Goal: Information Seeking & Learning: Check status

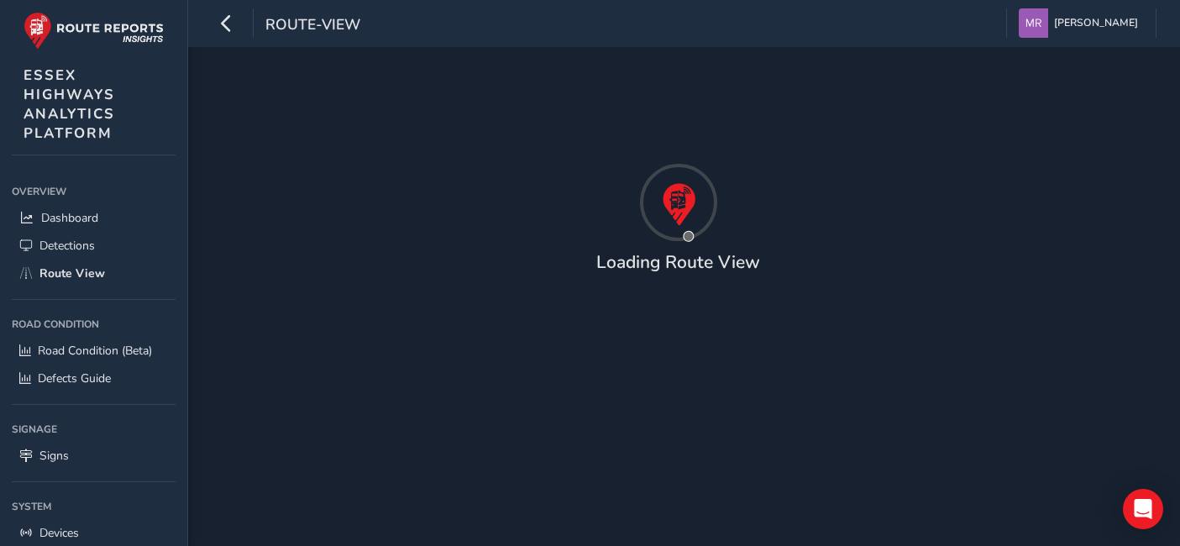
type input "[DATE] - [DATE]"
type input "00:00"
type input "23:59"
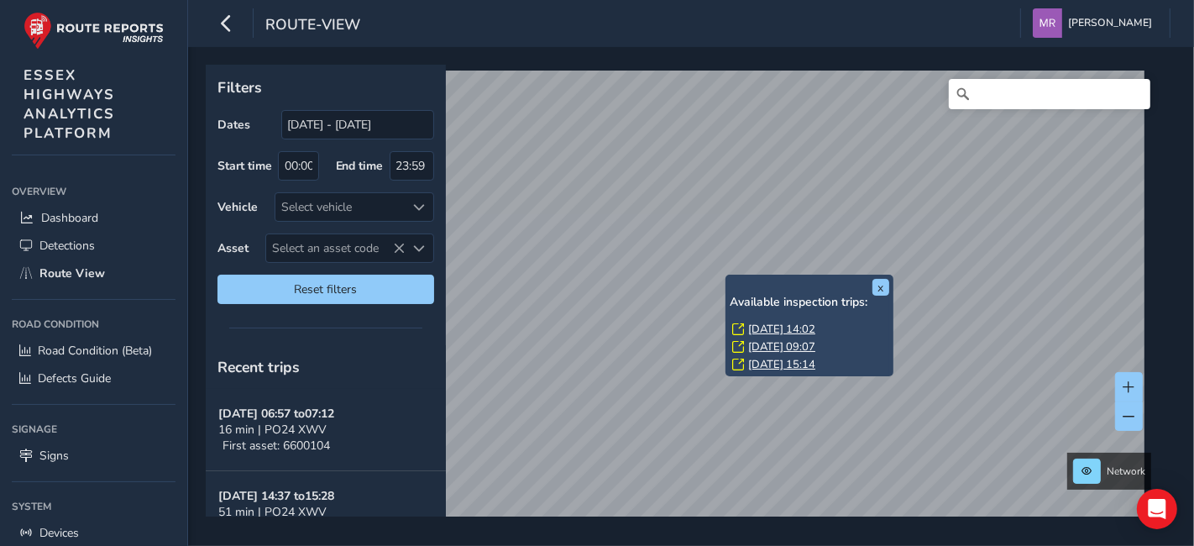
click at [763, 325] on link "[DATE] 14:02" at bounding box center [781, 329] width 67 height 15
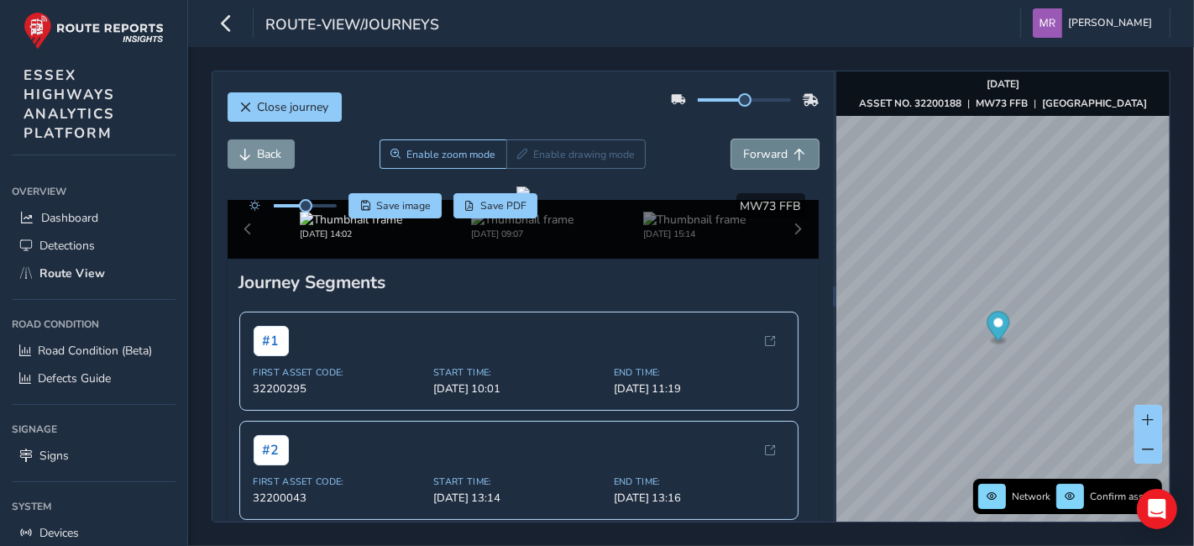
click at [746, 143] on button "Forward" at bounding box center [774, 153] width 87 height 29
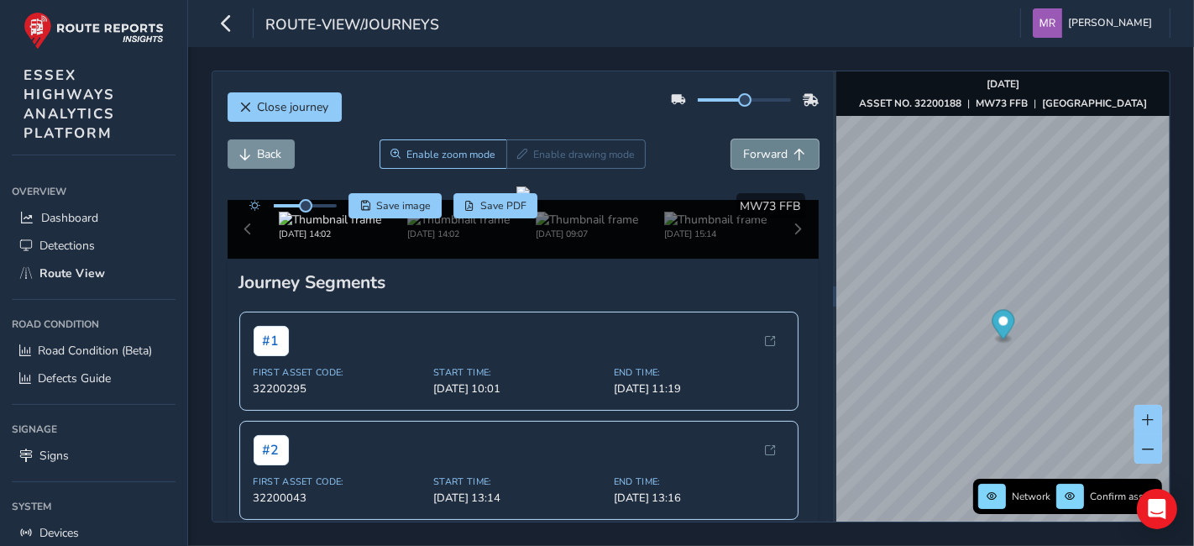
click at [746, 143] on button "Forward" at bounding box center [774, 153] width 87 height 29
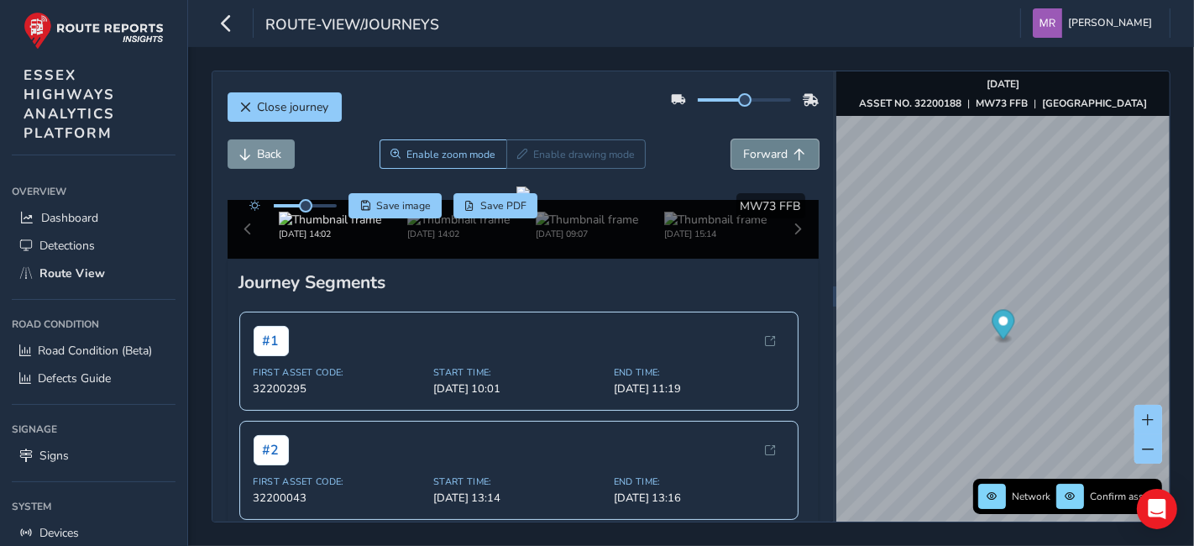
click at [746, 143] on button "Forward" at bounding box center [774, 153] width 87 height 29
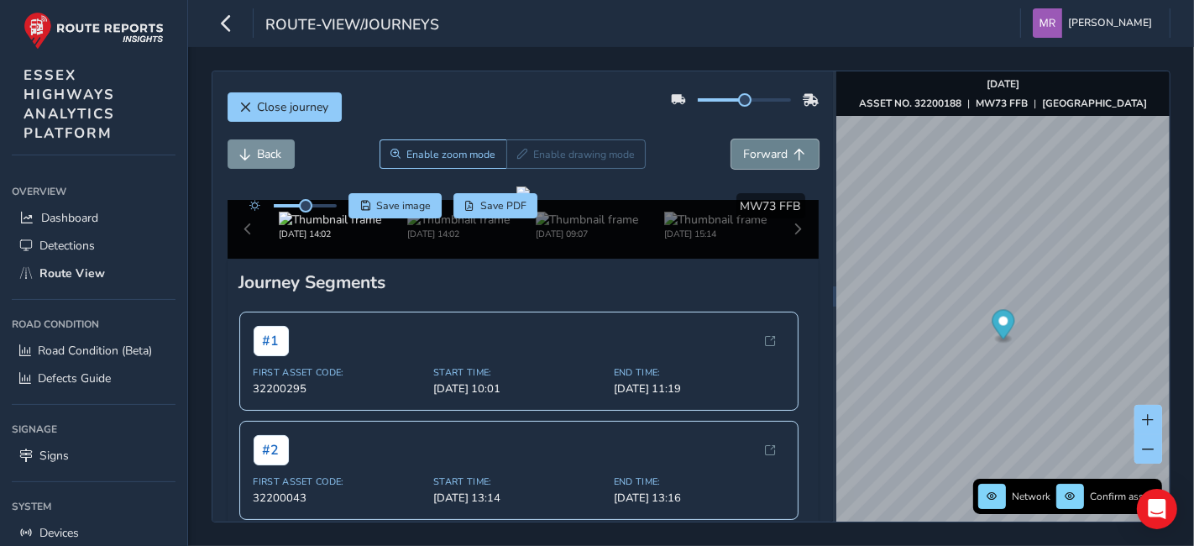
click at [746, 143] on button "Forward" at bounding box center [774, 153] width 87 height 29
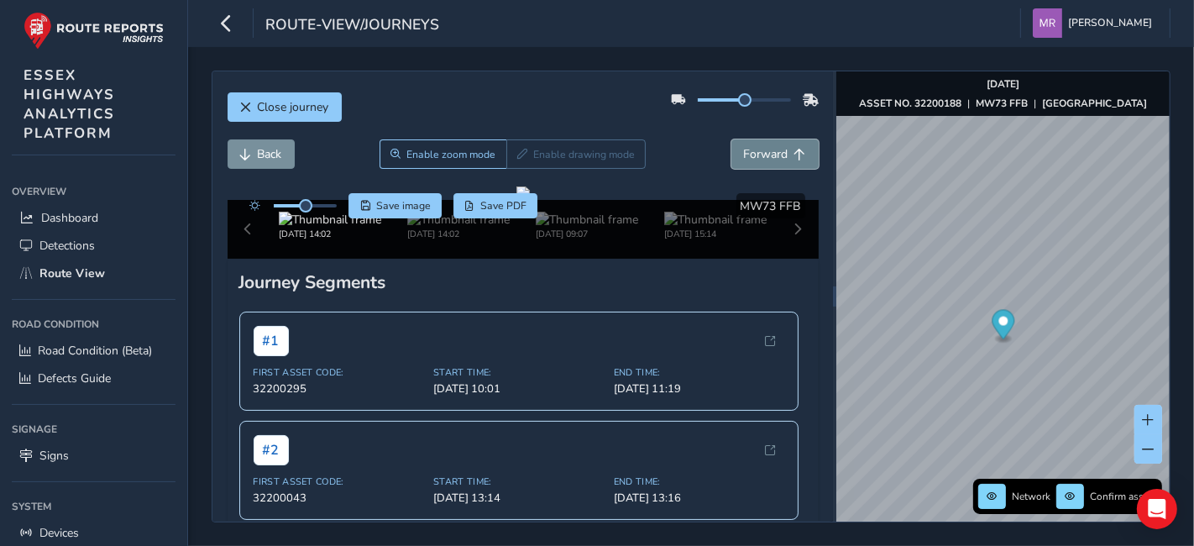
click at [746, 143] on button "Forward" at bounding box center [774, 153] width 87 height 29
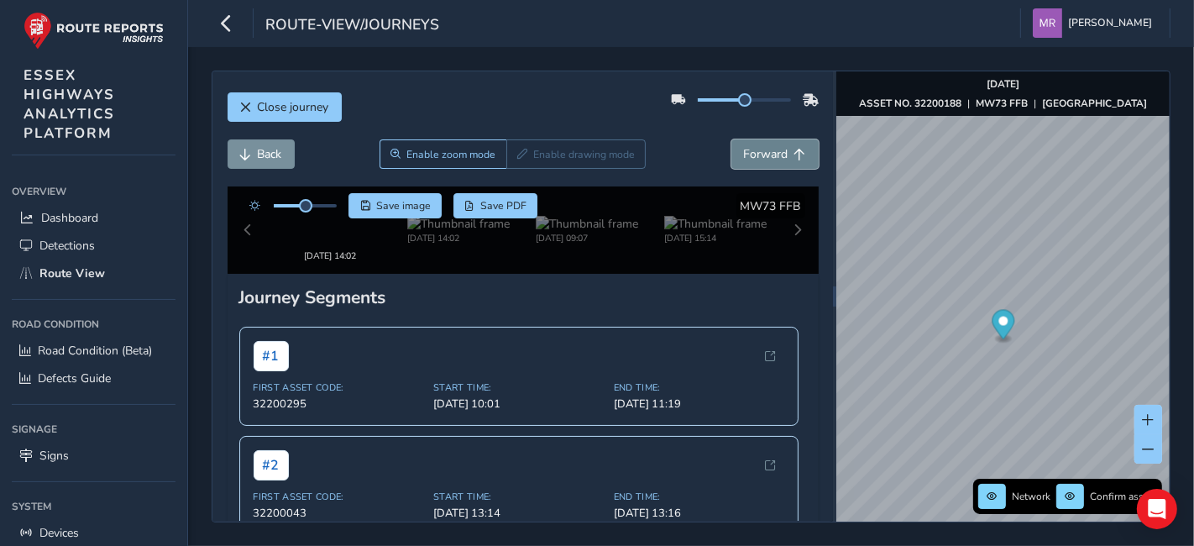
click at [746, 143] on button "Forward" at bounding box center [774, 153] width 87 height 29
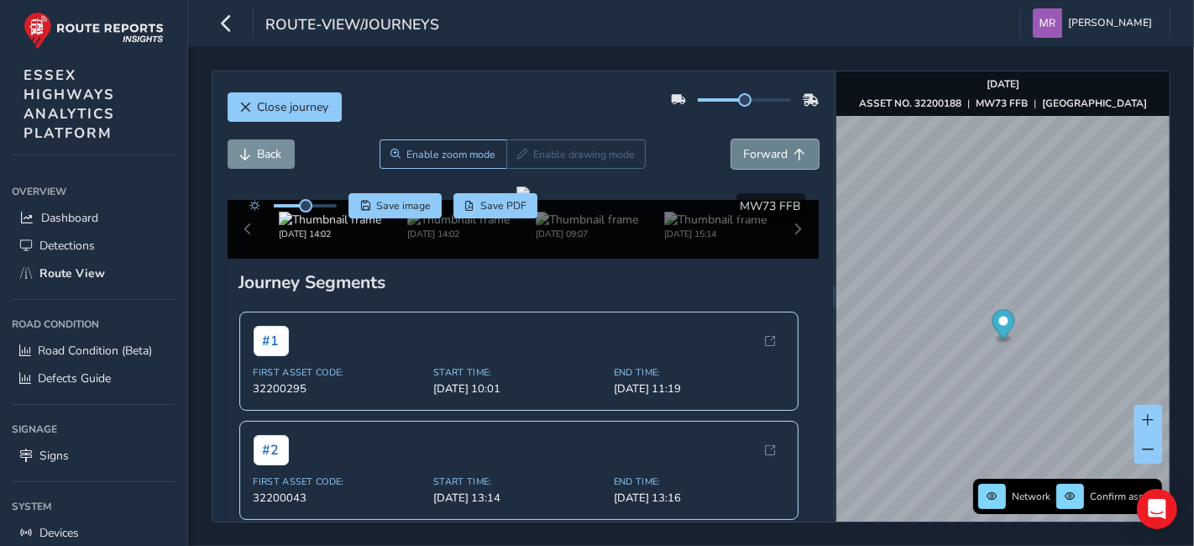
click at [746, 143] on button "Forward" at bounding box center [774, 153] width 87 height 29
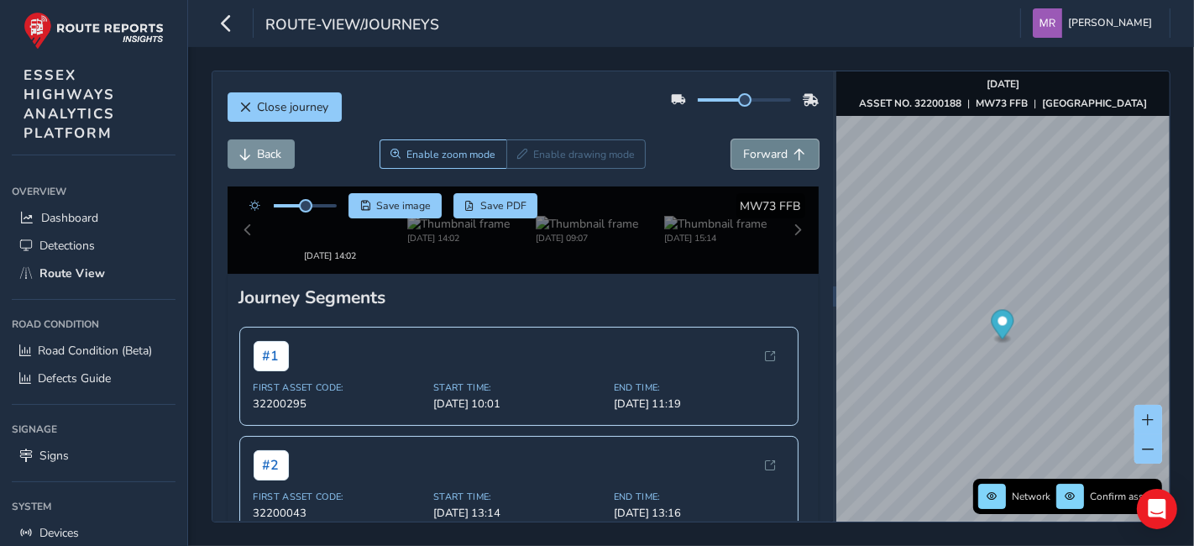
click at [746, 143] on button "Forward" at bounding box center [774, 153] width 87 height 29
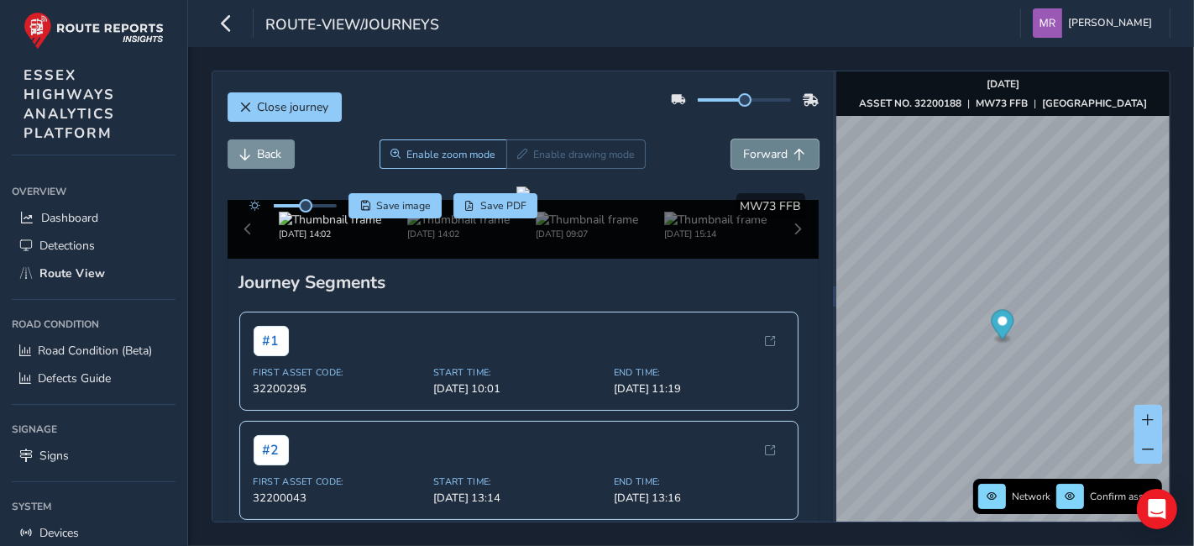
click at [746, 143] on button "Forward" at bounding box center [774, 153] width 87 height 29
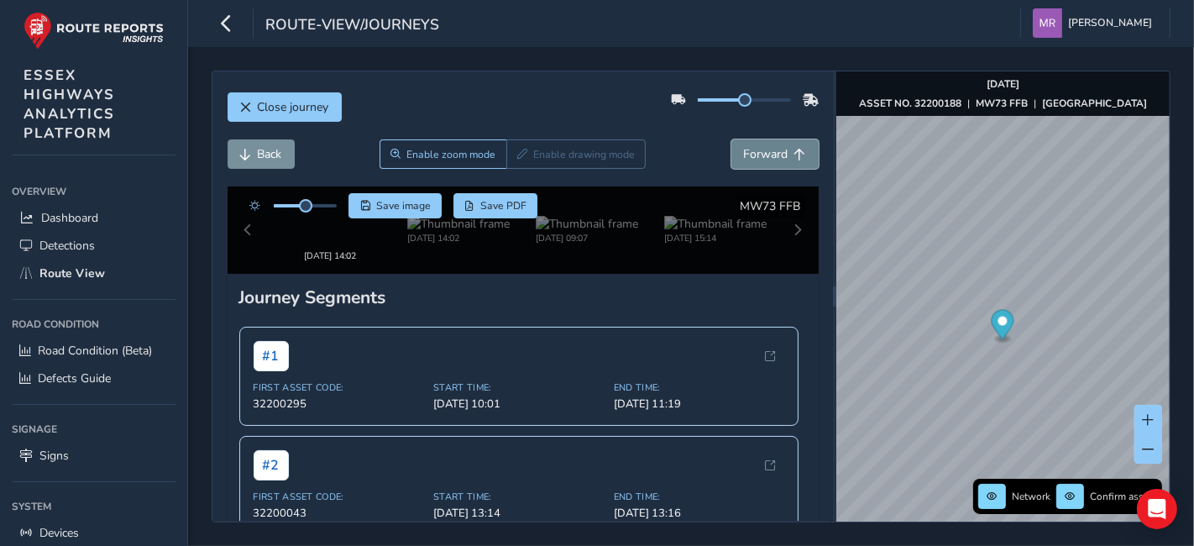
click at [746, 143] on button "Forward" at bounding box center [774, 153] width 87 height 29
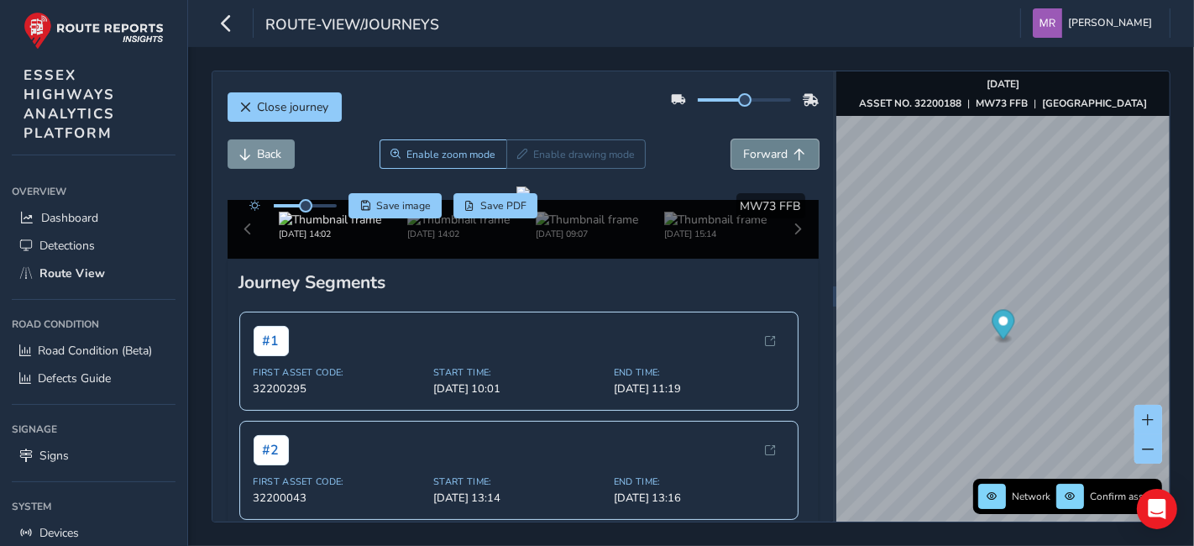
click at [746, 143] on button "Forward" at bounding box center [774, 153] width 87 height 29
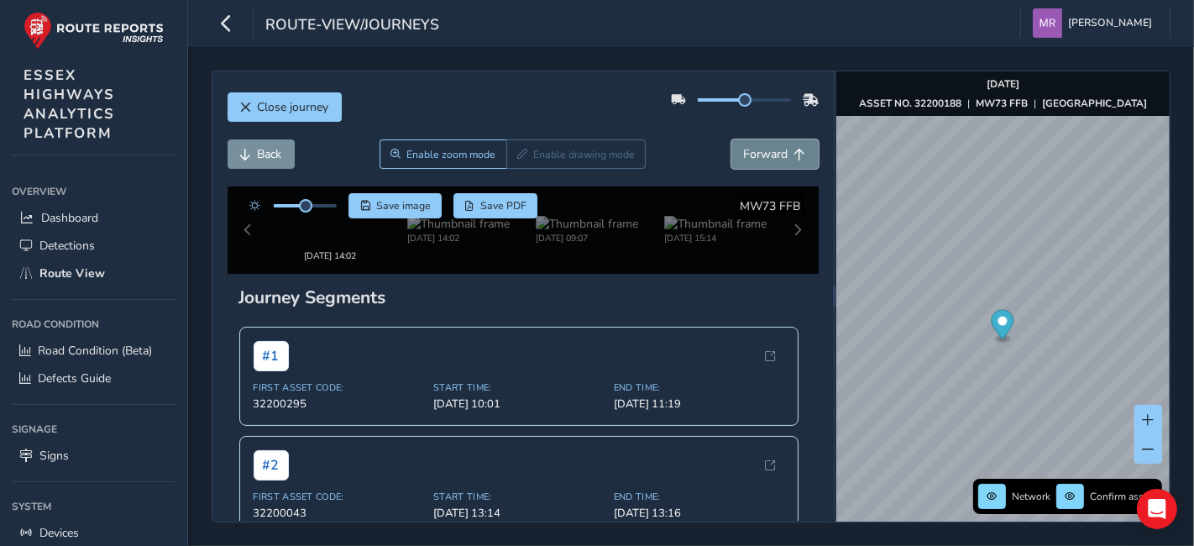
click at [746, 143] on button "Forward" at bounding box center [774, 153] width 87 height 29
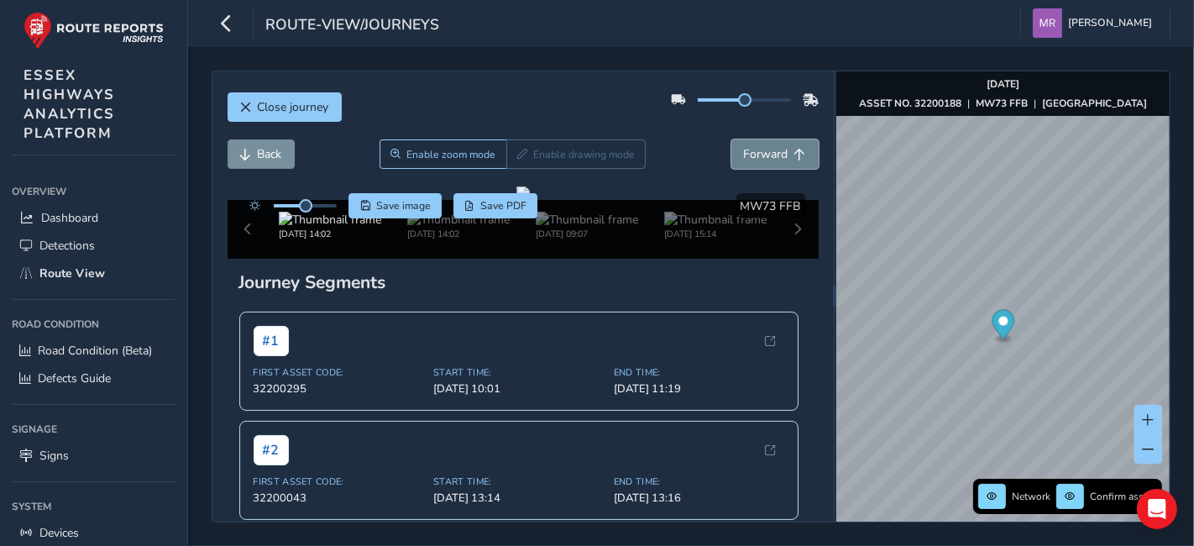
click at [746, 143] on button "Forward" at bounding box center [774, 153] width 87 height 29
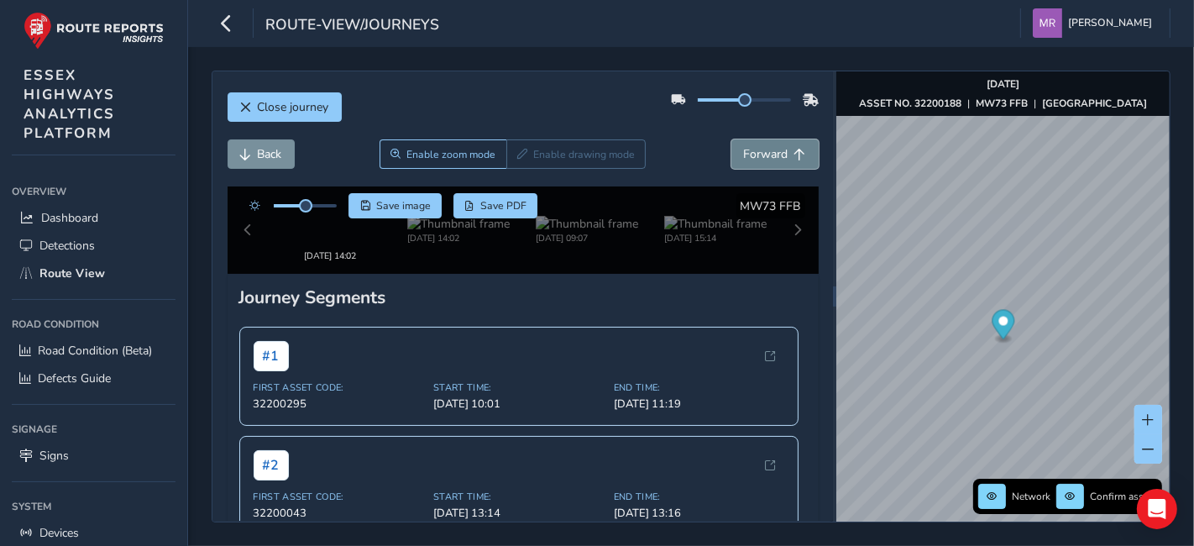
click at [746, 143] on button "Forward" at bounding box center [774, 153] width 87 height 29
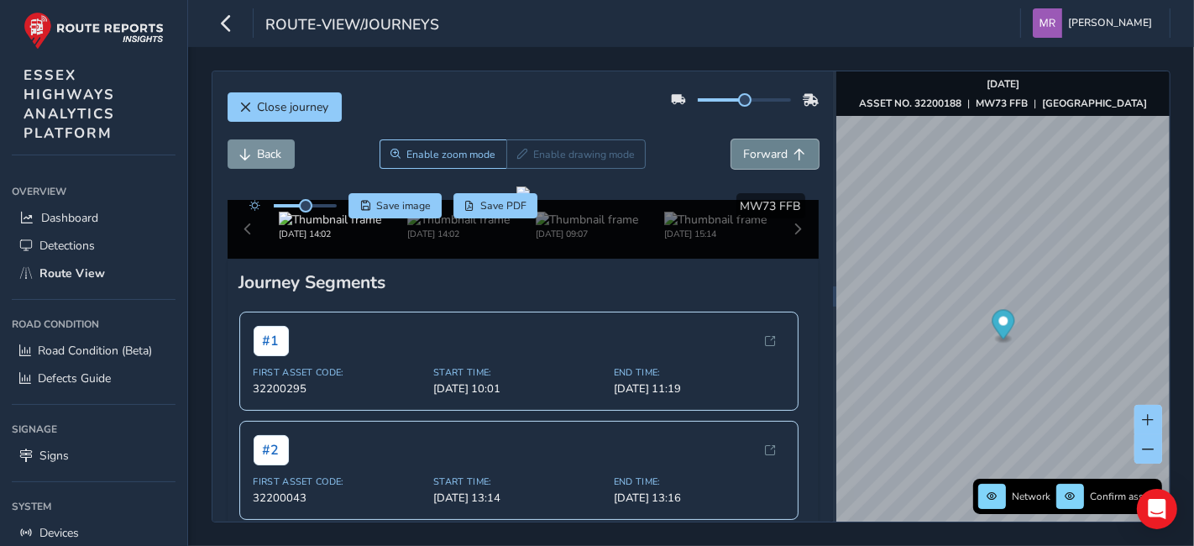
click at [746, 143] on button "Forward" at bounding box center [774, 153] width 87 height 29
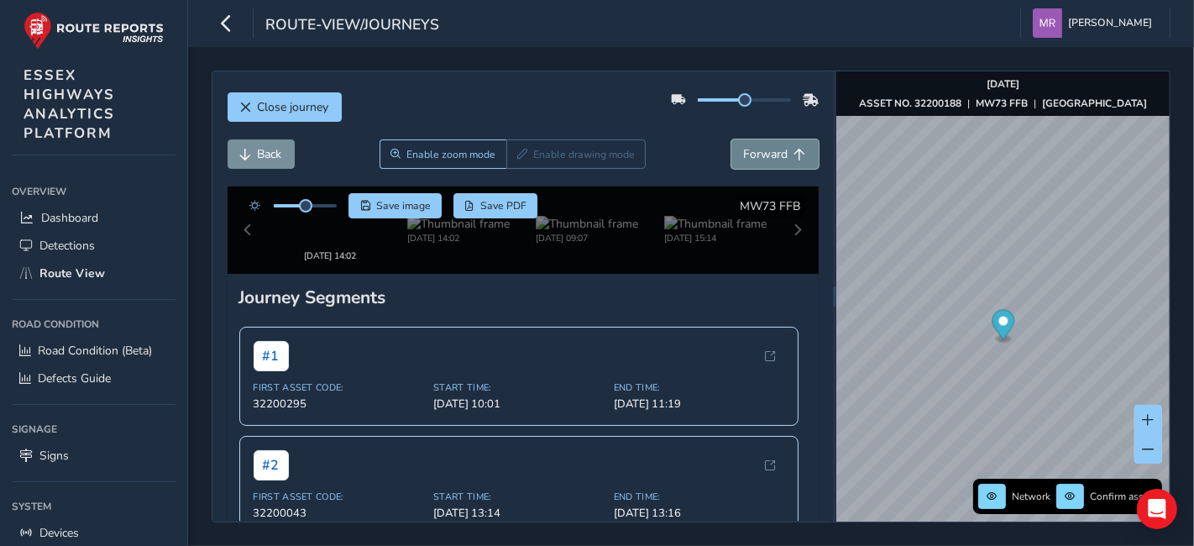
click at [746, 143] on button "Forward" at bounding box center [774, 153] width 87 height 29
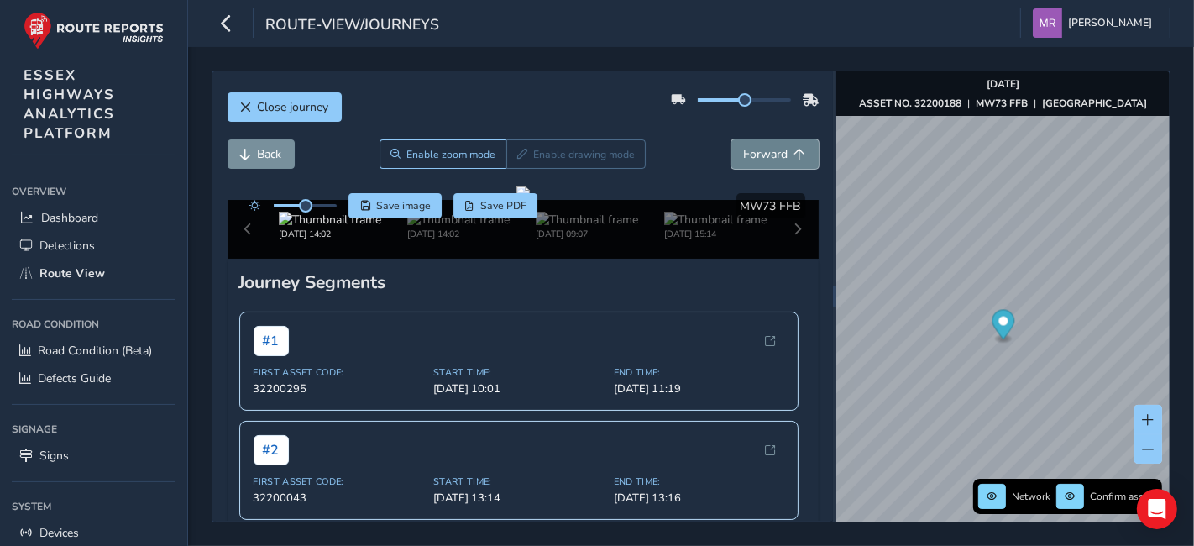
click at [746, 143] on button "Forward" at bounding box center [774, 153] width 87 height 29
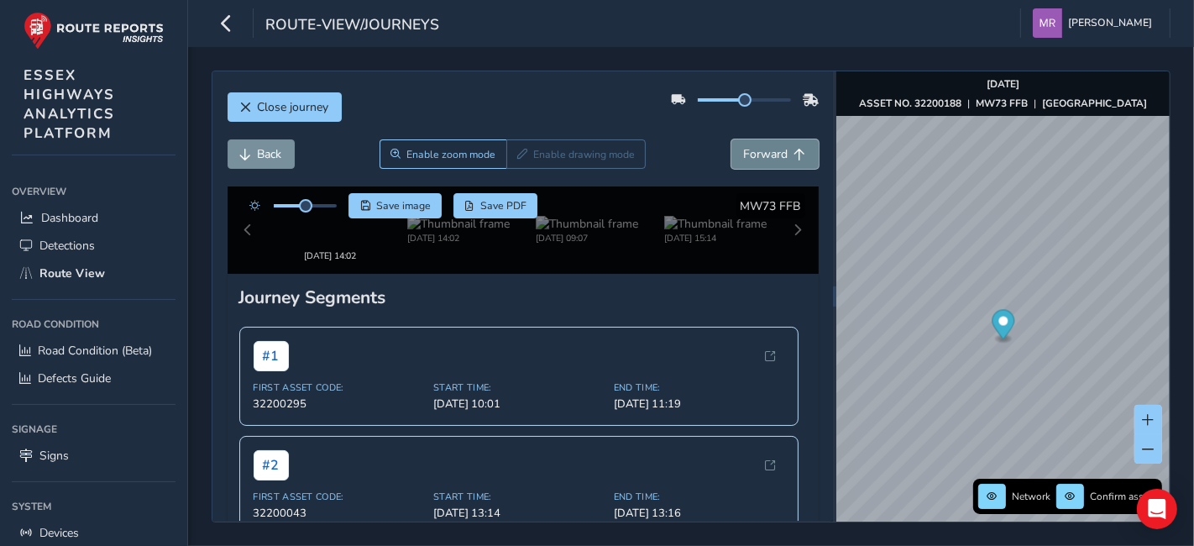
click at [746, 143] on button "Forward" at bounding box center [774, 153] width 87 height 29
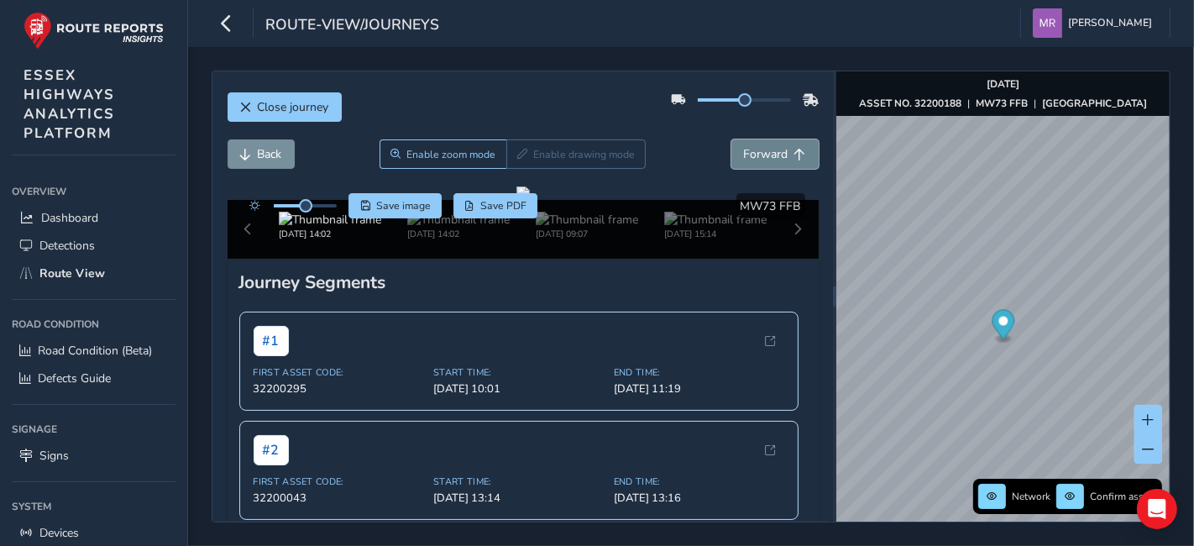
click at [746, 143] on button "Forward" at bounding box center [774, 153] width 87 height 29
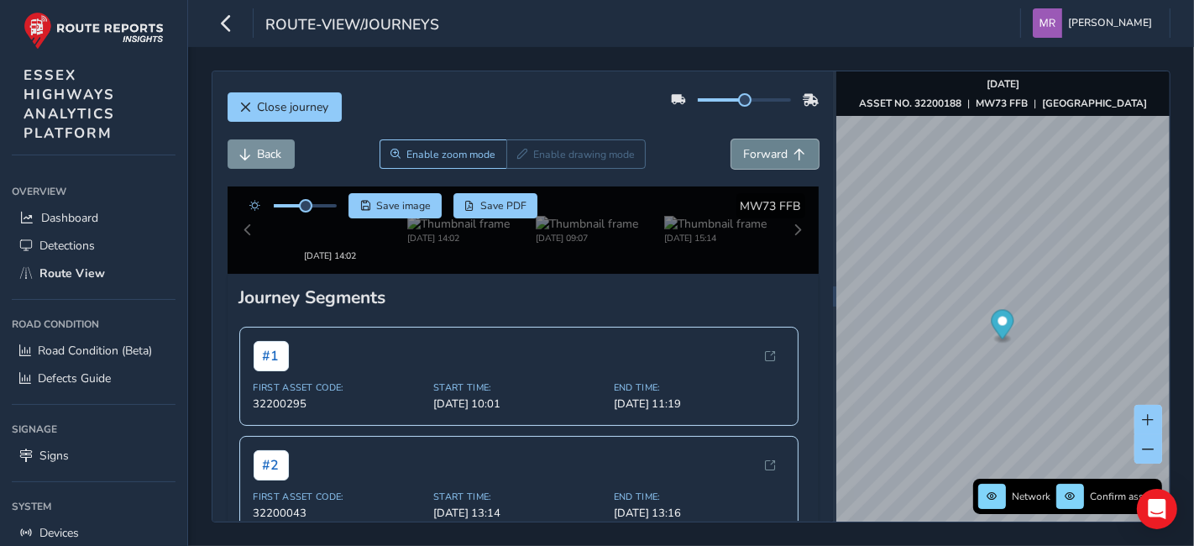
click at [746, 143] on button "Forward" at bounding box center [774, 153] width 87 height 29
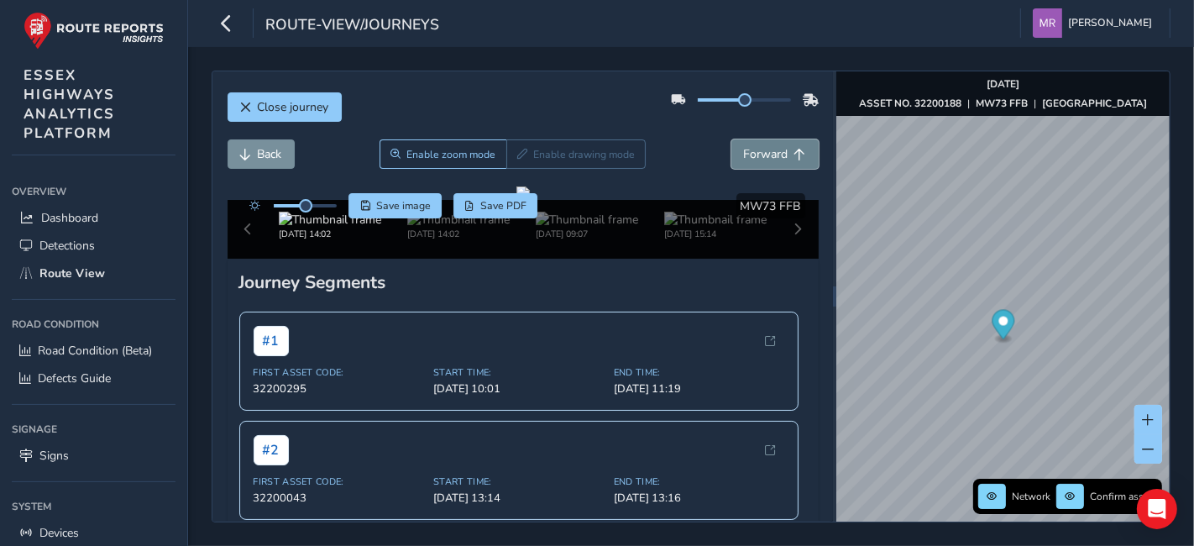
click at [746, 143] on button "Forward" at bounding box center [774, 153] width 87 height 29
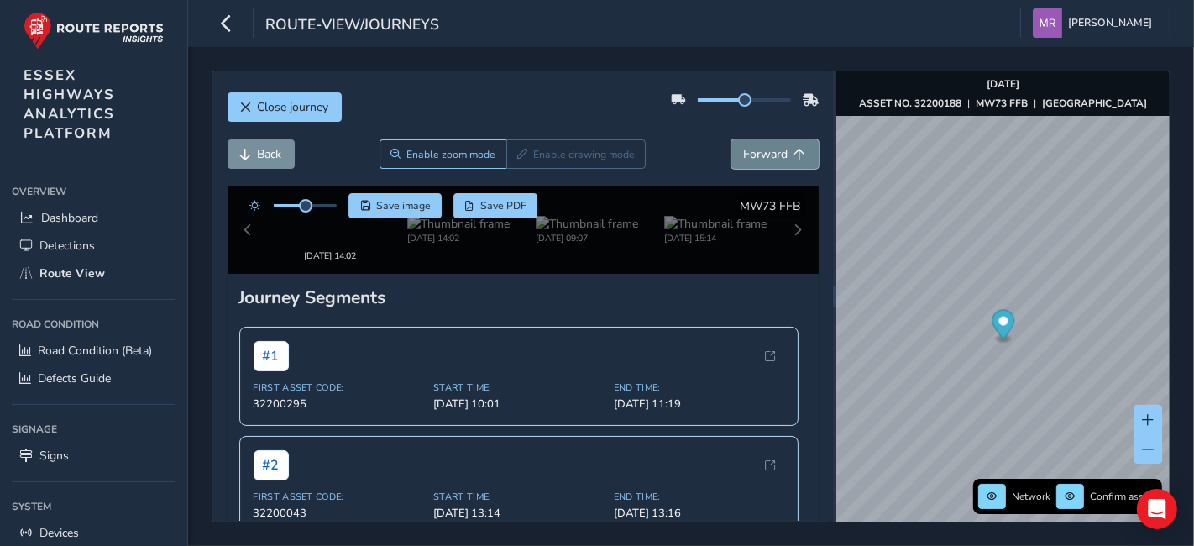
click at [746, 143] on button "Forward" at bounding box center [774, 153] width 87 height 29
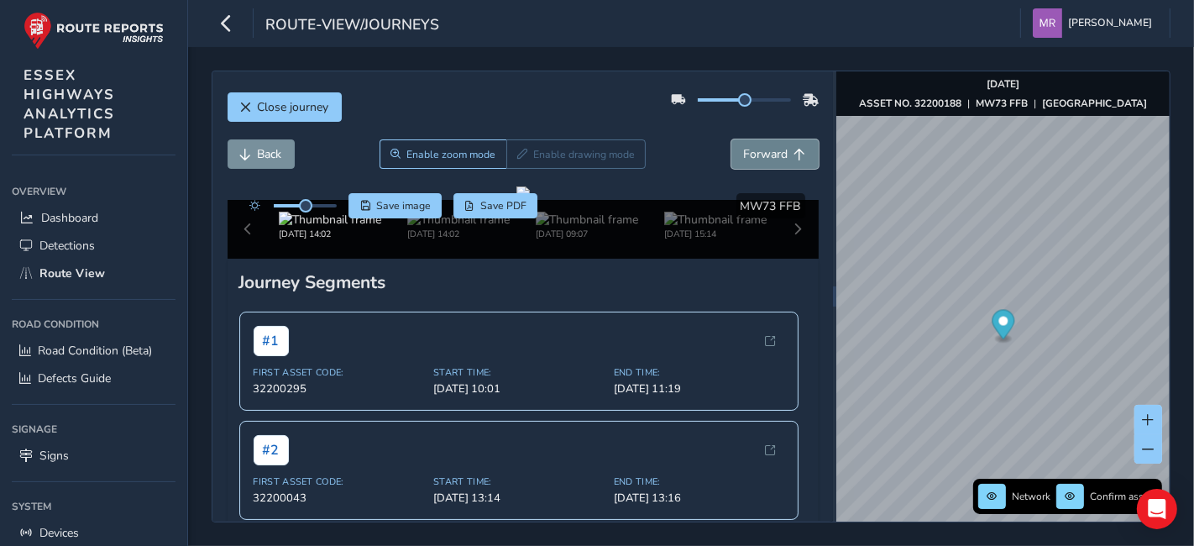
click at [746, 143] on button "Forward" at bounding box center [774, 153] width 87 height 29
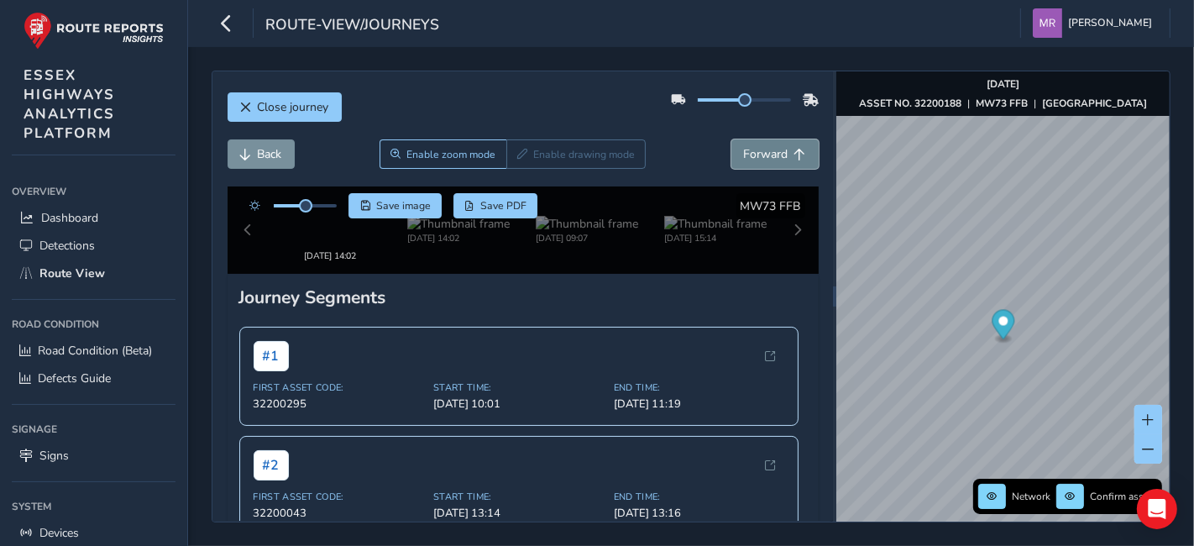
click at [746, 143] on button "Forward" at bounding box center [774, 153] width 87 height 29
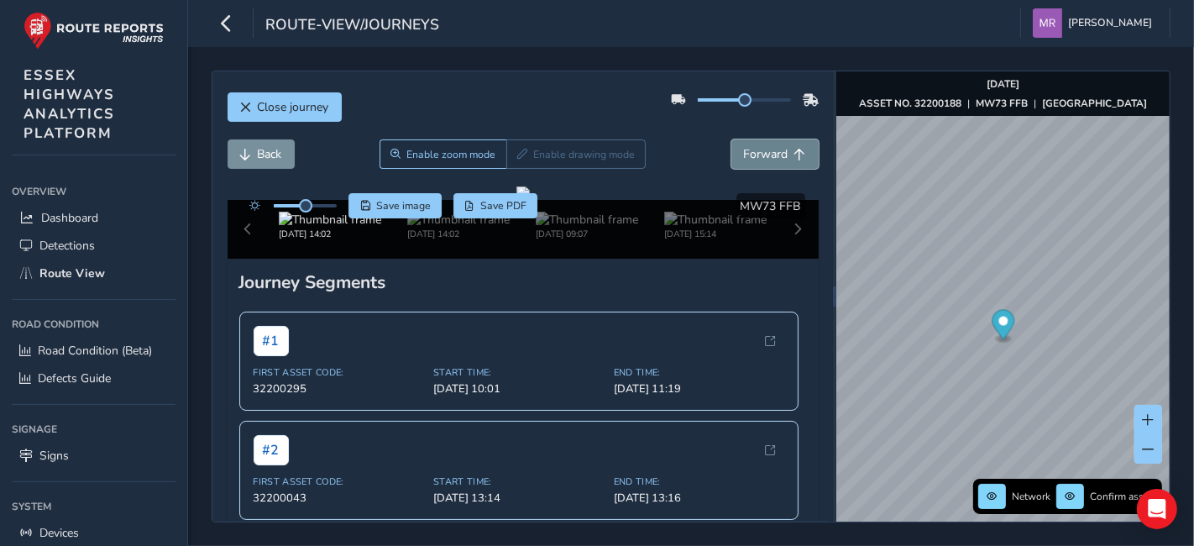
click at [746, 143] on button "Forward" at bounding box center [774, 153] width 87 height 29
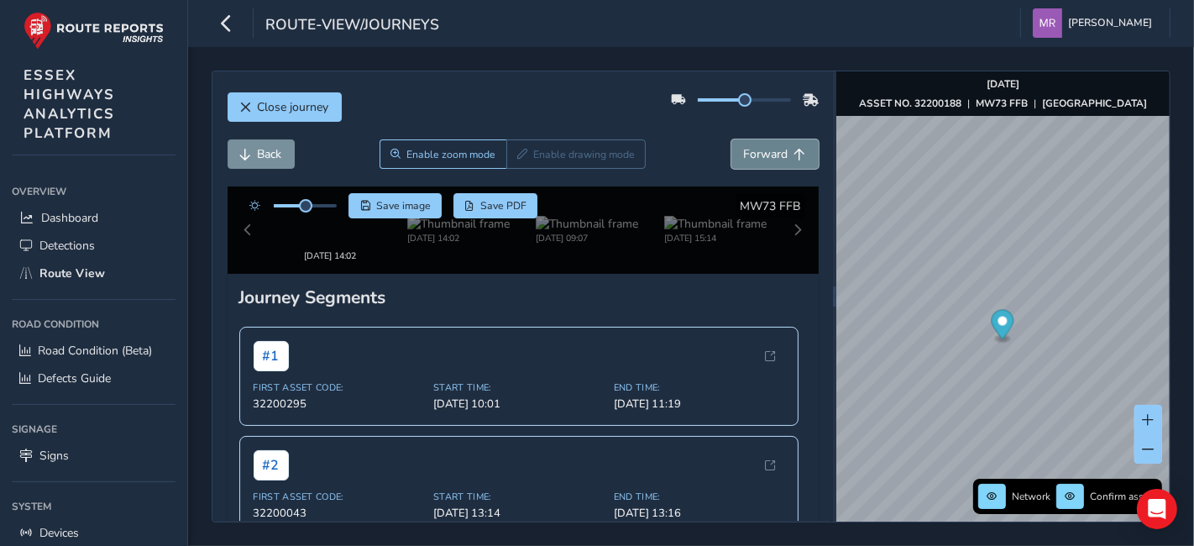
click at [746, 143] on button "Forward" at bounding box center [774, 153] width 87 height 29
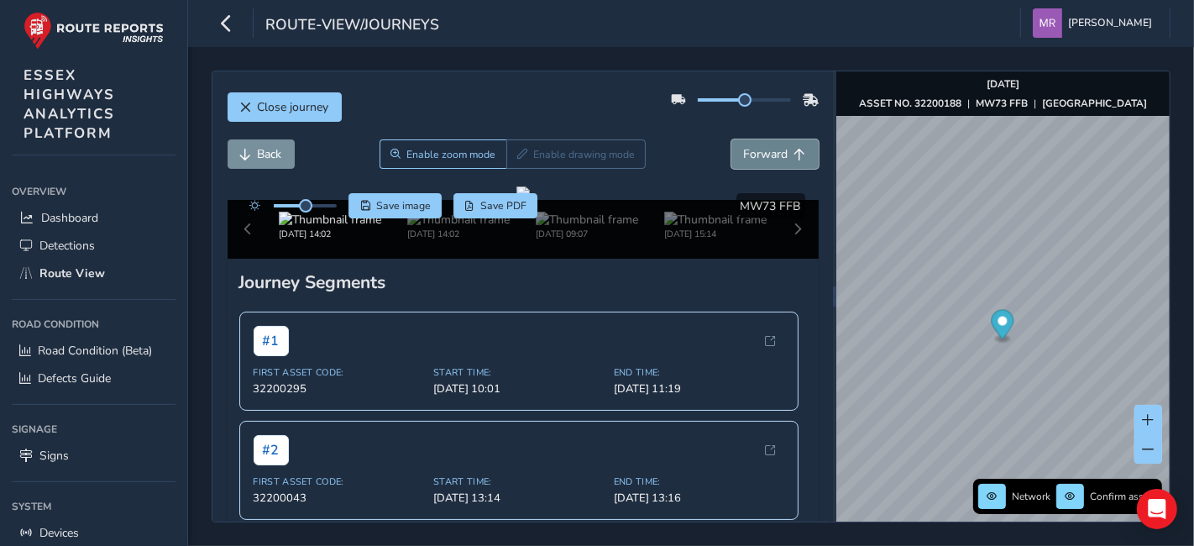
click at [746, 143] on button "Forward" at bounding box center [774, 153] width 87 height 29
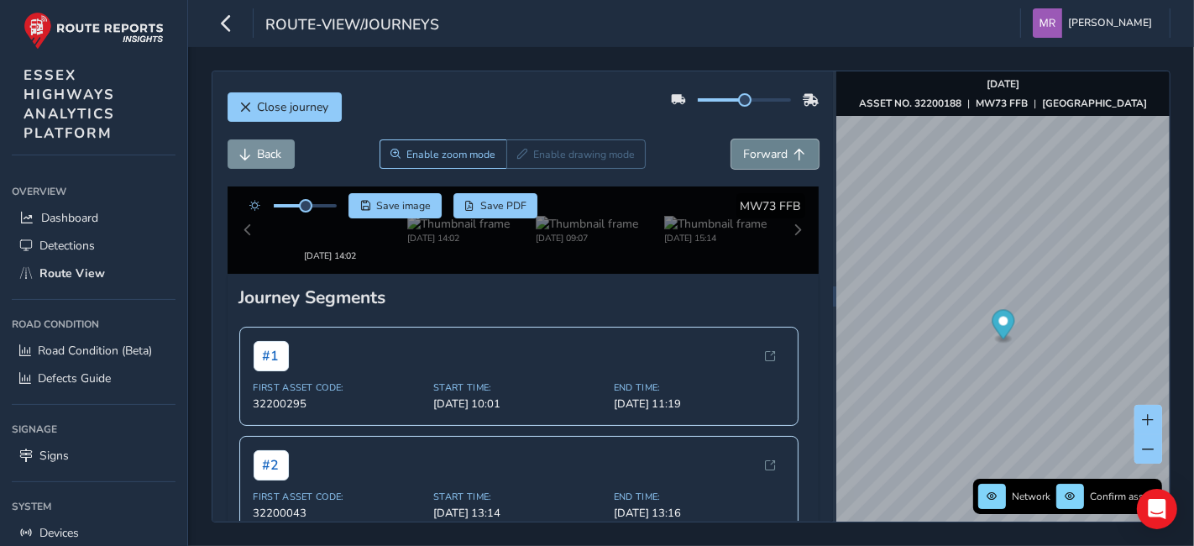
click at [746, 143] on button "Forward" at bounding box center [774, 153] width 87 height 29
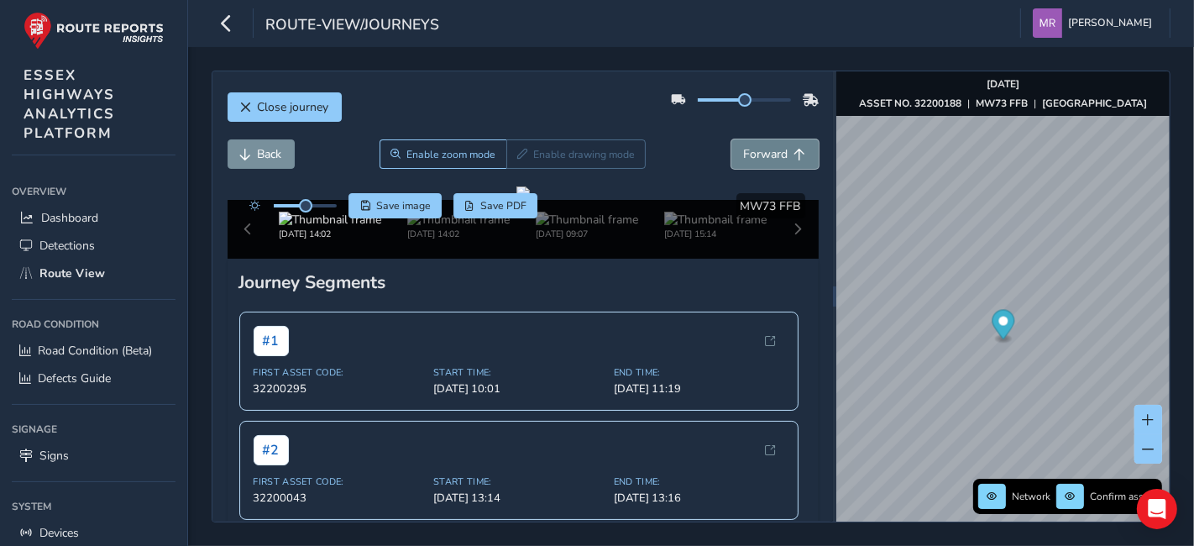
click at [746, 143] on button "Forward" at bounding box center [774, 153] width 87 height 29
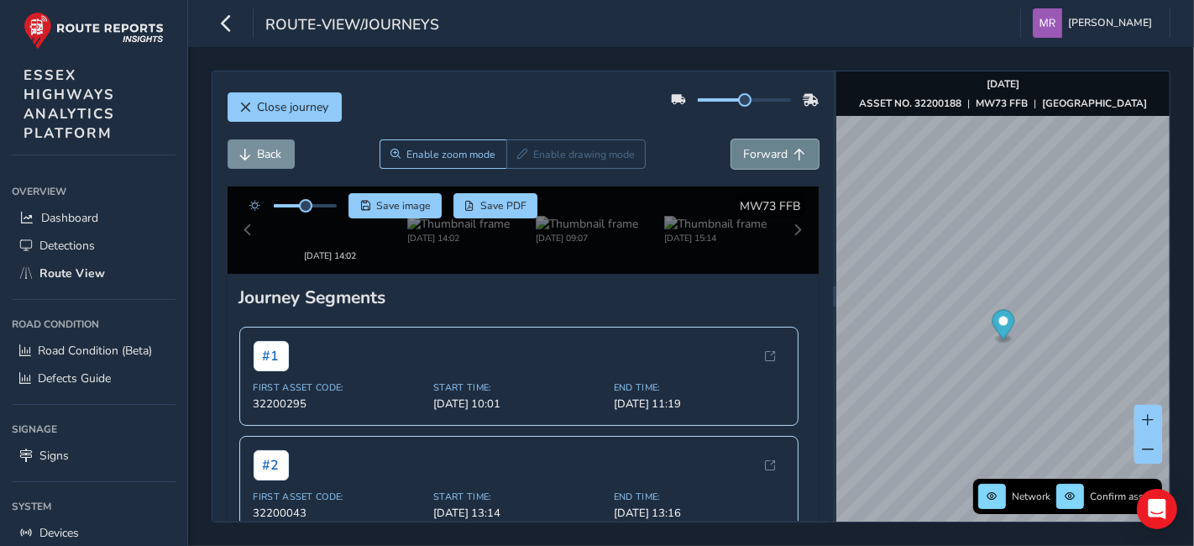
click at [746, 143] on button "Forward" at bounding box center [774, 153] width 87 height 29
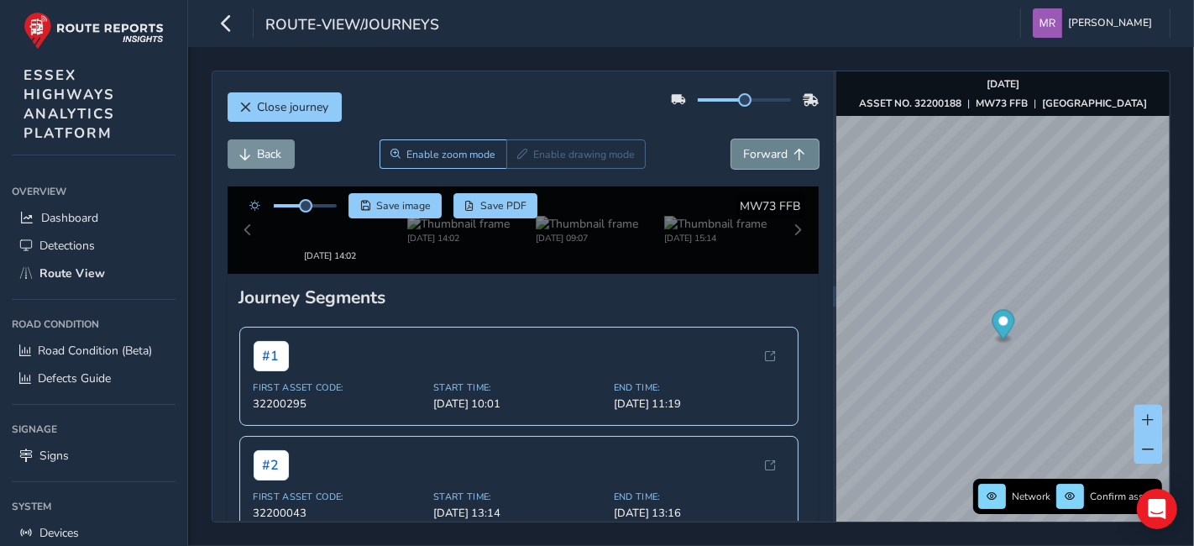
click at [746, 143] on button "Forward" at bounding box center [774, 153] width 87 height 29
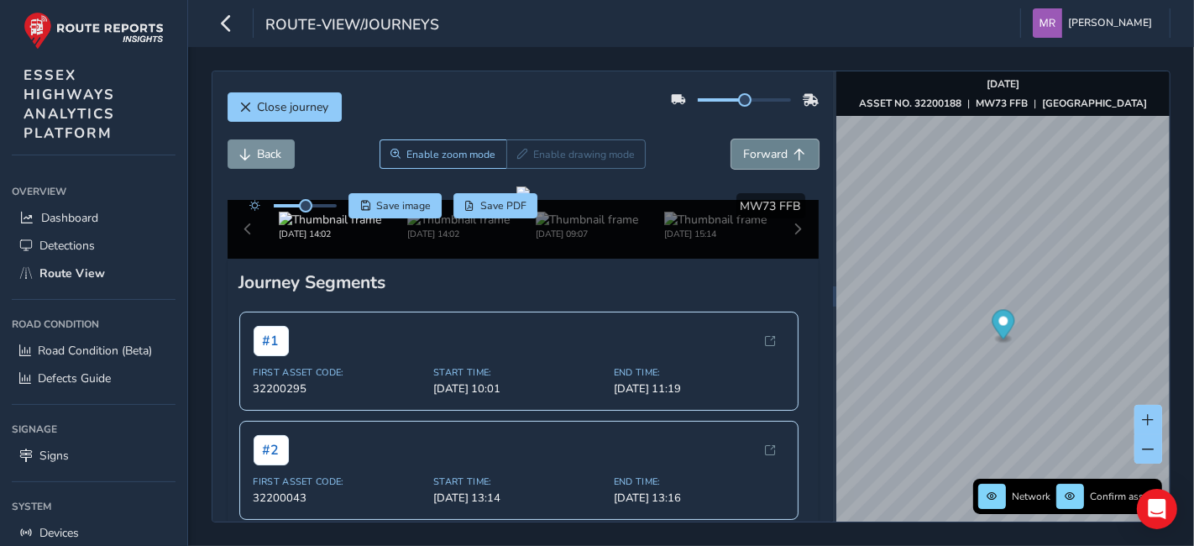
click at [746, 143] on button "Forward" at bounding box center [774, 153] width 87 height 29
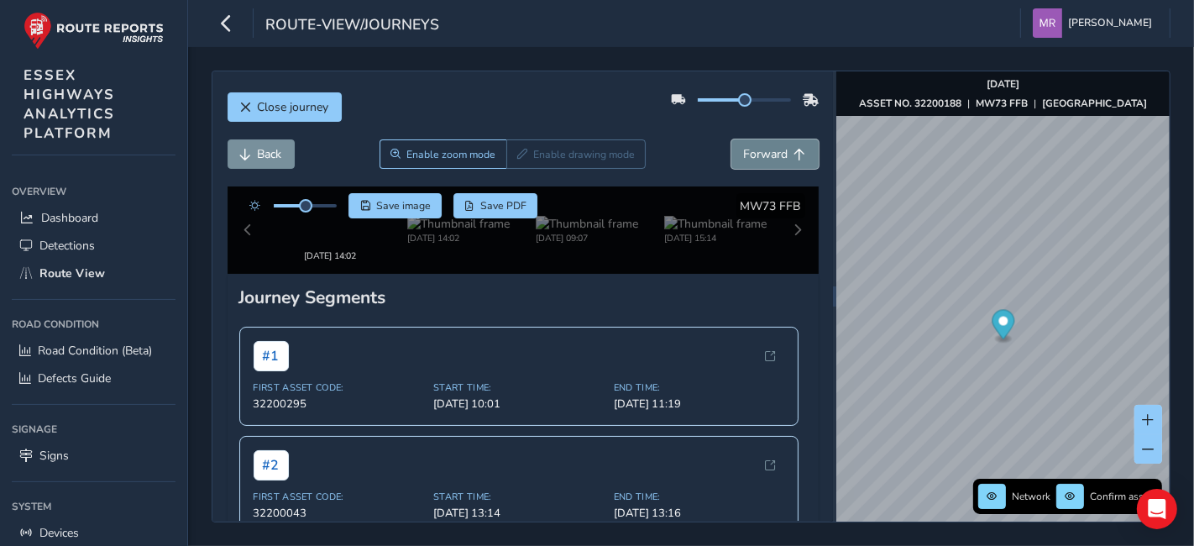
click at [746, 143] on button "Forward" at bounding box center [774, 153] width 87 height 29
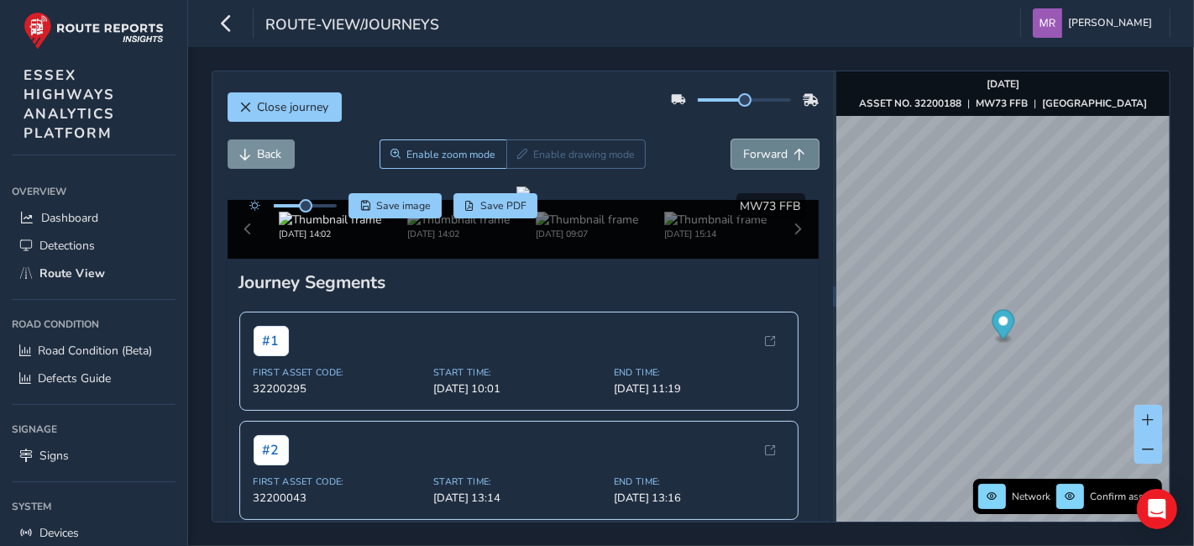
click at [746, 143] on button "Forward" at bounding box center [774, 153] width 87 height 29
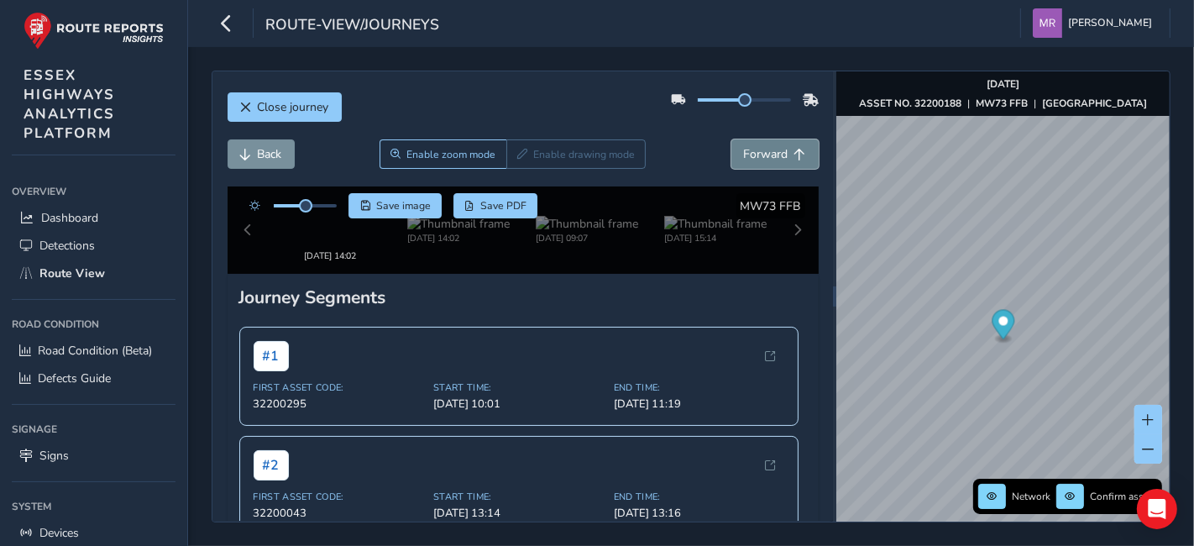
click at [746, 143] on button "Forward" at bounding box center [774, 153] width 87 height 29
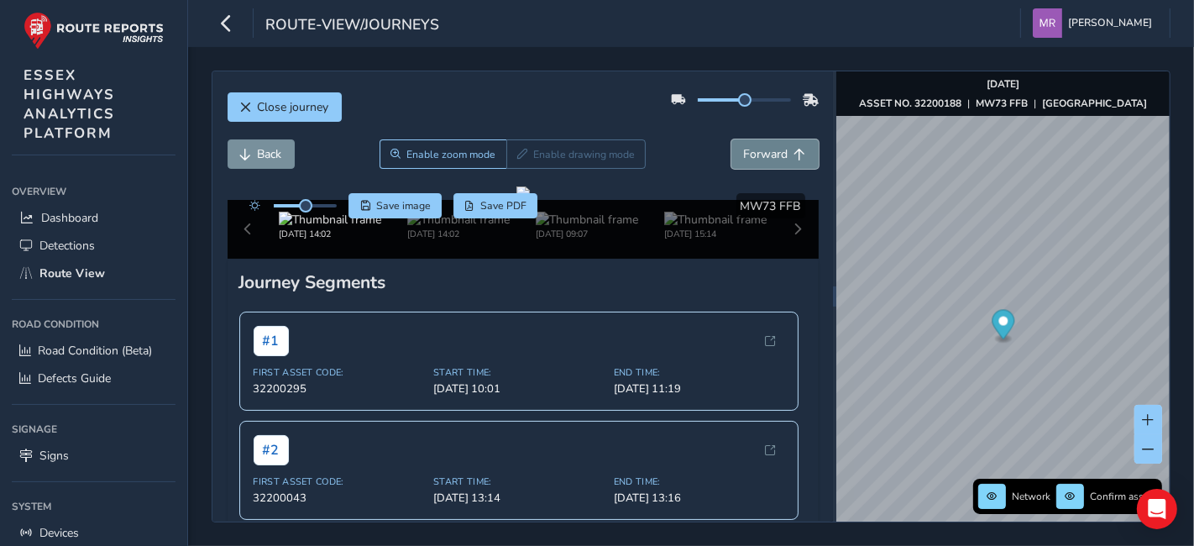
click at [746, 143] on button "Forward" at bounding box center [774, 153] width 87 height 29
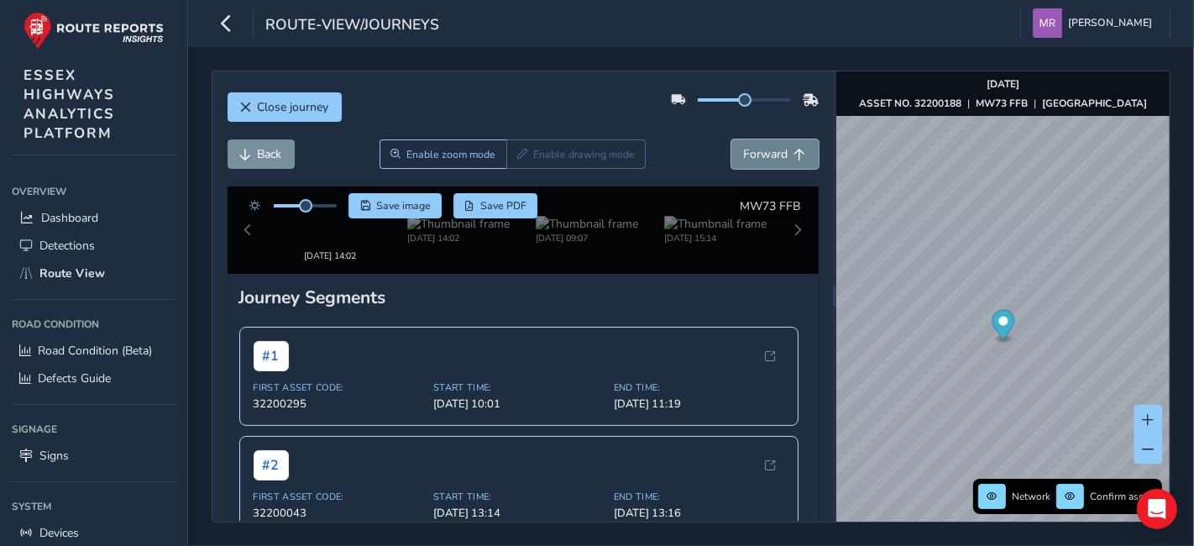
click at [746, 143] on button "Forward" at bounding box center [774, 153] width 87 height 29
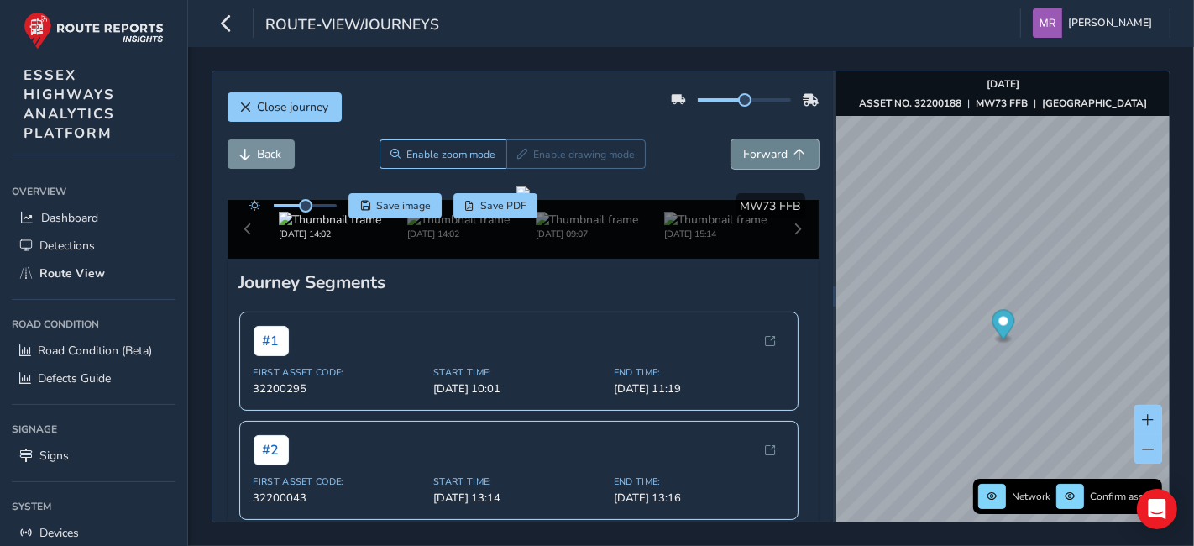
click at [746, 143] on button "Forward" at bounding box center [774, 153] width 87 height 29
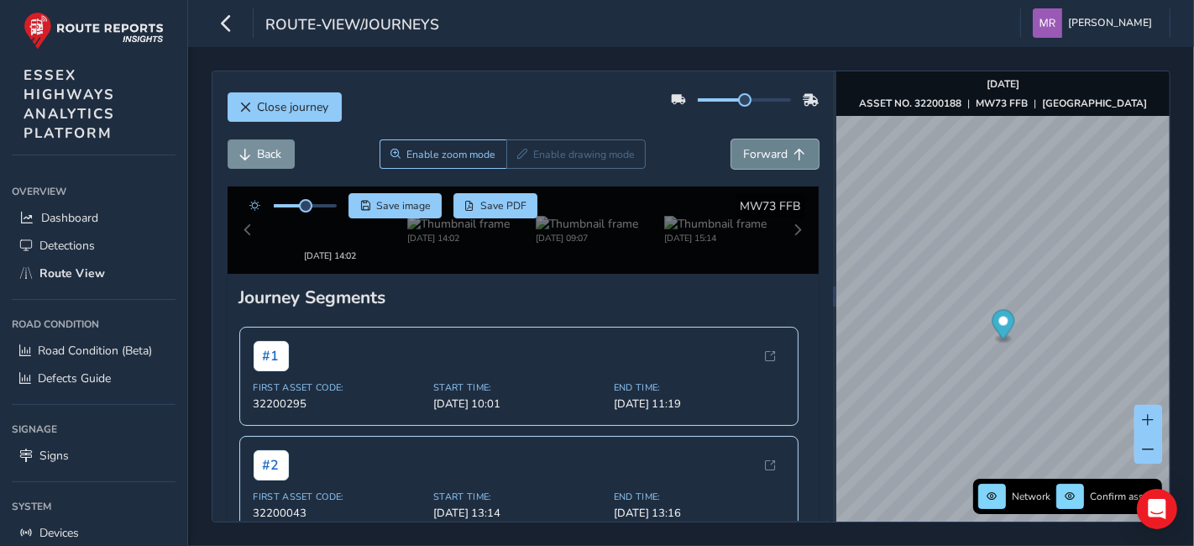
click at [746, 143] on button "Forward" at bounding box center [774, 153] width 87 height 29
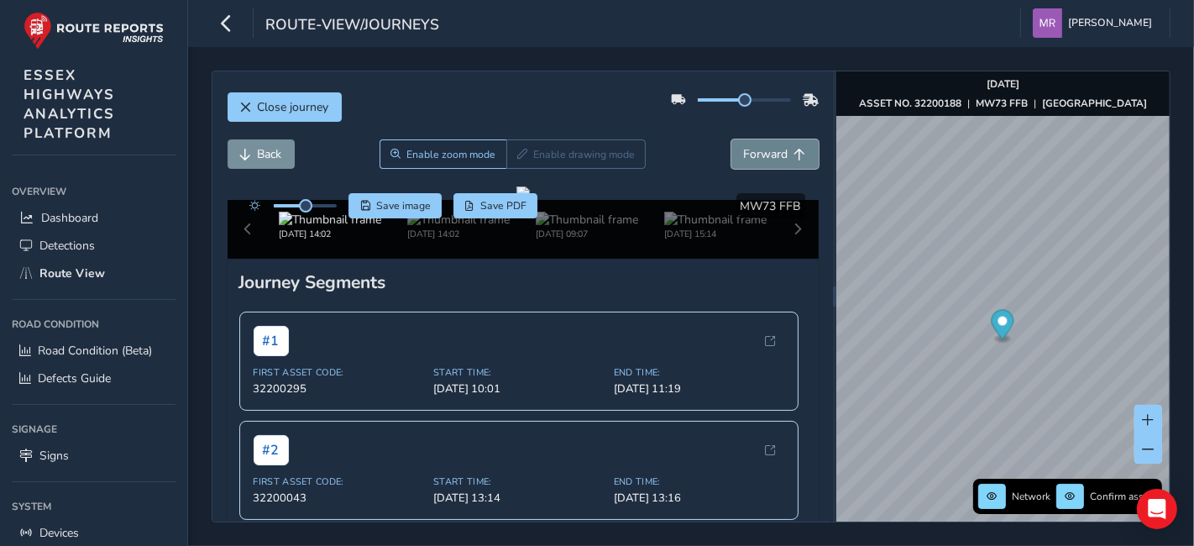
click at [746, 143] on button "Forward" at bounding box center [774, 153] width 87 height 29
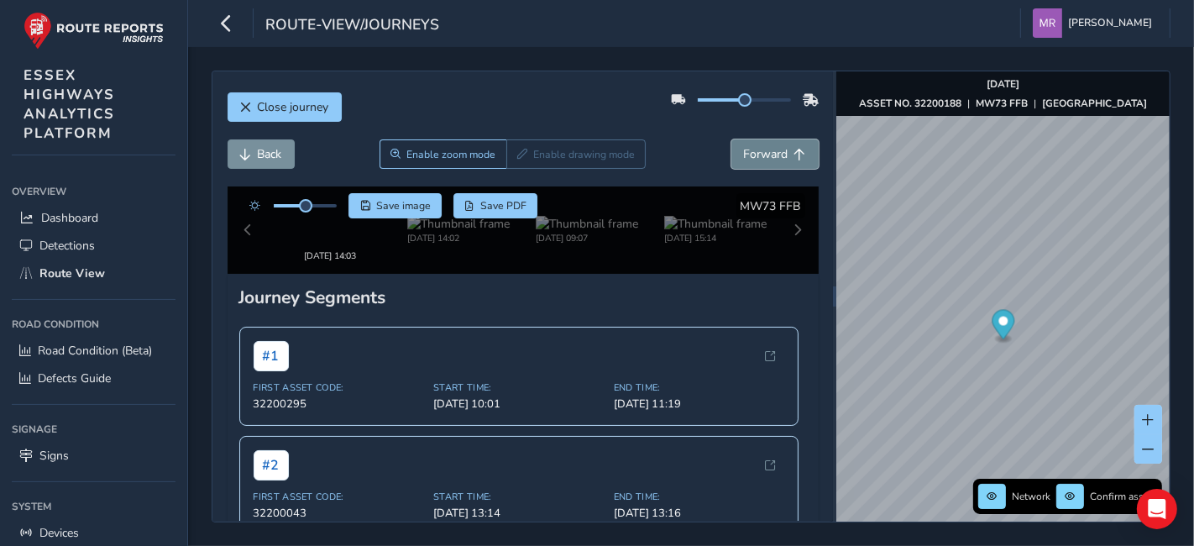
click at [746, 143] on button "Forward" at bounding box center [774, 153] width 87 height 29
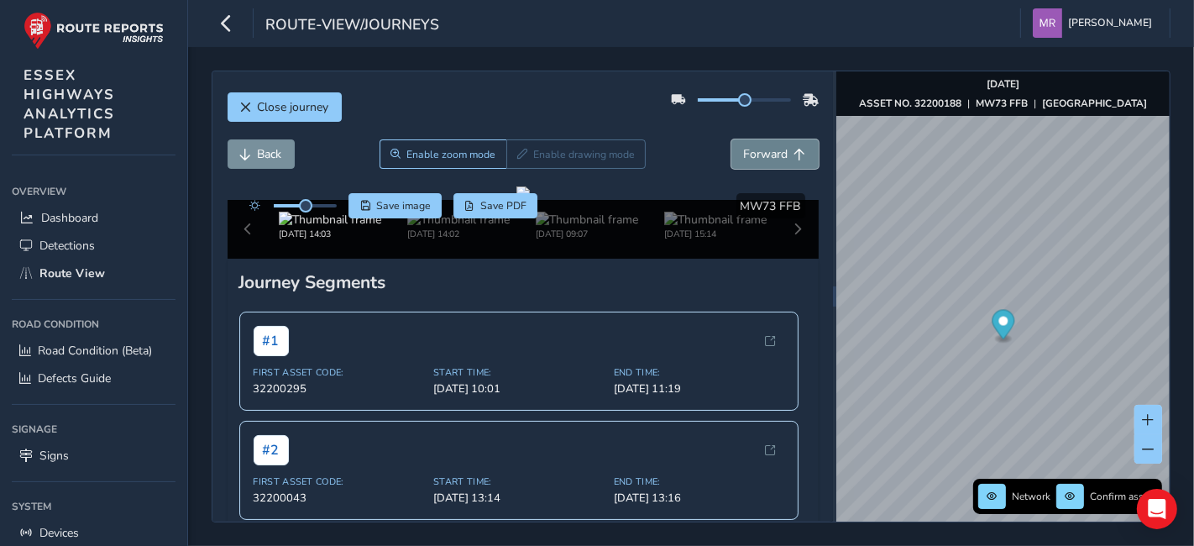
click at [746, 143] on button "Forward" at bounding box center [774, 153] width 87 height 29
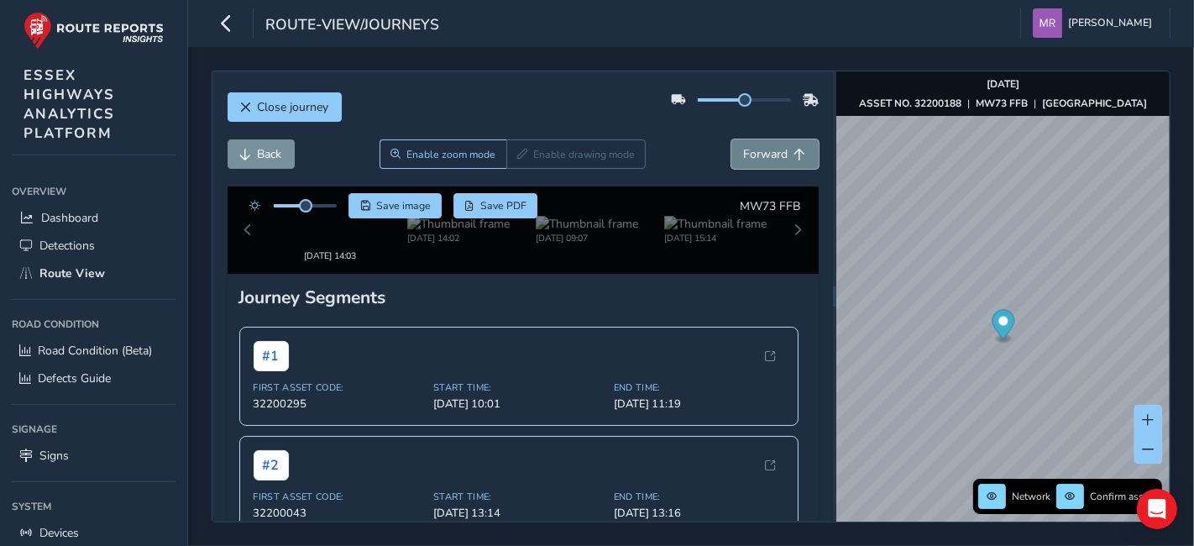
click at [746, 143] on button "Forward" at bounding box center [774, 153] width 87 height 29
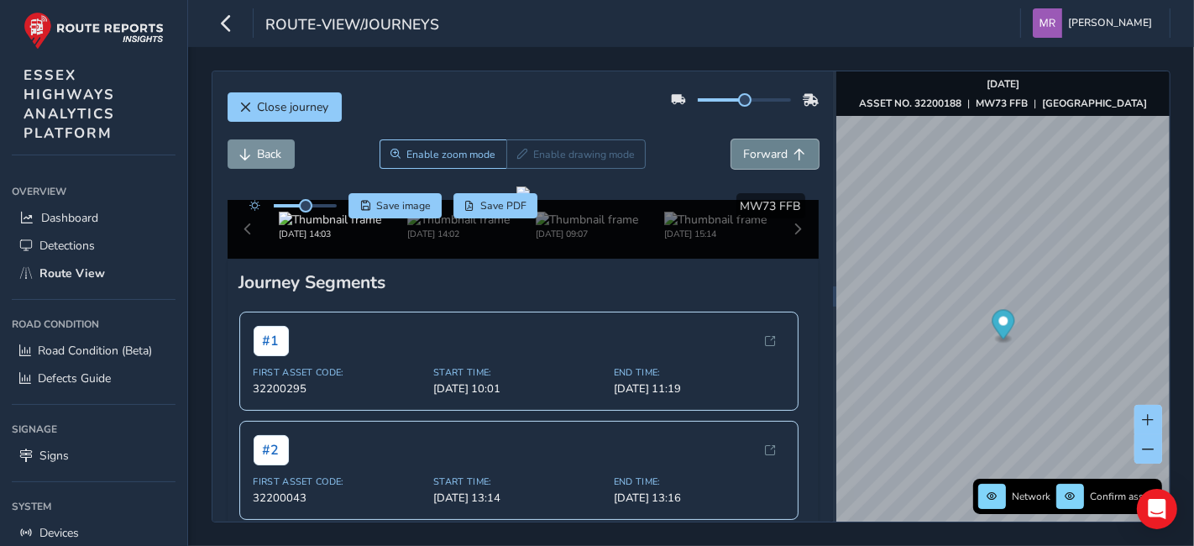
click at [746, 143] on button "Forward" at bounding box center [774, 153] width 87 height 29
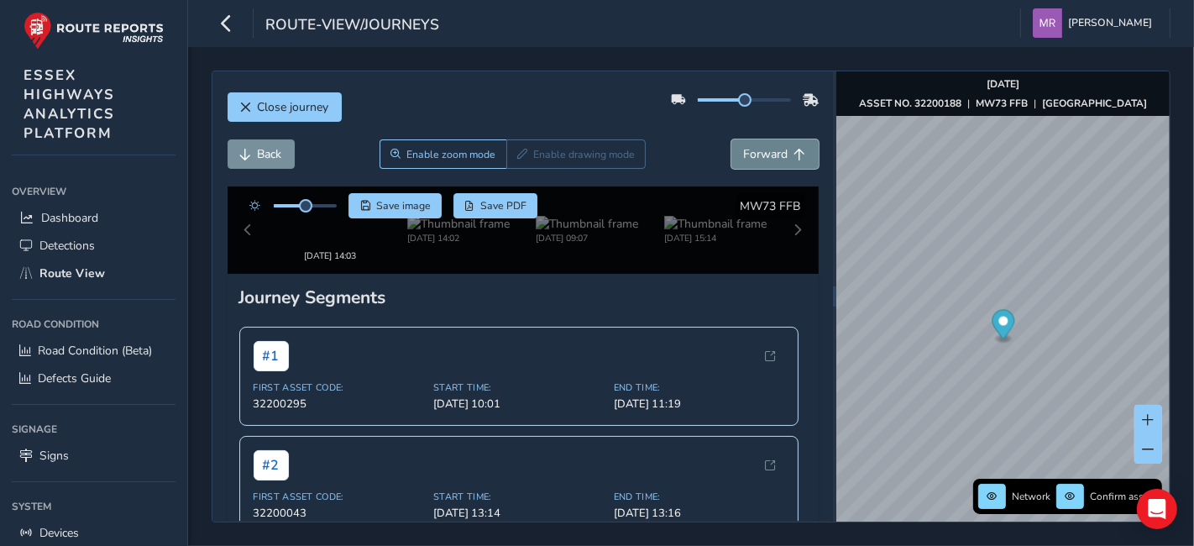
click at [746, 143] on button "Forward" at bounding box center [774, 153] width 87 height 29
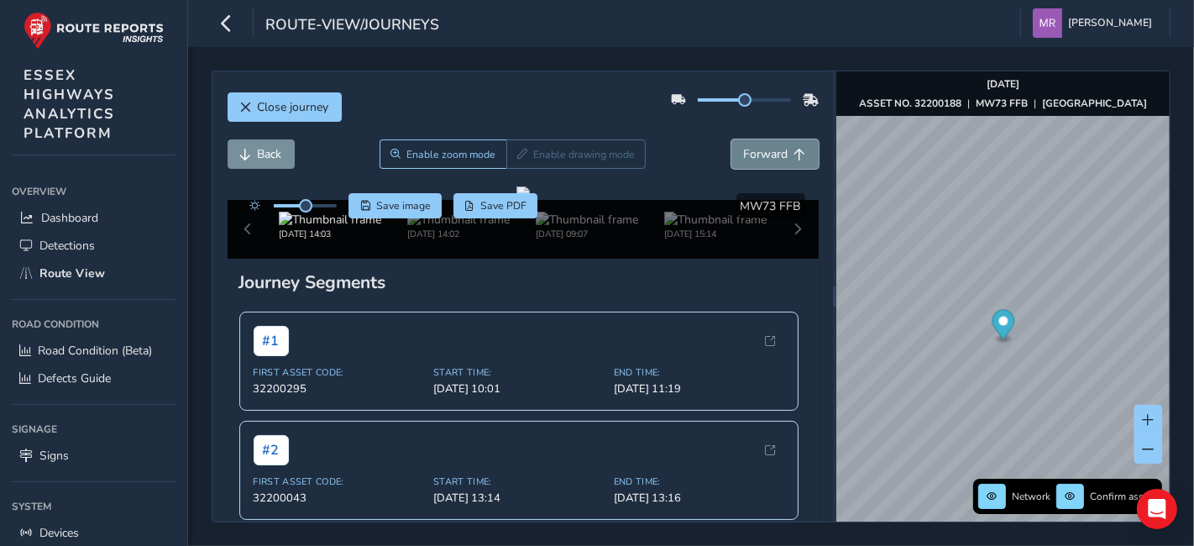
click at [746, 143] on button "Forward" at bounding box center [774, 153] width 87 height 29
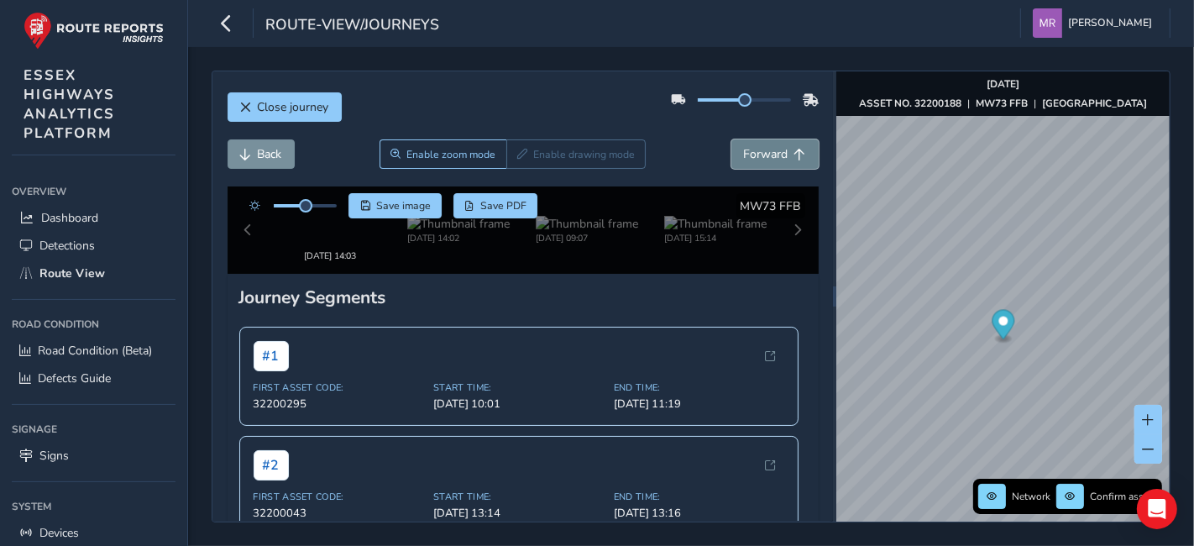
click at [746, 143] on button "Forward" at bounding box center [774, 153] width 87 height 29
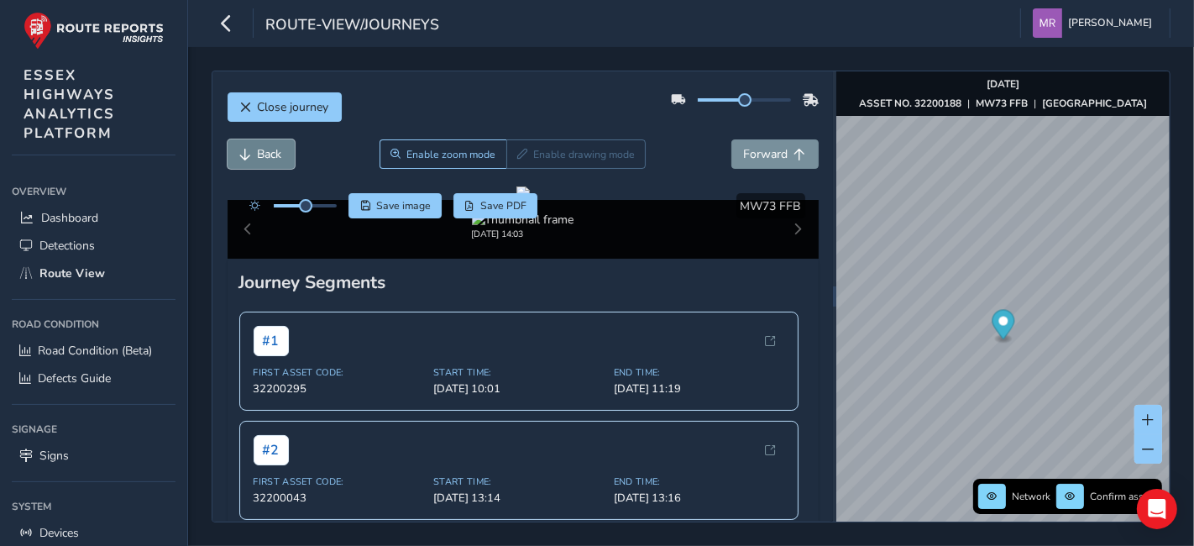
click at [292, 147] on button "Back" at bounding box center [261, 153] width 67 height 29
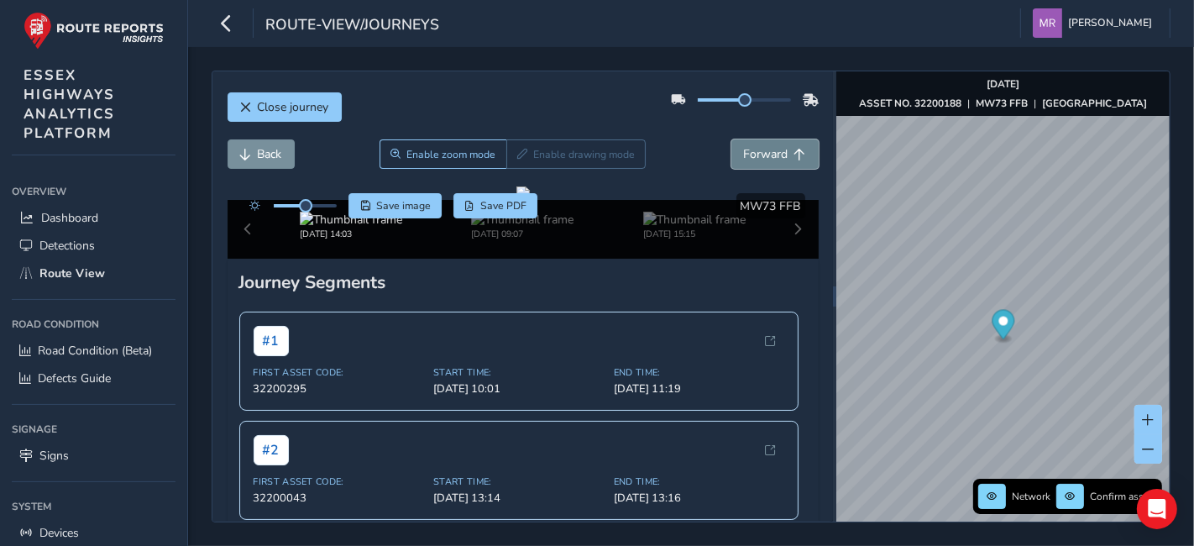
click at [744, 157] on span "Forward" at bounding box center [766, 154] width 45 height 16
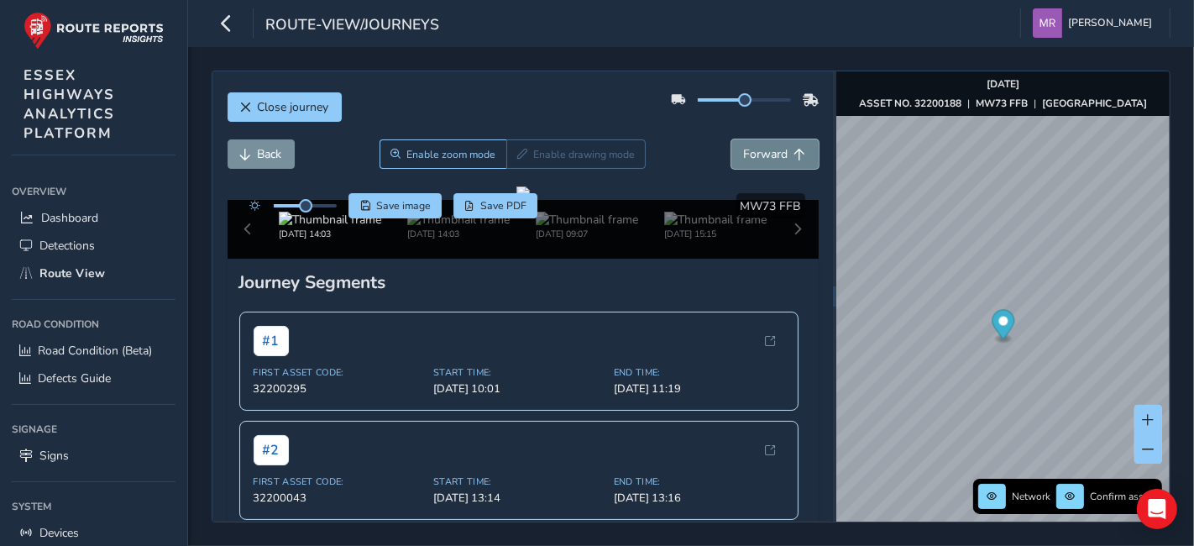
click at [744, 157] on span "Forward" at bounding box center [766, 154] width 45 height 16
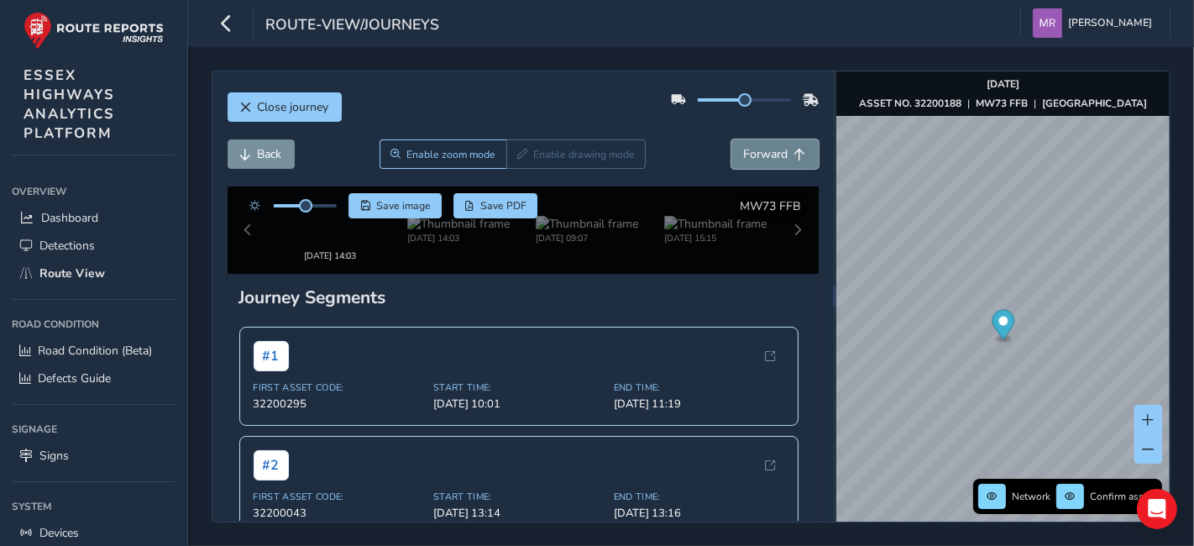
click at [744, 157] on span "Forward" at bounding box center [766, 154] width 45 height 16
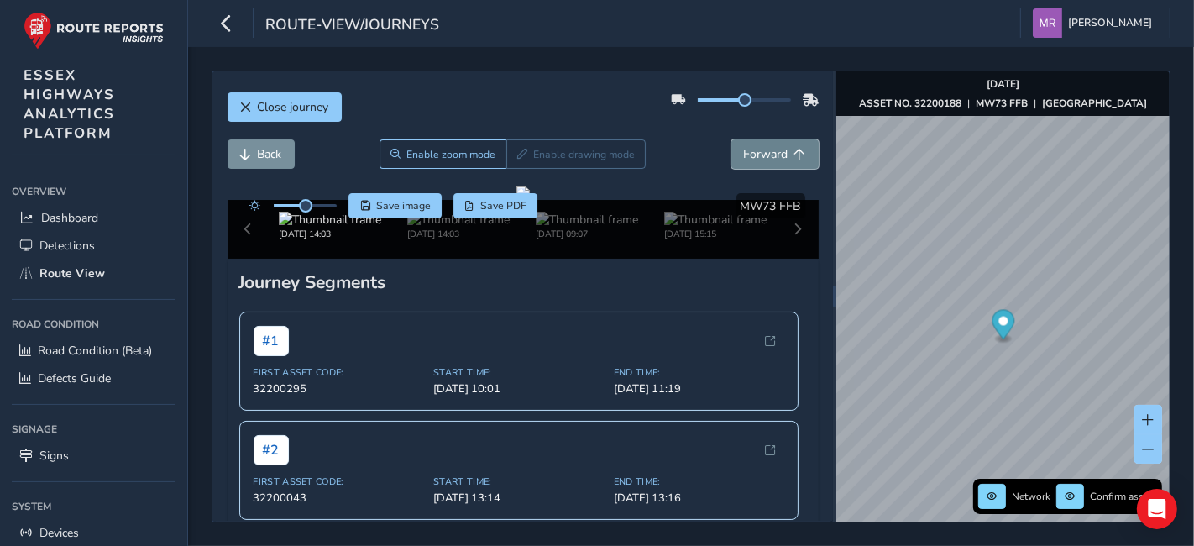
click at [744, 157] on span "Forward" at bounding box center [766, 154] width 45 height 16
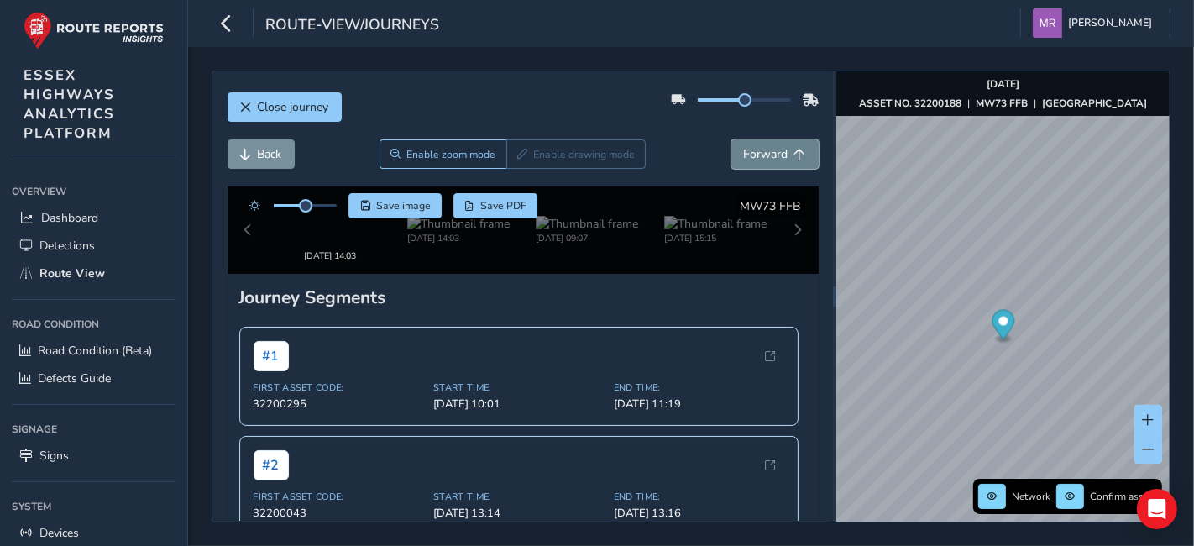
click at [744, 157] on span "Forward" at bounding box center [766, 154] width 45 height 16
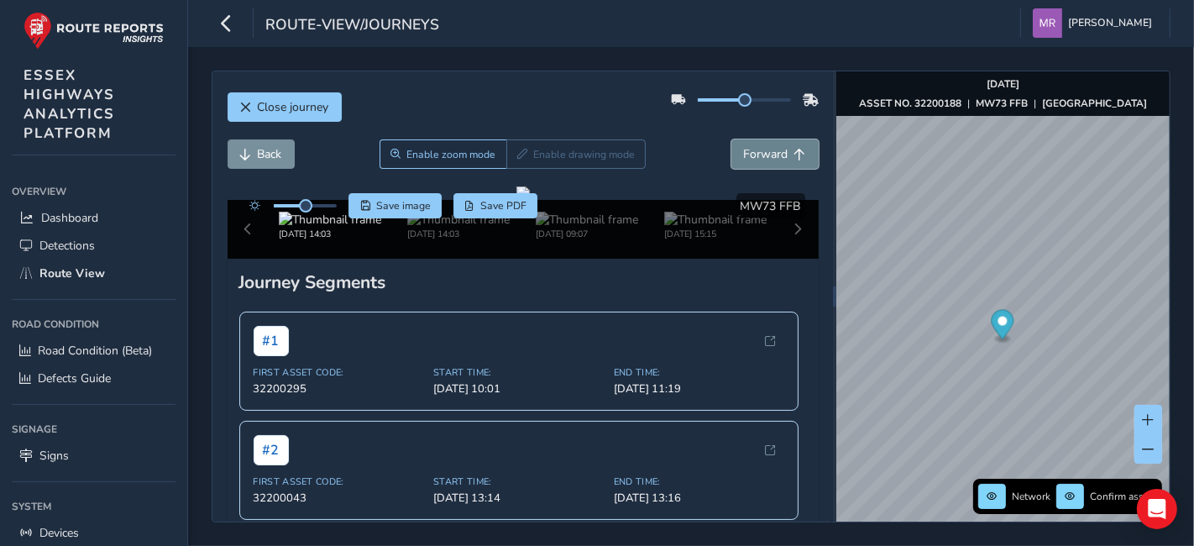
click at [744, 157] on span "Forward" at bounding box center [766, 154] width 45 height 16
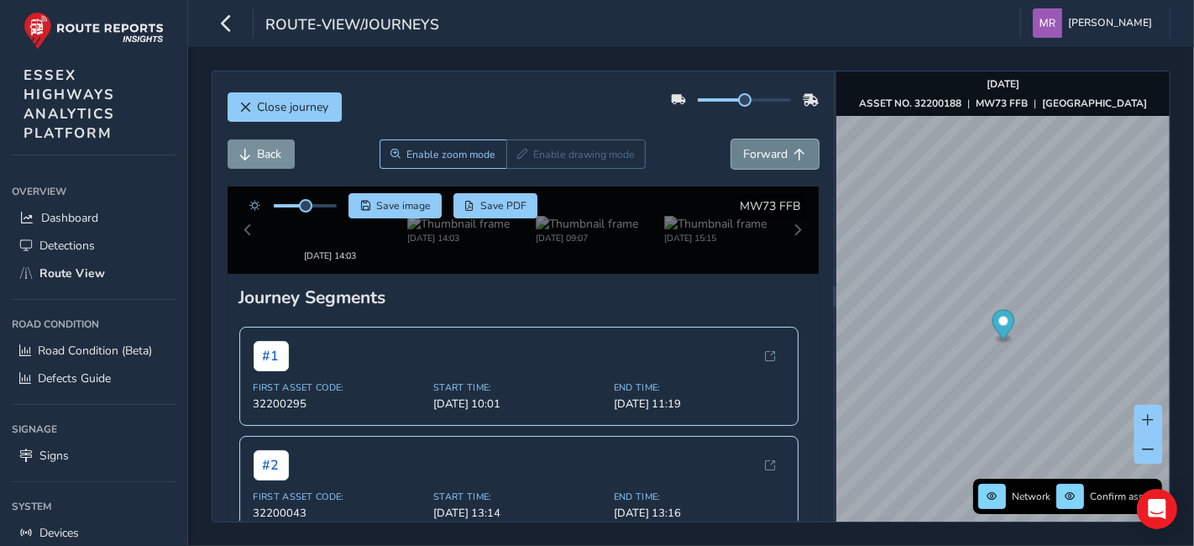
click at [744, 157] on span "Forward" at bounding box center [766, 154] width 45 height 16
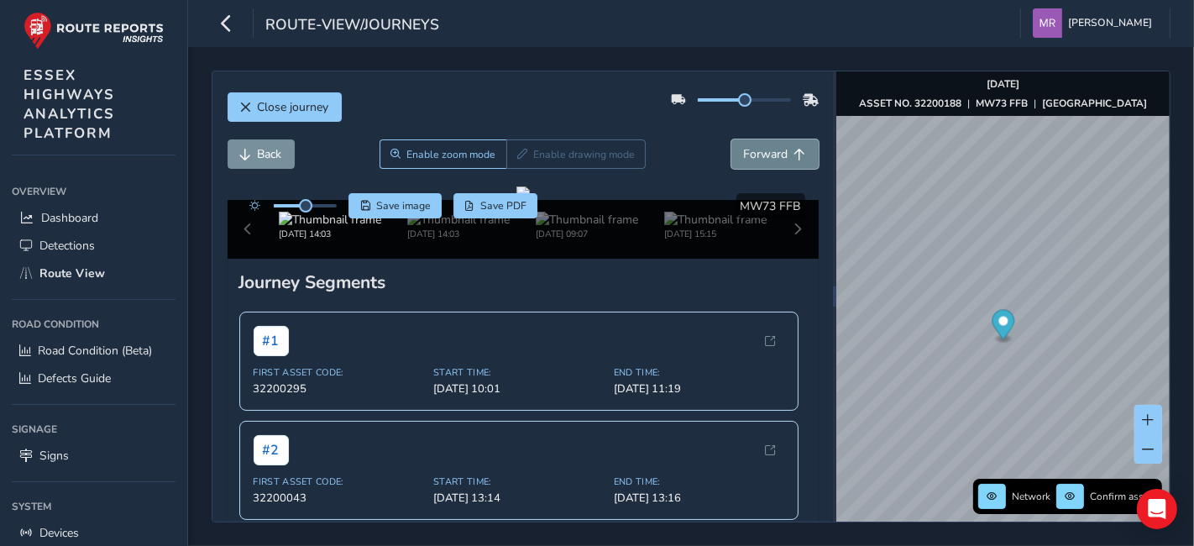
click at [744, 157] on span "Forward" at bounding box center [766, 154] width 45 height 16
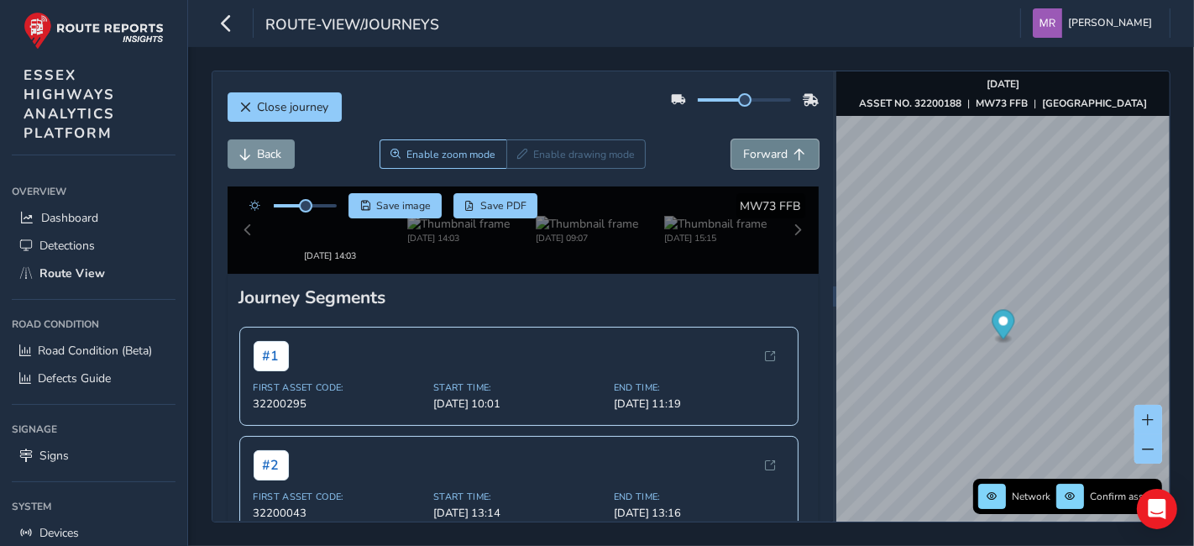
click at [744, 157] on span "Forward" at bounding box center [766, 154] width 45 height 16
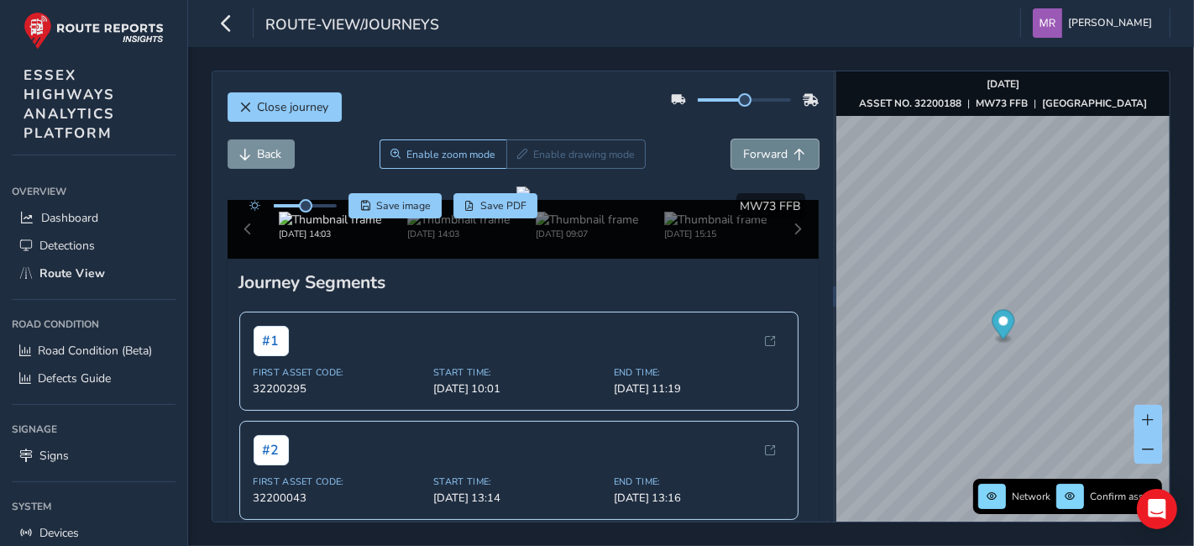
click at [744, 157] on span "Forward" at bounding box center [766, 154] width 45 height 16
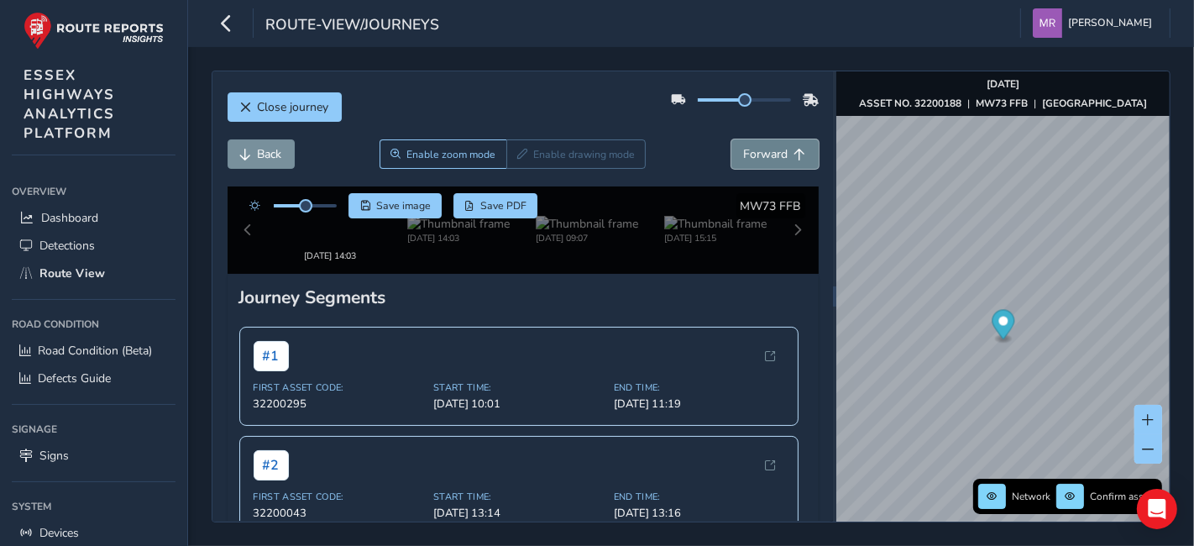
click at [744, 157] on span "Forward" at bounding box center [766, 154] width 45 height 16
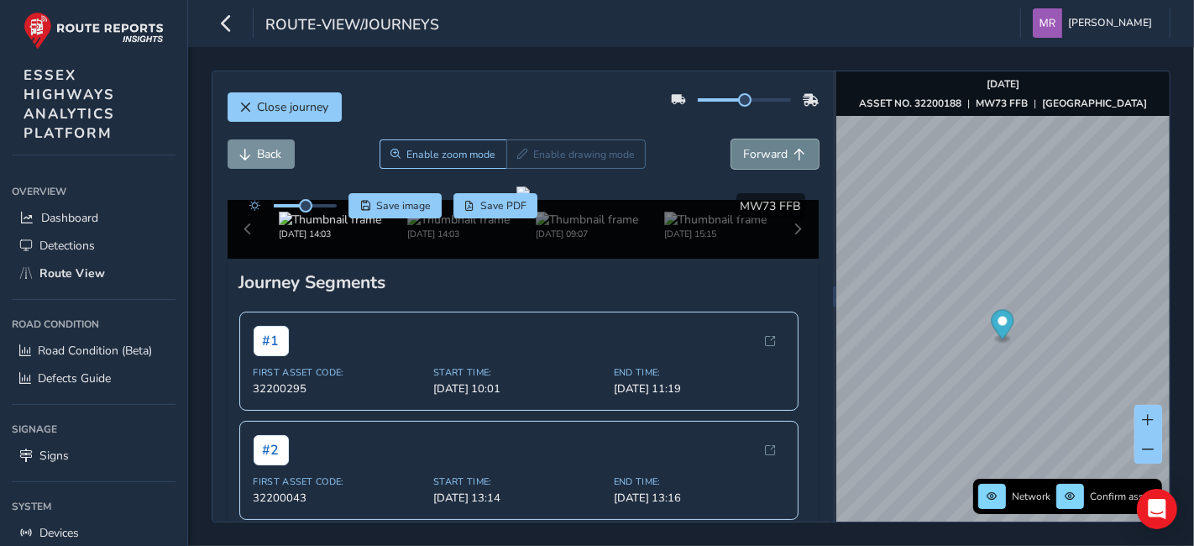
click at [744, 157] on span "Forward" at bounding box center [766, 154] width 45 height 16
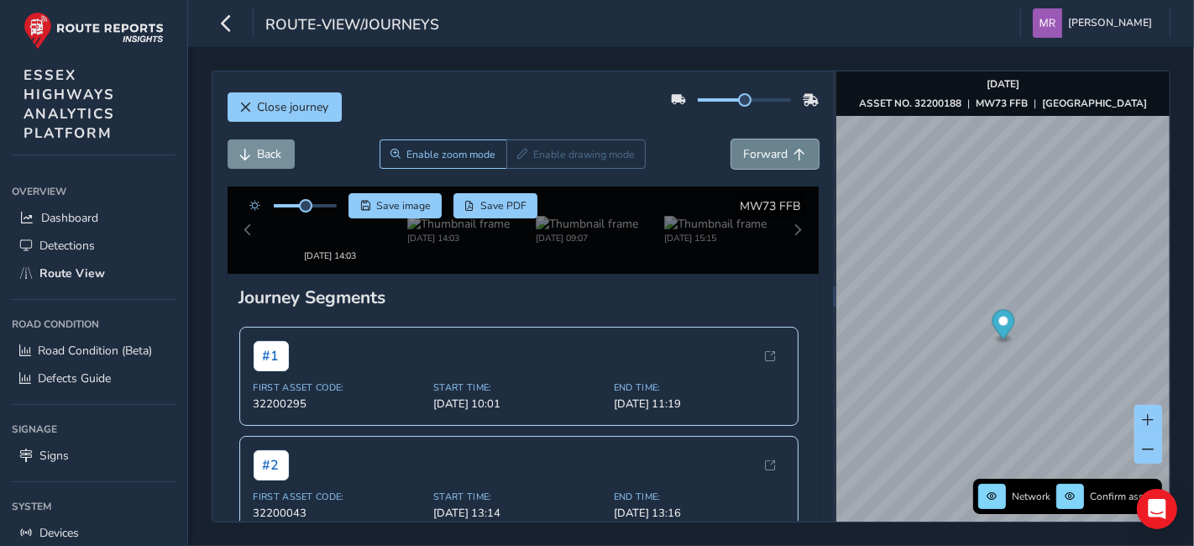
click at [744, 157] on span "Forward" at bounding box center [766, 154] width 45 height 16
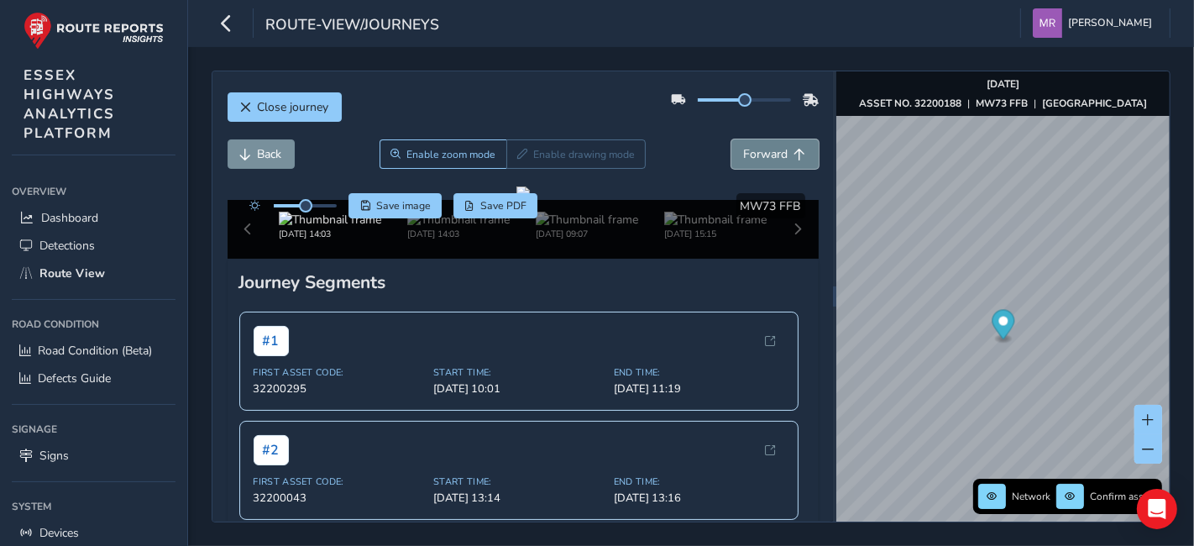
click at [744, 157] on span "Forward" at bounding box center [766, 154] width 45 height 16
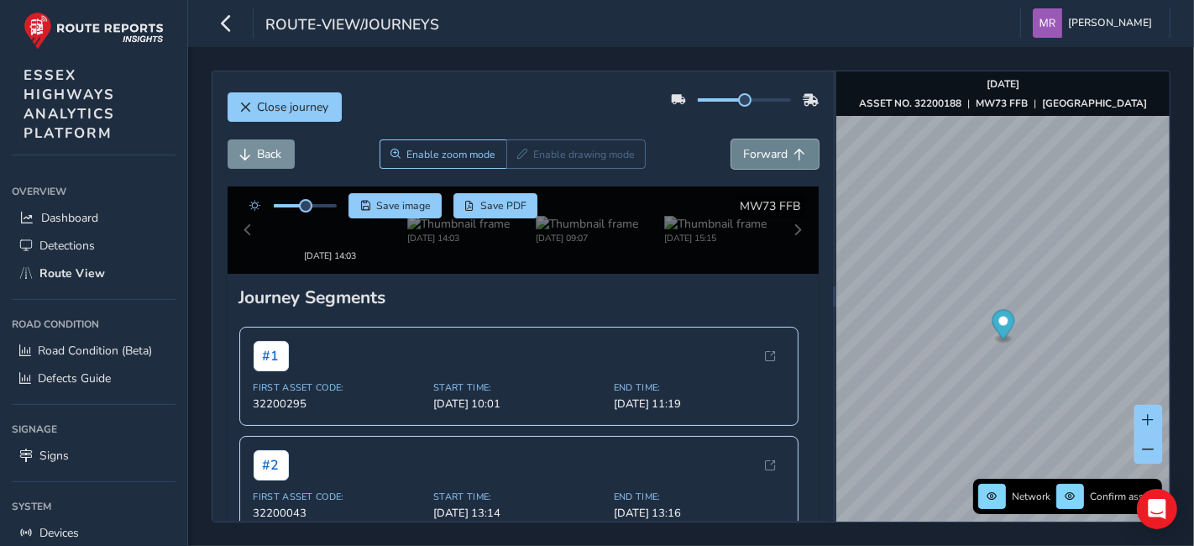
click at [744, 157] on span "Forward" at bounding box center [766, 154] width 45 height 16
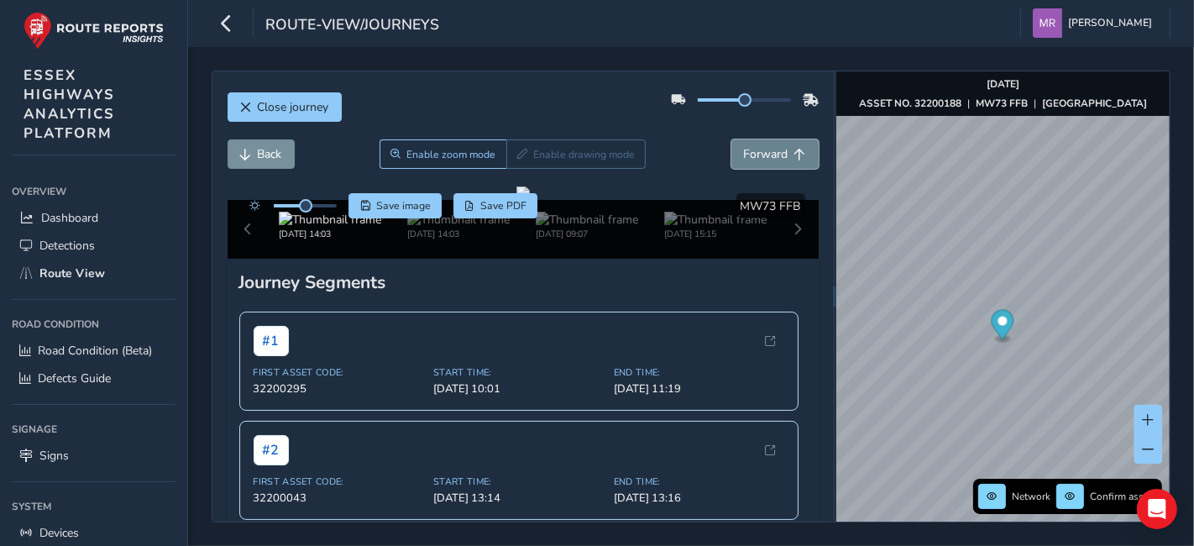
click at [744, 157] on span "Forward" at bounding box center [766, 154] width 45 height 16
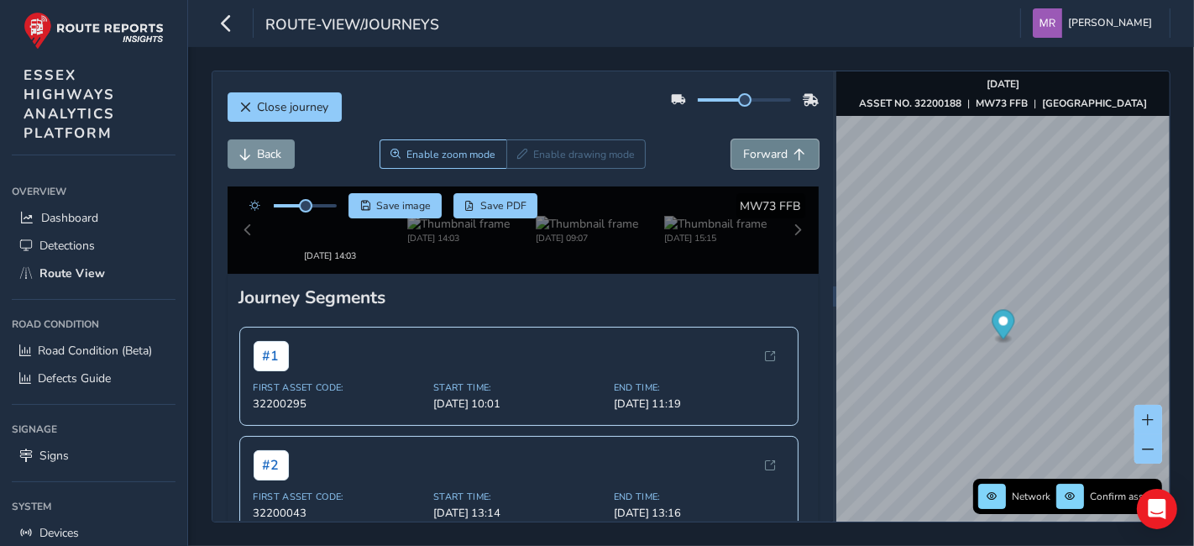
click at [744, 157] on span "Forward" at bounding box center [766, 154] width 45 height 16
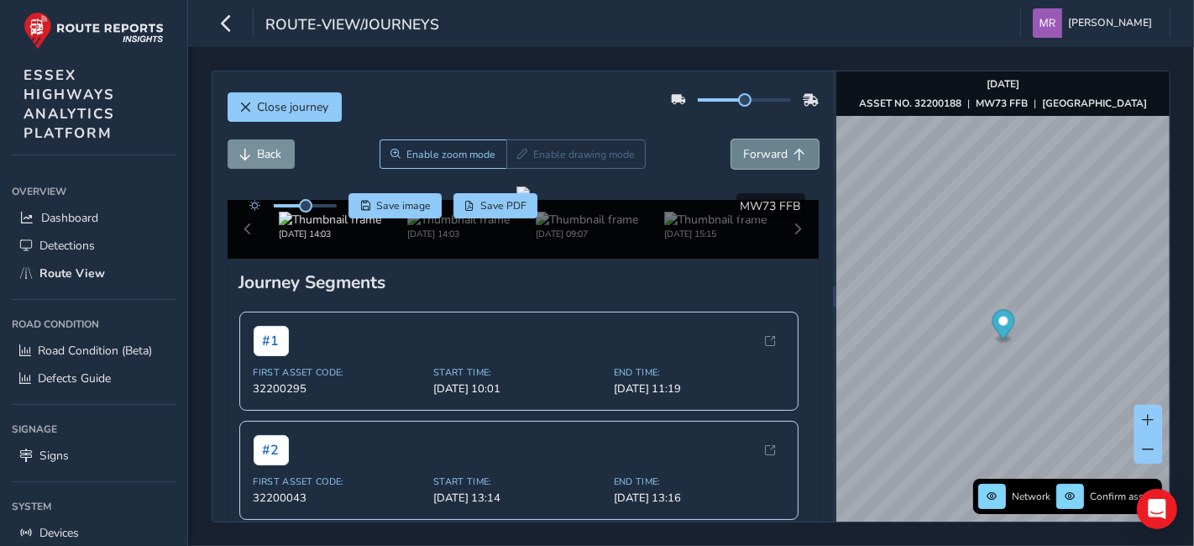
click at [744, 157] on span "Forward" at bounding box center [766, 154] width 45 height 16
click at [259, 157] on span "Back" at bounding box center [270, 154] width 24 height 16
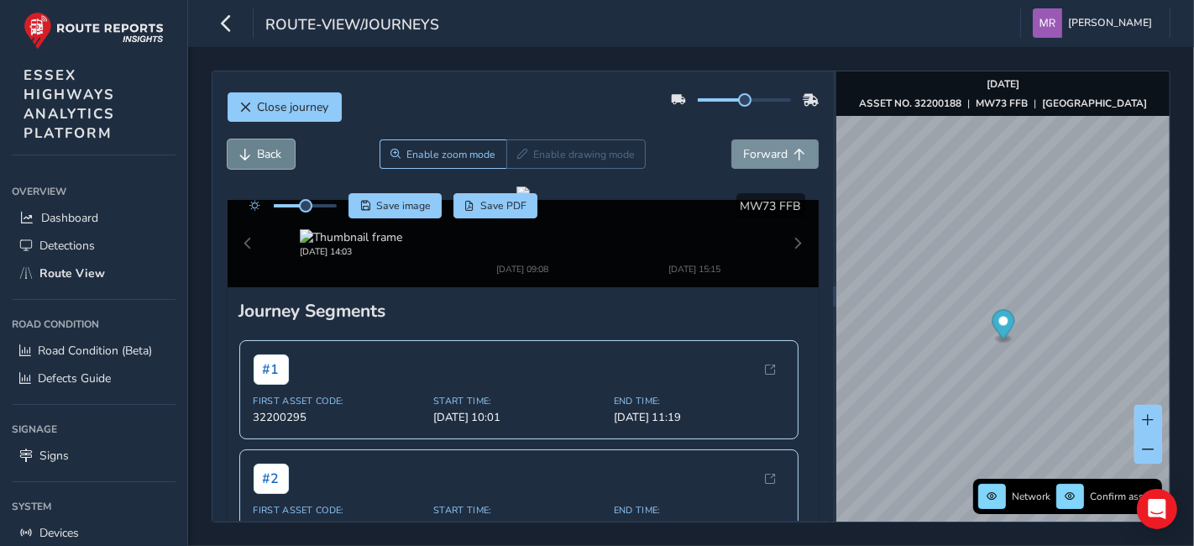
click at [259, 157] on span "Back" at bounding box center [270, 154] width 24 height 16
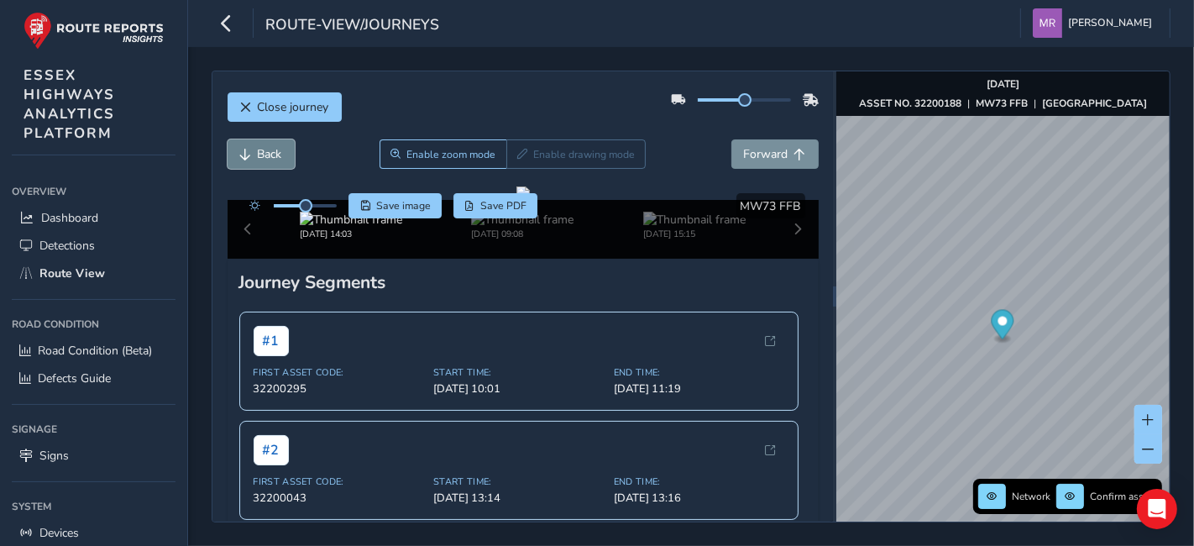
click at [259, 157] on span "Back" at bounding box center [270, 154] width 24 height 16
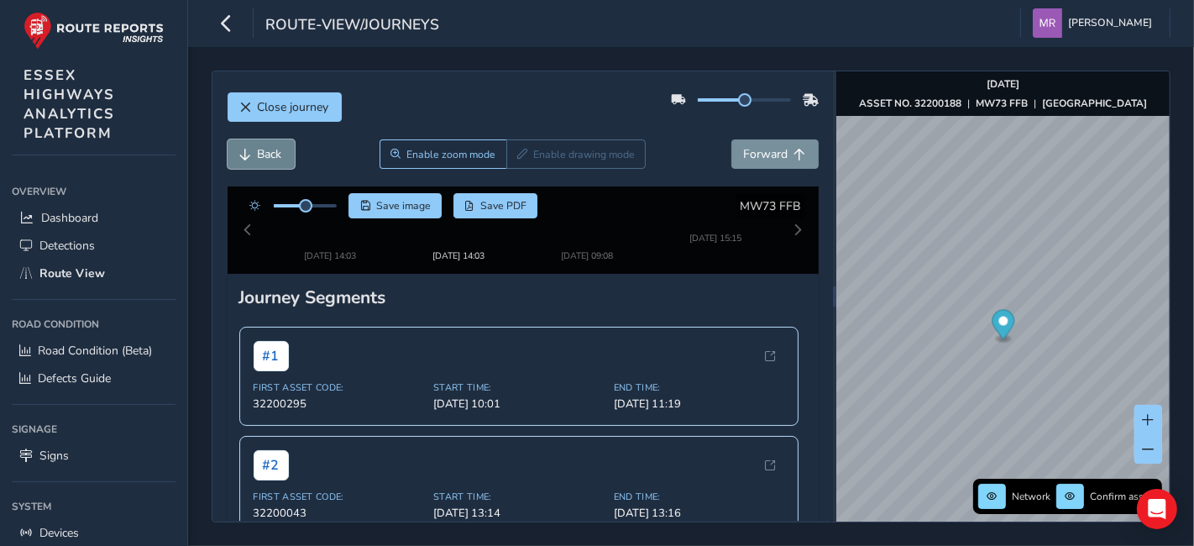
click at [259, 157] on span "Back" at bounding box center [270, 154] width 24 height 16
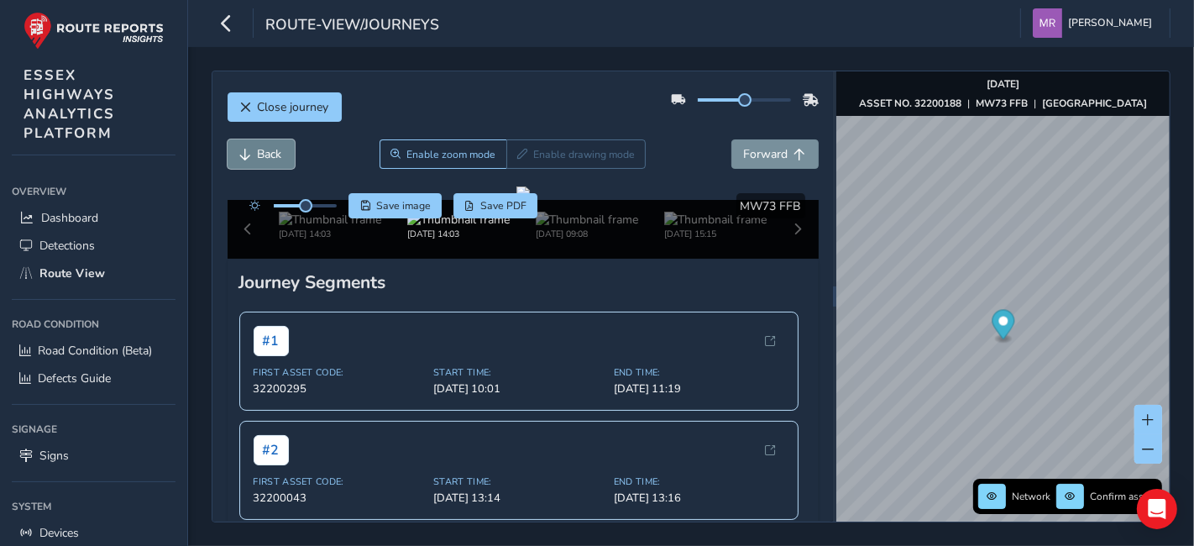
click at [259, 157] on span "Back" at bounding box center [270, 154] width 24 height 16
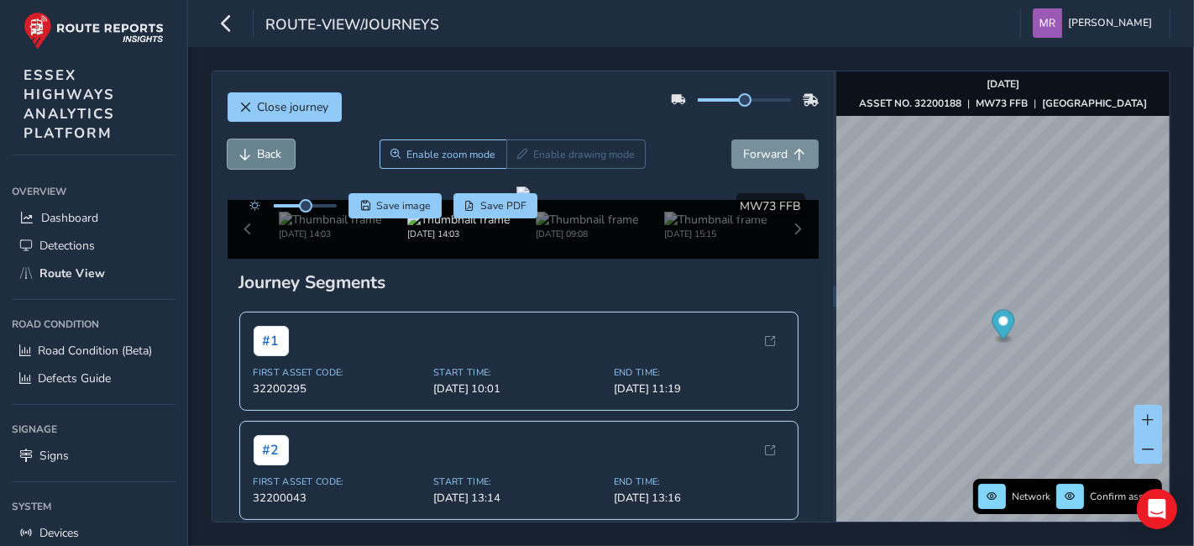
click at [259, 157] on span "Back" at bounding box center [270, 154] width 24 height 16
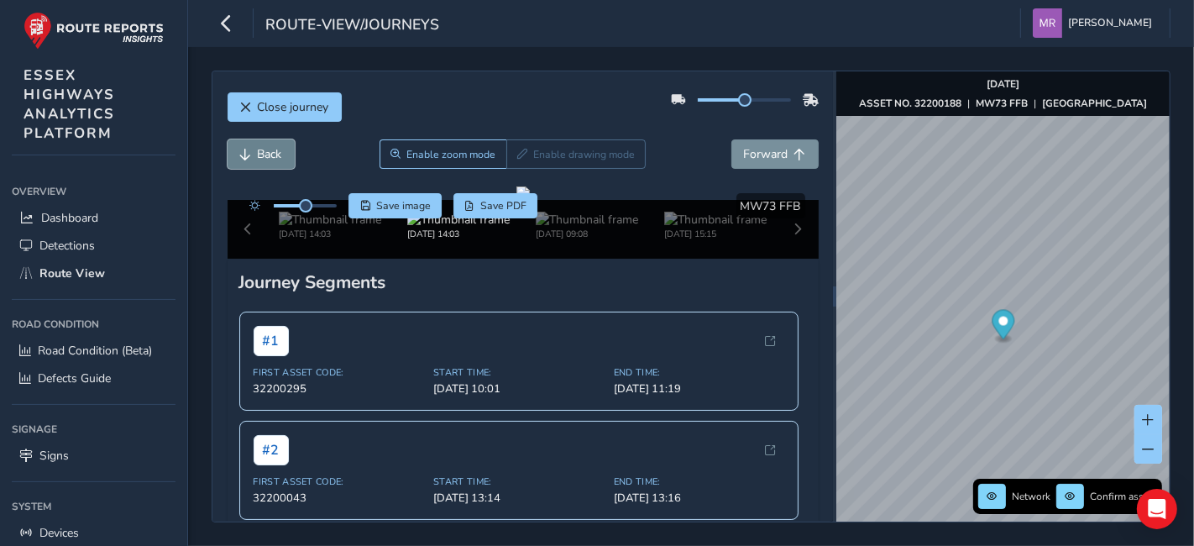
click at [259, 157] on span "Back" at bounding box center [270, 154] width 24 height 16
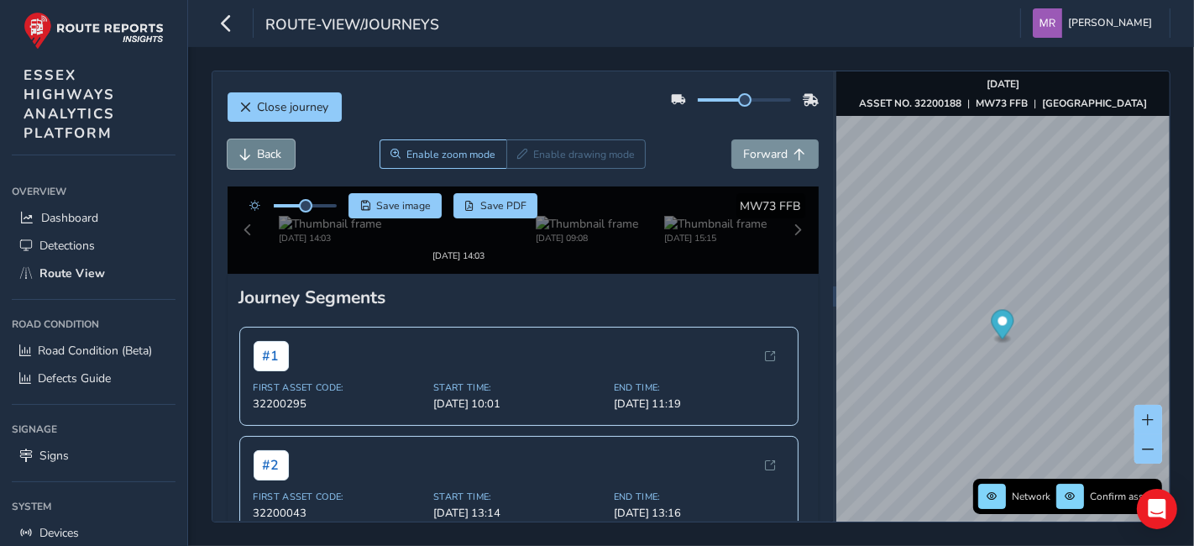
click at [259, 157] on span "Back" at bounding box center [270, 154] width 24 height 16
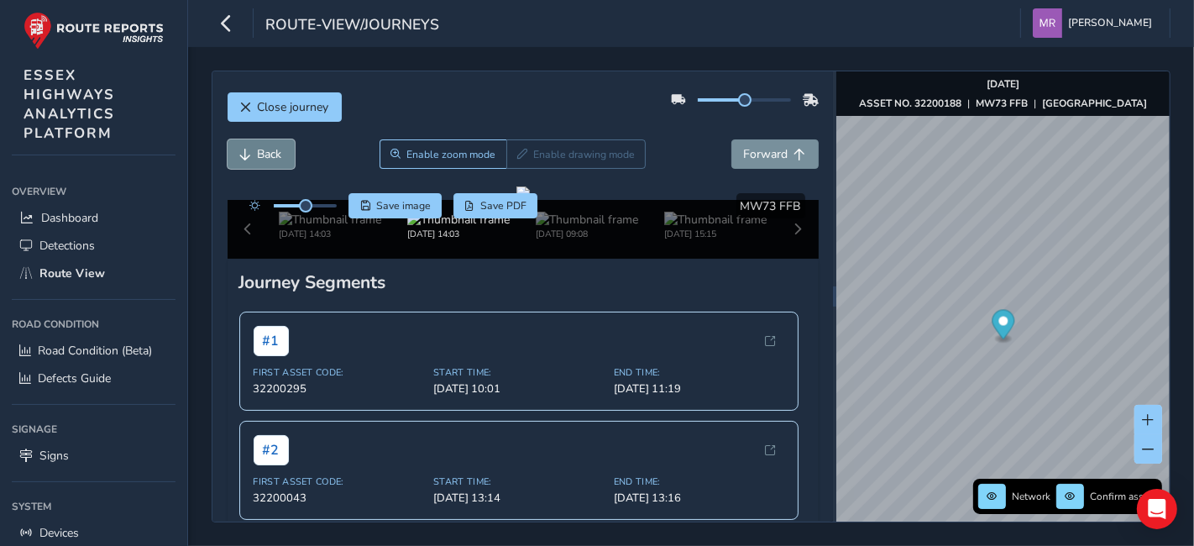
click at [259, 157] on span "Back" at bounding box center [270, 154] width 24 height 16
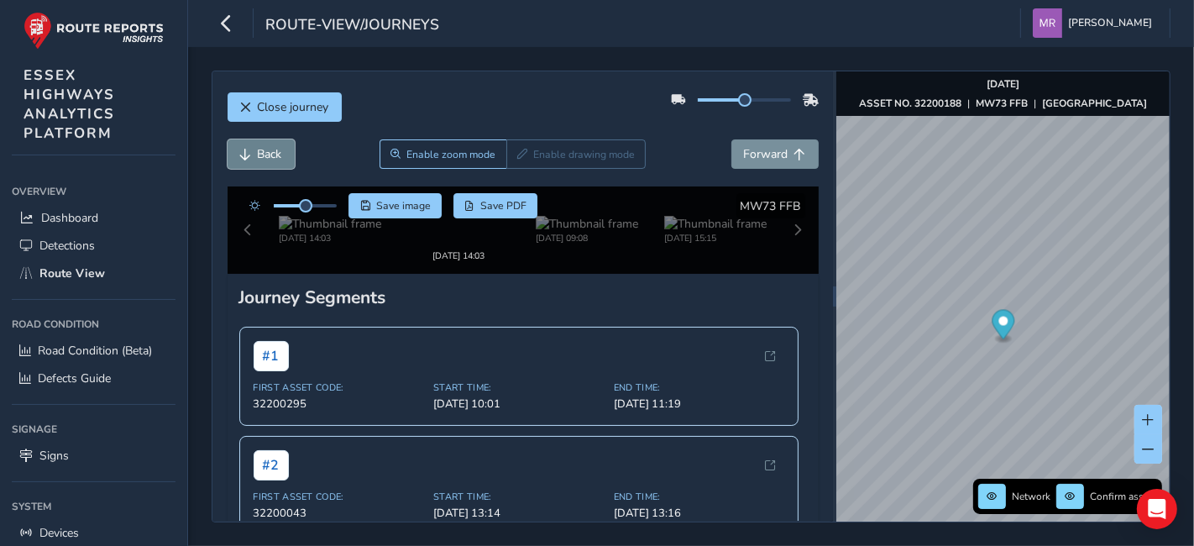
click at [259, 157] on span "Back" at bounding box center [270, 154] width 24 height 16
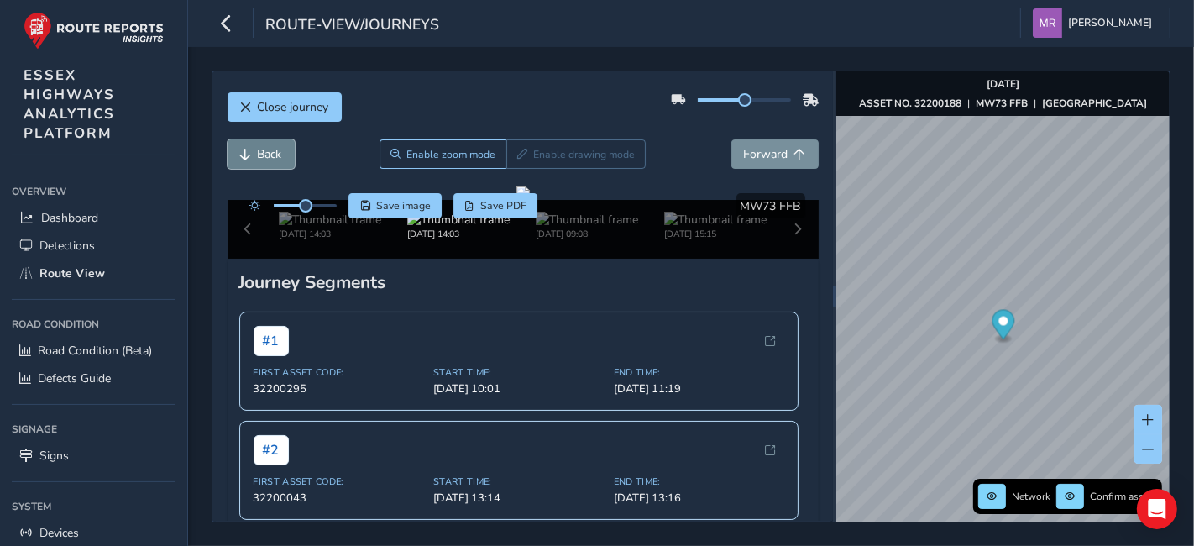
click at [259, 157] on span "Back" at bounding box center [270, 154] width 24 height 16
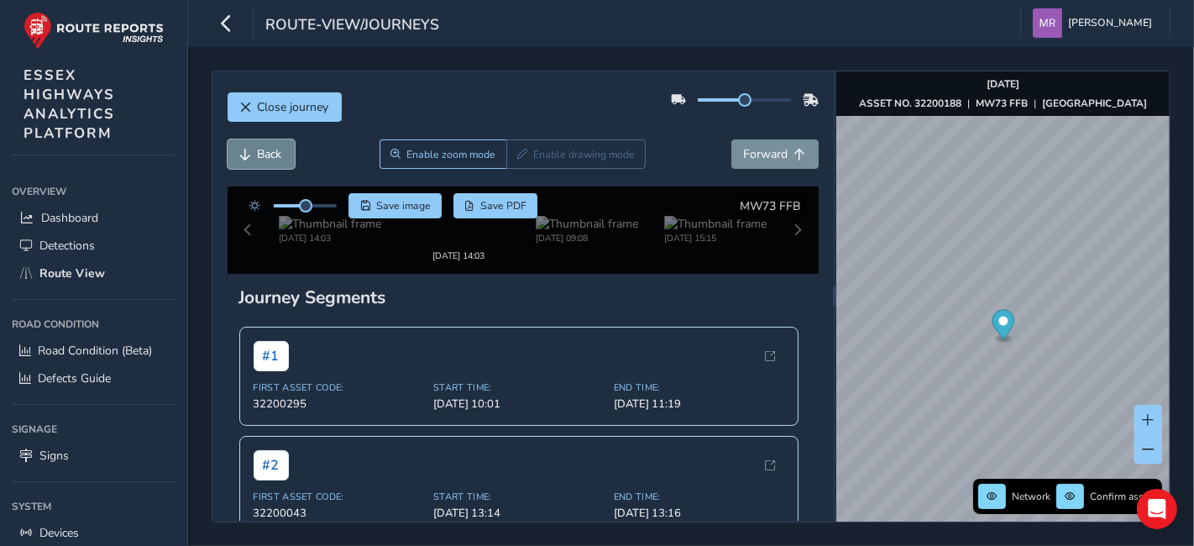
click at [259, 157] on span "Back" at bounding box center [270, 154] width 24 height 16
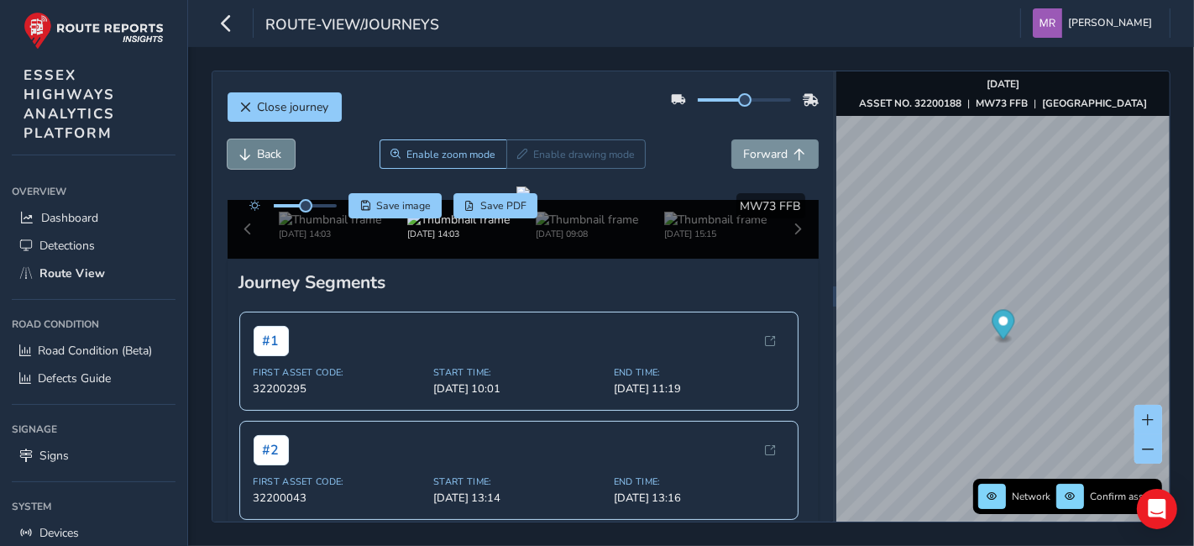
click at [259, 157] on span "Back" at bounding box center [270, 154] width 24 height 16
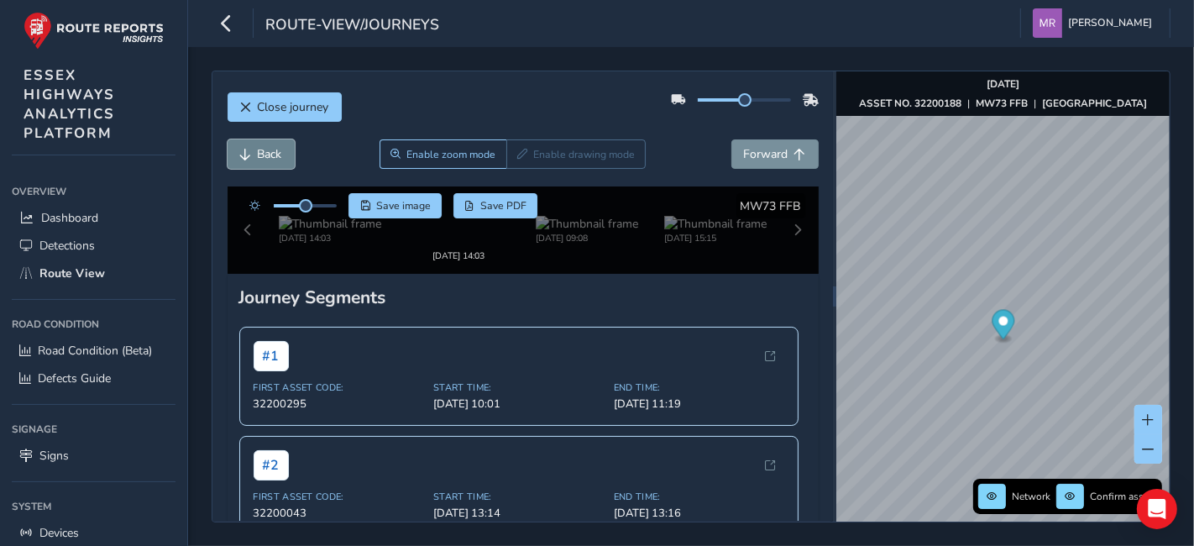
click at [259, 157] on span "Back" at bounding box center [270, 154] width 24 height 16
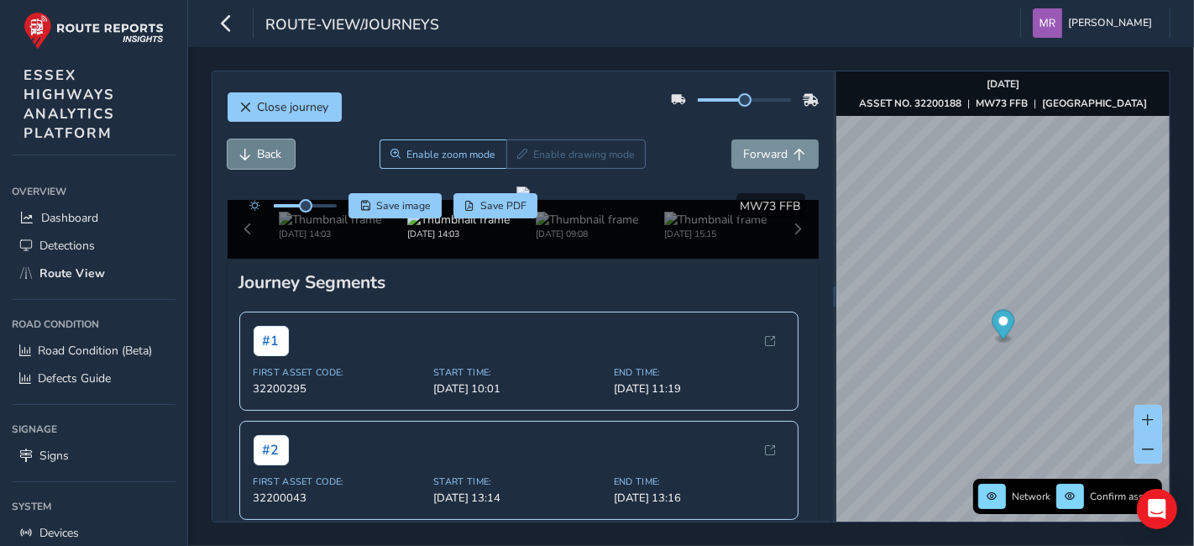
click at [259, 157] on span "Back" at bounding box center [270, 154] width 24 height 16
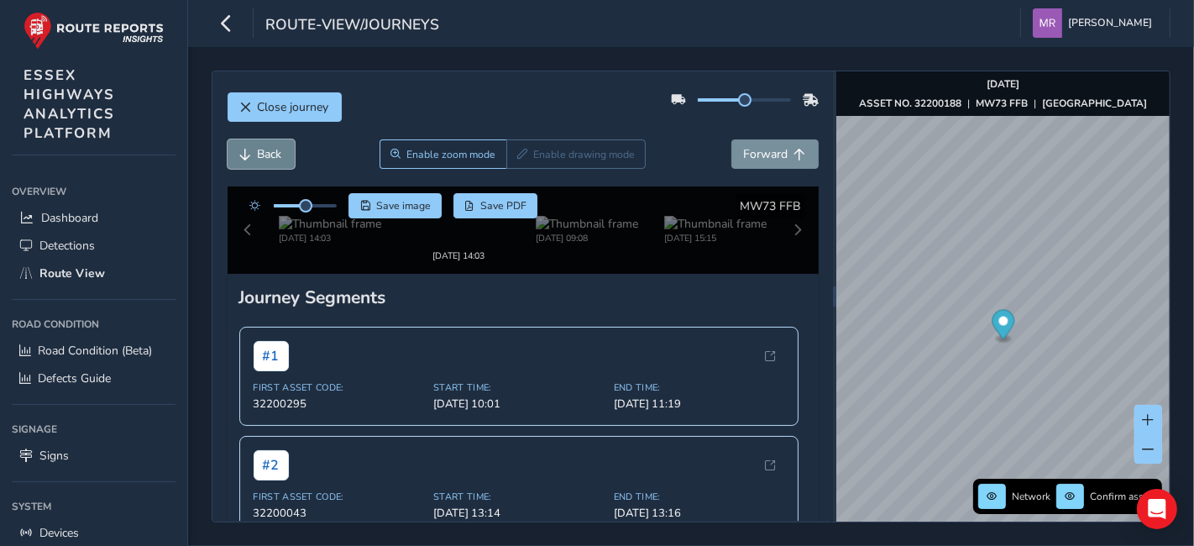
click at [259, 157] on span "Back" at bounding box center [270, 154] width 24 height 16
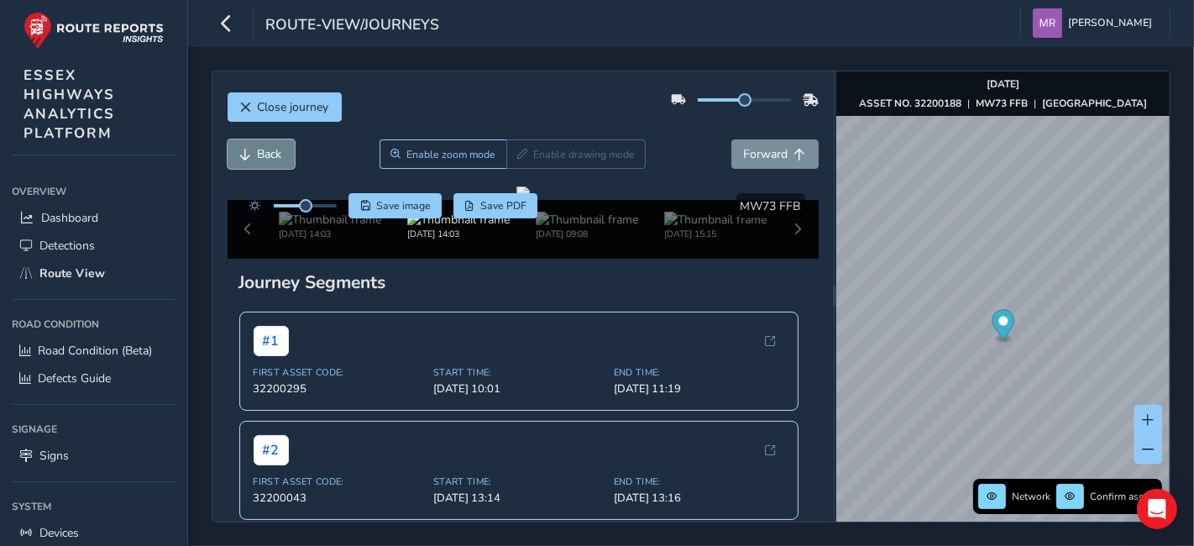
click at [259, 157] on span "Back" at bounding box center [270, 154] width 24 height 16
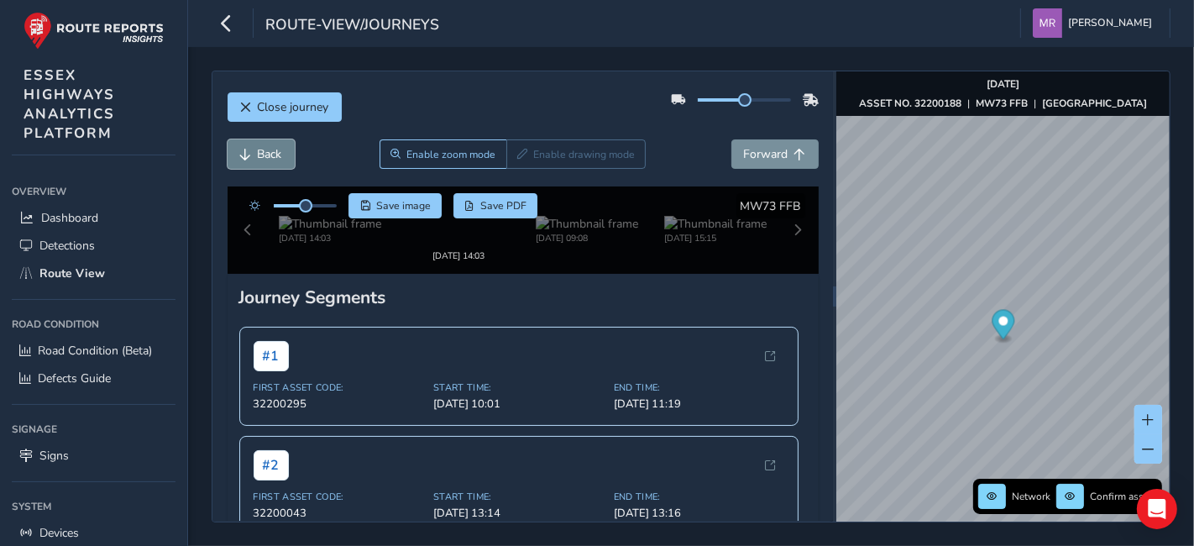
click at [259, 157] on span "Back" at bounding box center [270, 154] width 24 height 16
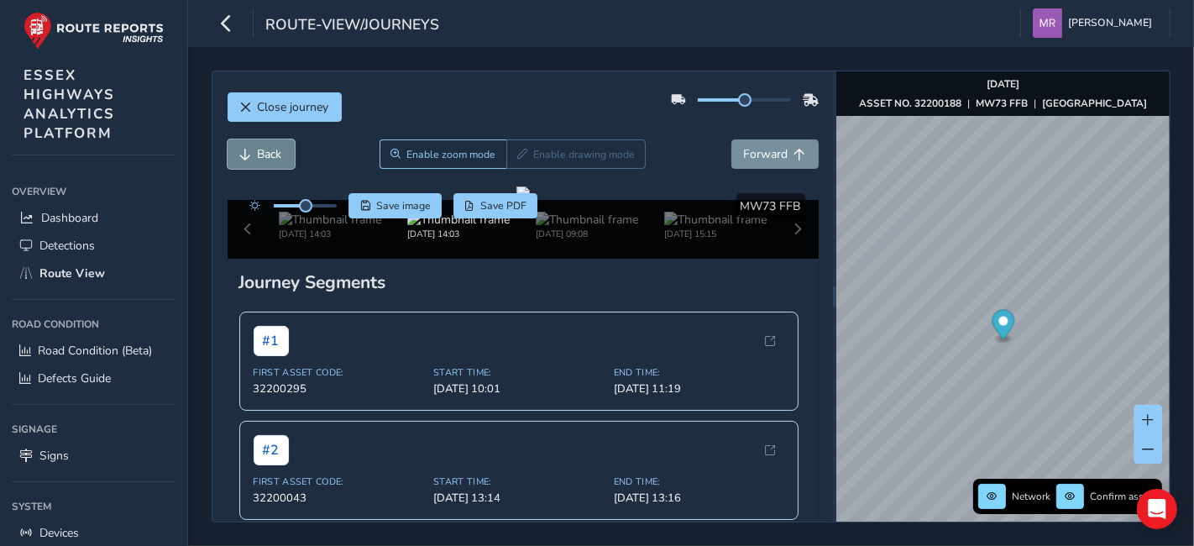
click at [259, 157] on span "Back" at bounding box center [270, 154] width 24 height 16
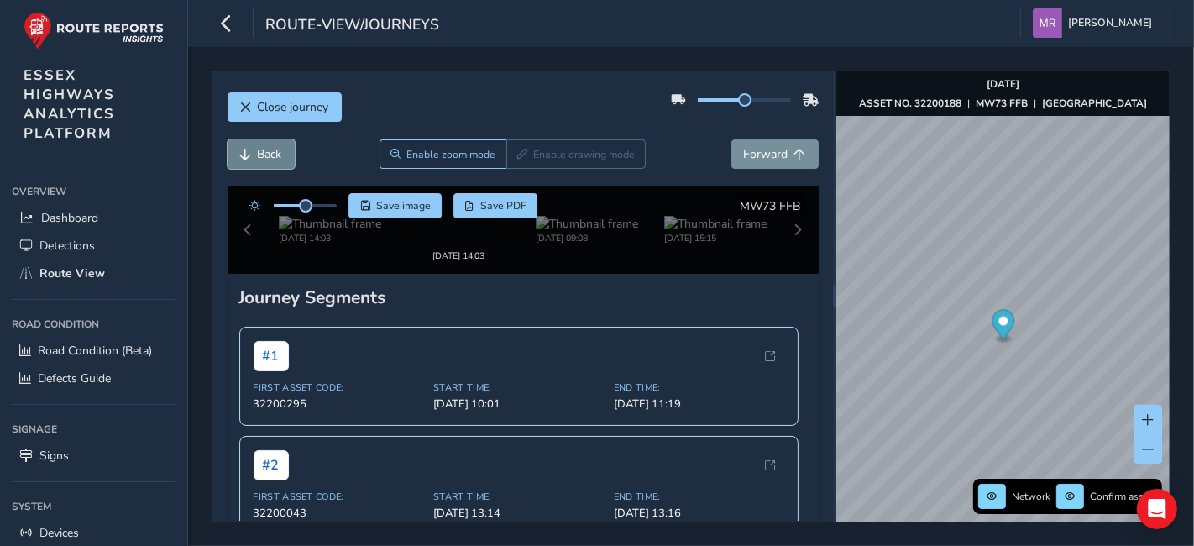
click at [259, 157] on span "Back" at bounding box center [270, 154] width 24 height 16
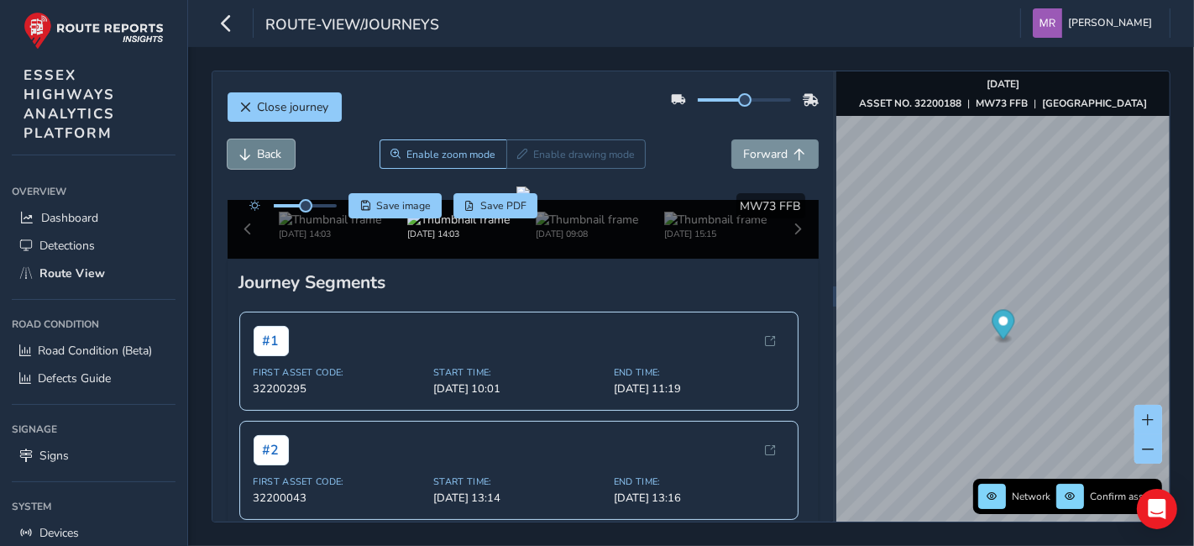
click at [259, 157] on span "Back" at bounding box center [270, 154] width 24 height 16
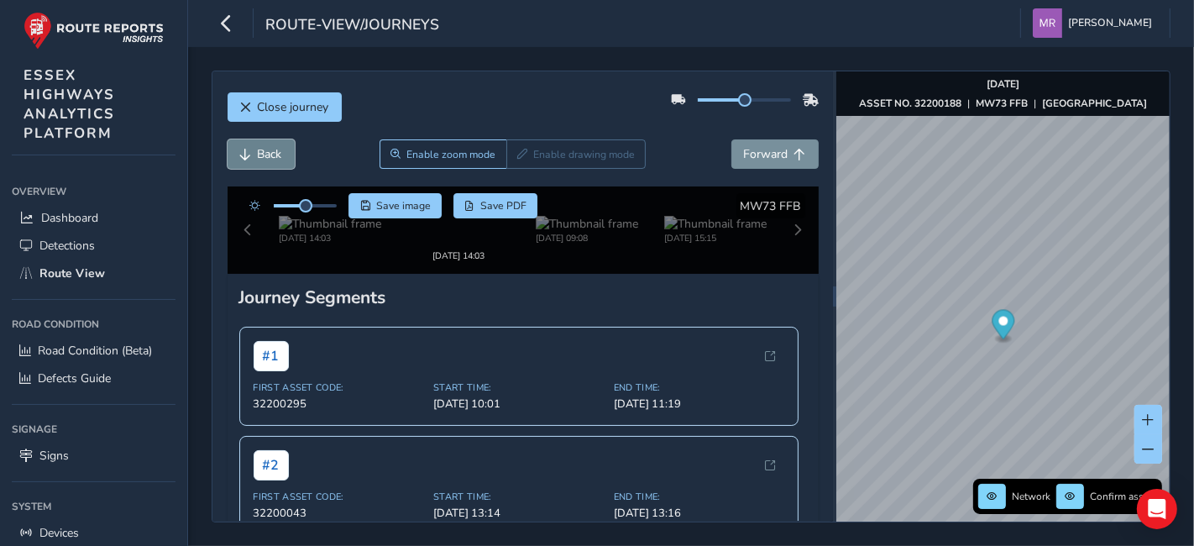
click at [259, 157] on span "Back" at bounding box center [270, 154] width 24 height 16
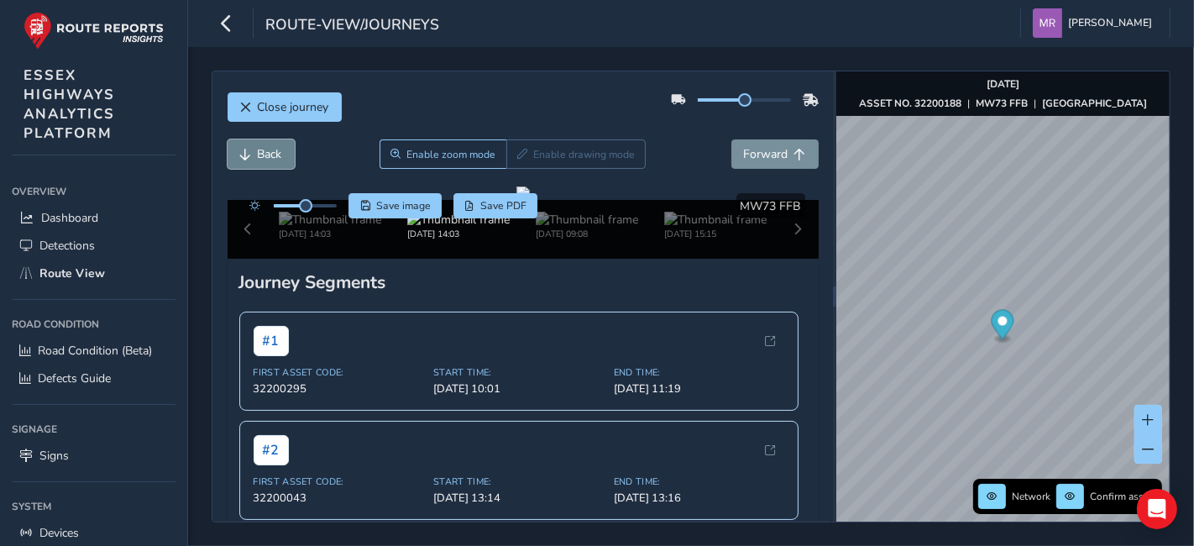
click at [259, 157] on span "Back" at bounding box center [270, 154] width 24 height 16
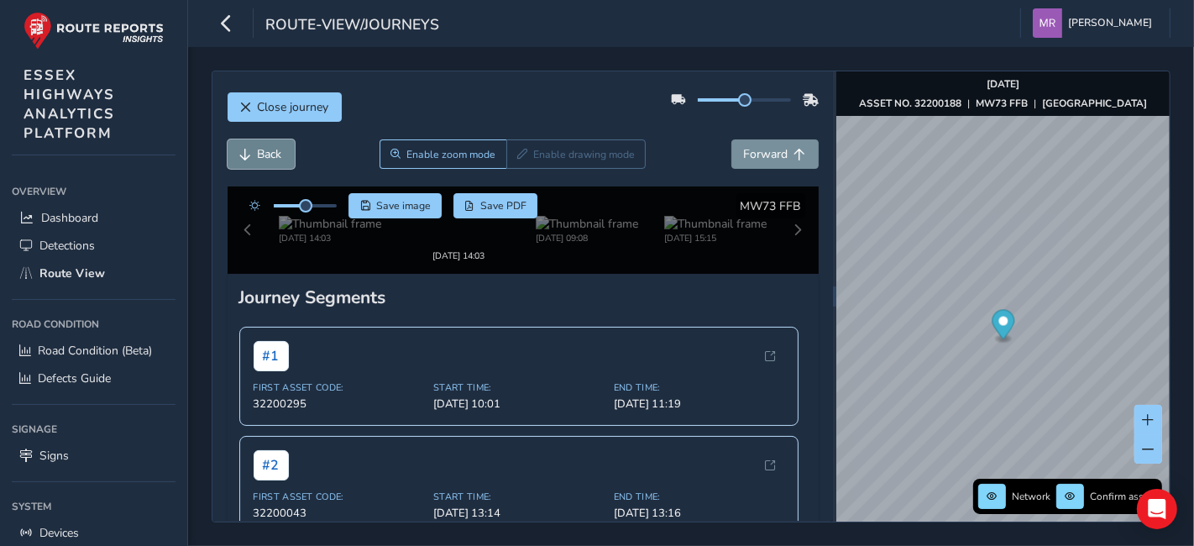
click at [259, 157] on span "Back" at bounding box center [270, 154] width 24 height 16
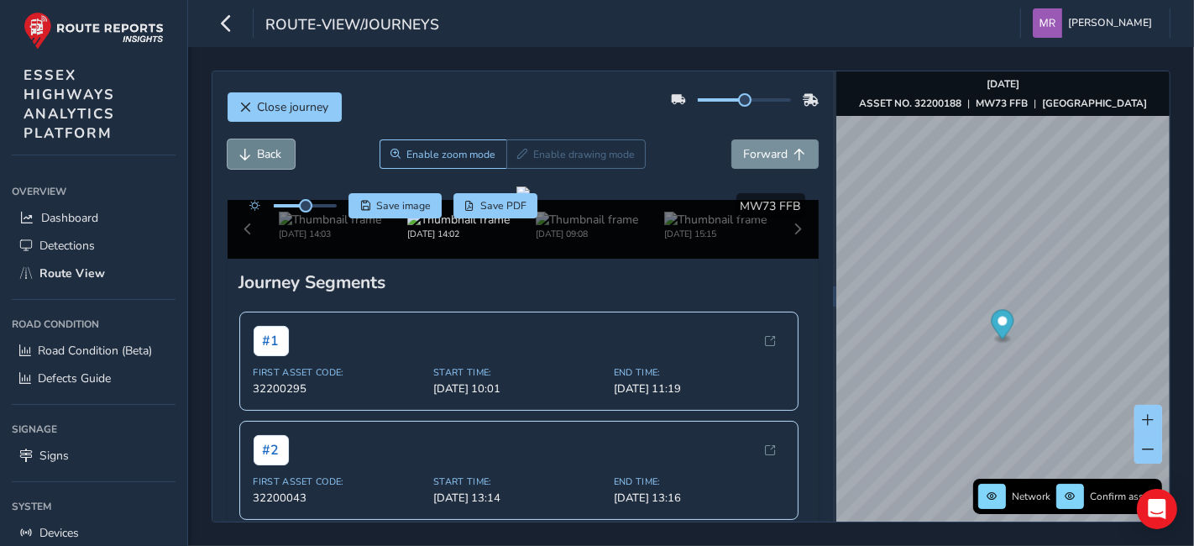
click at [259, 157] on span "Back" at bounding box center [270, 154] width 24 height 16
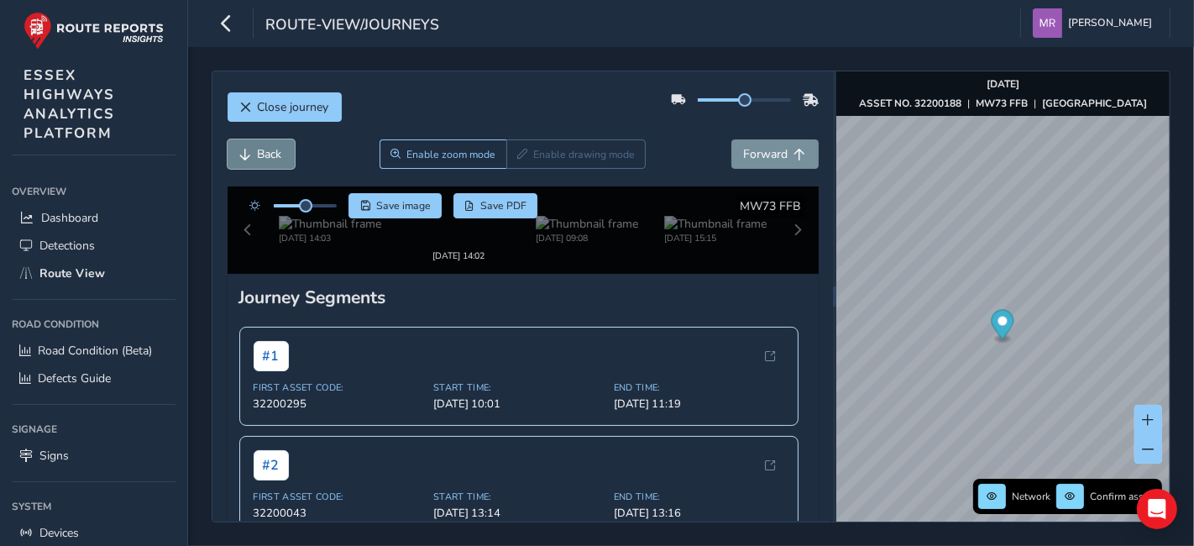
click at [259, 157] on span "Back" at bounding box center [270, 154] width 24 height 16
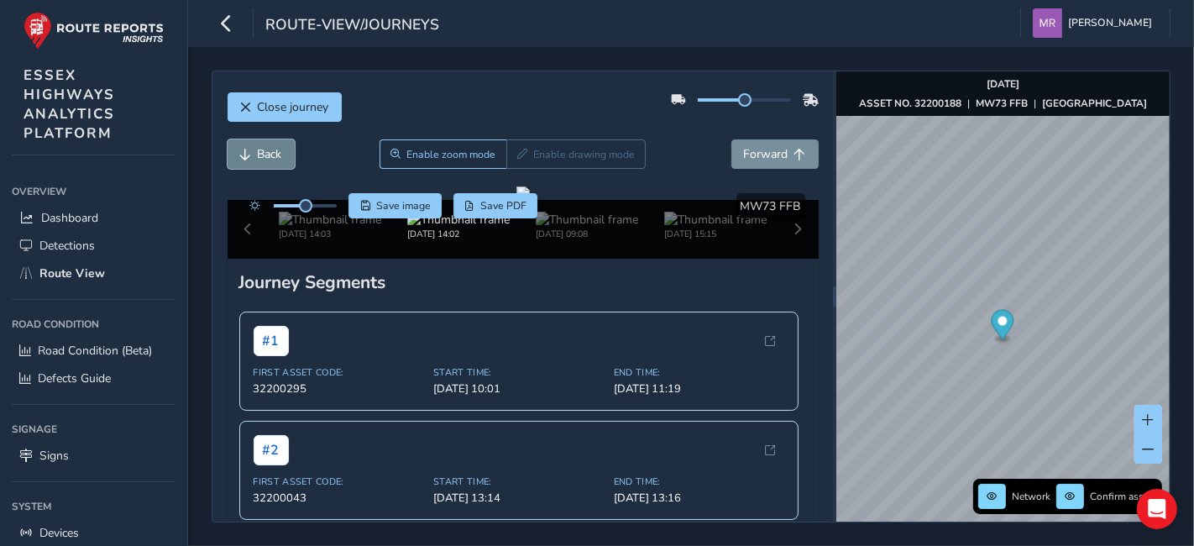
click at [259, 157] on span "Back" at bounding box center [270, 154] width 24 height 16
click at [258, 142] on button "Back" at bounding box center [261, 153] width 67 height 29
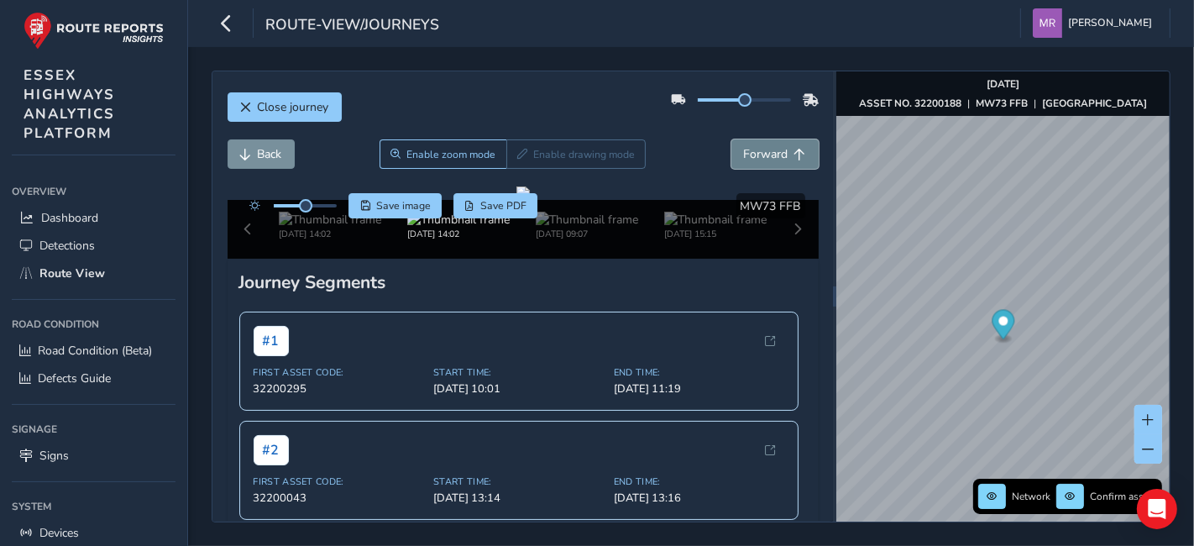
click at [746, 143] on button "Forward" at bounding box center [774, 153] width 87 height 29
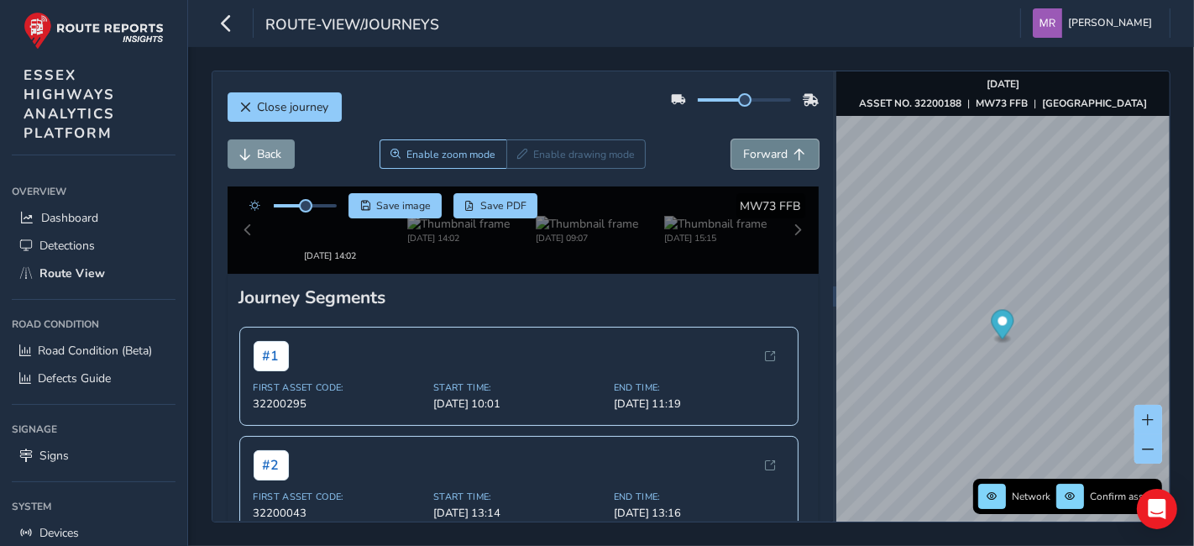
click at [746, 143] on button "Forward" at bounding box center [774, 153] width 87 height 29
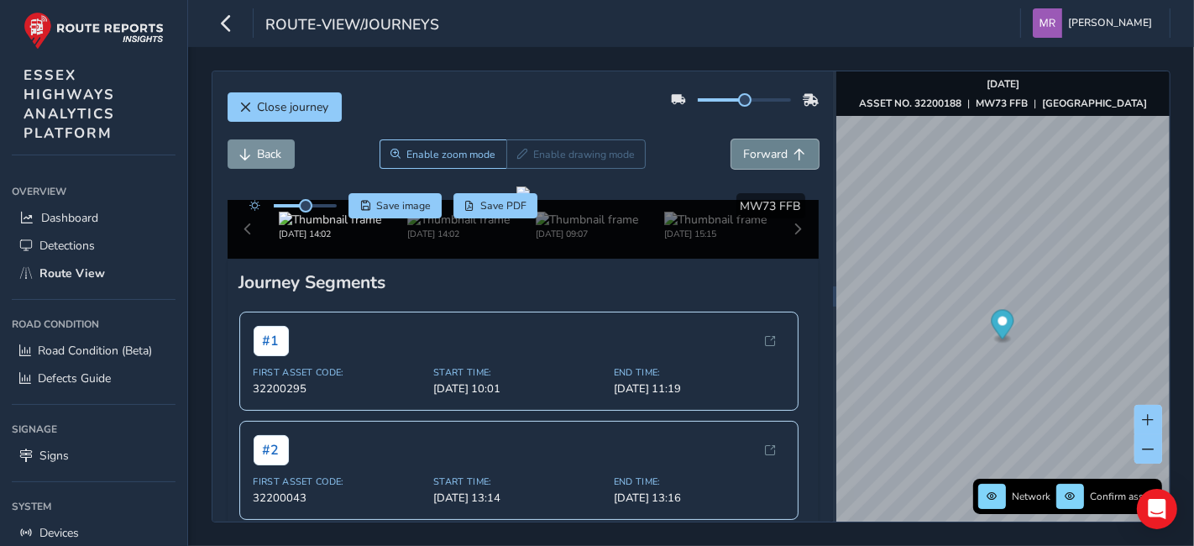
click at [746, 143] on button "Forward" at bounding box center [774, 153] width 87 height 29
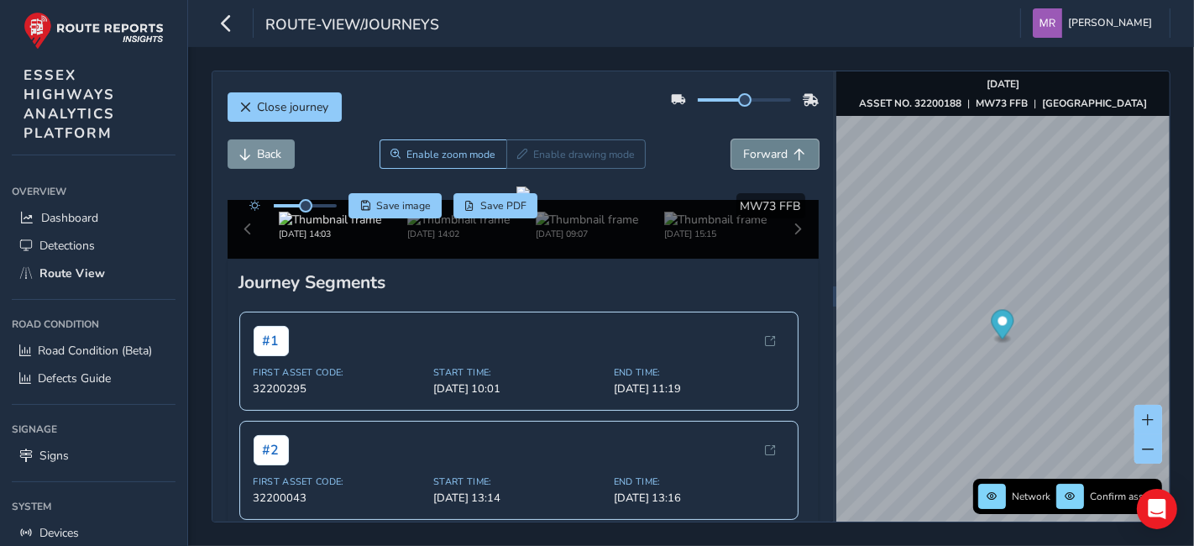
click at [746, 143] on button "Forward" at bounding box center [774, 153] width 87 height 29
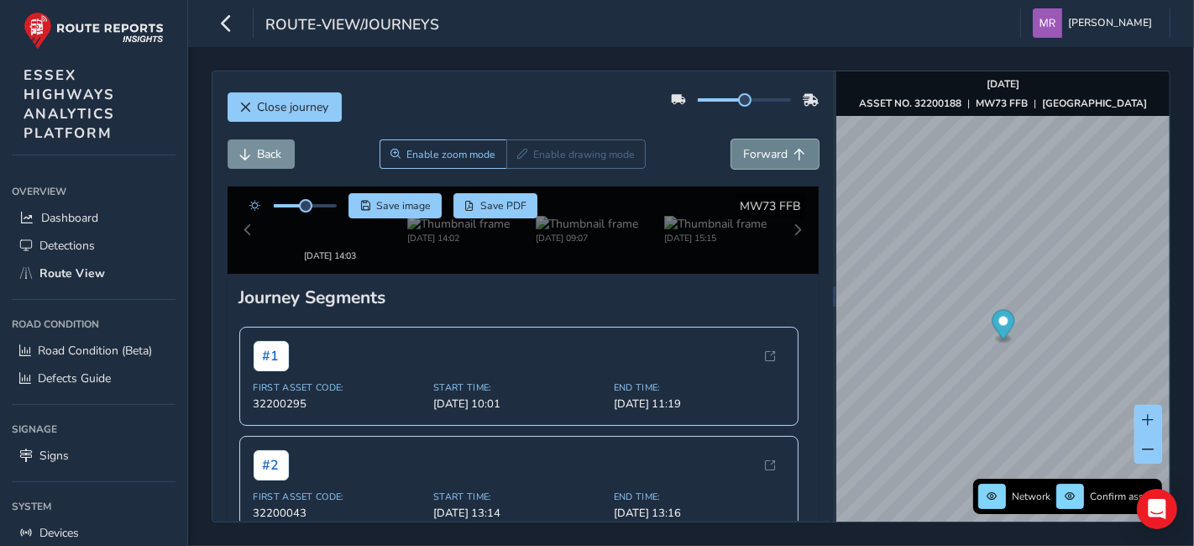
click at [746, 143] on button "Forward" at bounding box center [774, 153] width 87 height 29
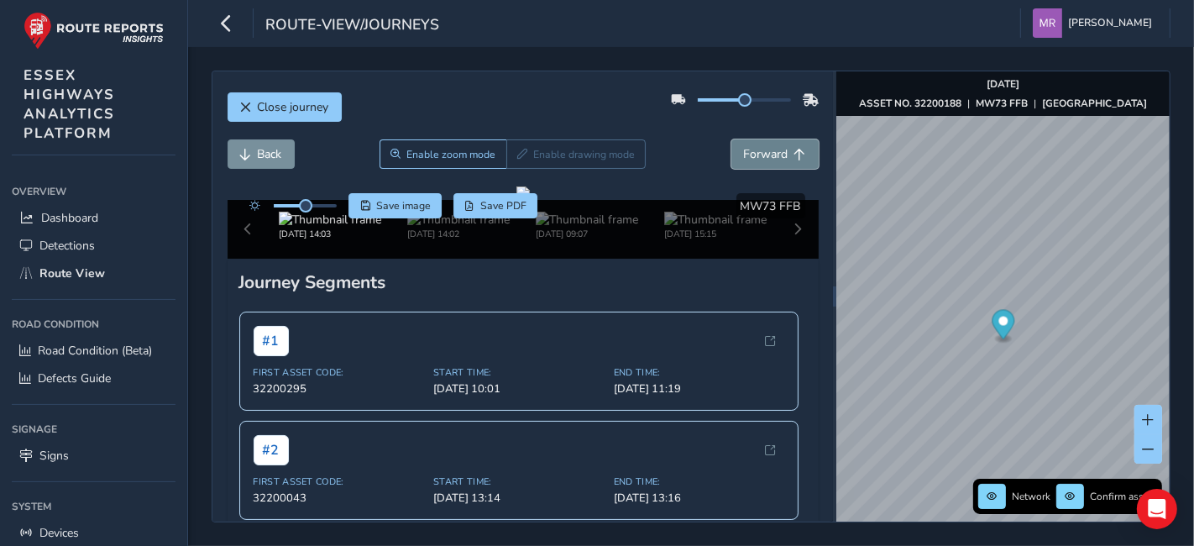
click at [746, 143] on button "Forward" at bounding box center [774, 153] width 87 height 29
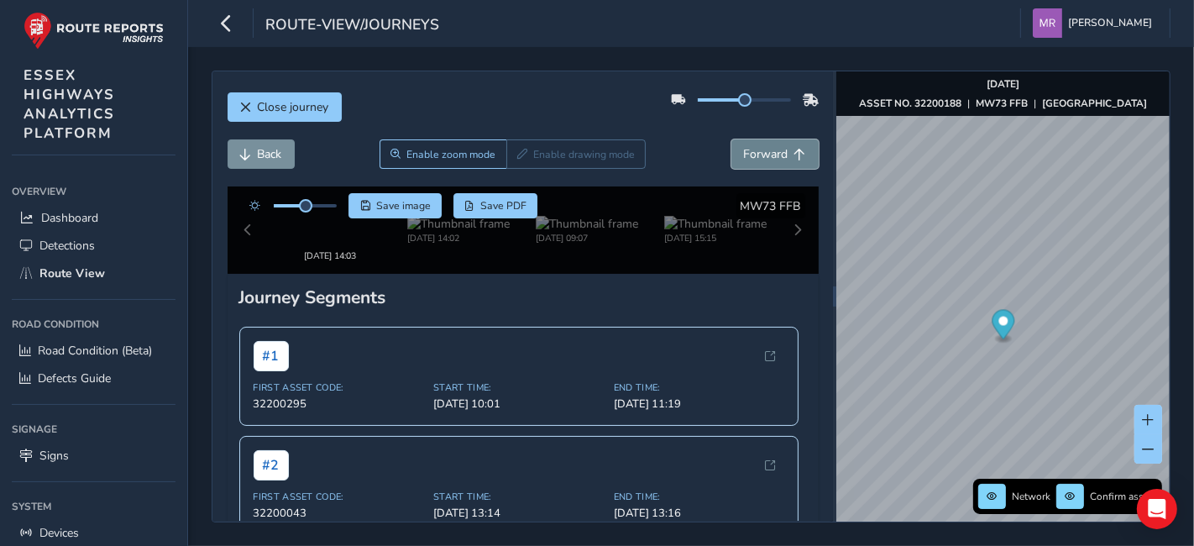
click at [746, 143] on button "Forward" at bounding box center [774, 153] width 87 height 29
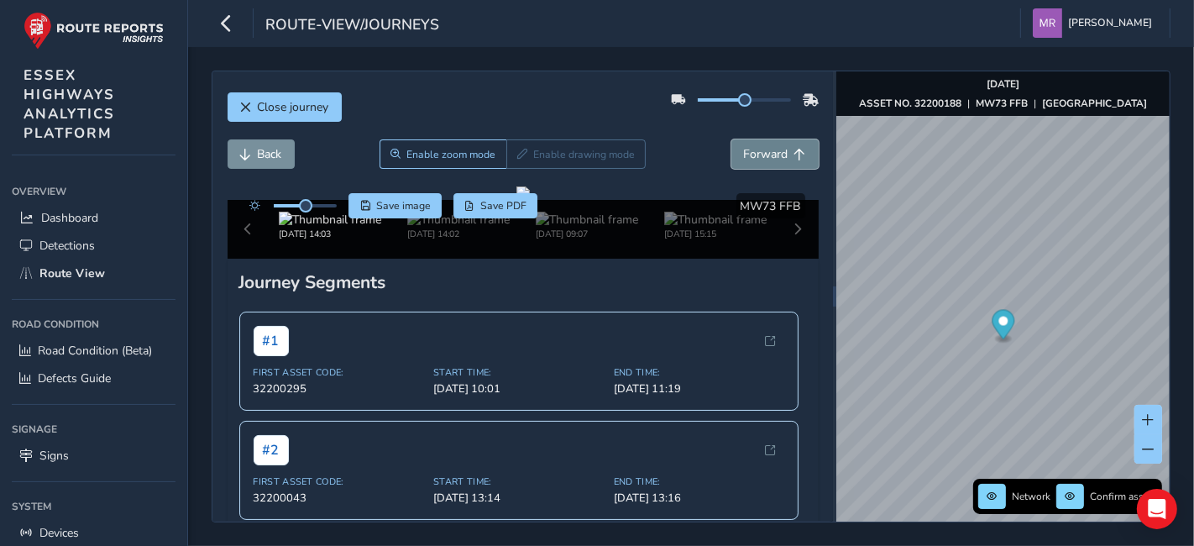
click at [746, 143] on button "Forward" at bounding box center [774, 153] width 87 height 29
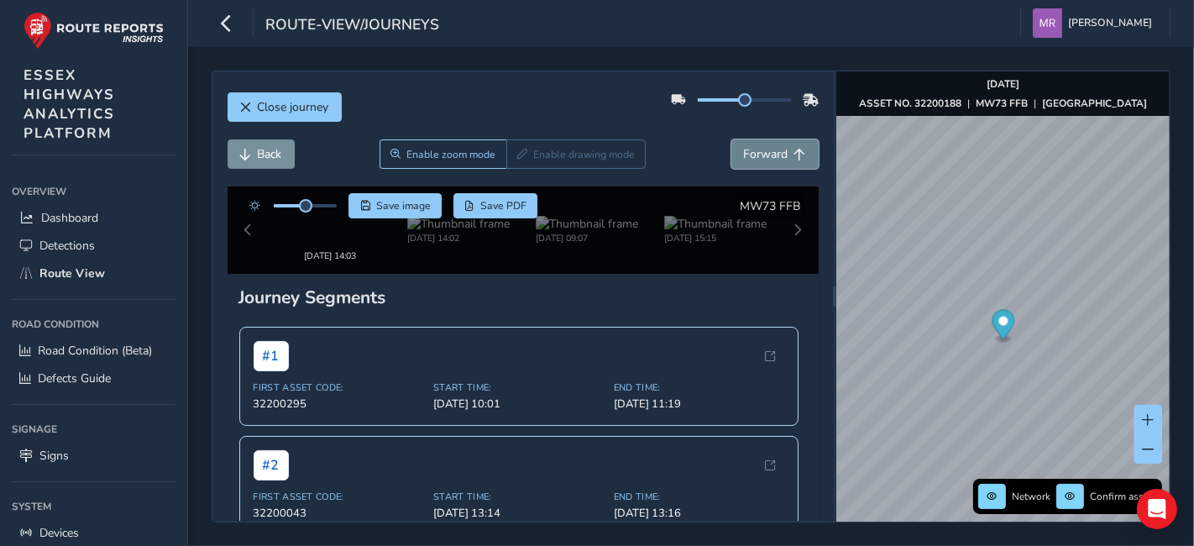
click at [746, 143] on button "Forward" at bounding box center [774, 153] width 87 height 29
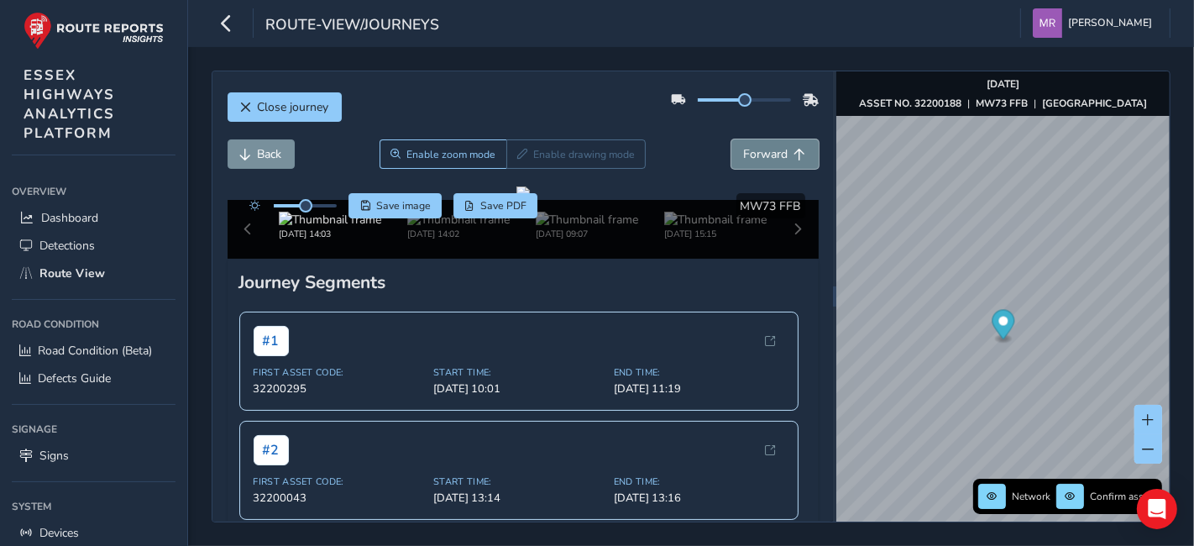
click at [746, 143] on button "Forward" at bounding box center [774, 153] width 87 height 29
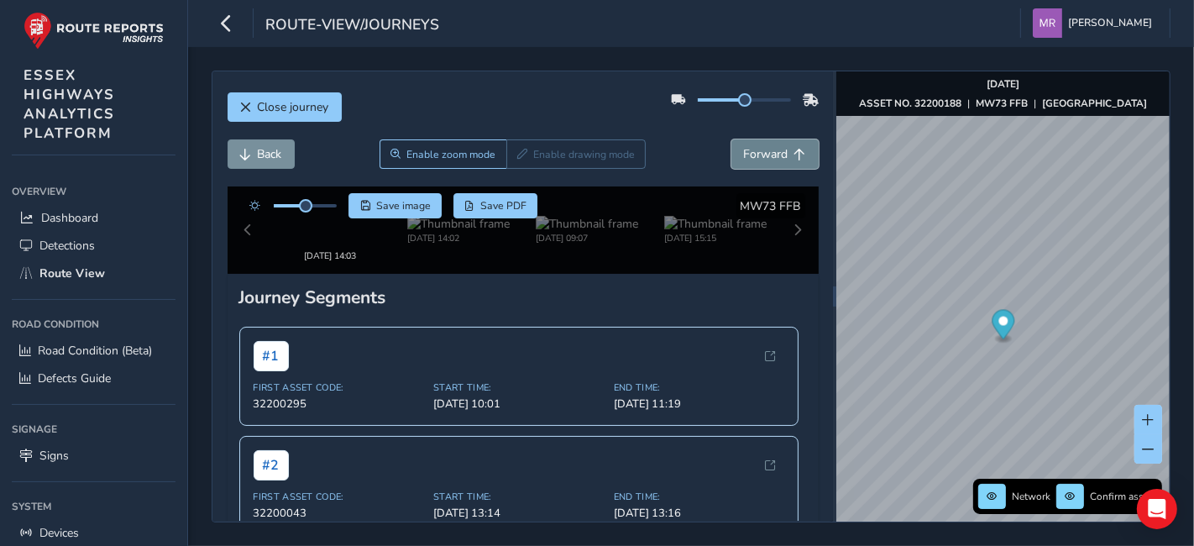
click at [746, 143] on button "Forward" at bounding box center [774, 153] width 87 height 29
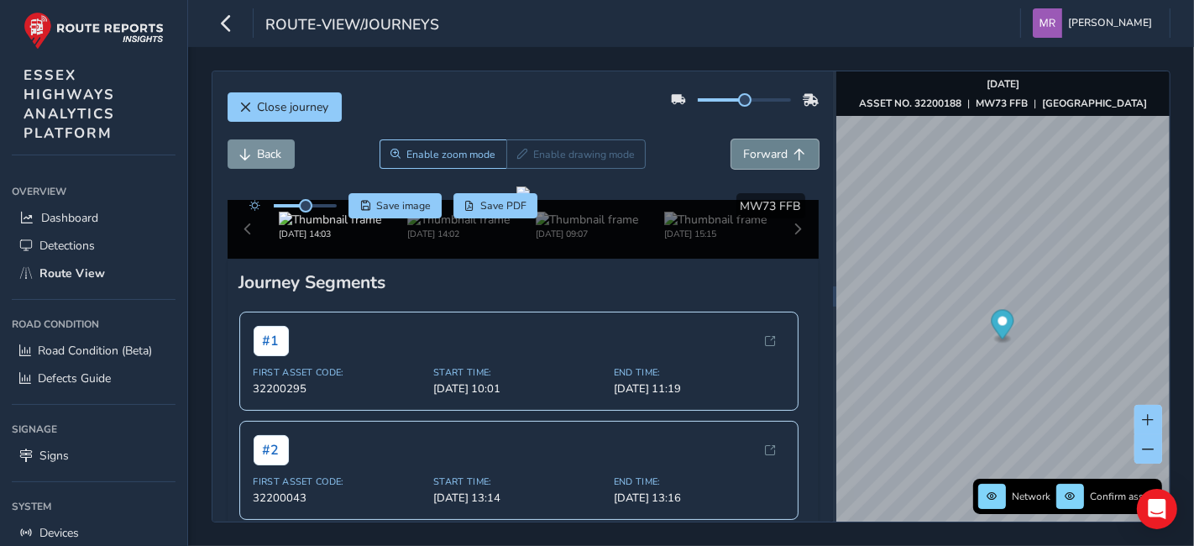
click at [746, 143] on button "Forward" at bounding box center [774, 153] width 87 height 29
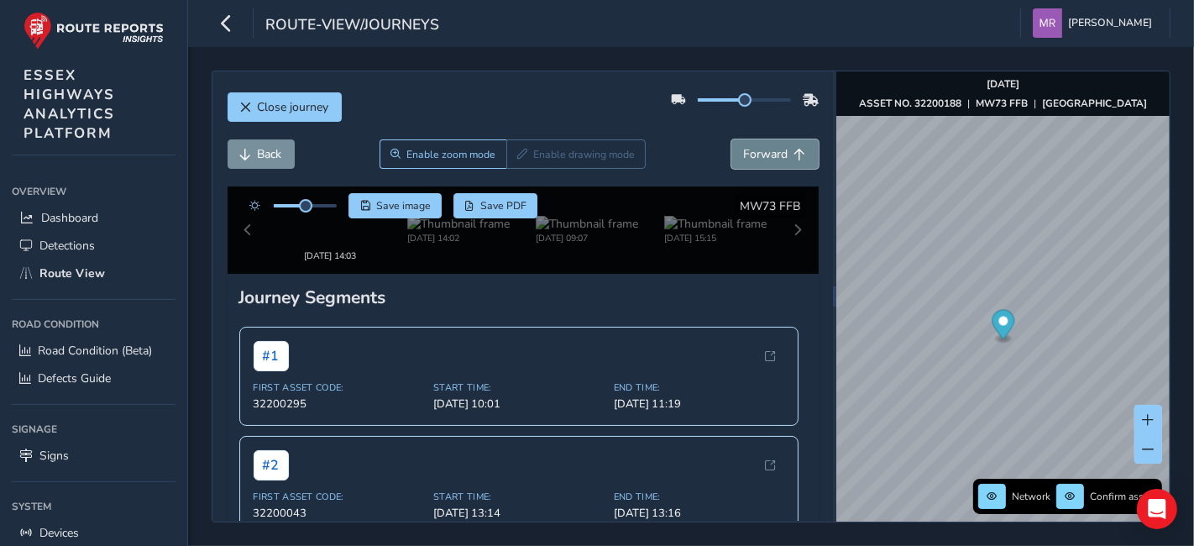
click at [746, 143] on button "Forward" at bounding box center [774, 153] width 87 height 29
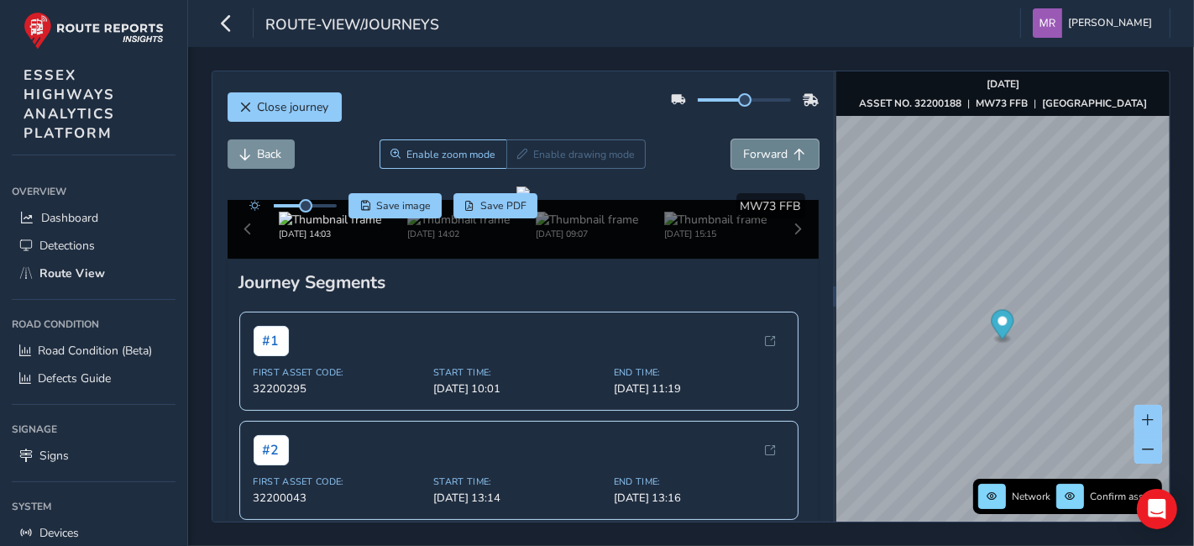
click at [746, 143] on button "Forward" at bounding box center [774, 153] width 87 height 29
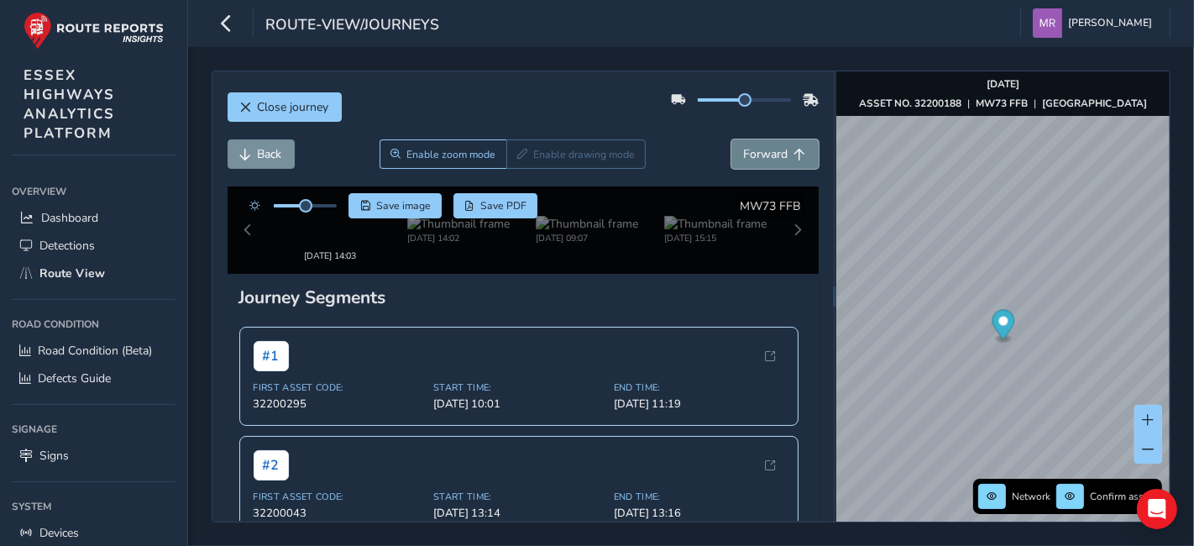
click at [746, 143] on button "Forward" at bounding box center [774, 153] width 87 height 29
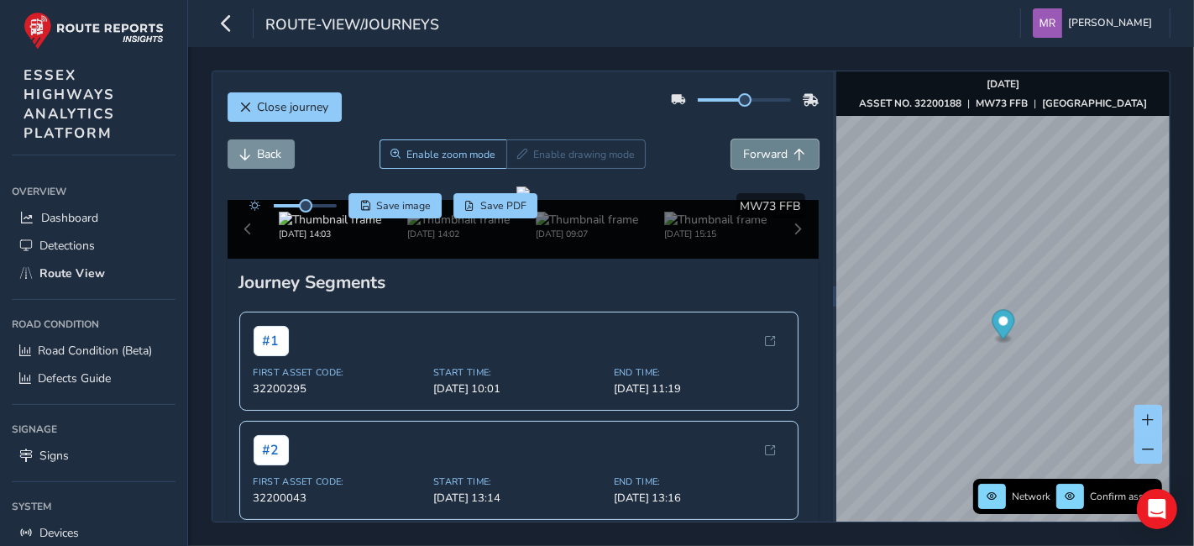
click at [746, 143] on button "Forward" at bounding box center [774, 153] width 87 height 29
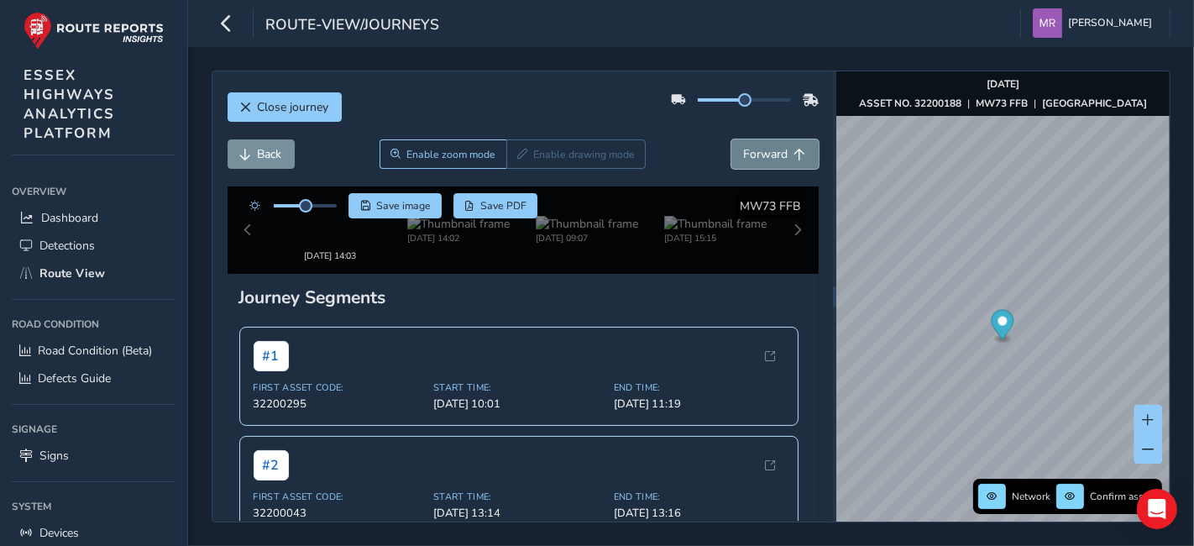
click at [746, 143] on button "Forward" at bounding box center [774, 153] width 87 height 29
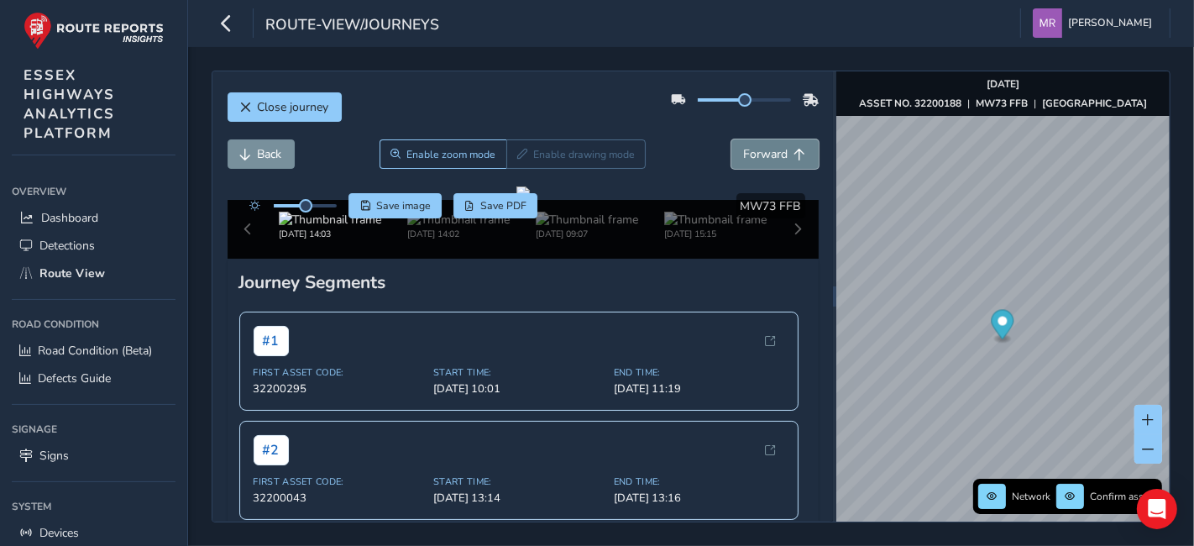
click at [746, 143] on button "Forward" at bounding box center [774, 153] width 87 height 29
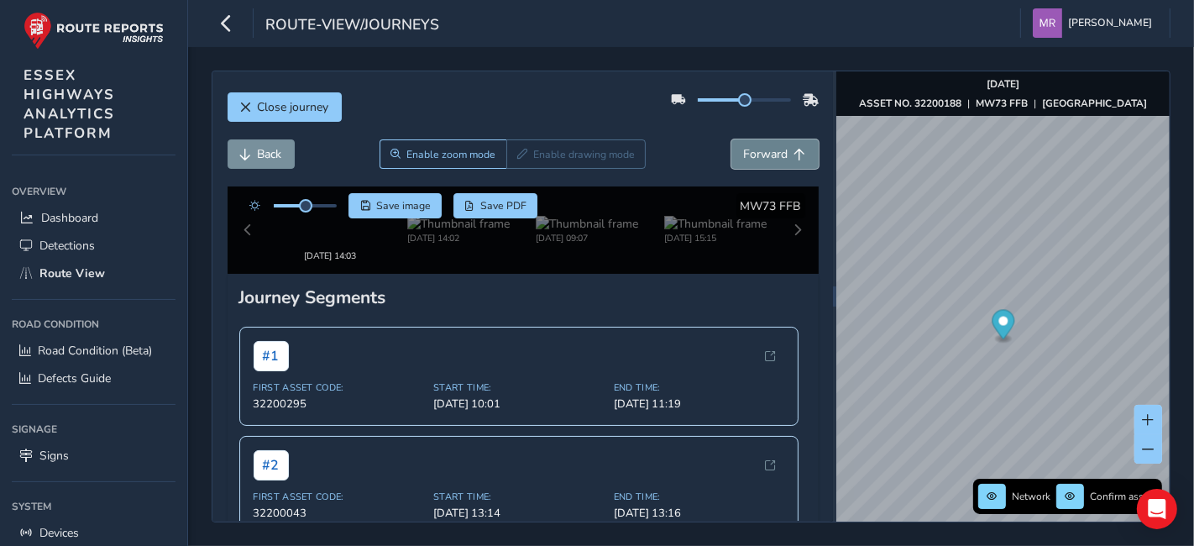
click at [746, 143] on button "Forward" at bounding box center [774, 153] width 87 height 29
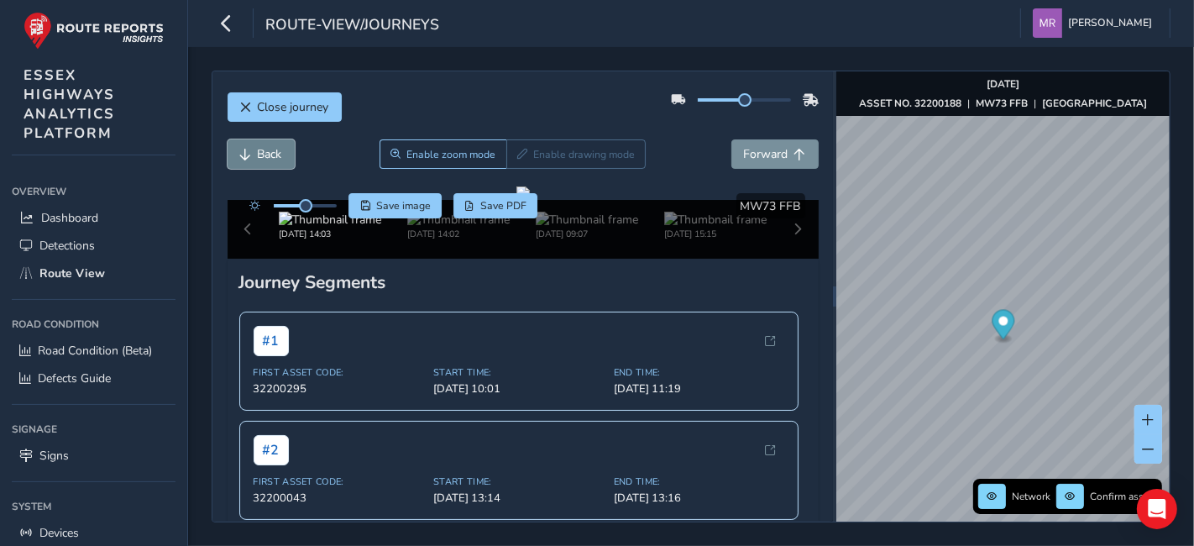
click at [287, 160] on button "Back" at bounding box center [261, 153] width 67 height 29
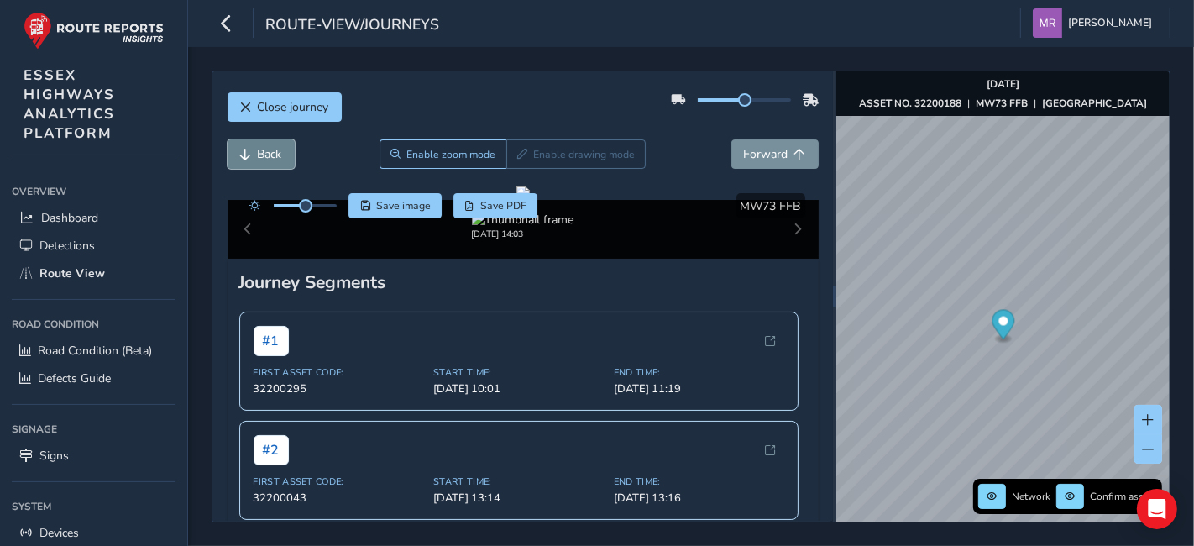
click at [287, 160] on button "Back" at bounding box center [261, 153] width 67 height 29
click at [271, 160] on span "Back" at bounding box center [270, 154] width 24 height 16
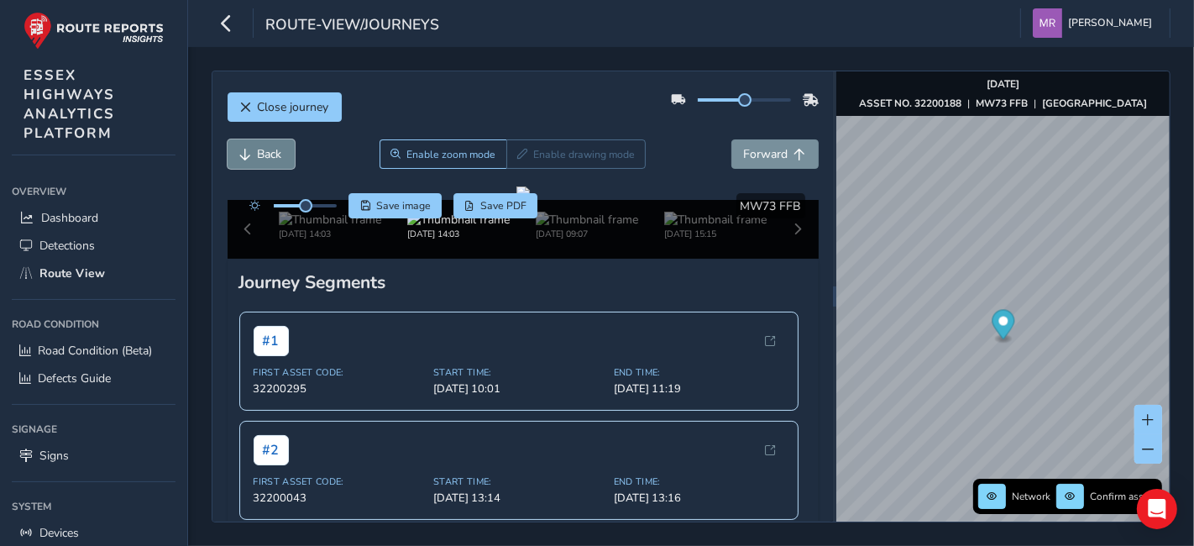
click at [270, 160] on span "Back" at bounding box center [270, 154] width 24 height 16
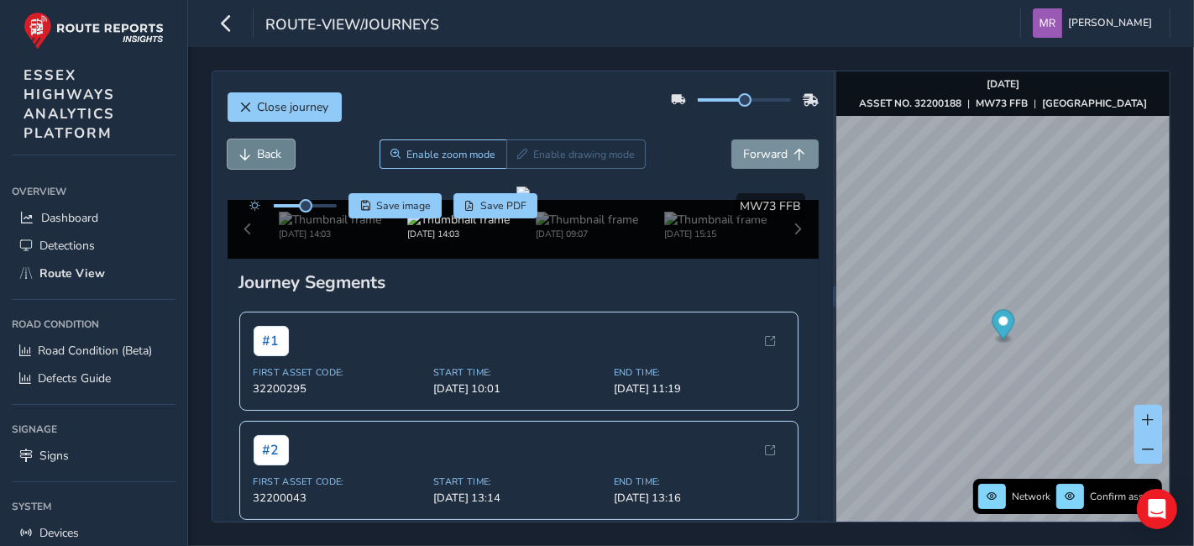
click at [270, 160] on span "Back" at bounding box center [270, 154] width 24 height 16
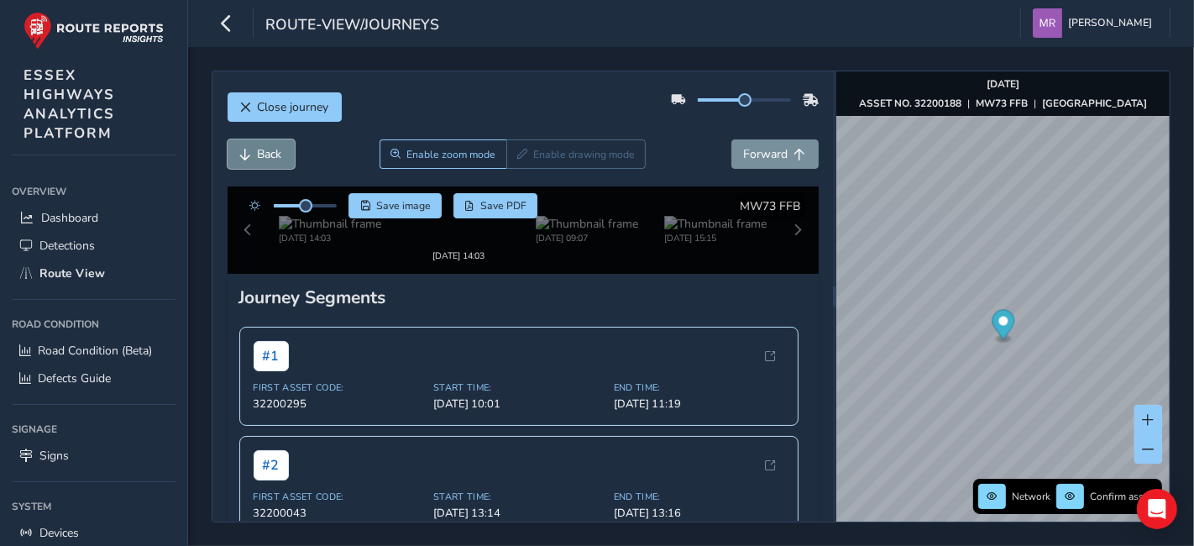
click at [270, 160] on span "Back" at bounding box center [270, 154] width 24 height 16
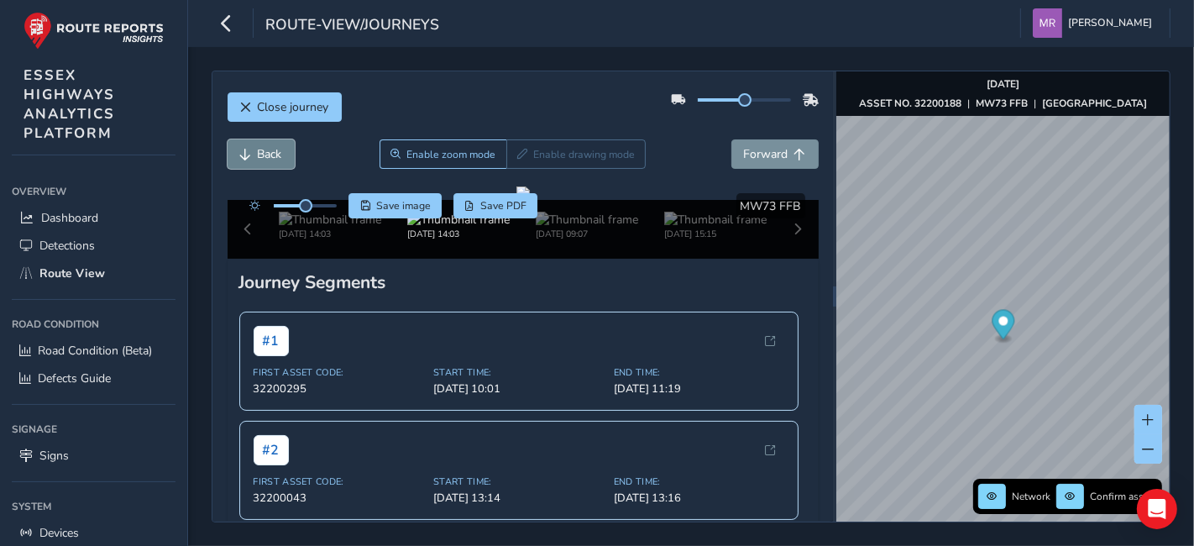
click at [270, 160] on span "Back" at bounding box center [270, 154] width 24 height 16
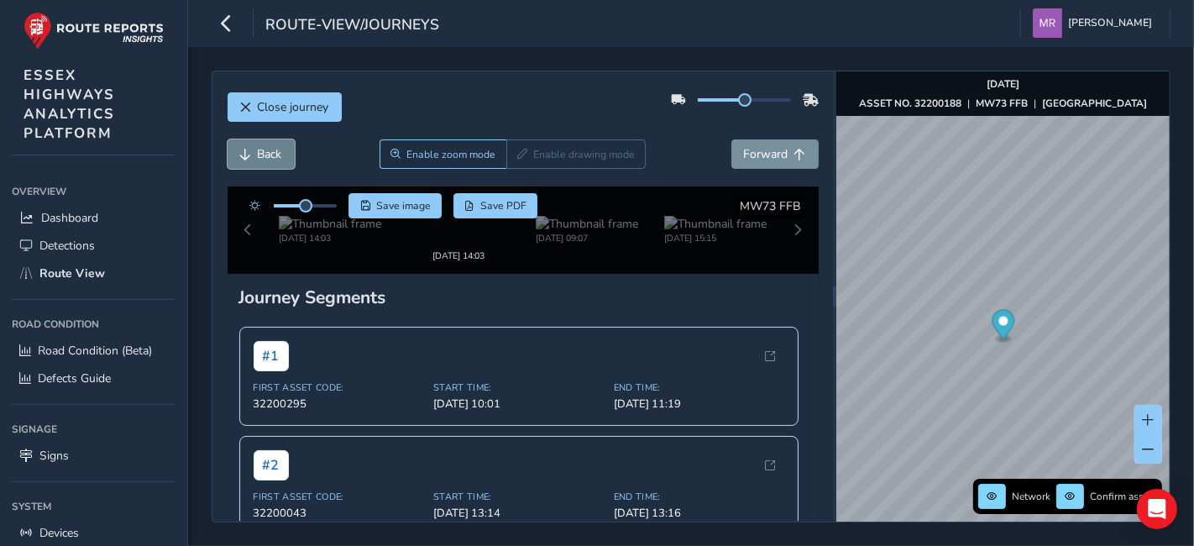
click at [270, 160] on span "Back" at bounding box center [270, 154] width 24 height 16
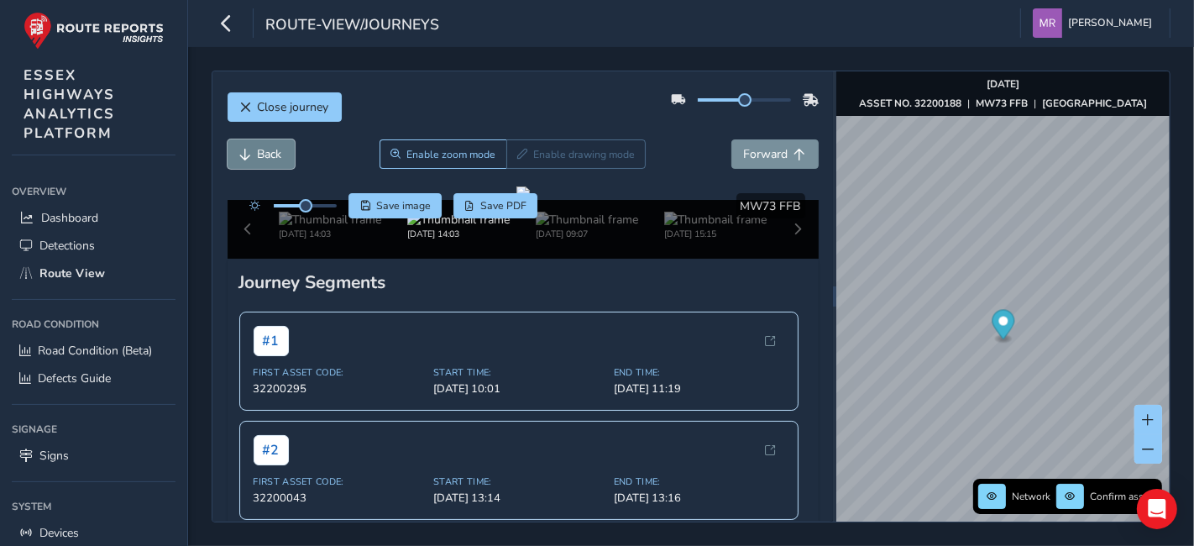
click at [270, 160] on span "Back" at bounding box center [270, 154] width 24 height 16
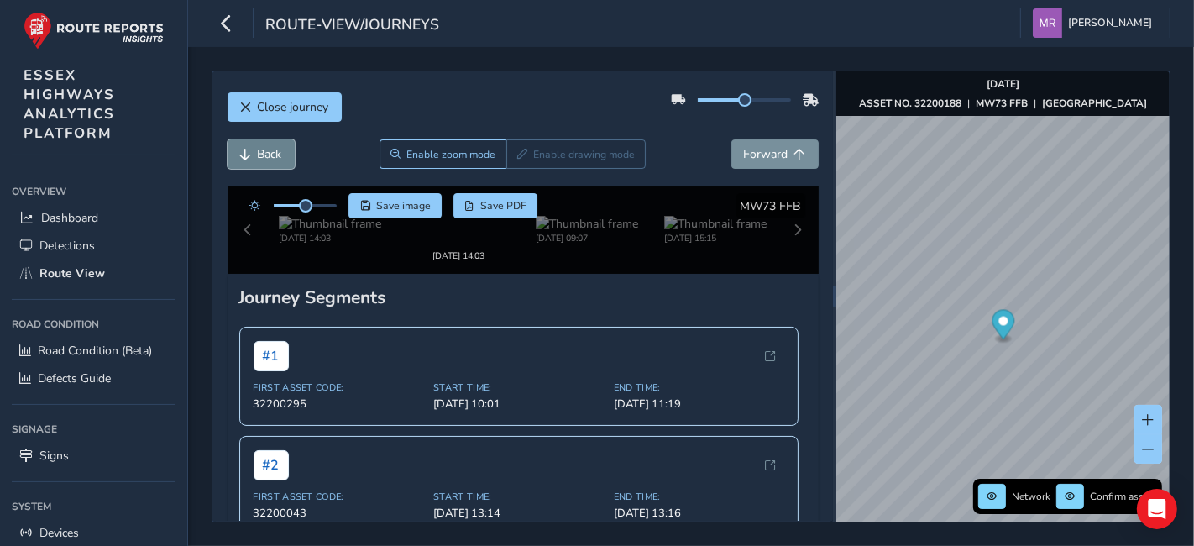
click at [270, 160] on span "Back" at bounding box center [270, 154] width 24 height 16
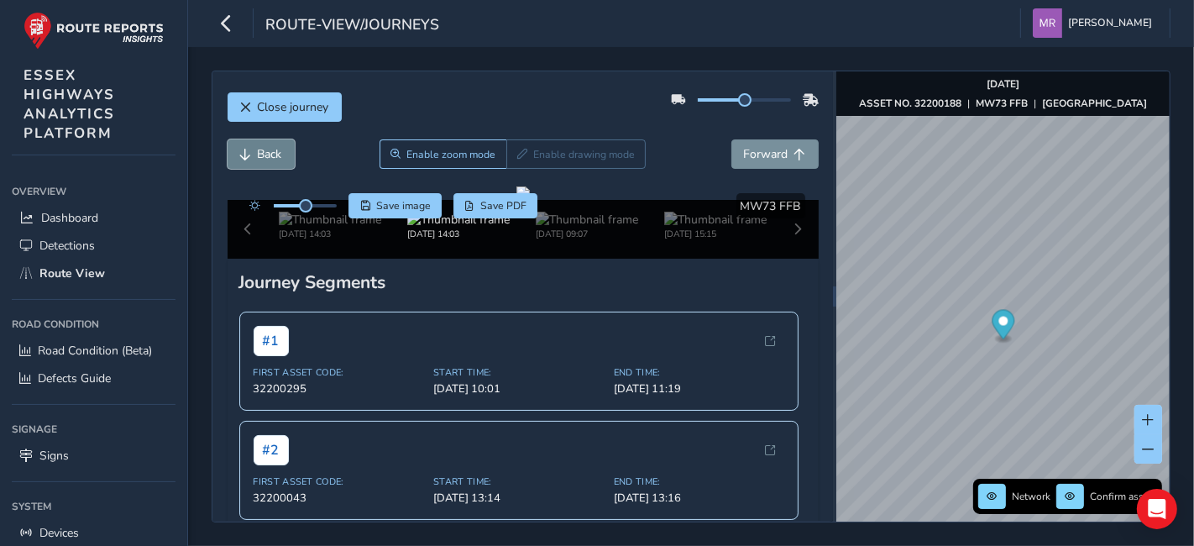
click at [270, 160] on span "Back" at bounding box center [270, 154] width 24 height 16
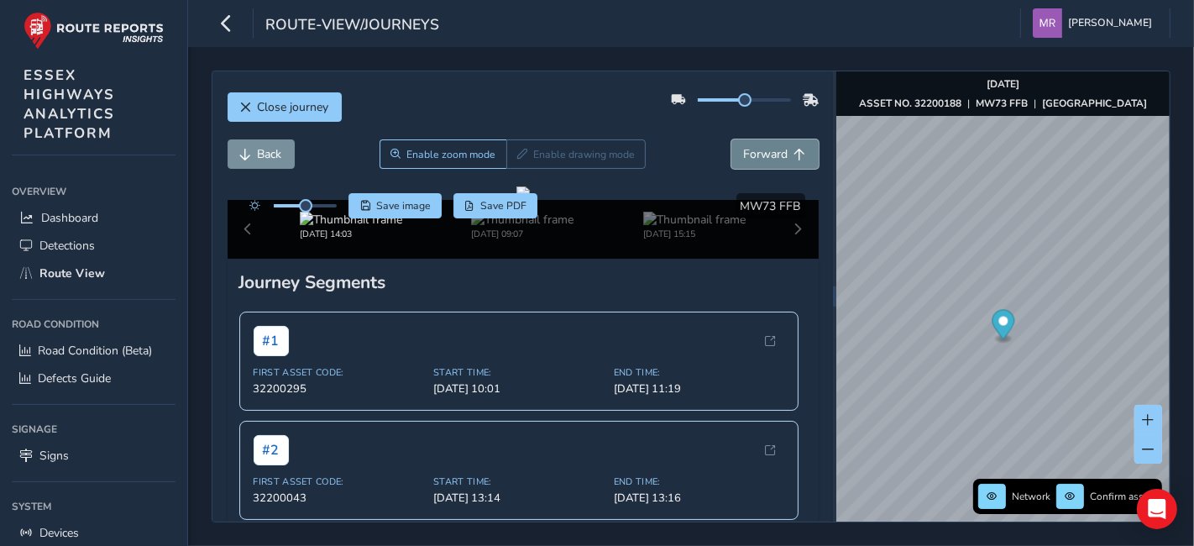
click at [765, 160] on span "Forward" at bounding box center [766, 154] width 45 height 16
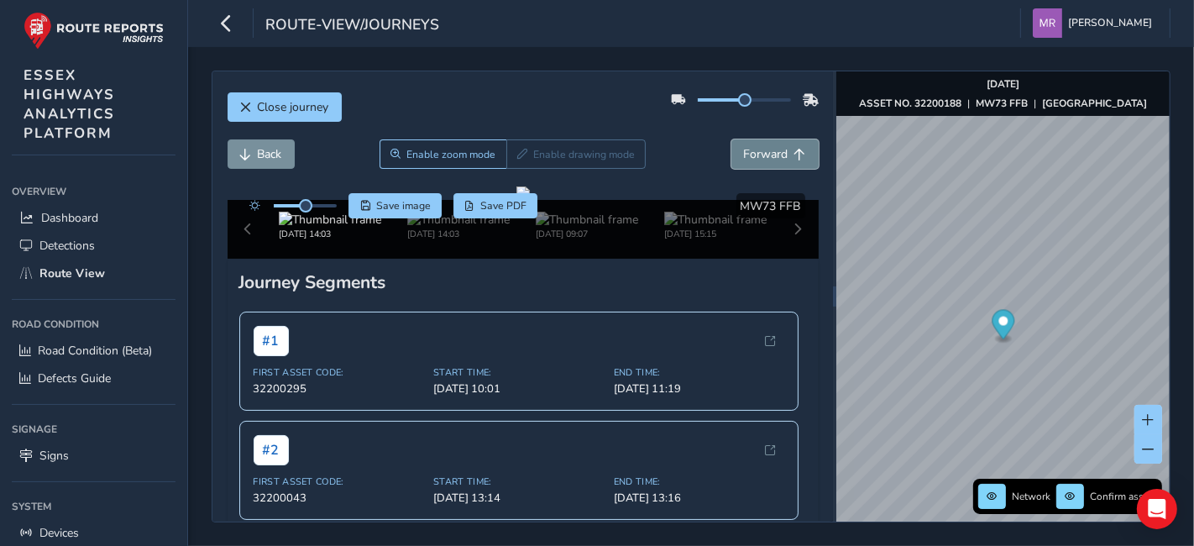
click at [765, 160] on span "Forward" at bounding box center [766, 154] width 45 height 16
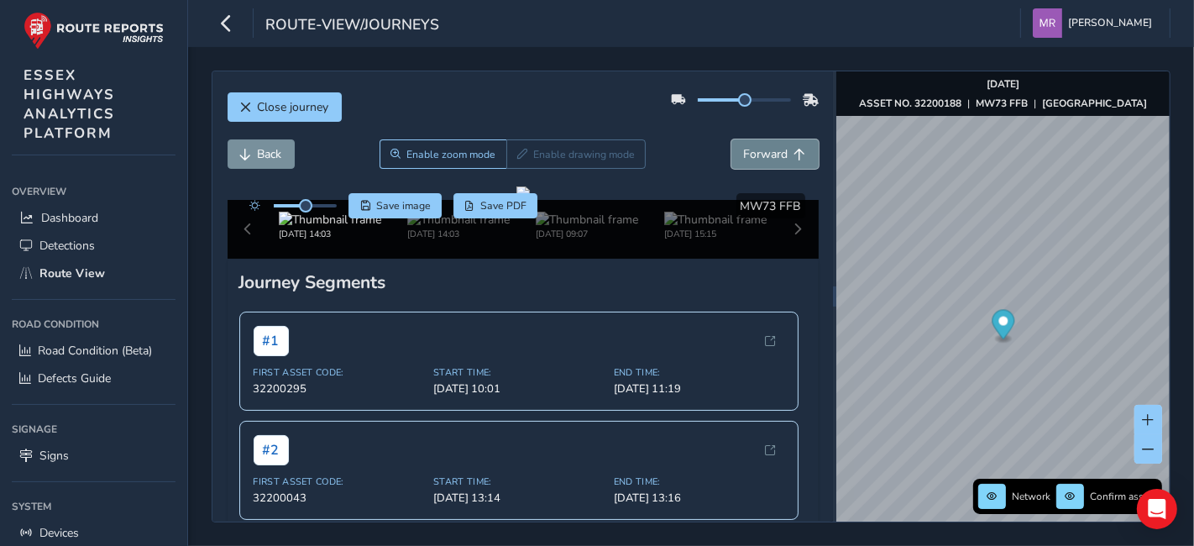
click at [765, 160] on span "Forward" at bounding box center [766, 154] width 45 height 16
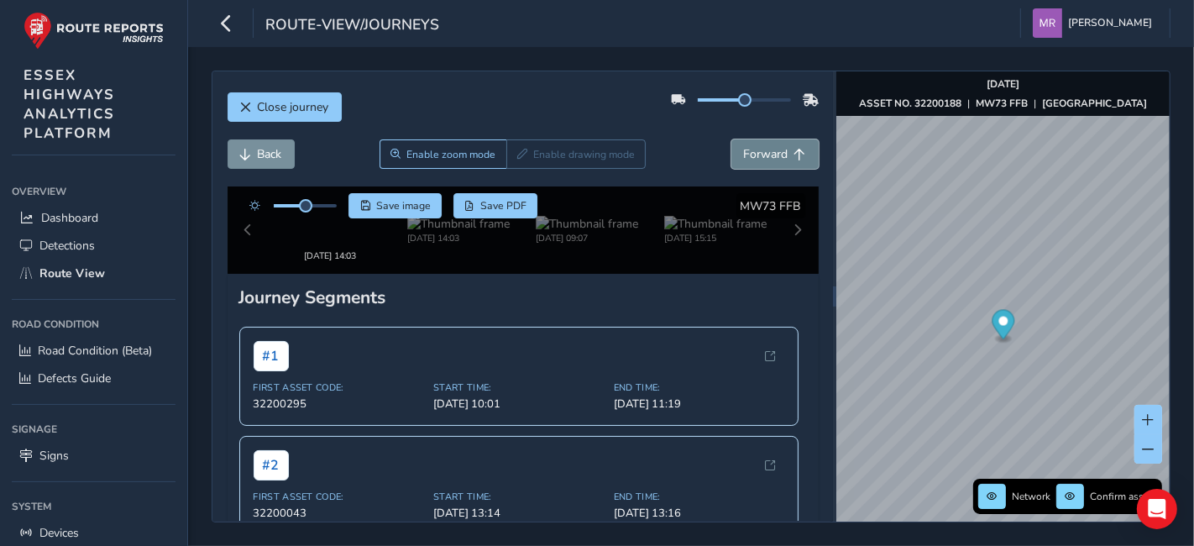
click at [765, 160] on span "Forward" at bounding box center [766, 154] width 45 height 16
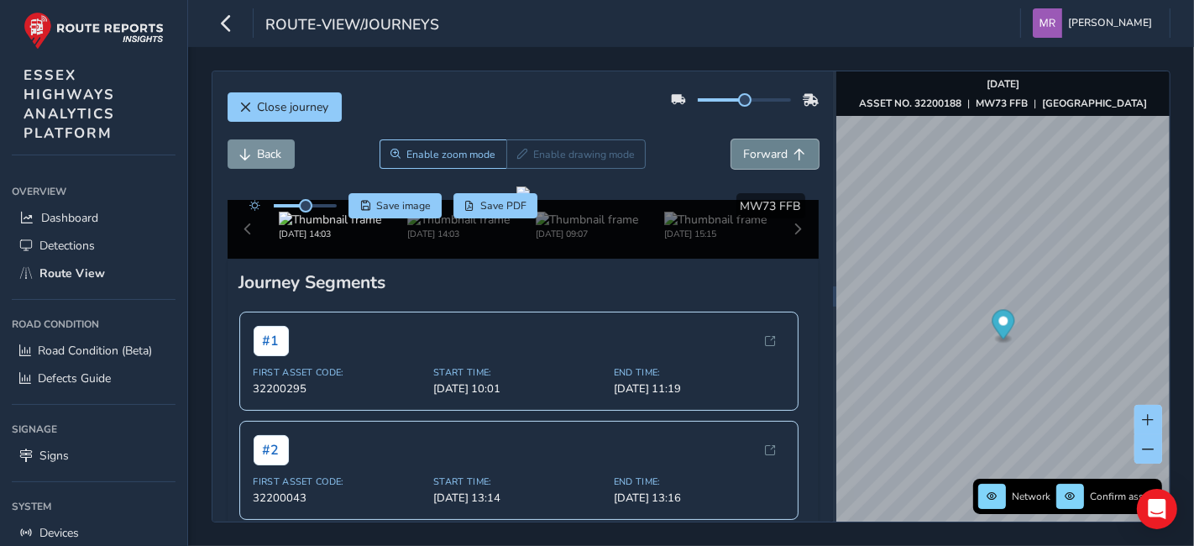
click at [765, 160] on span "Forward" at bounding box center [766, 154] width 45 height 16
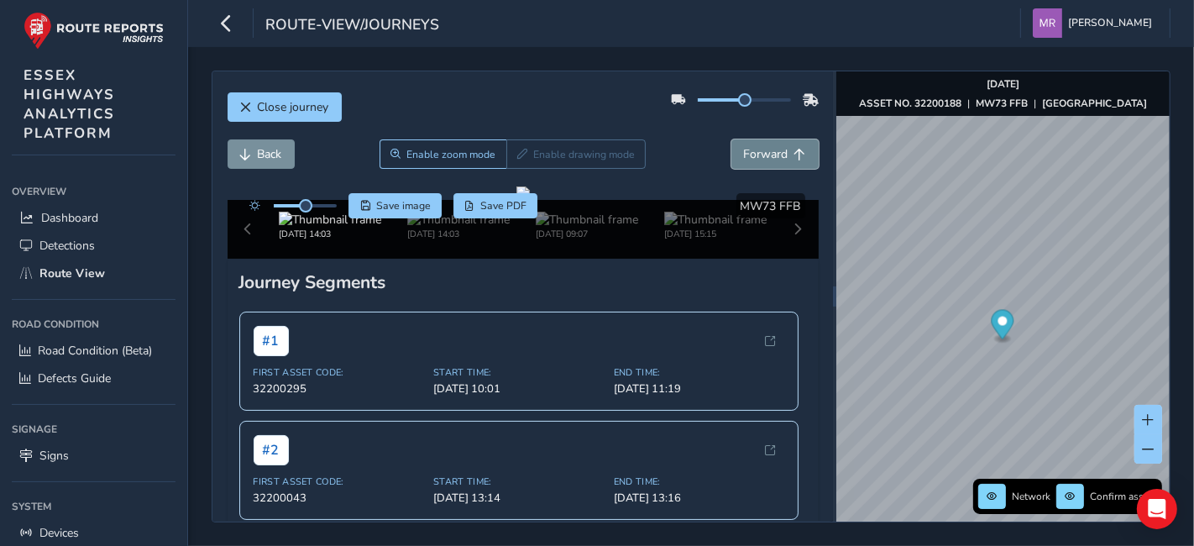
click at [765, 160] on span "Forward" at bounding box center [766, 154] width 45 height 16
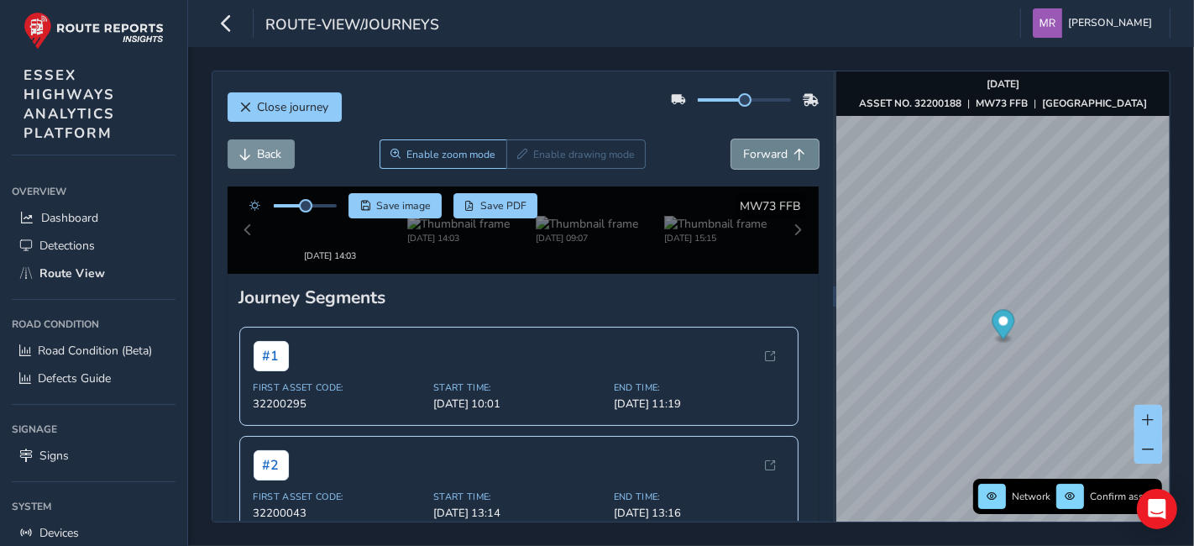
click at [765, 160] on span "Forward" at bounding box center [766, 154] width 45 height 16
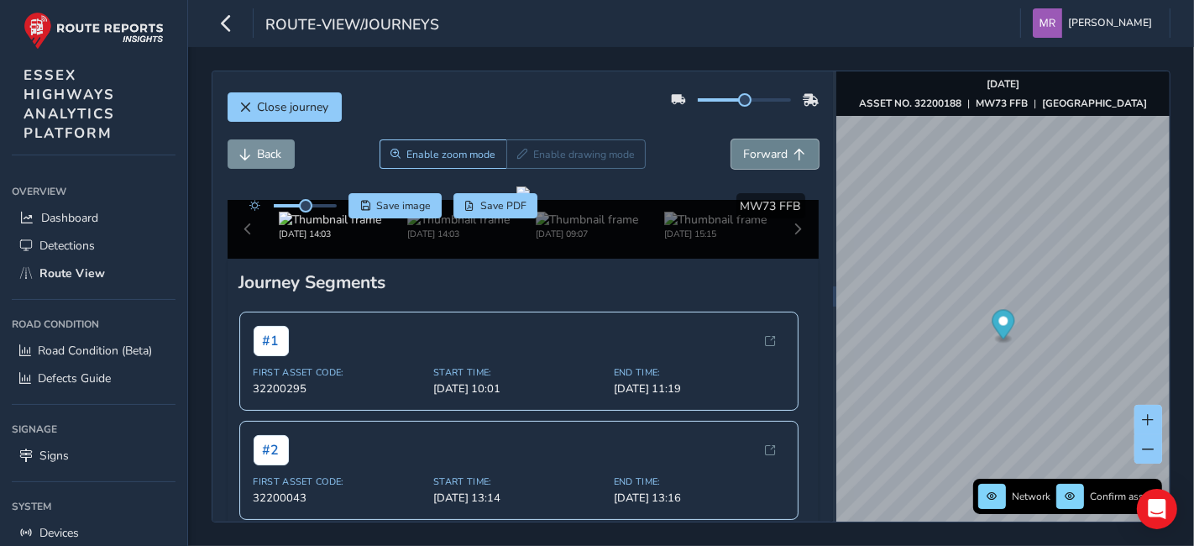
click at [765, 160] on span "Forward" at bounding box center [766, 154] width 45 height 16
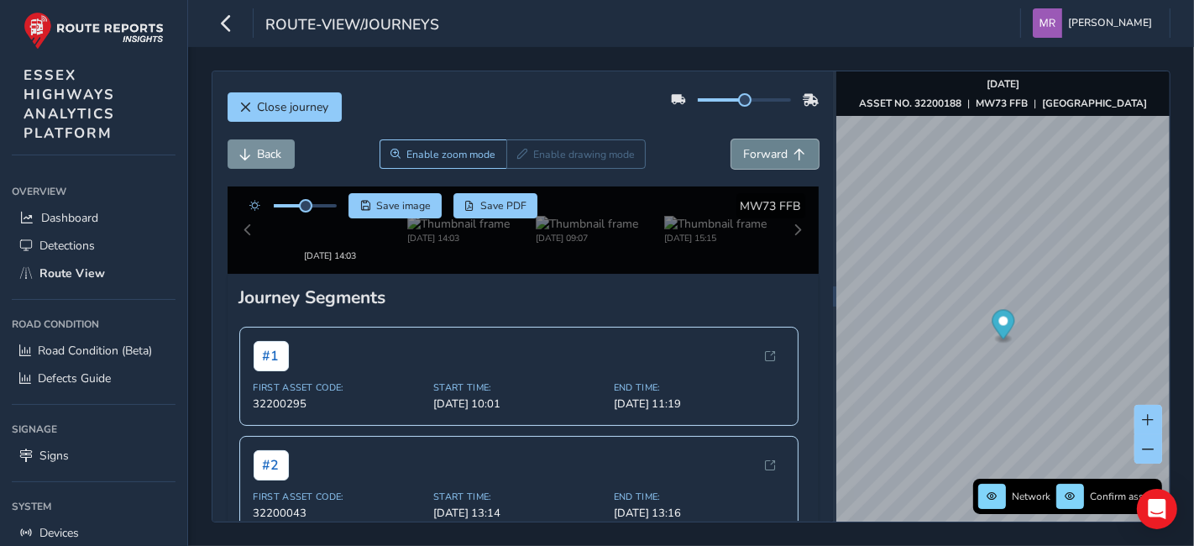
click at [765, 160] on span "Forward" at bounding box center [766, 154] width 45 height 16
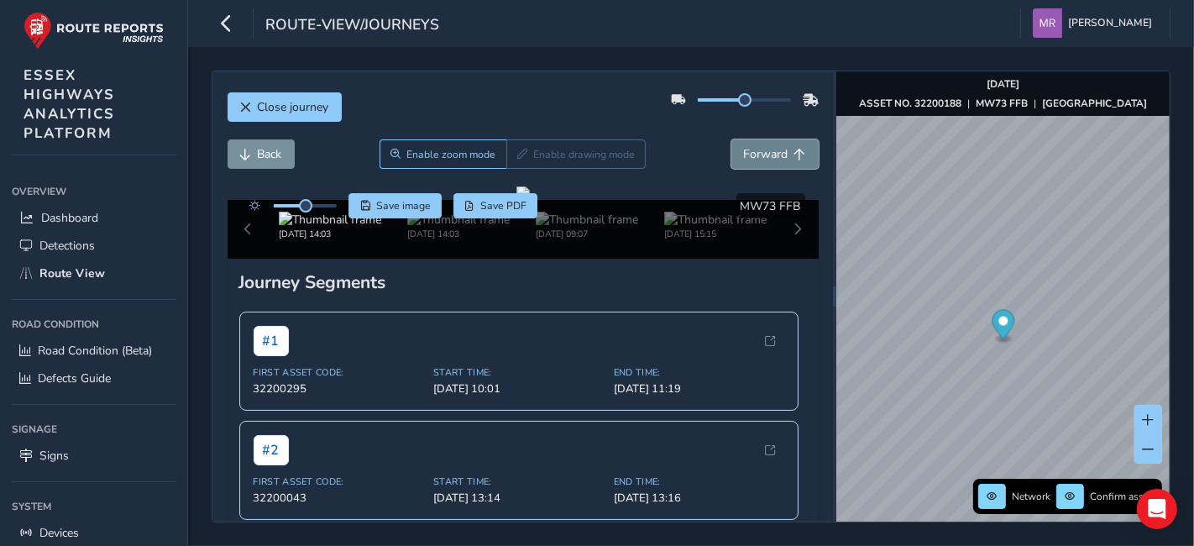
click at [765, 160] on span "Forward" at bounding box center [766, 154] width 45 height 16
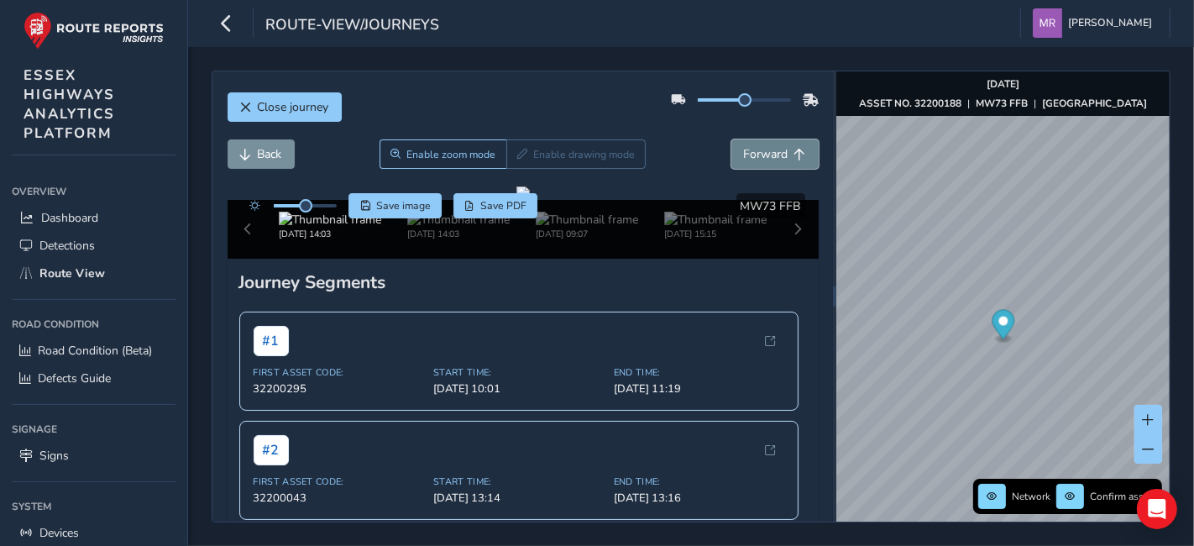
click at [765, 160] on span "Forward" at bounding box center [766, 154] width 45 height 16
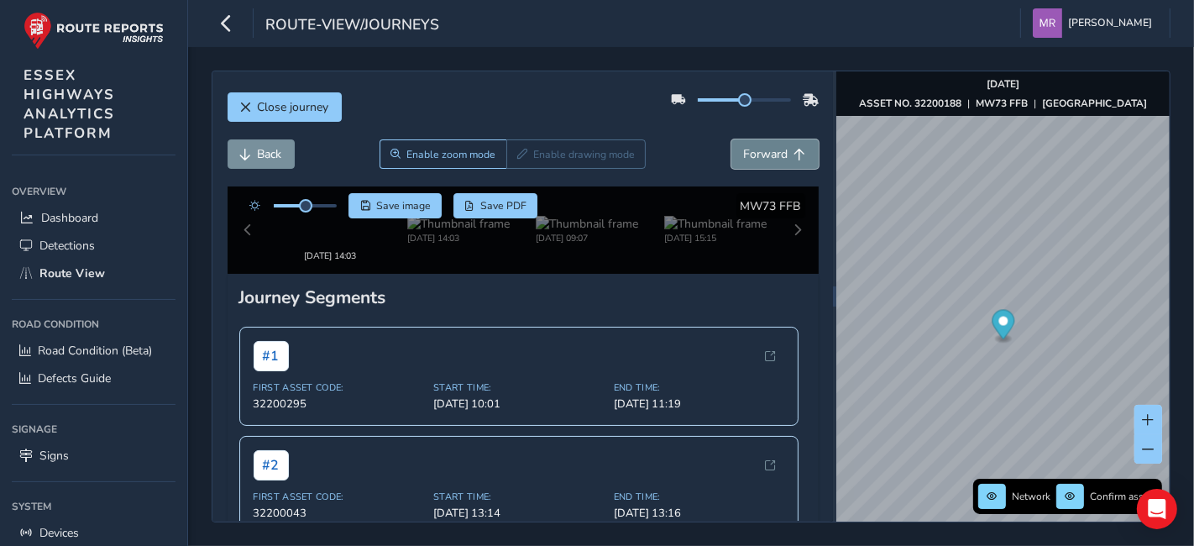
click at [765, 160] on span "Forward" at bounding box center [766, 154] width 45 height 16
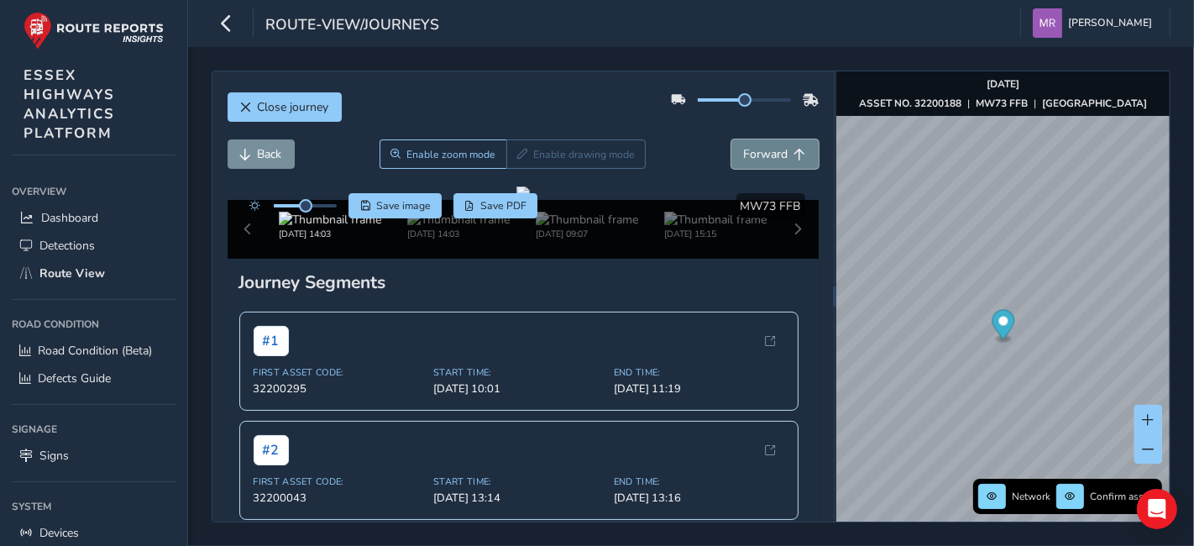
click at [765, 160] on span "Forward" at bounding box center [766, 154] width 45 height 16
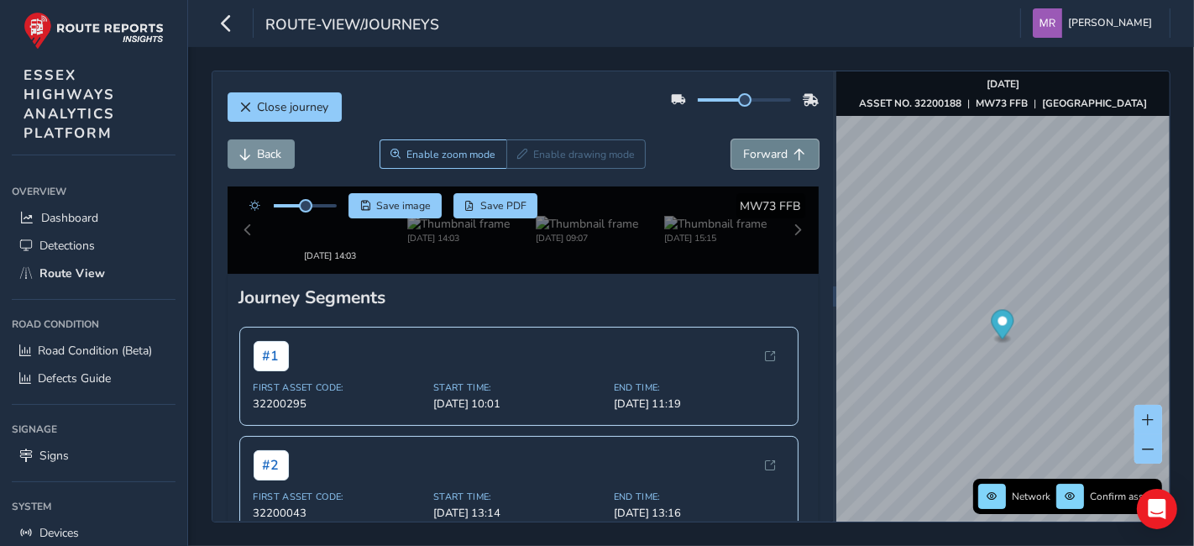
click at [765, 160] on span "Forward" at bounding box center [766, 154] width 45 height 16
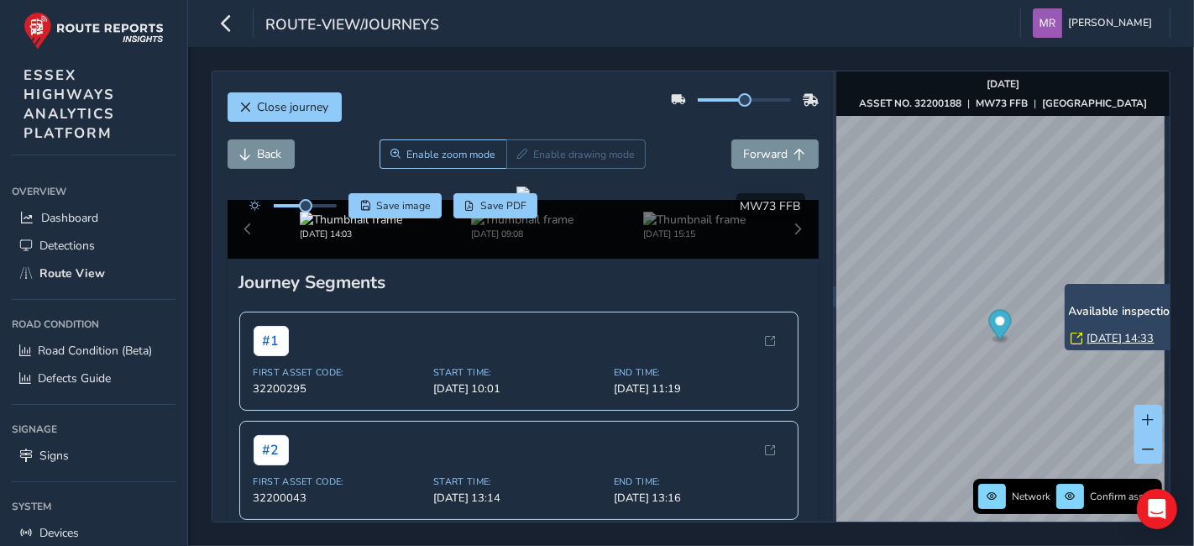
click at [1094, 331] on link "[DATE] 14:33" at bounding box center [1121, 338] width 67 height 15
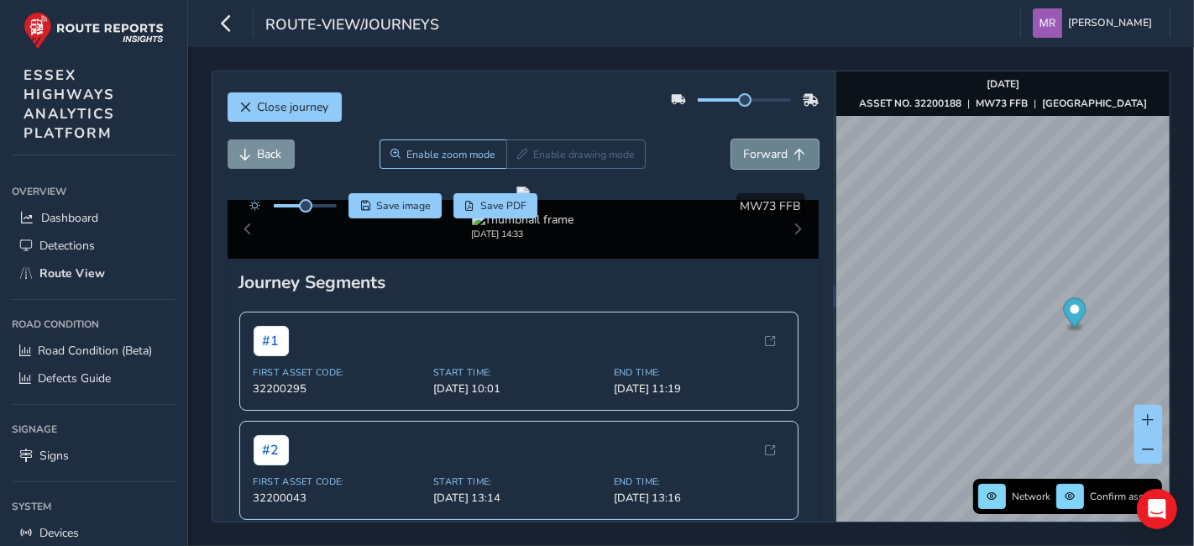
click at [744, 160] on span "Forward" at bounding box center [766, 154] width 45 height 16
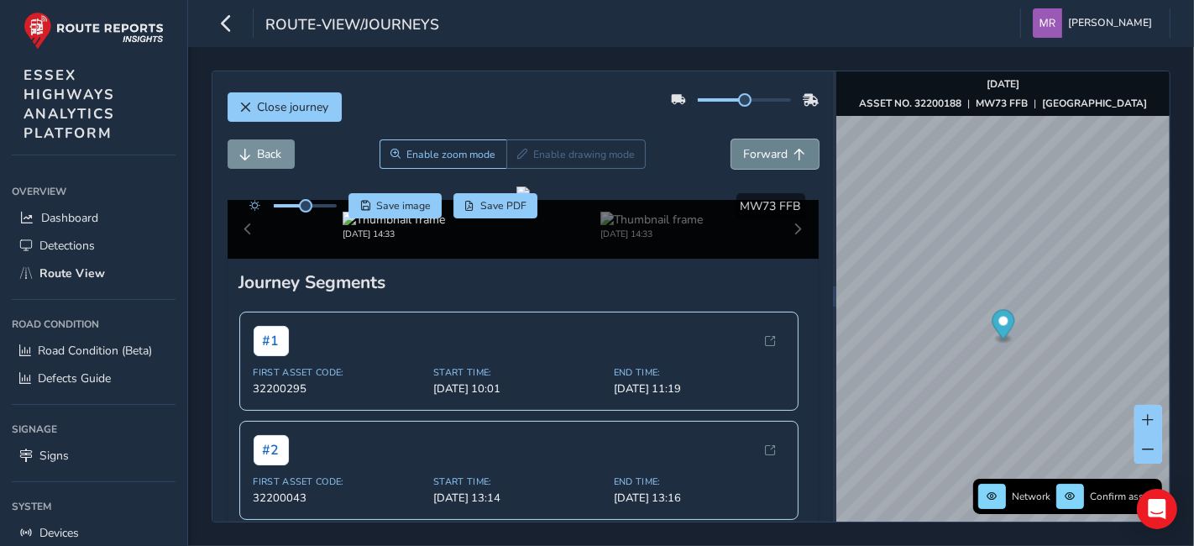
click at [744, 160] on span "Forward" at bounding box center [766, 154] width 45 height 16
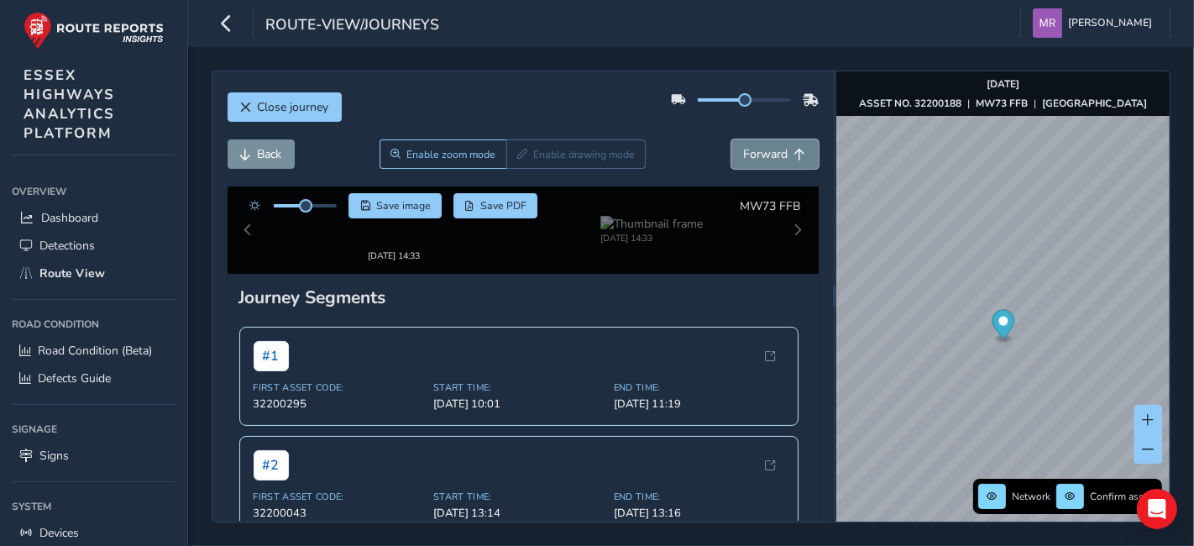
click at [744, 160] on span "Forward" at bounding box center [766, 154] width 45 height 16
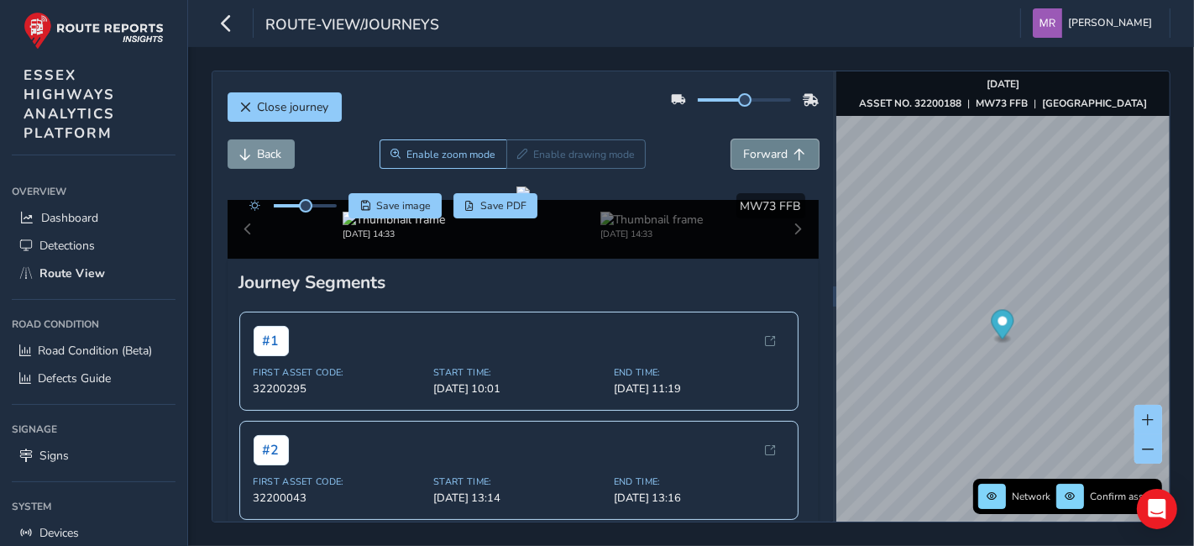
click at [744, 160] on span "Forward" at bounding box center [766, 154] width 45 height 16
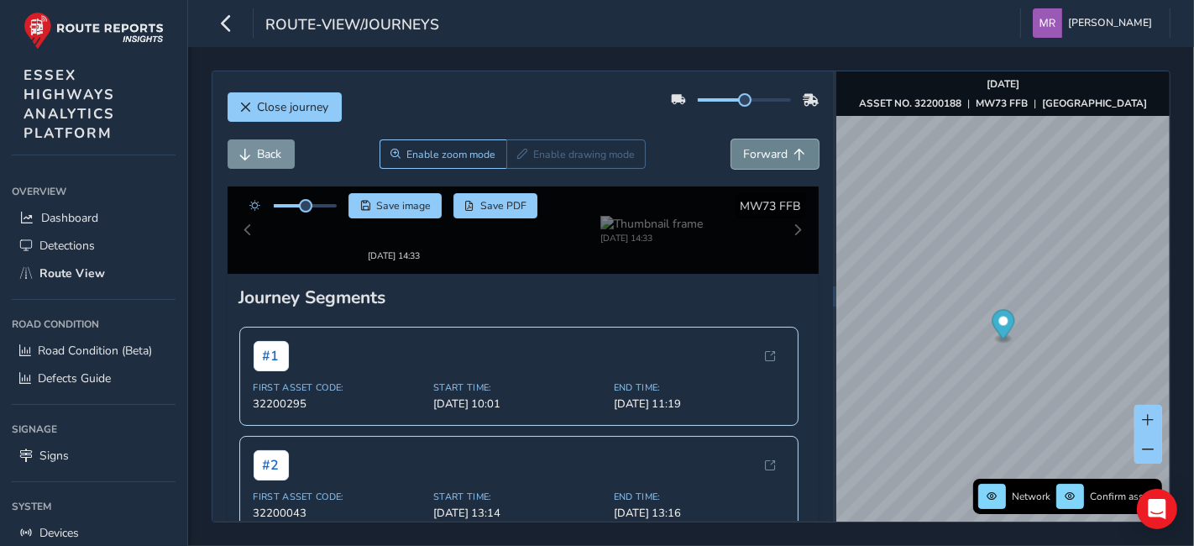
click at [744, 160] on span "Forward" at bounding box center [766, 154] width 45 height 16
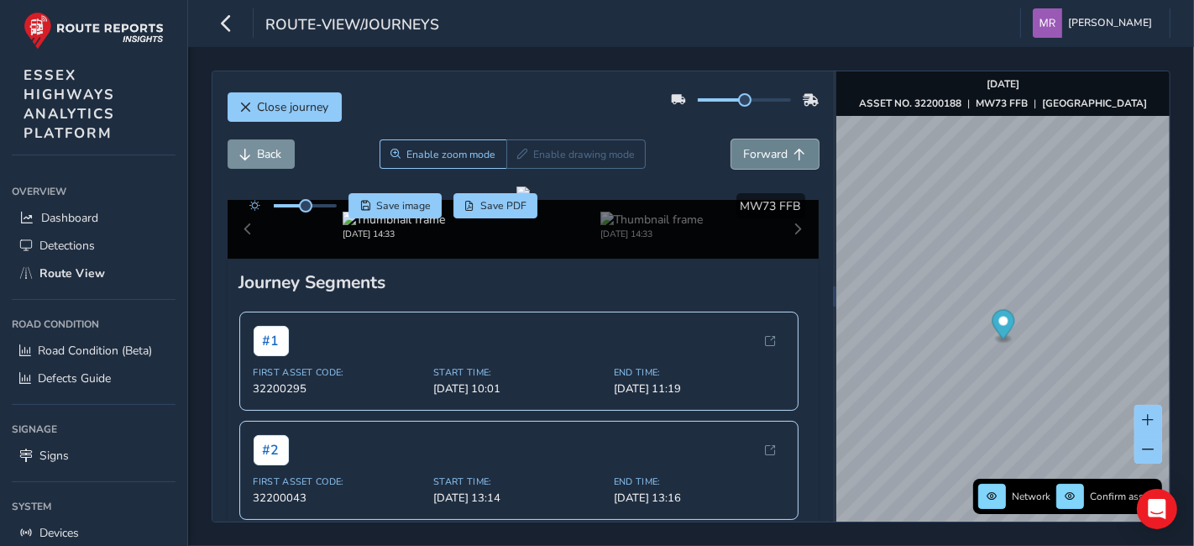
click at [744, 160] on span "Forward" at bounding box center [766, 154] width 45 height 16
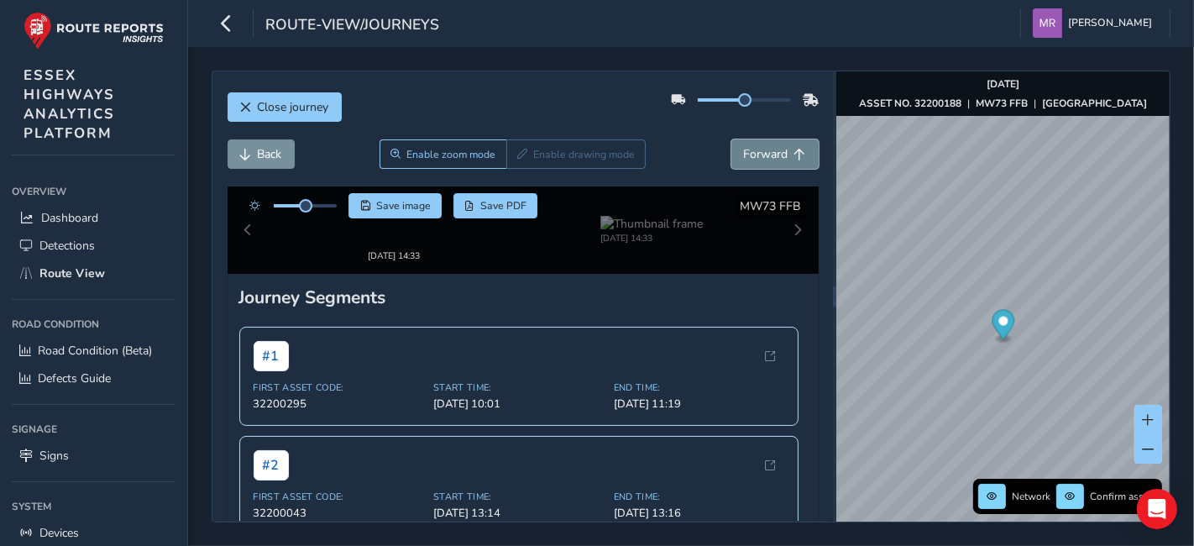
click at [744, 160] on span "Forward" at bounding box center [766, 154] width 45 height 16
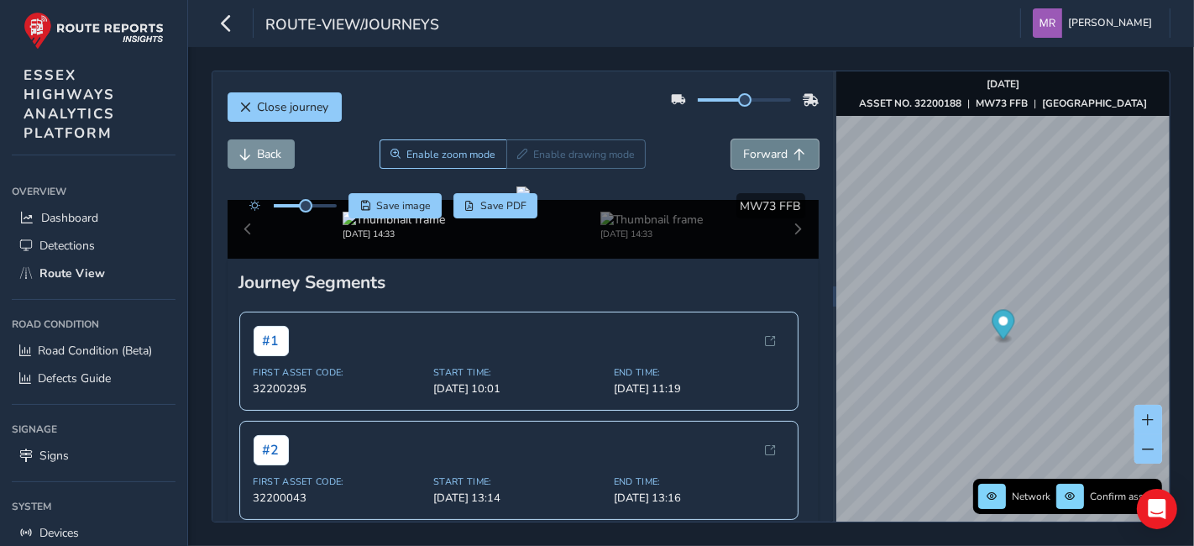
click at [744, 160] on span "Forward" at bounding box center [766, 154] width 45 height 16
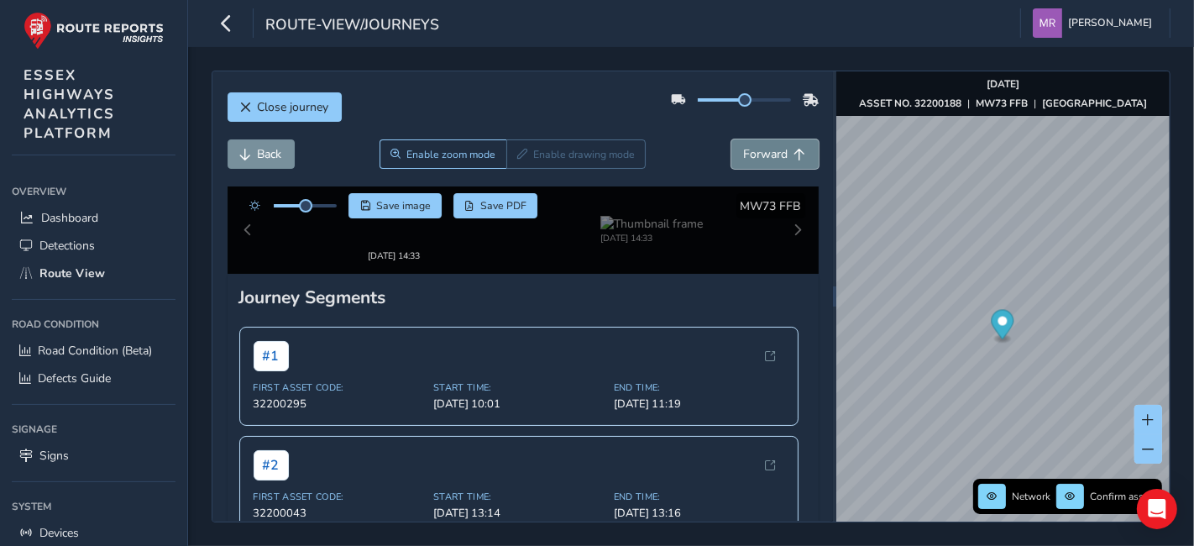
click at [744, 160] on span "Forward" at bounding box center [766, 154] width 45 height 16
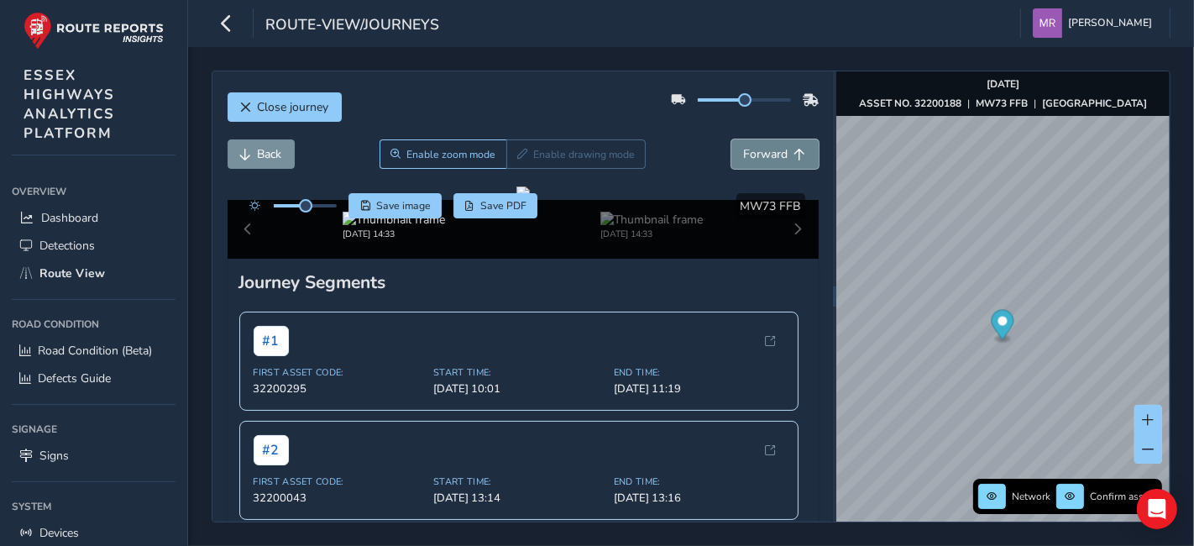
click at [744, 160] on span "Forward" at bounding box center [766, 154] width 45 height 16
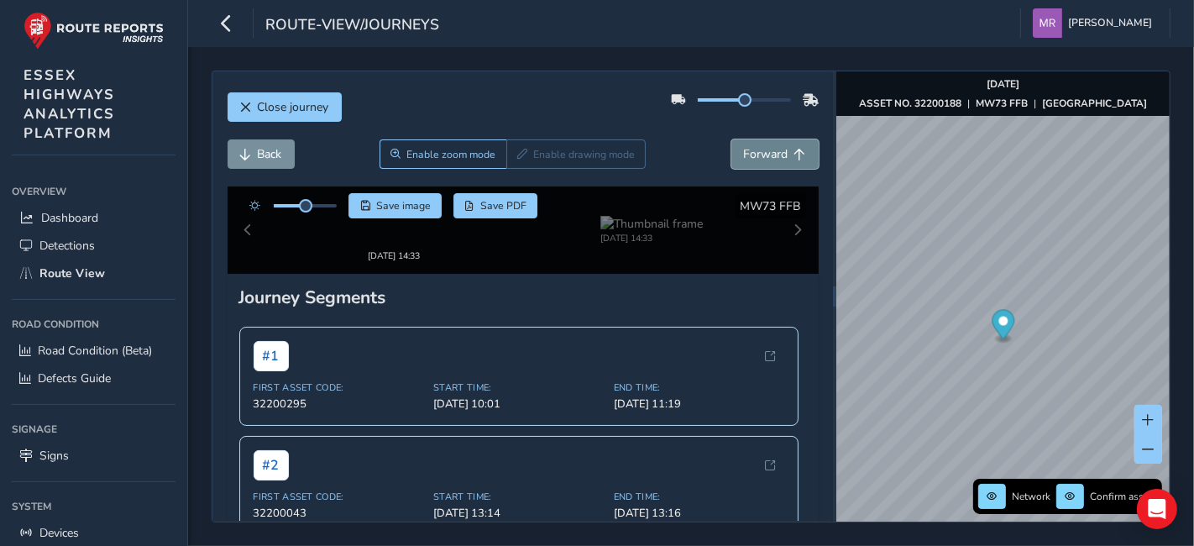
click at [744, 160] on span "Forward" at bounding box center [766, 154] width 45 height 16
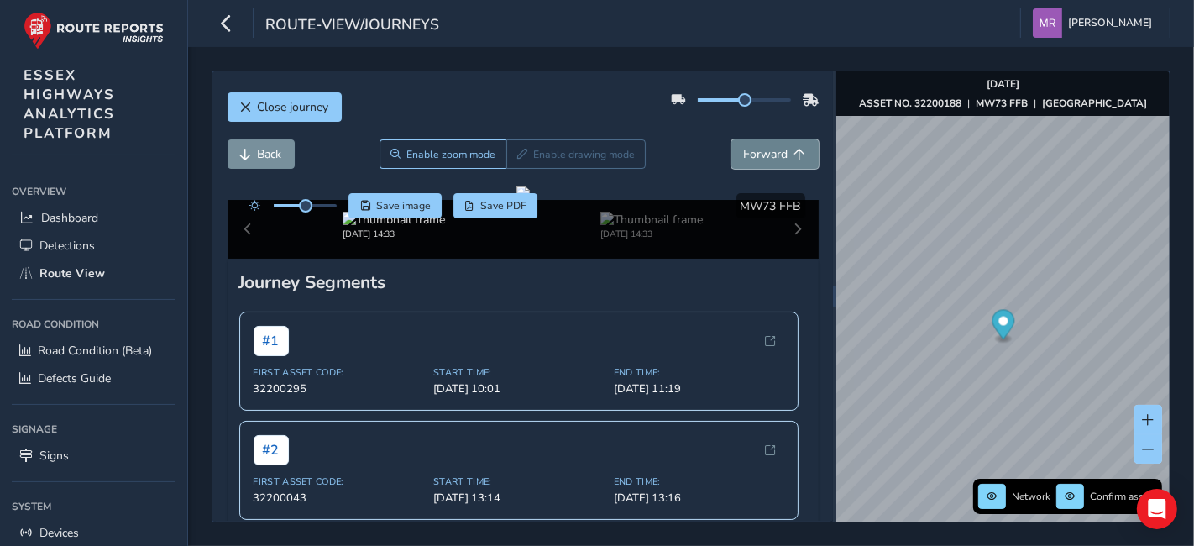
click at [744, 160] on span "Forward" at bounding box center [766, 154] width 45 height 16
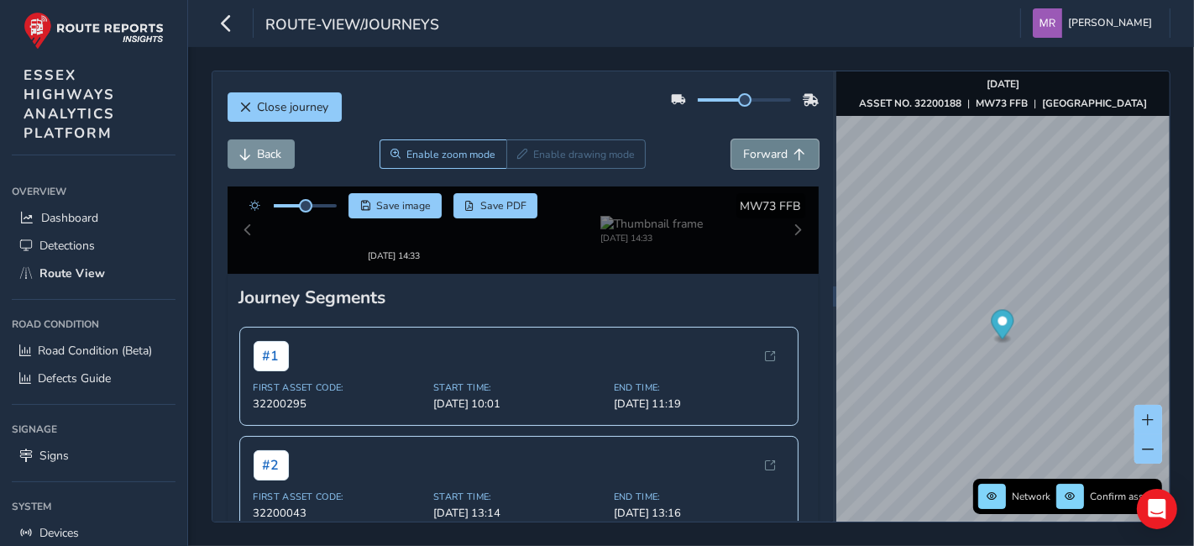
click at [744, 160] on span "Forward" at bounding box center [766, 154] width 45 height 16
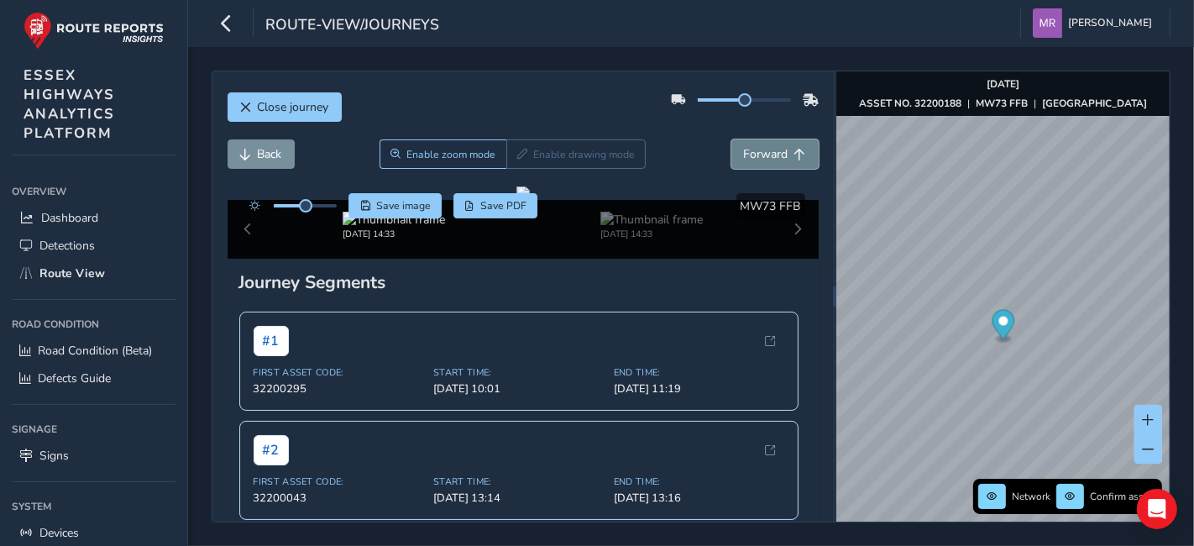
click at [744, 160] on span "Forward" at bounding box center [766, 154] width 45 height 16
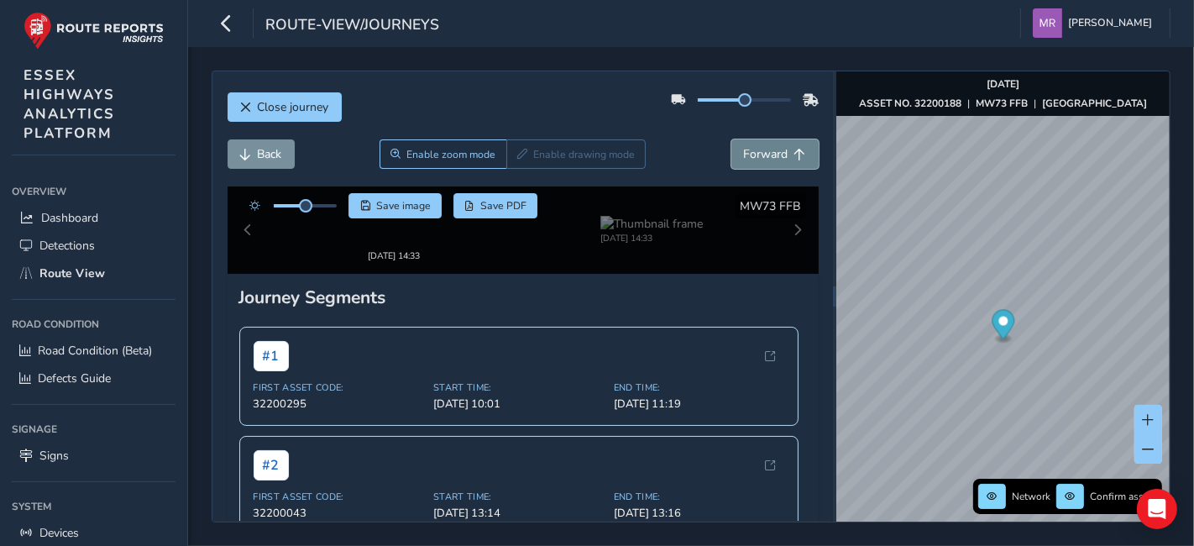
click at [744, 160] on span "Forward" at bounding box center [766, 154] width 45 height 16
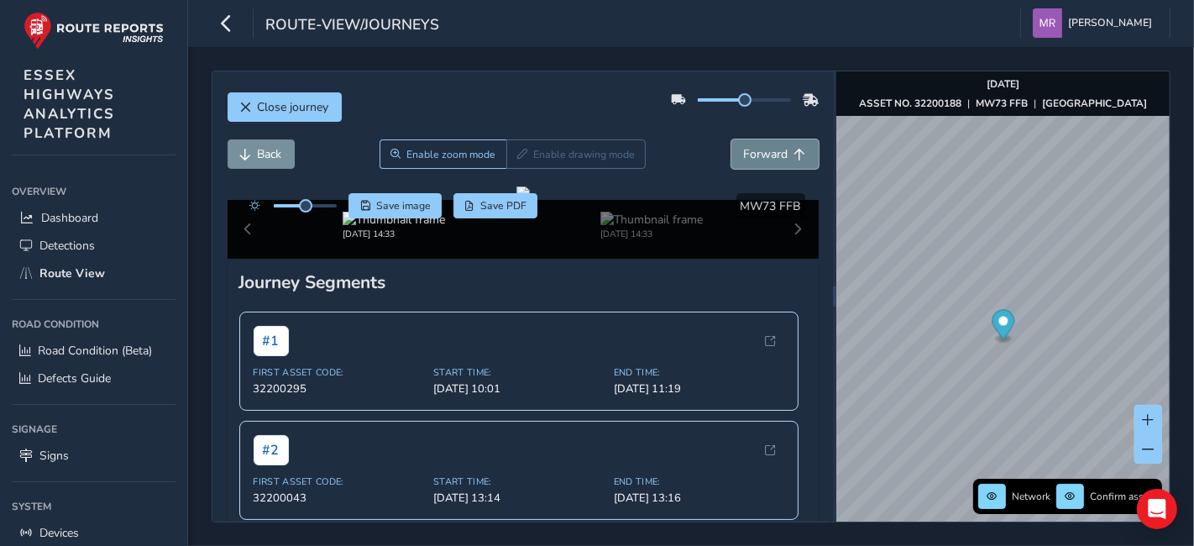
click at [744, 160] on span "Forward" at bounding box center [766, 154] width 45 height 16
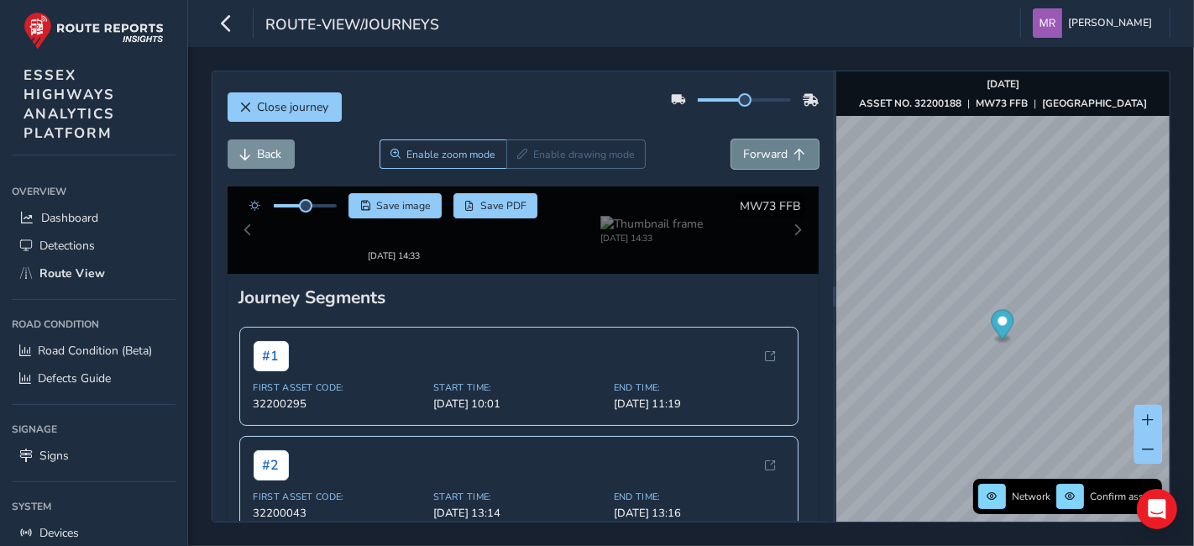
click at [744, 160] on span "Forward" at bounding box center [766, 154] width 45 height 16
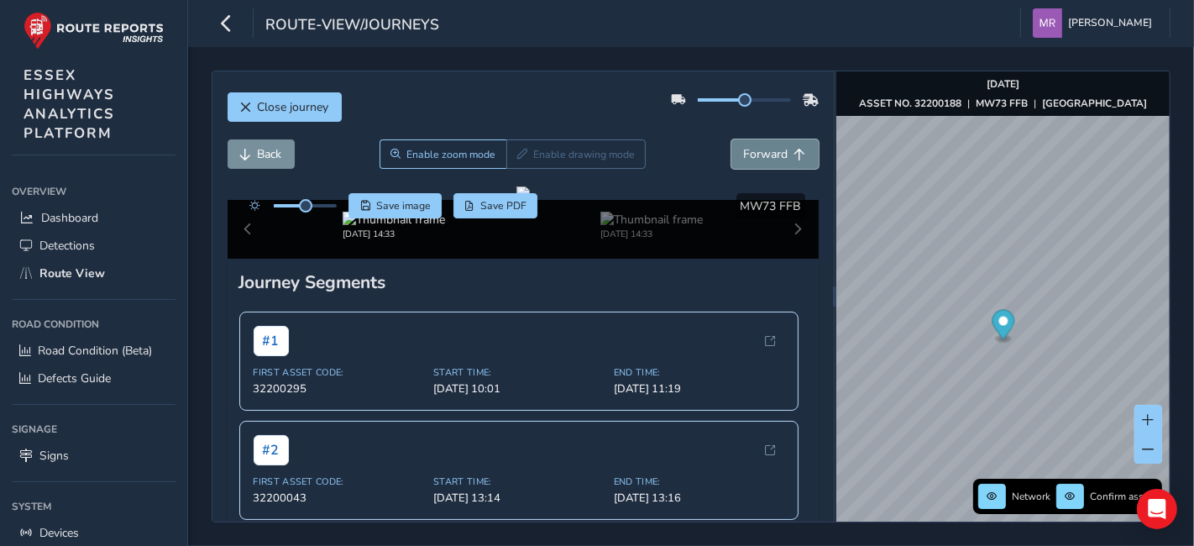
click at [744, 160] on span "Forward" at bounding box center [766, 154] width 45 height 16
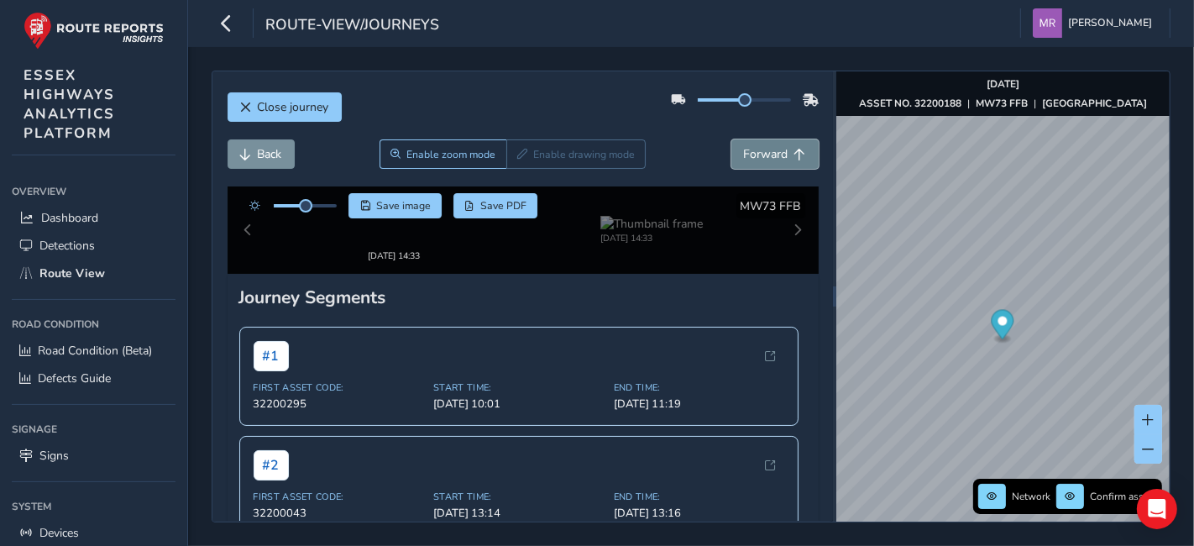
click at [744, 160] on span "Forward" at bounding box center [766, 154] width 45 height 16
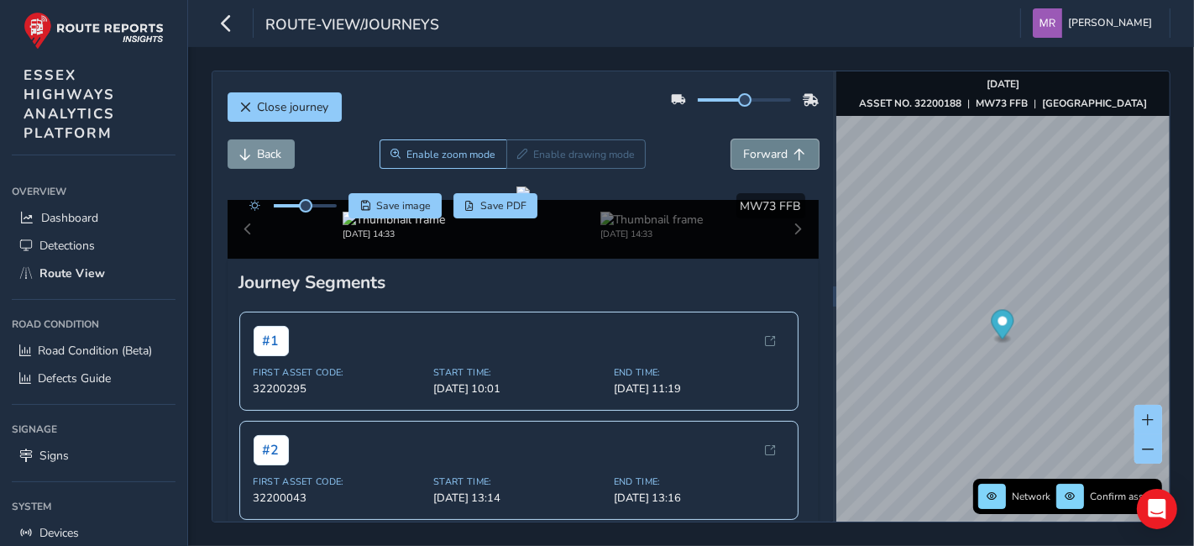
click at [744, 160] on span "Forward" at bounding box center [766, 154] width 45 height 16
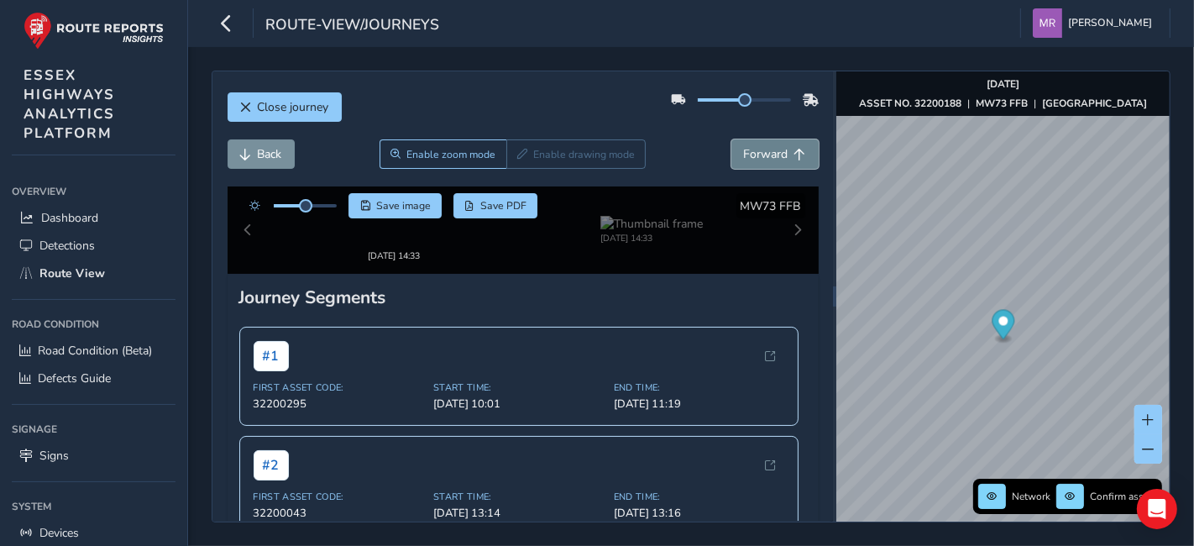
click at [744, 160] on span "Forward" at bounding box center [766, 154] width 45 height 16
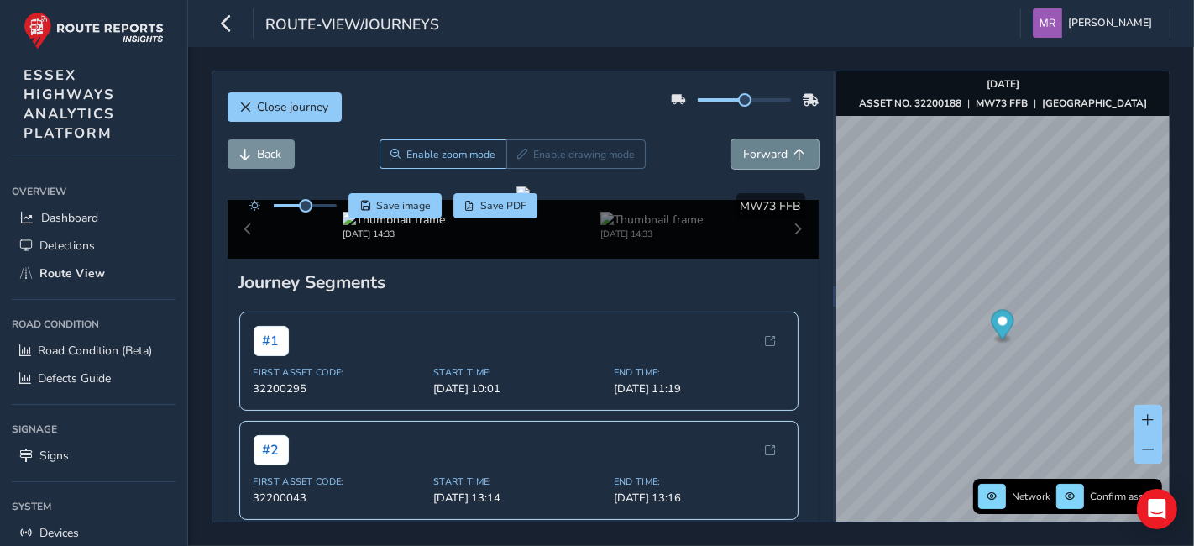
click at [744, 160] on span "Forward" at bounding box center [766, 154] width 45 height 16
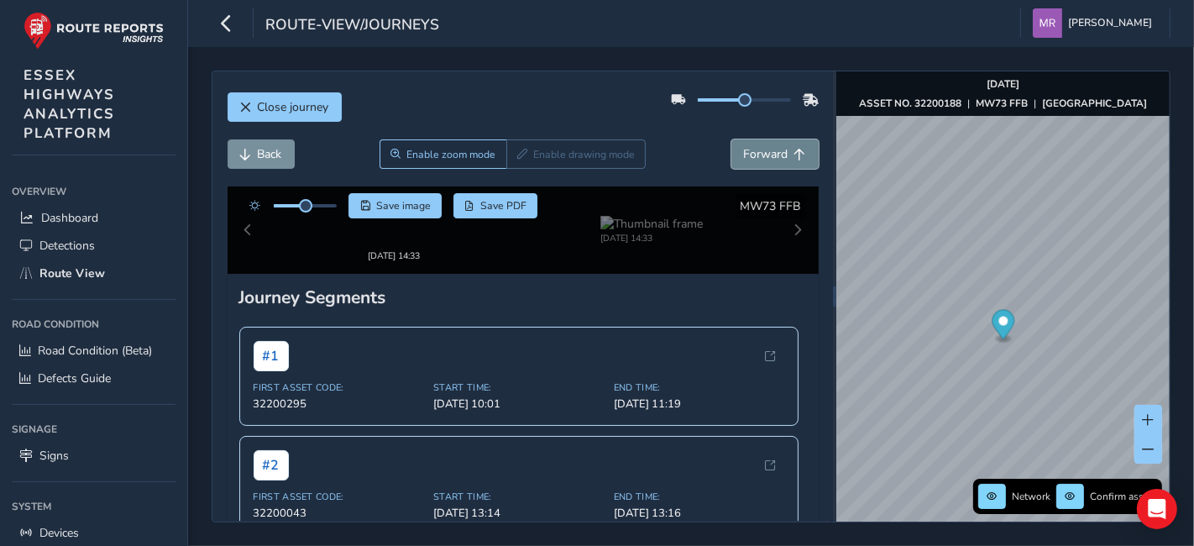
click at [744, 160] on span "Forward" at bounding box center [766, 154] width 45 height 16
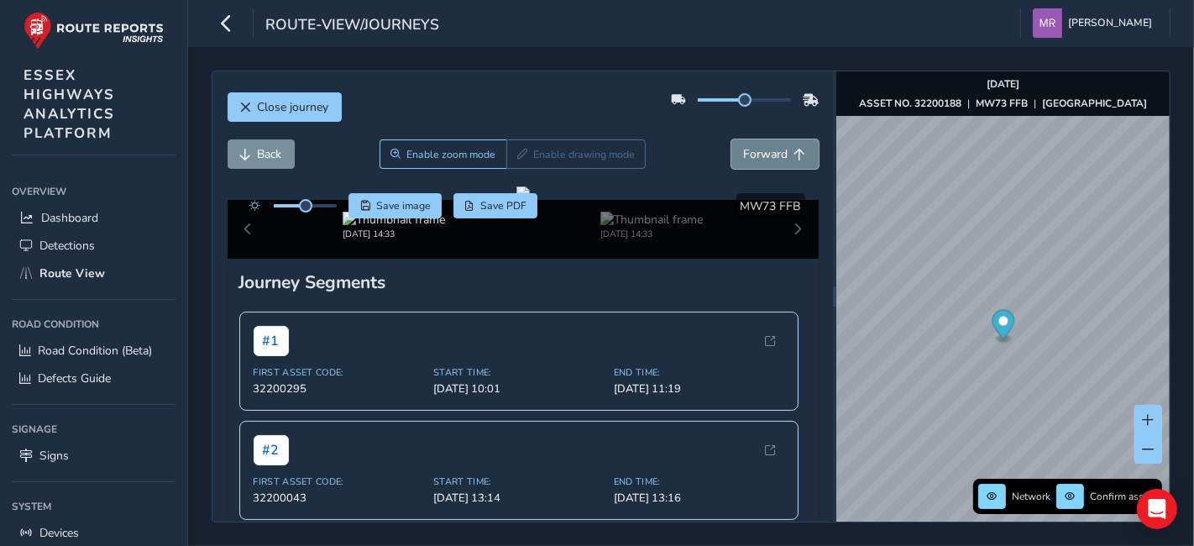
click at [744, 160] on span "Forward" at bounding box center [766, 154] width 45 height 16
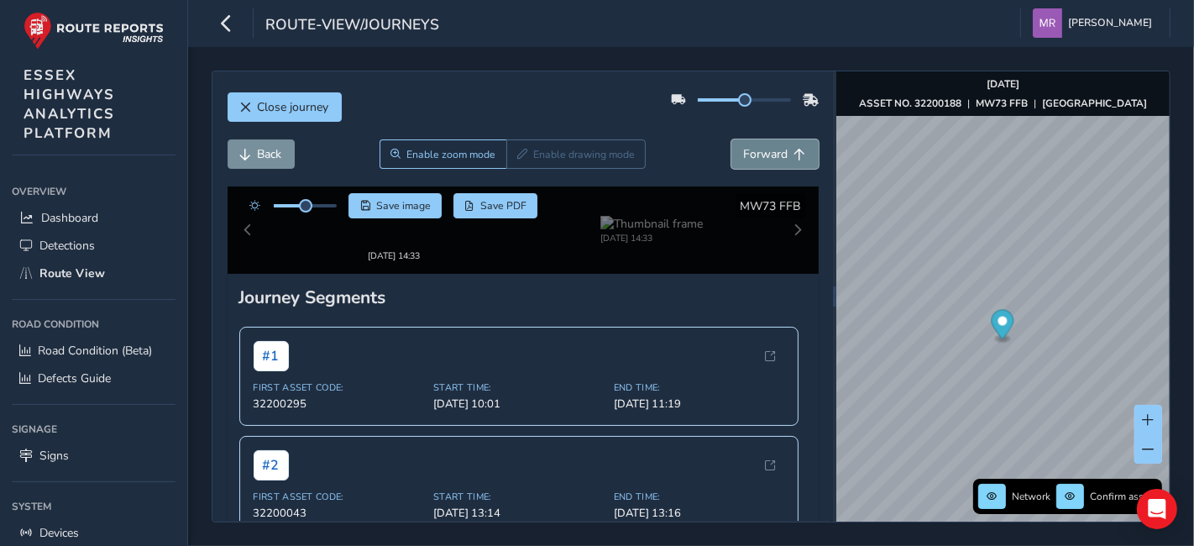
click at [744, 160] on span "Forward" at bounding box center [766, 154] width 45 height 16
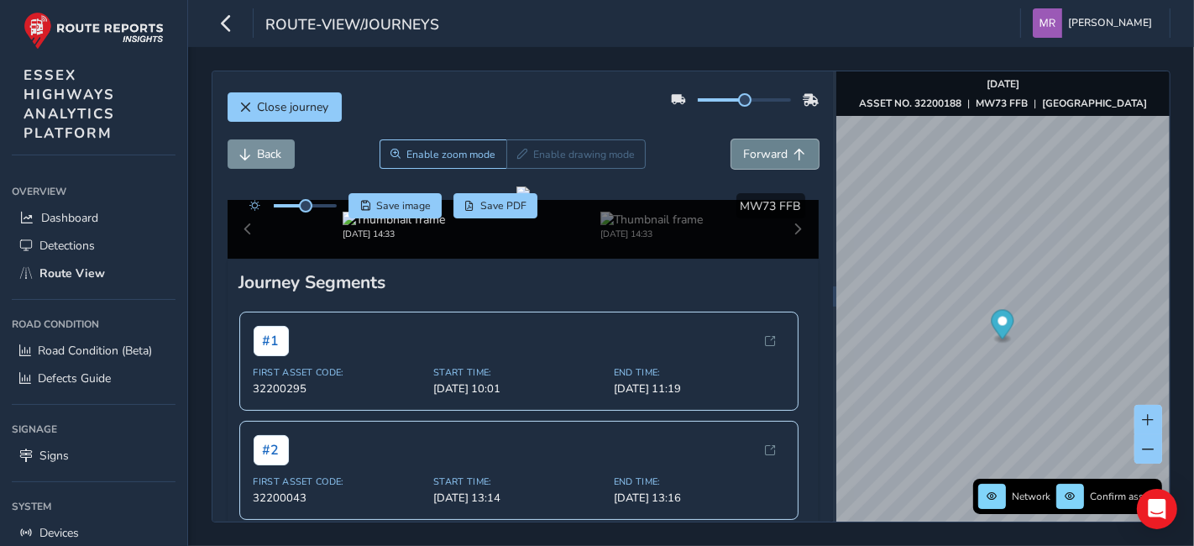
click at [744, 160] on span "Forward" at bounding box center [766, 154] width 45 height 16
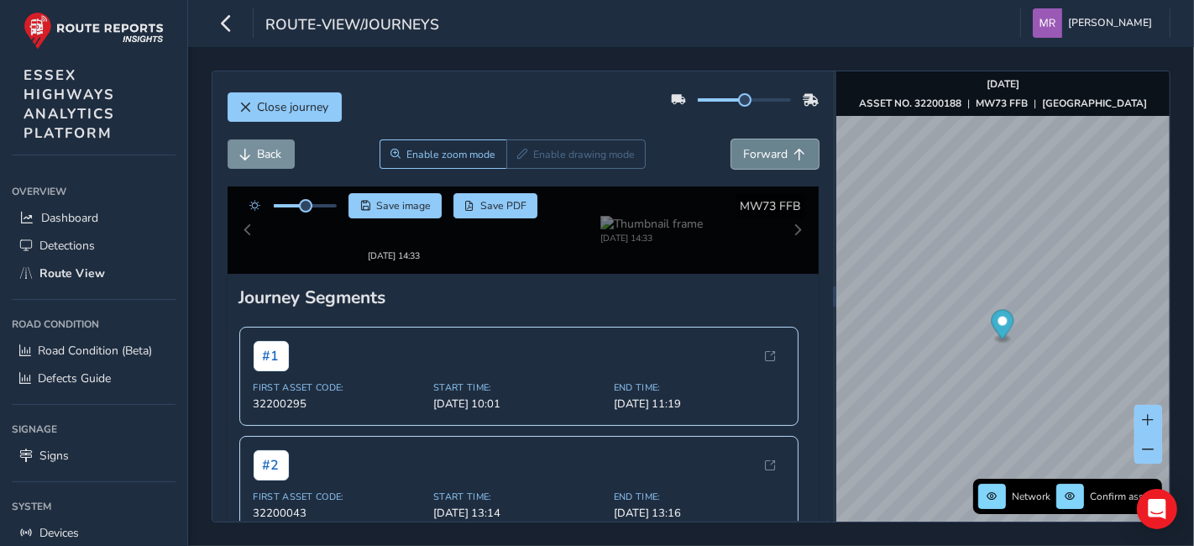
click at [744, 160] on span "Forward" at bounding box center [766, 154] width 45 height 16
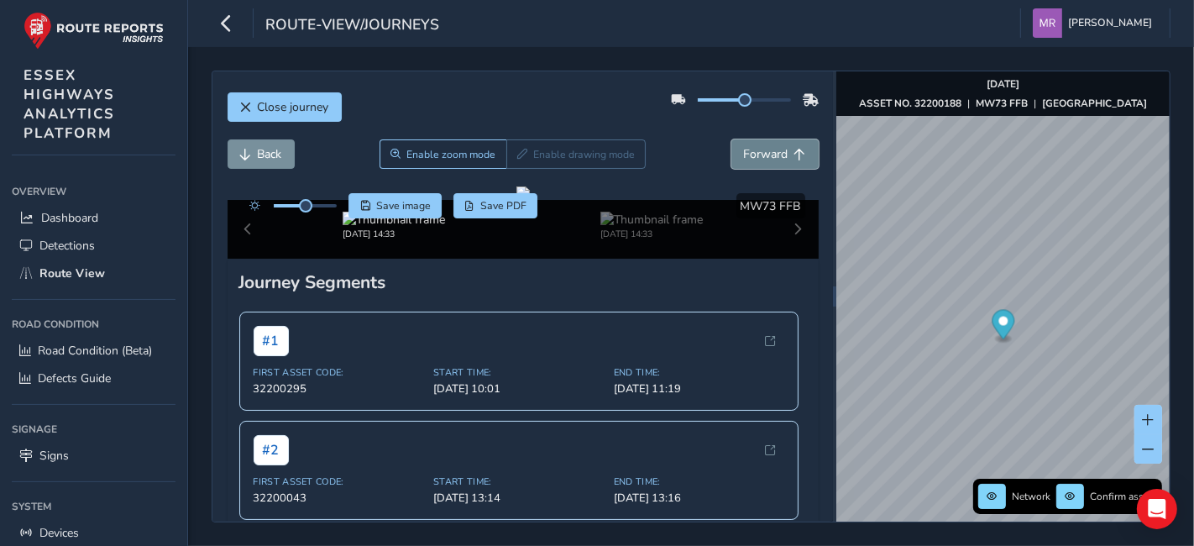
click at [744, 160] on span "Forward" at bounding box center [766, 154] width 45 height 16
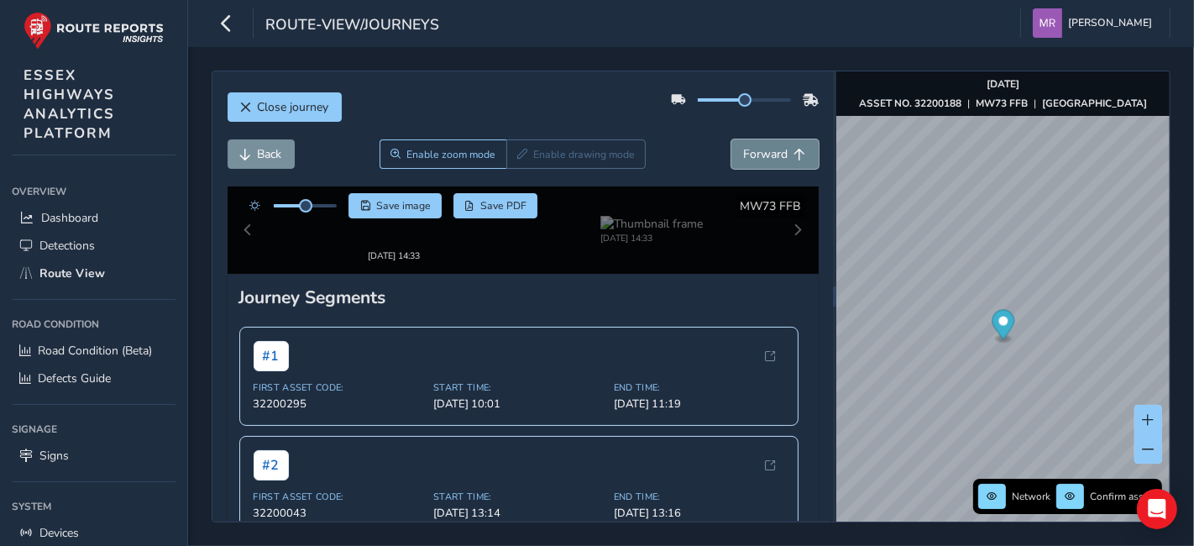
click at [744, 160] on span "Forward" at bounding box center [766, 154] width 45 height 16
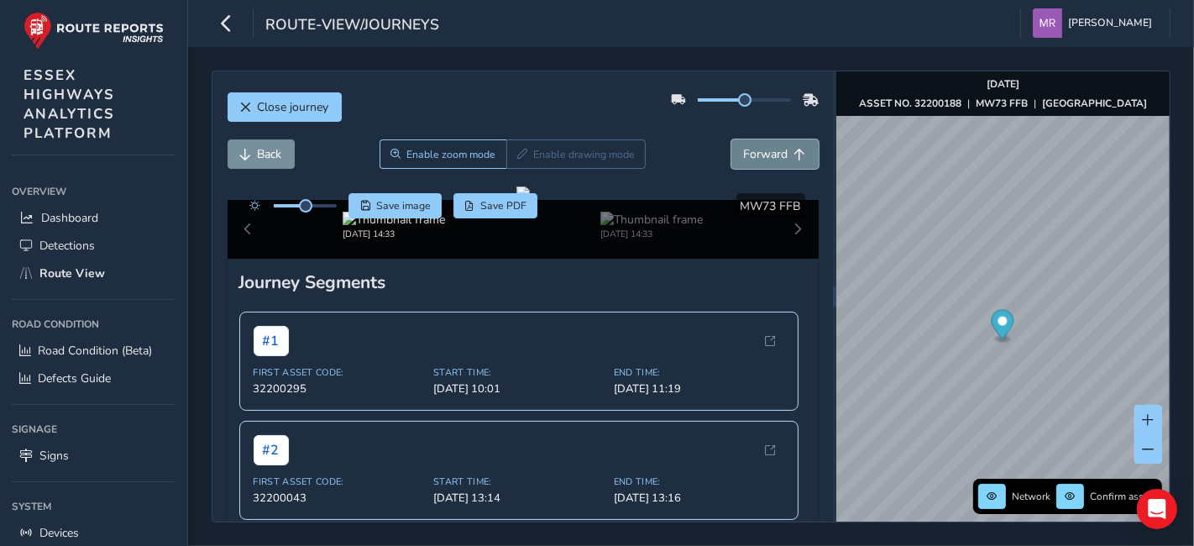
click at [744, 160] on span "Forward" at bounding box center [766, 154] width 45 height 16
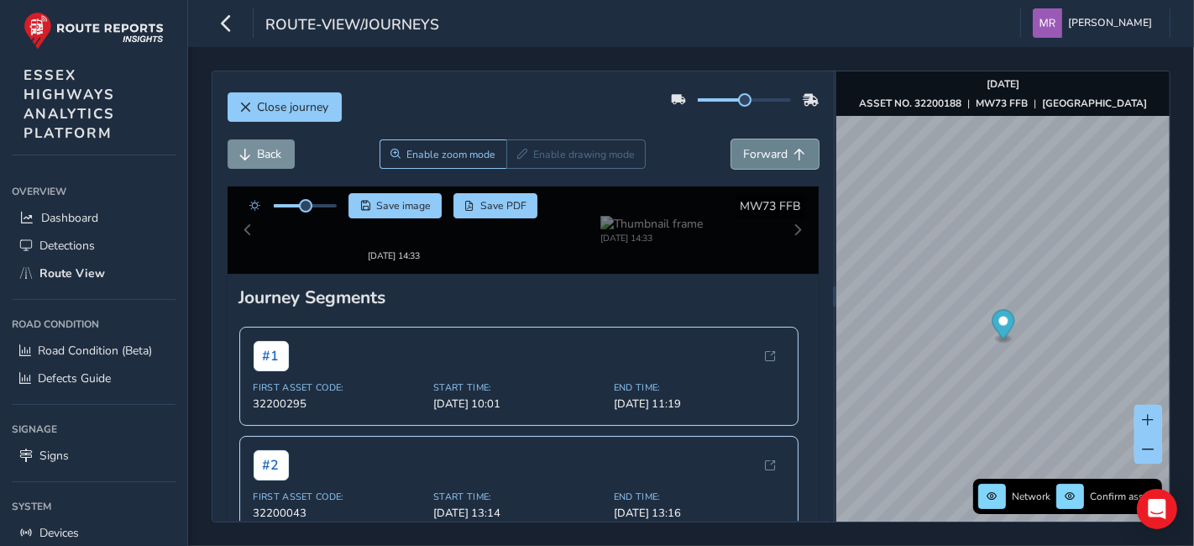
click at [744, 160] on span "Forward" at bounding box center [766, 154] width 45 height 16
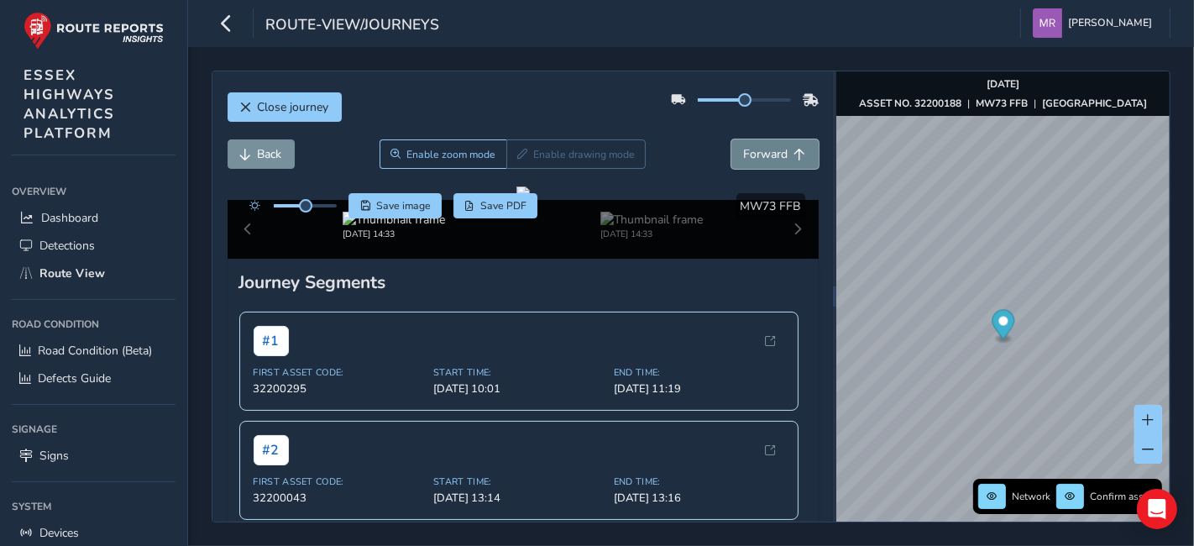
click at [744, 160] on span "Forward" at bounding box center [766, 154] width 45 height 16
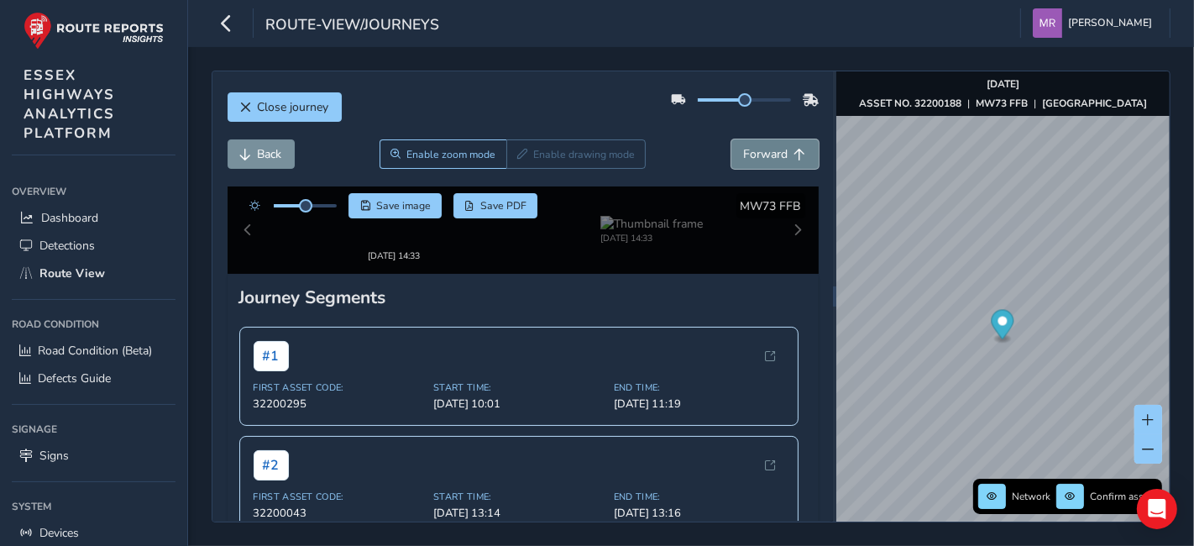
click at [744, 160] on span "Forward" at bounding box center [766, 154] width 45 height 16
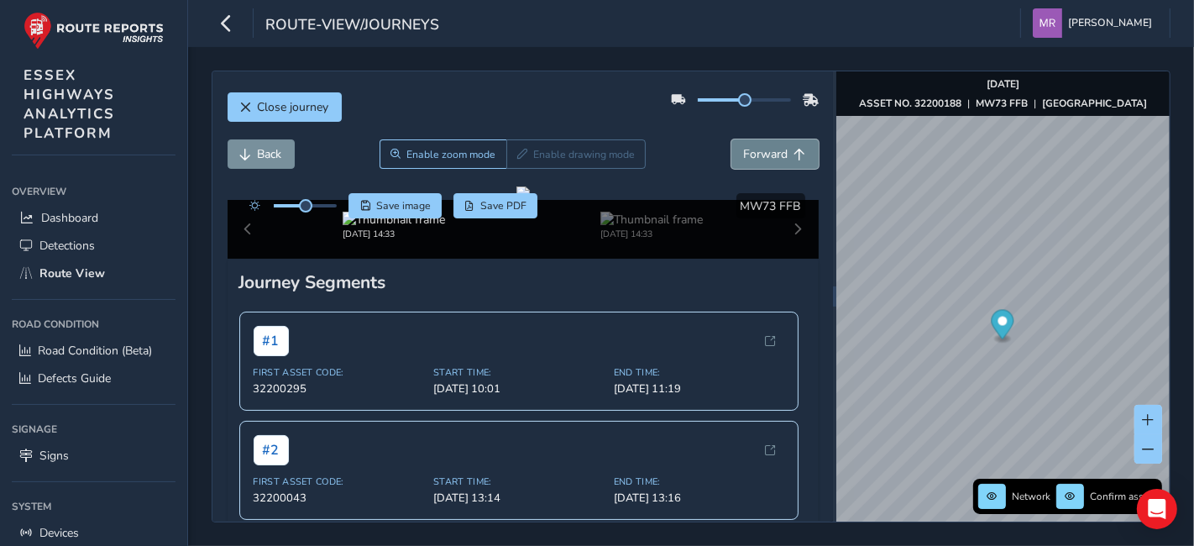
click at [744, 160] on span "Forward" at bounding box center [766, 154] width 45 height 16
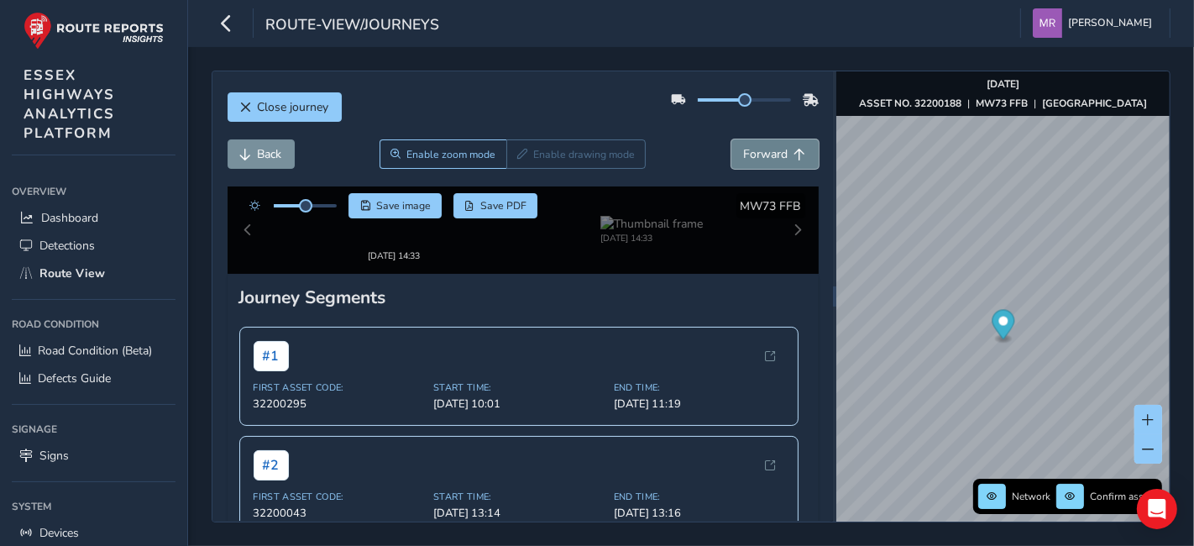
click at [744, 160] on span "Forward" at bounding box center [766, 154] width 45 height 16
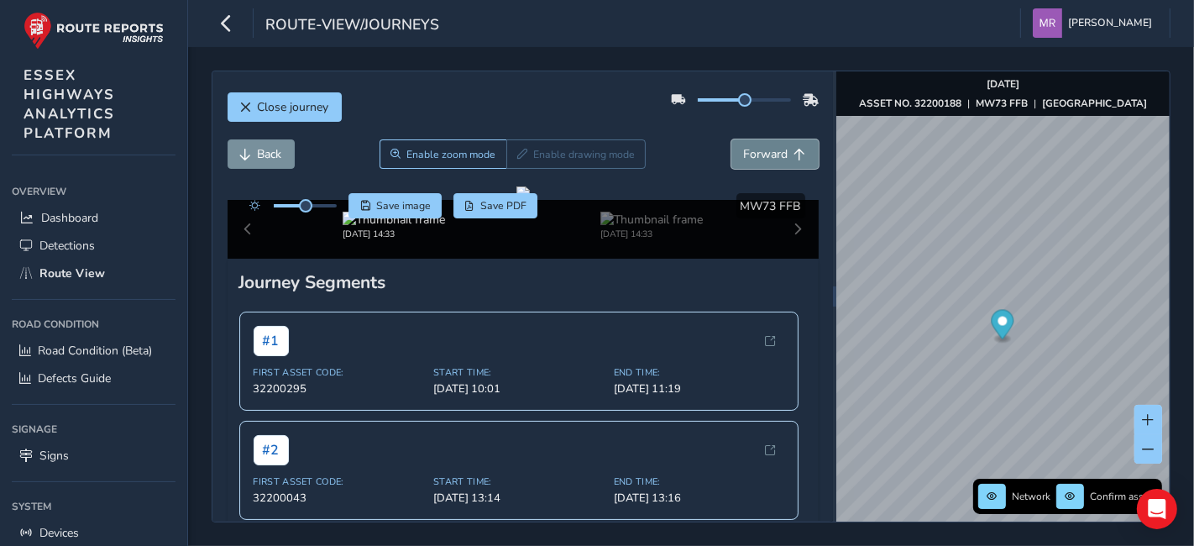
click at [744, 160] on span "Forward" at bounding box center [766, 154] width 45 height 16
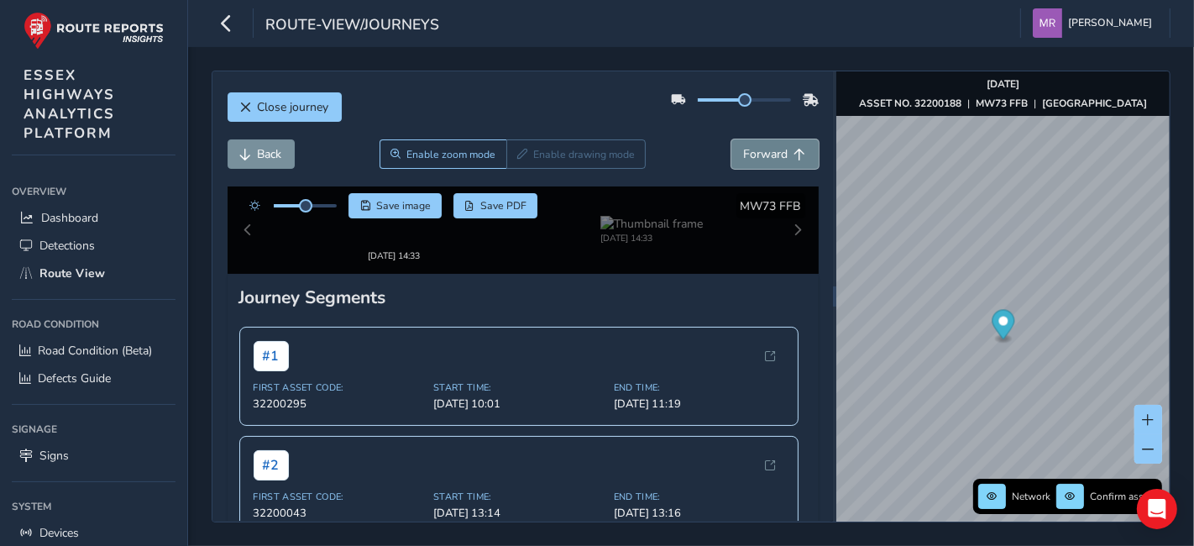
click at [744, 160] on span "Forward" at bounding box center [766, 154] width 45 height 16
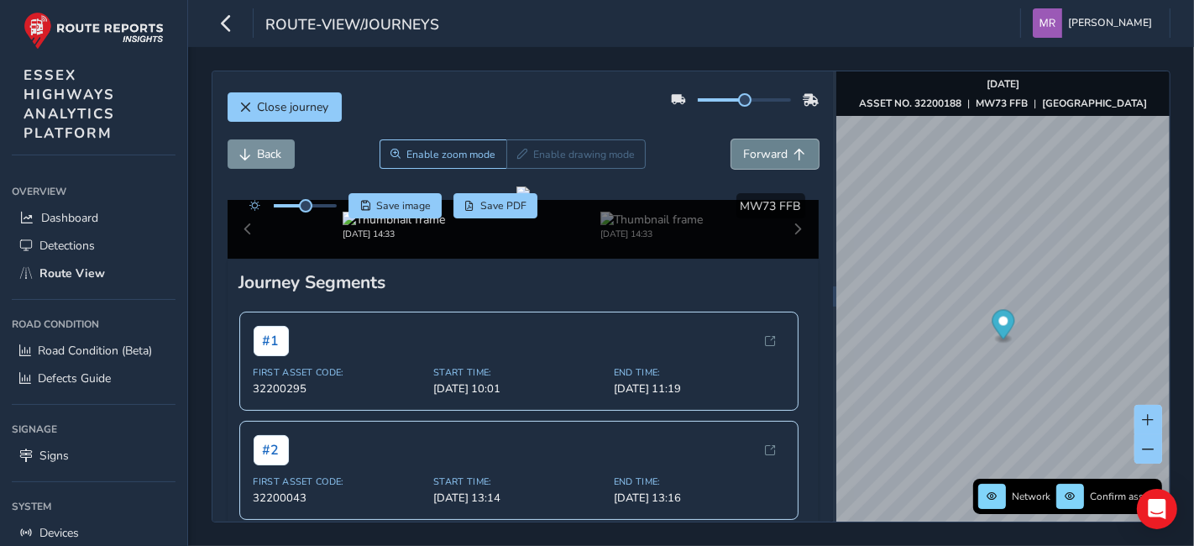
click at [744, 160] on span "Forward" at bounding box center [766, 154] width 45 height 16
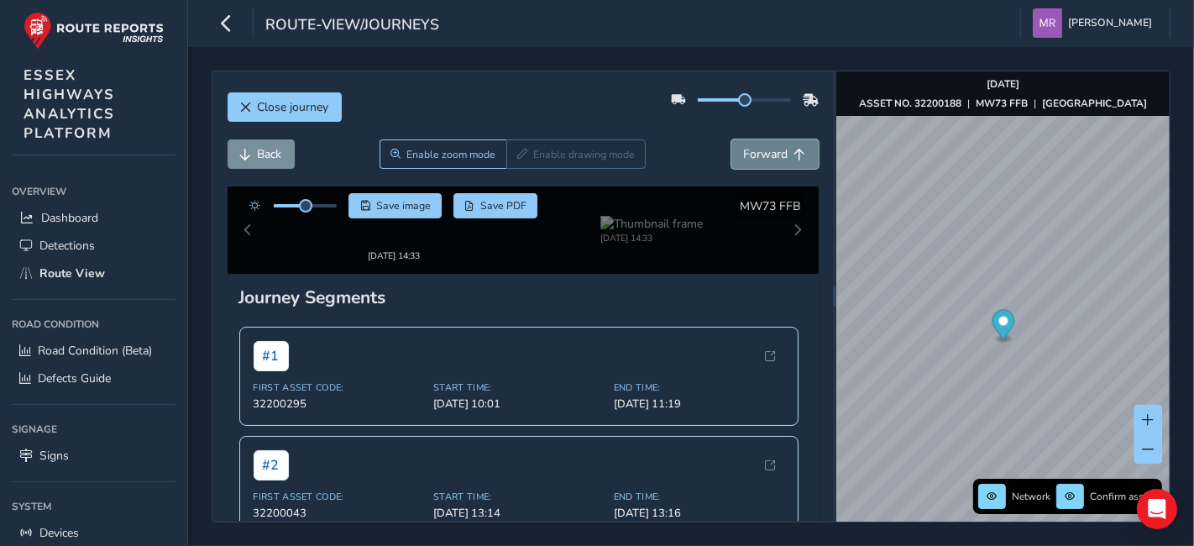
click at [744, 160] on span "Forward" at bounding box center [766, 154] width 45 height 16
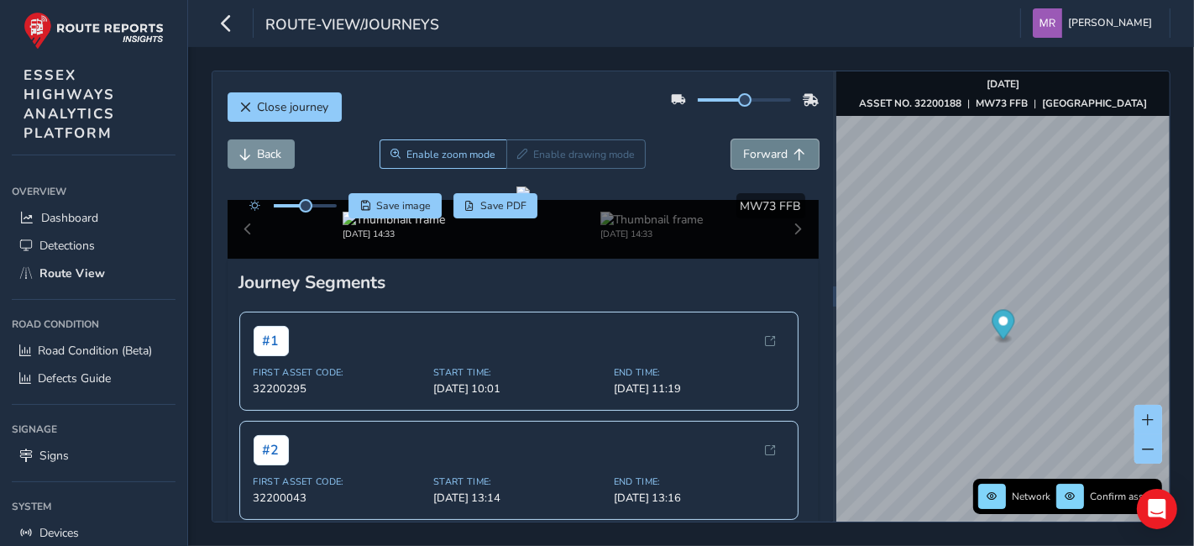
click at [744, 160] on span "Forward" at bounding box center [766, 154] width 45 height 16
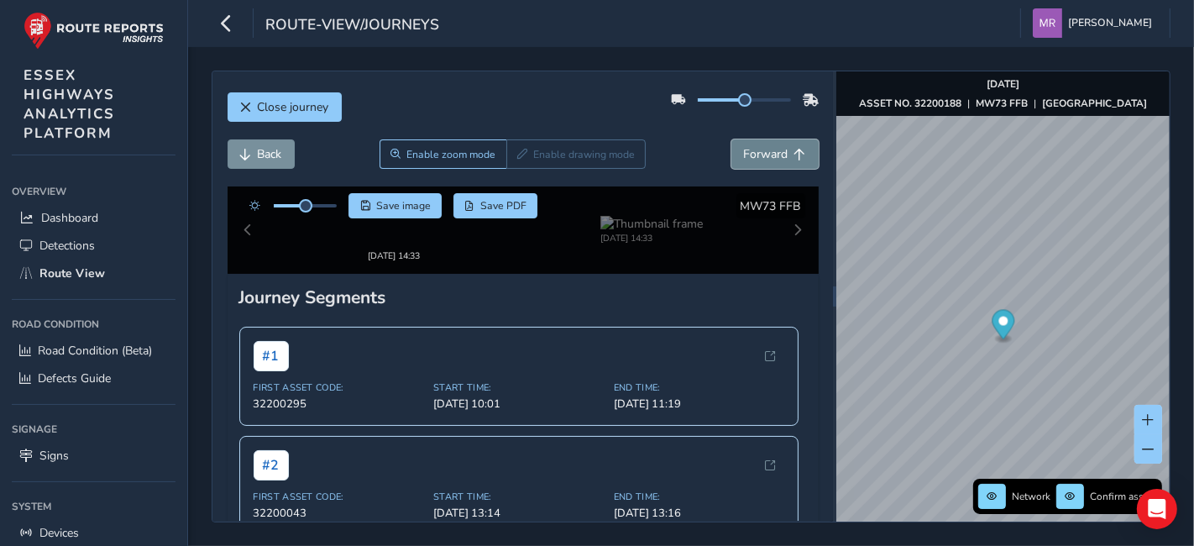
click at [744, 160] on span "Forward" at bounding box center [766, 154] width 45 height 16
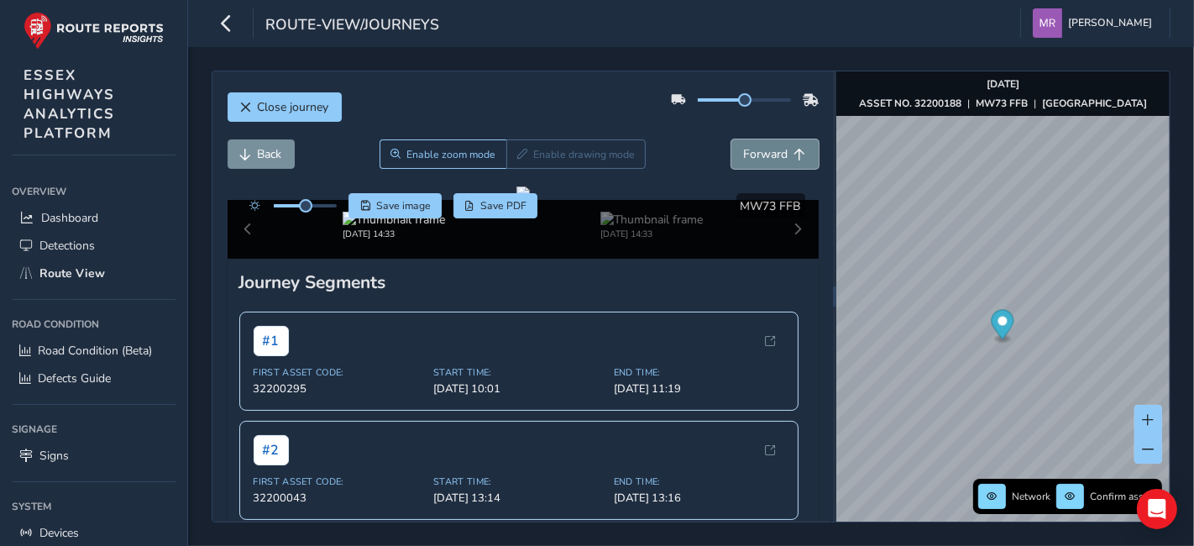
click at [744, 160] on span "Forward" at bounding box center [766, 154] width 45 height 16
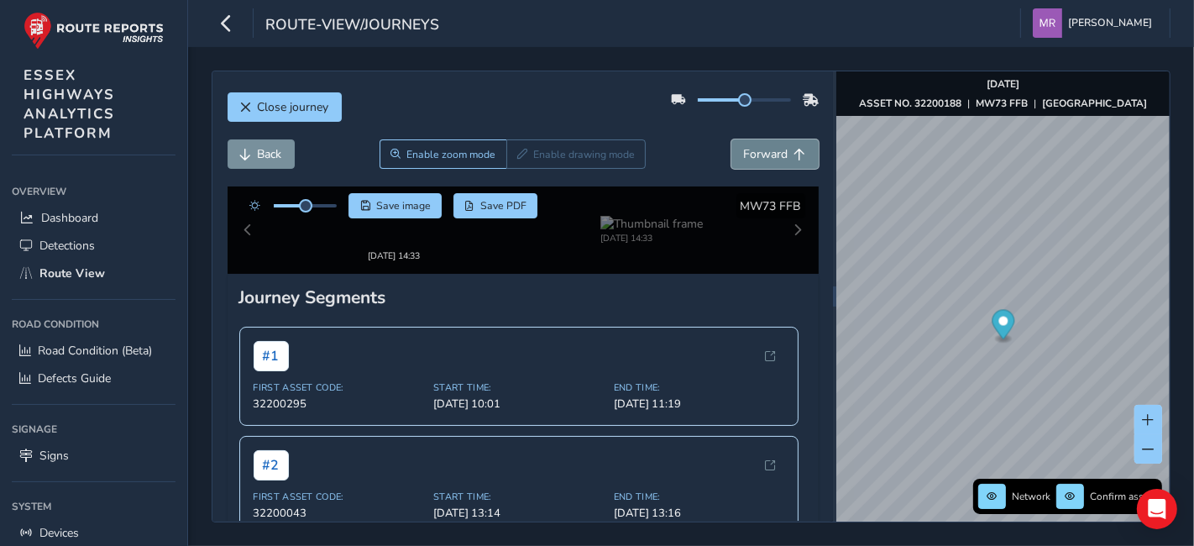
click at [744, 160] on span "Forward" at bounding box center [766, 154] width 45 height 16
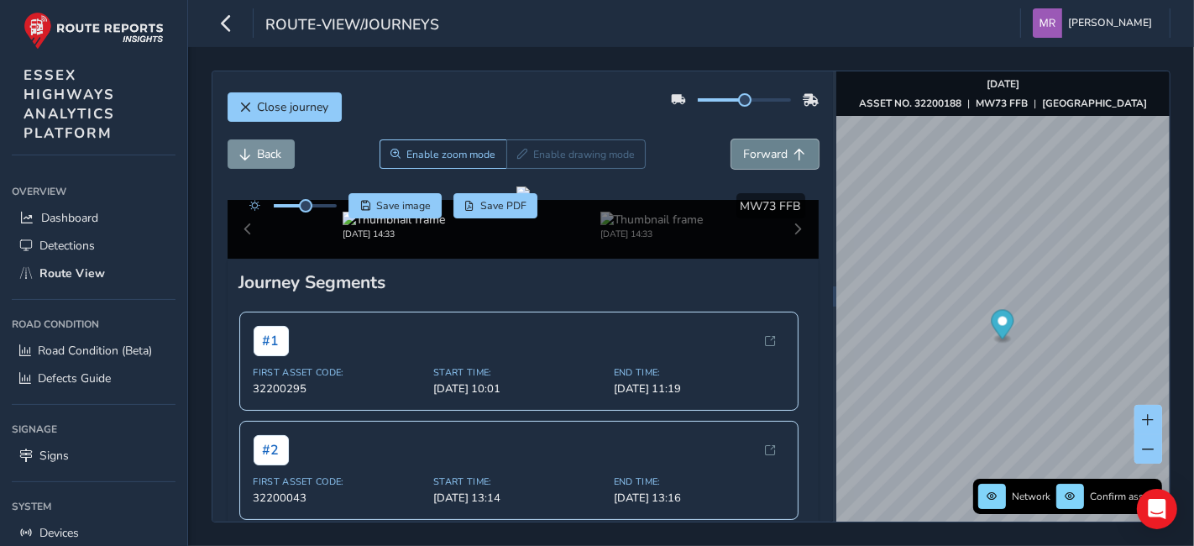
click at [744, 160] on span "Forward" at bounding box center [766, 154] width 45 height 16
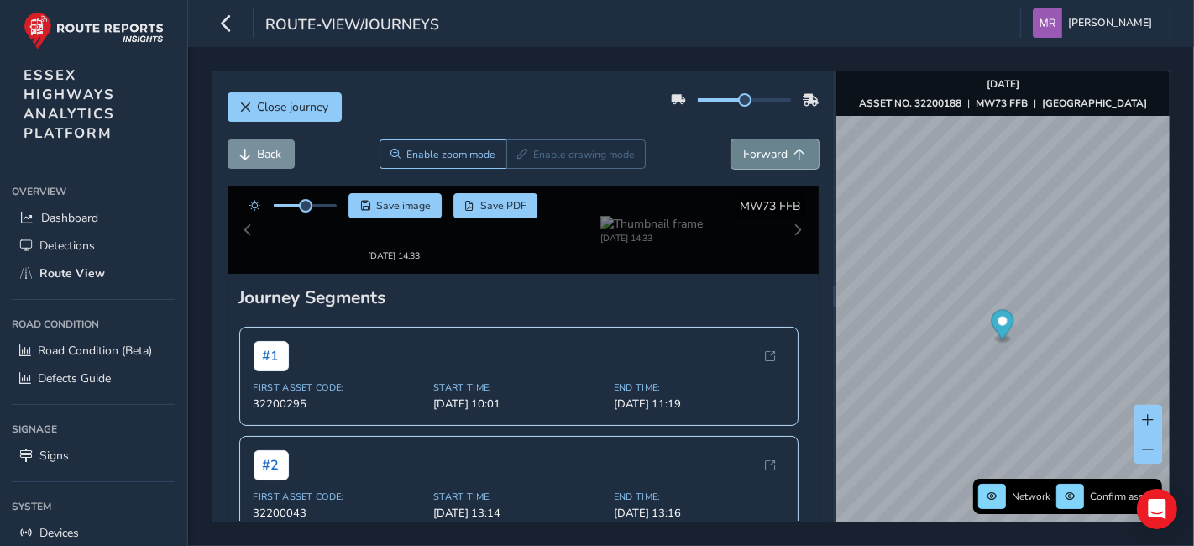
click at [744, 160] on span "Forward" at bounding box center [766, 154] width 45 height 16
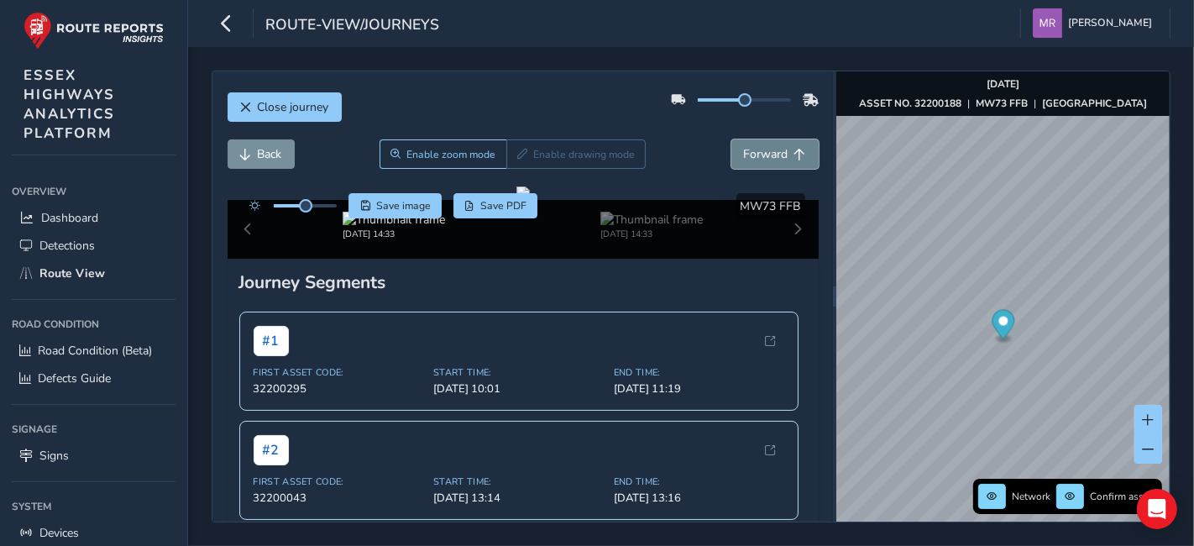
click at [744, 160] on span "Forward" at bounding box center [766, 154] width 45 height 16
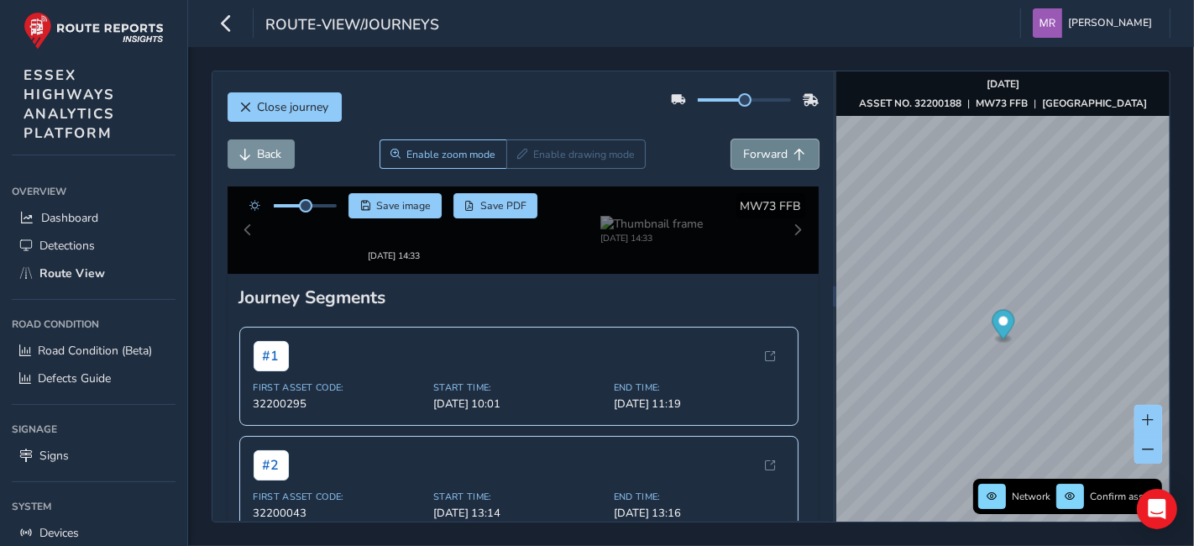
click at [744, 160] on span "Forward" at bounding box center [766, 154] width 45 height 16
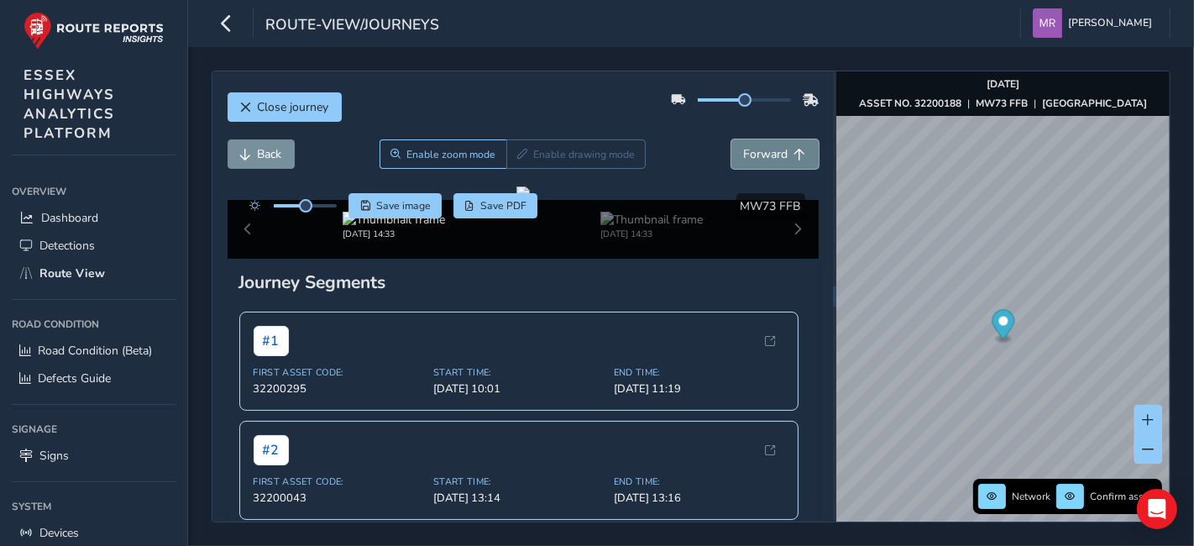
click at [744, 160] on span "Forward" at bounding box center [766, 154] width 45 height 16
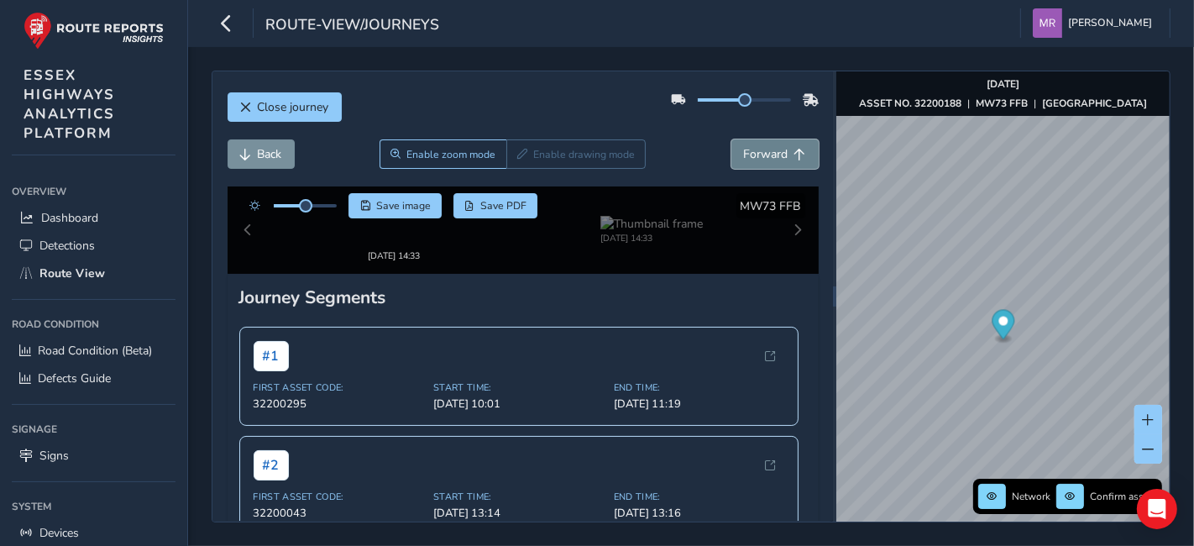
click at [744, 160] on span "Forward" at bounding box center [766, 154] width 45 height 16
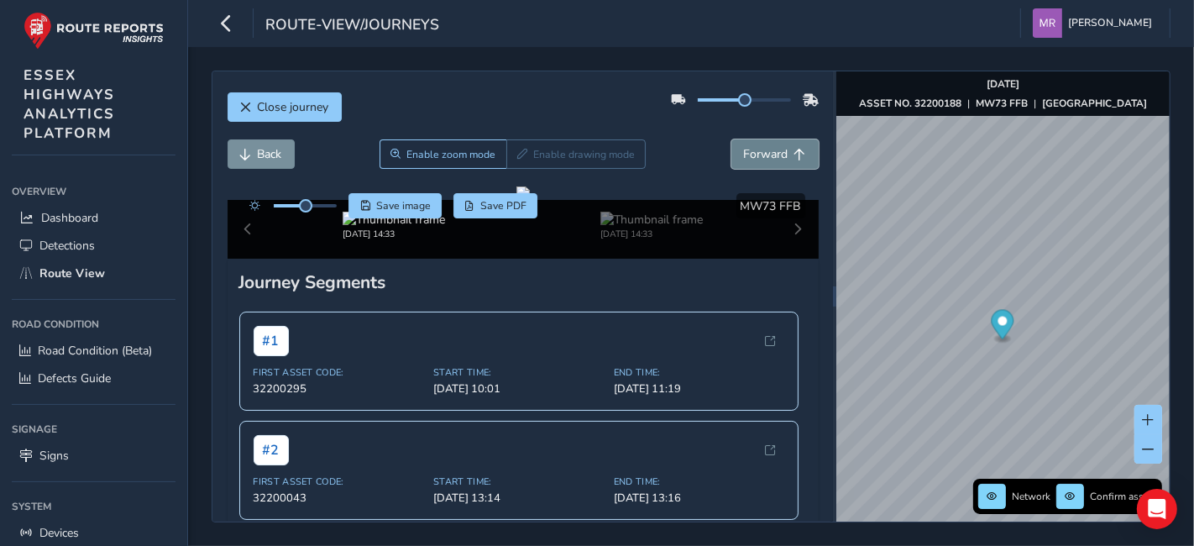
click at [744, 160] on span "Forward" at bounding box center [766, 154] width 45 height 16
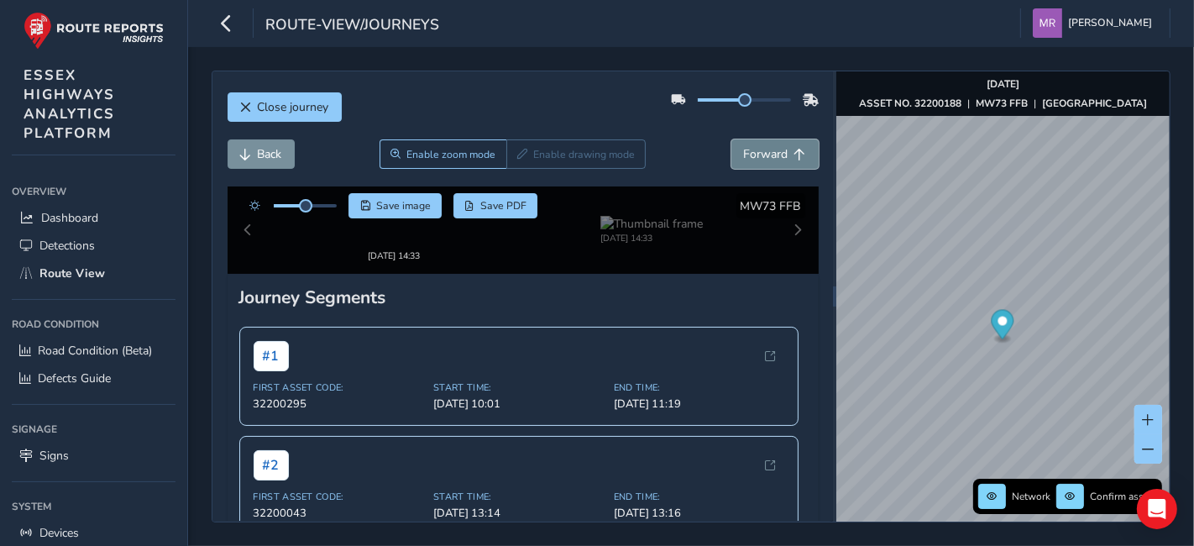
click at [744, 160] on span "Forward" at bounding box center [766, 154] width 45 height 16
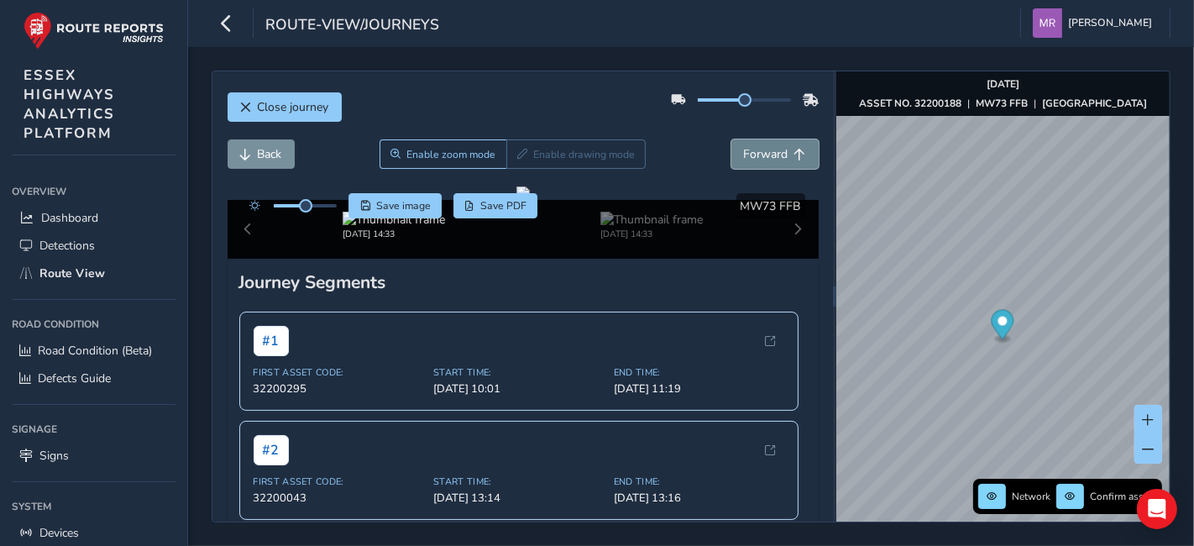
click at [744, 160] on span "Forward" at bounding box center [766, 154] width 45 height 16
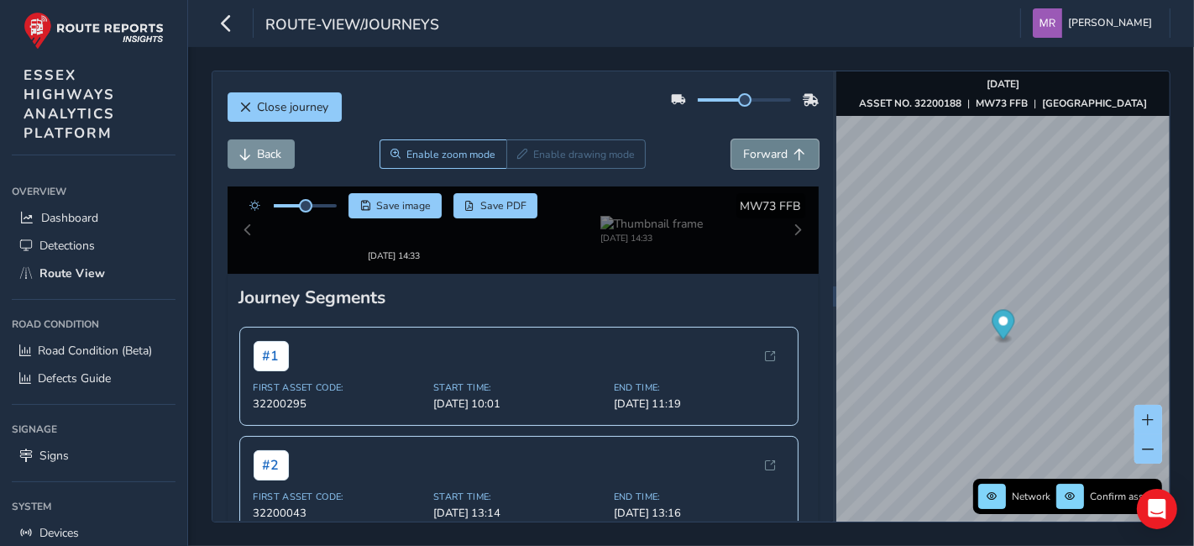
click at [744, 160] on span "Forward" at bounding box center [766, 154] width 45 height 16
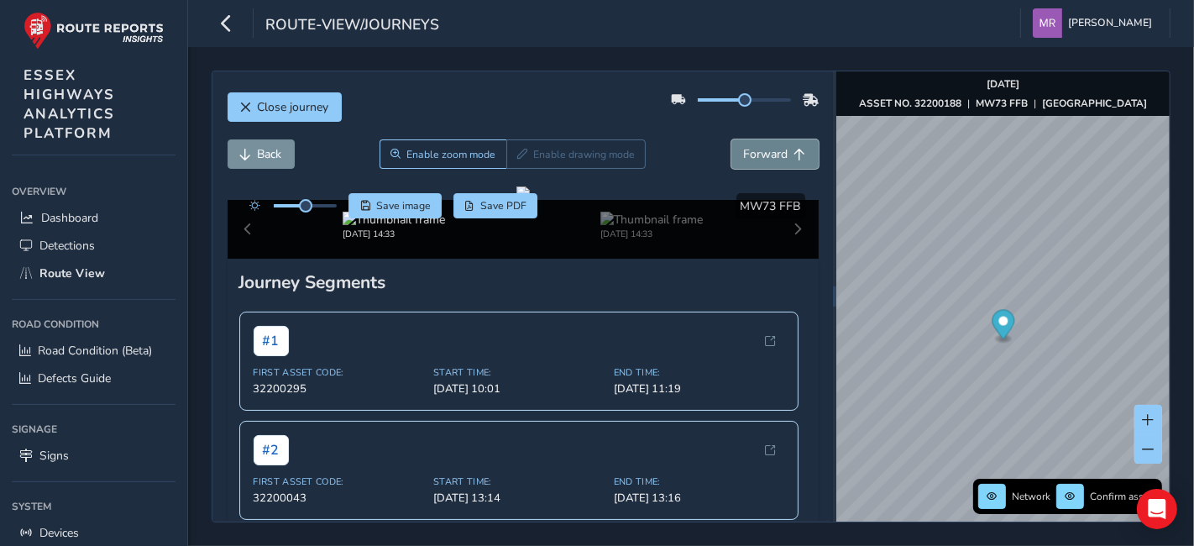
click at [744, 160] on span "Forward" at bounding box center [766, 154] width 45 height 16
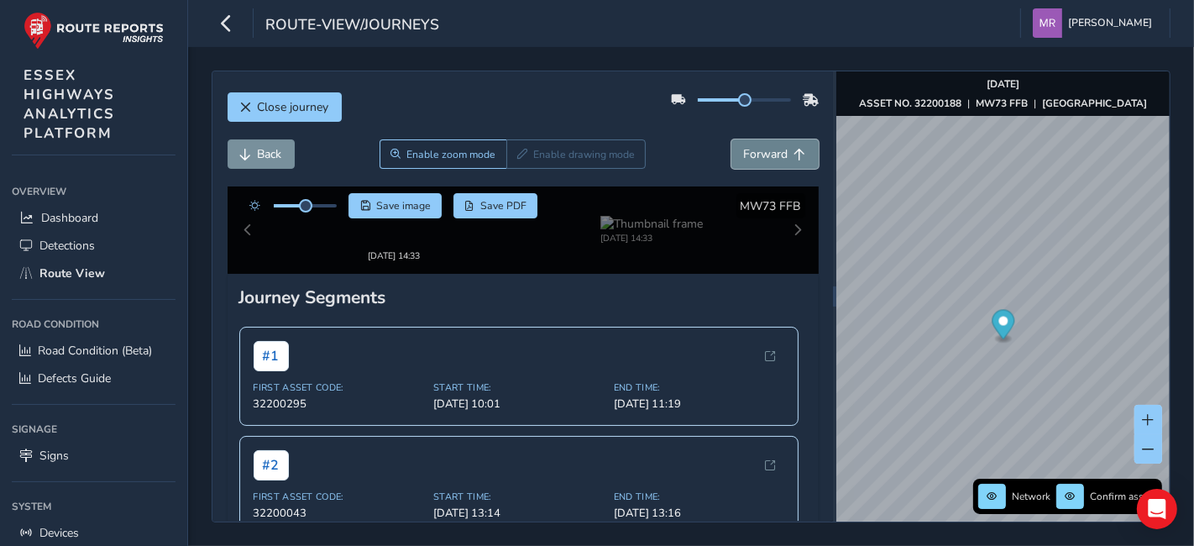
click at [744, 160] on span "Forward" at bounding box center [766, 154] width 45 height 16
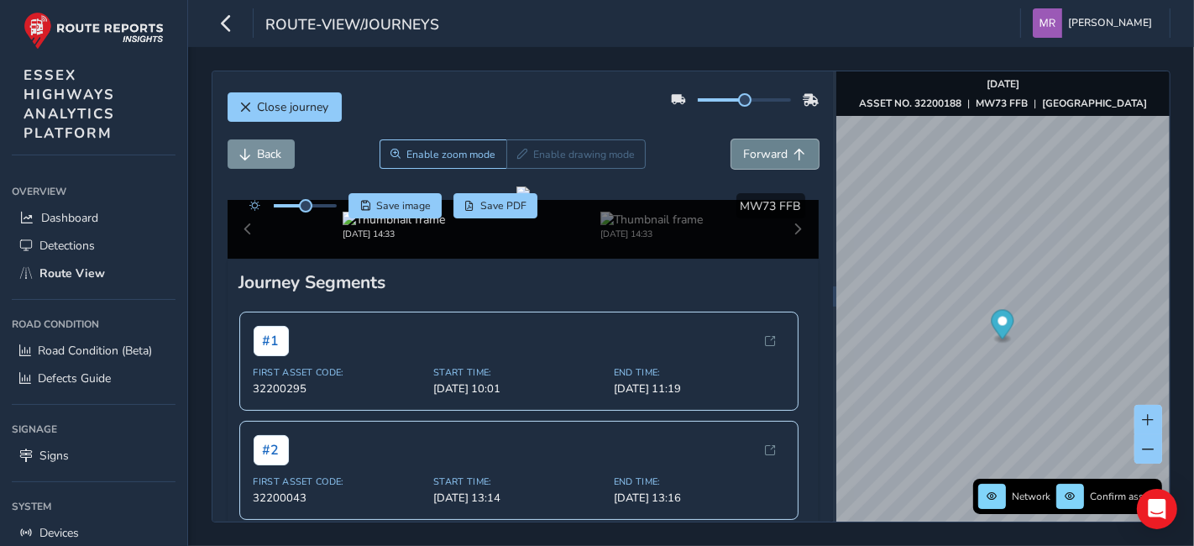
click at [744, 160] on span "Forward" at bounding box center [766, 154] width 45 height 16
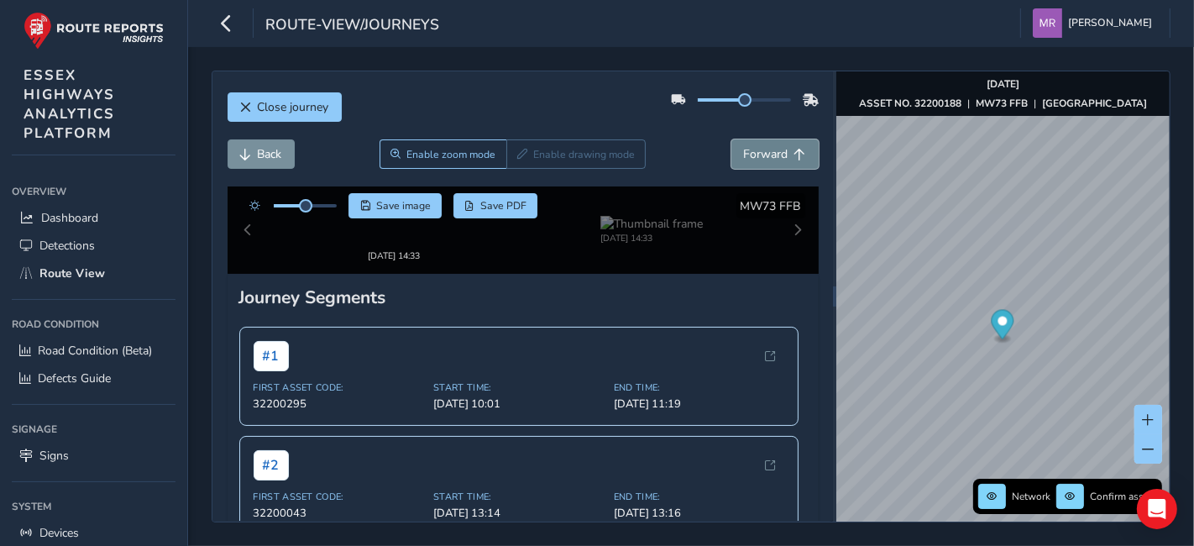
click at [744, 160] on span "Forward" at bounding box center [766, 154] width 45 height 16
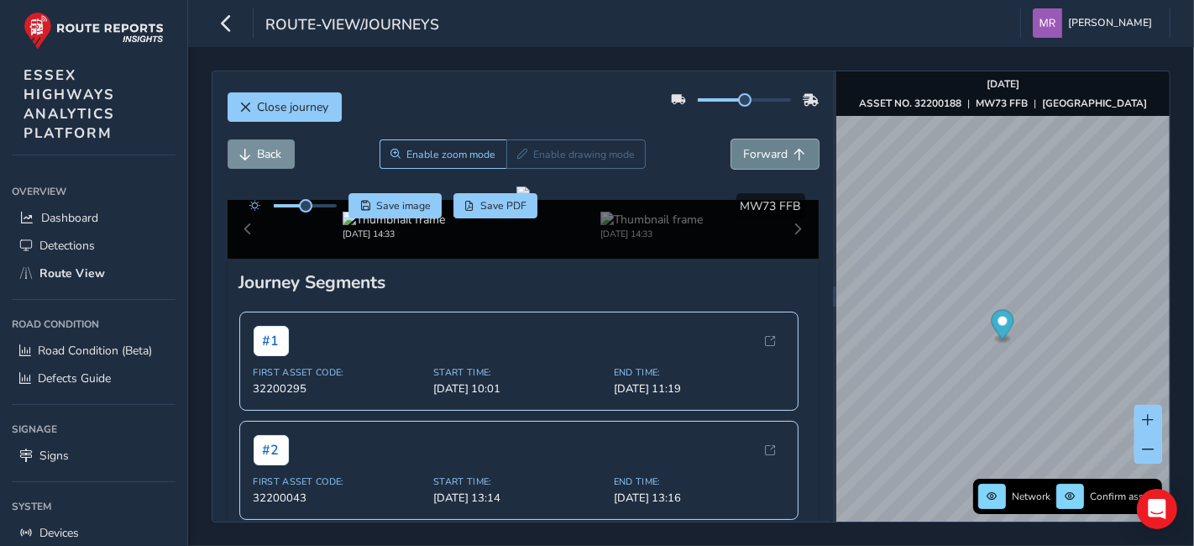
click at [744, 160] on span "Forward" at bounding box center [766, 154] width 45 height 16
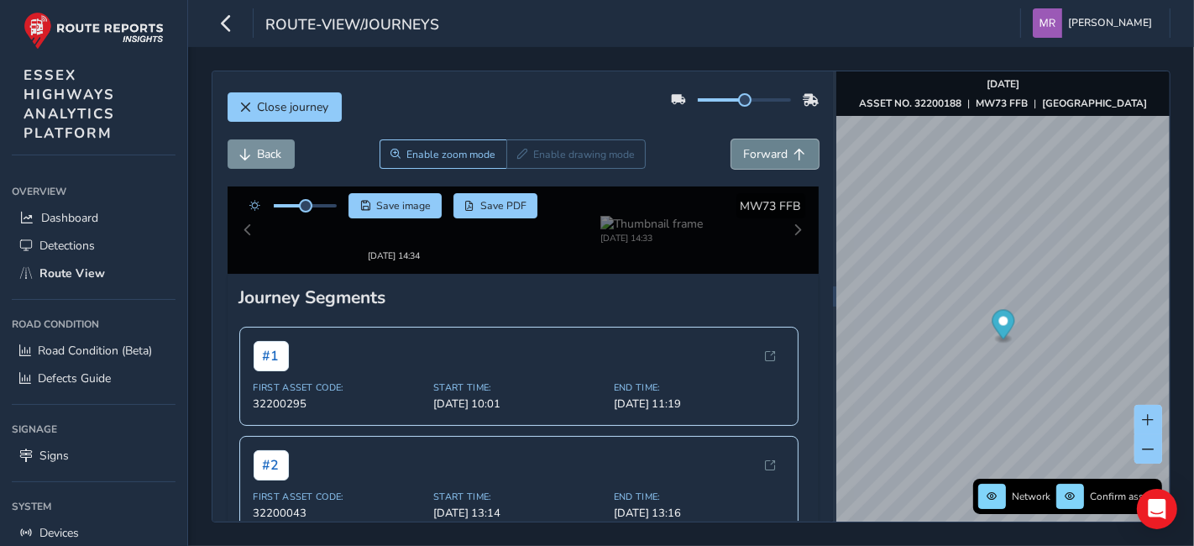
click at [744, 160] on span "Forward" at bounding box center [766, 154] width 45 height 16
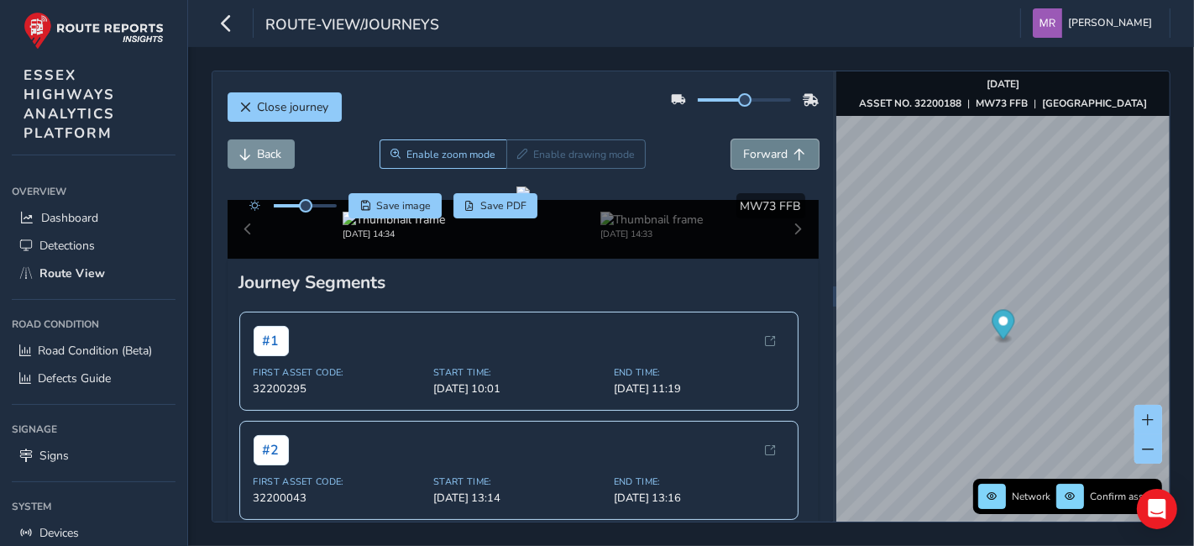
click at [744, 160] on span "Forward" at bounding box center [766, 154] width 45 height 16
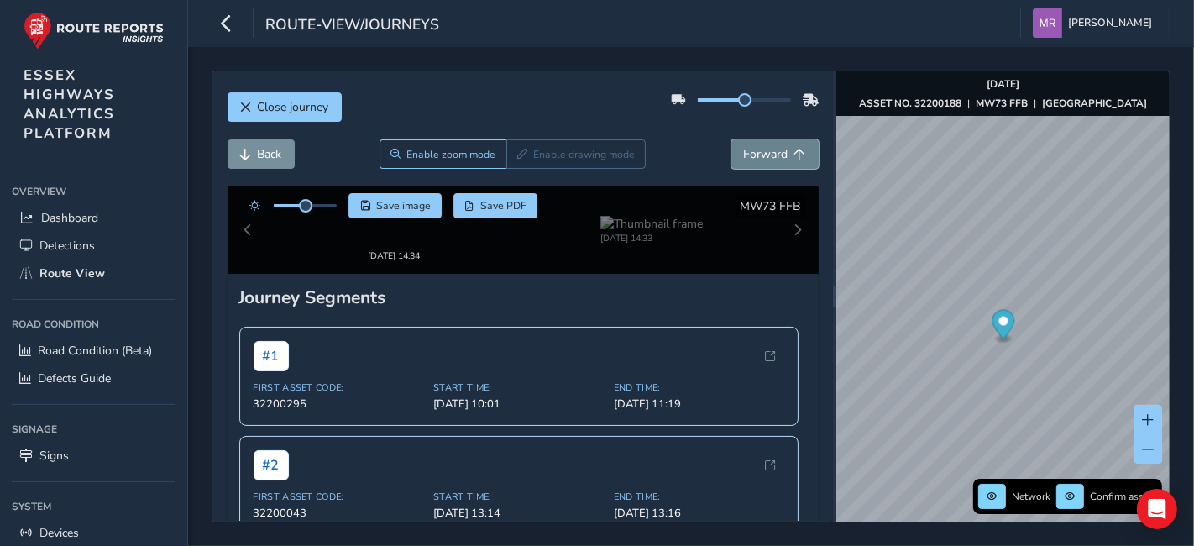
click at [744, 160] on span "Forward" at bounding box center [766, 154] width 45 height 16
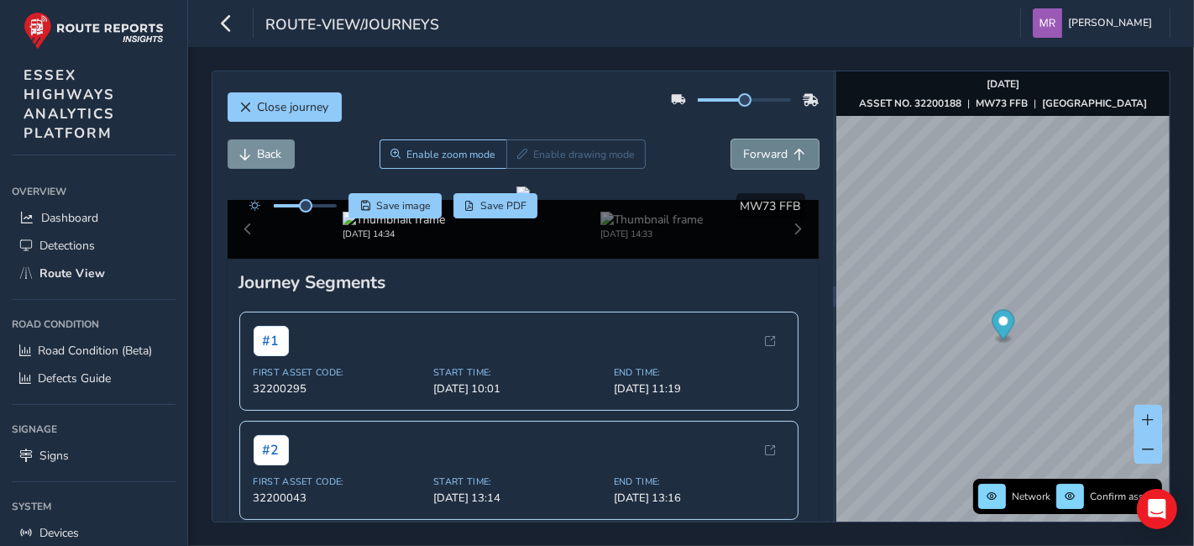
click at [744, 160] on span "Forward" at bounding box center [766, 154] width 45 height 16
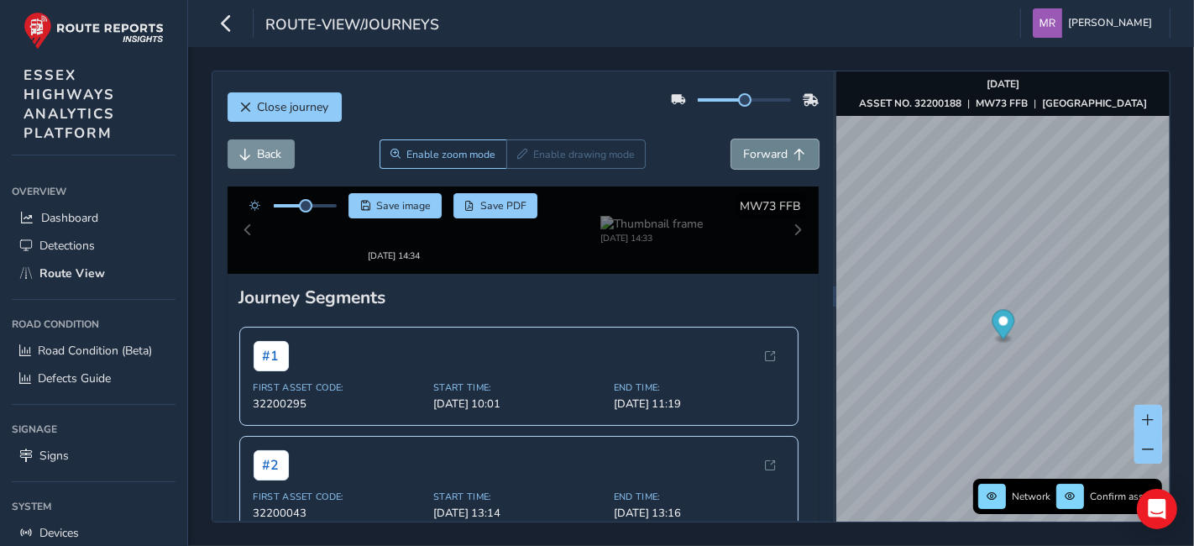
click at [744, 160] on span "Forward" at bounding box center [766, 154] width 45 height 16
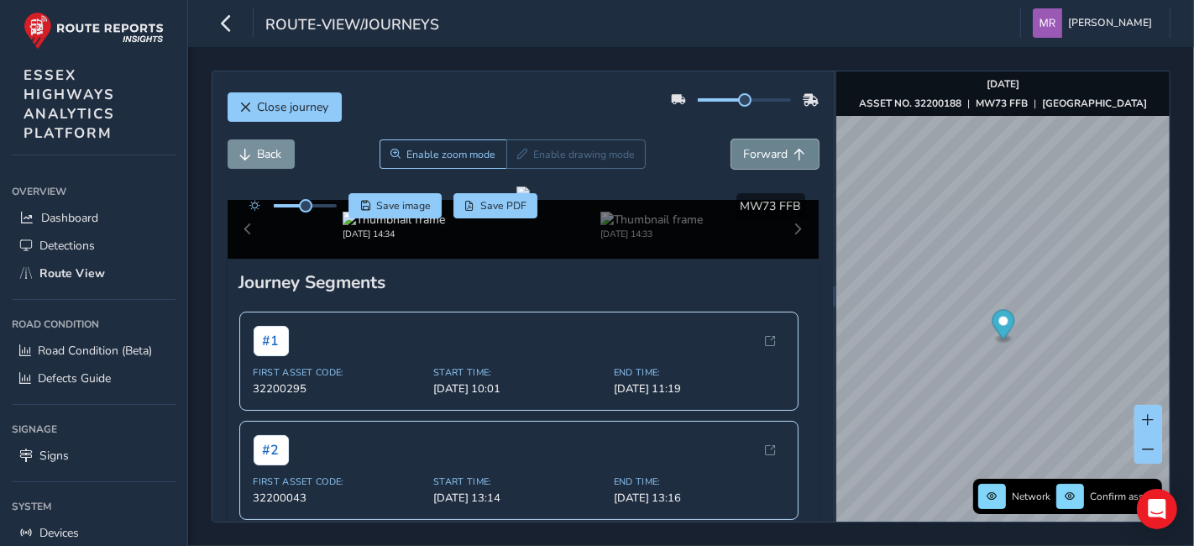
click at [744, 160] on span "Forward" at bounding box center [766, 154] width 45 height 16
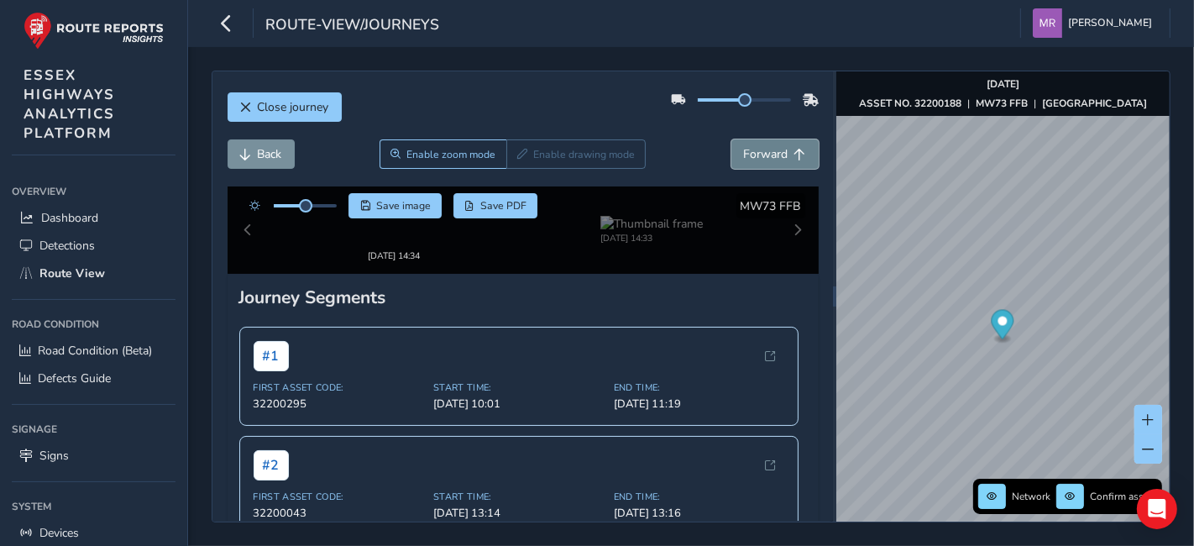
click at [744, 160] on span "Forward" at bounding box center [766, 154] width 45 height 16
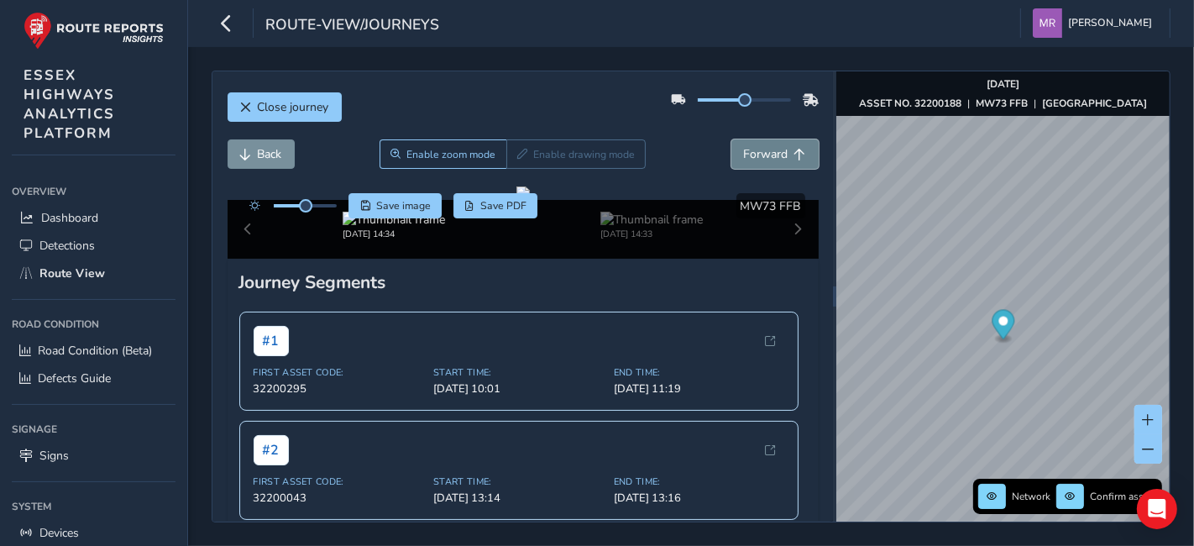
click at [744, 160] on span "Forward" at bounding box center [766, 154] width 45 height 16
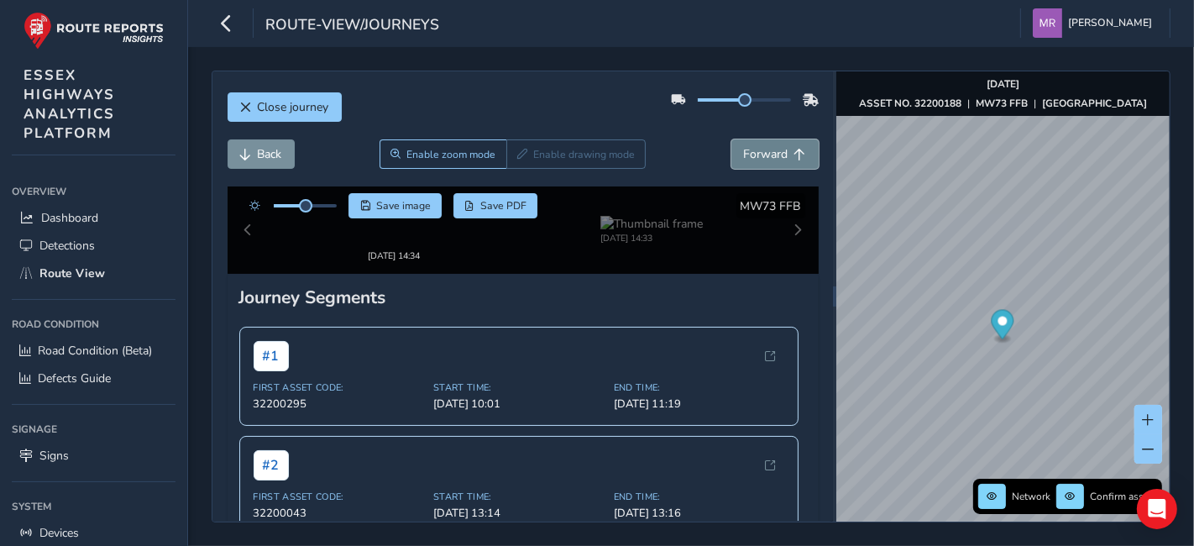
click at [744, 160] on span "Forward" at bounding box center [766, 154] width 45 height 16
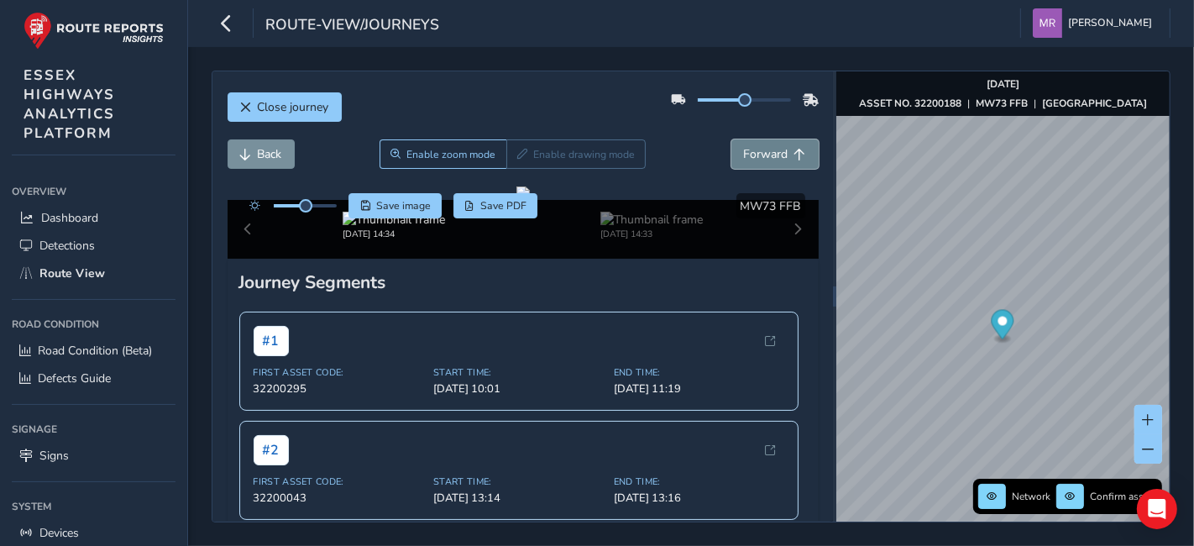
click at [744, 160] on span "Forward" at bounding box center [766, 154] width 45 height 16
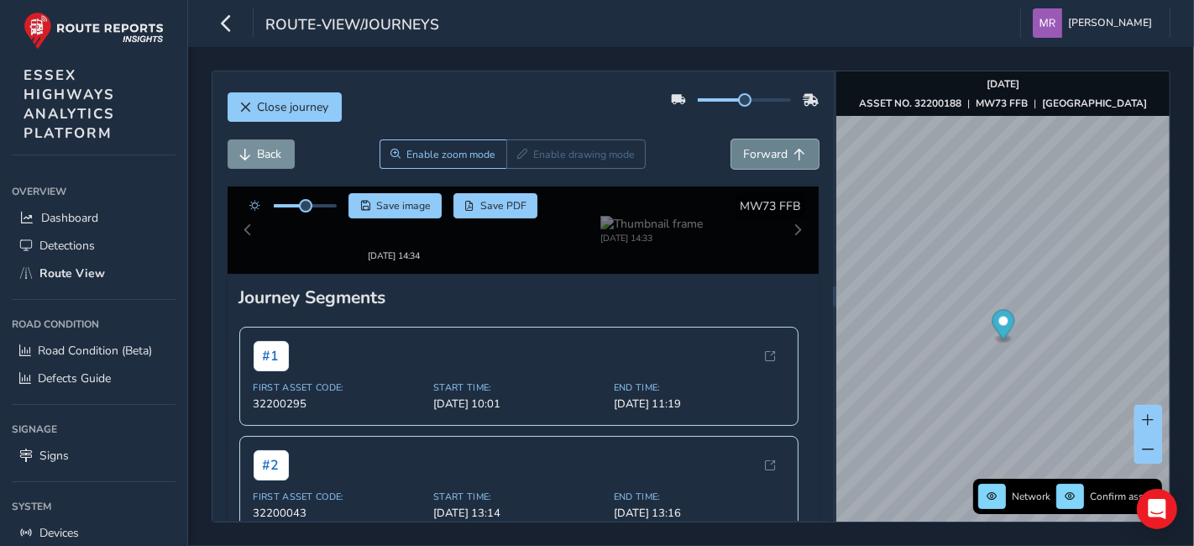
click at [744, 160] on span "Forward" at bounding box center [766, 154] width 45 height 16
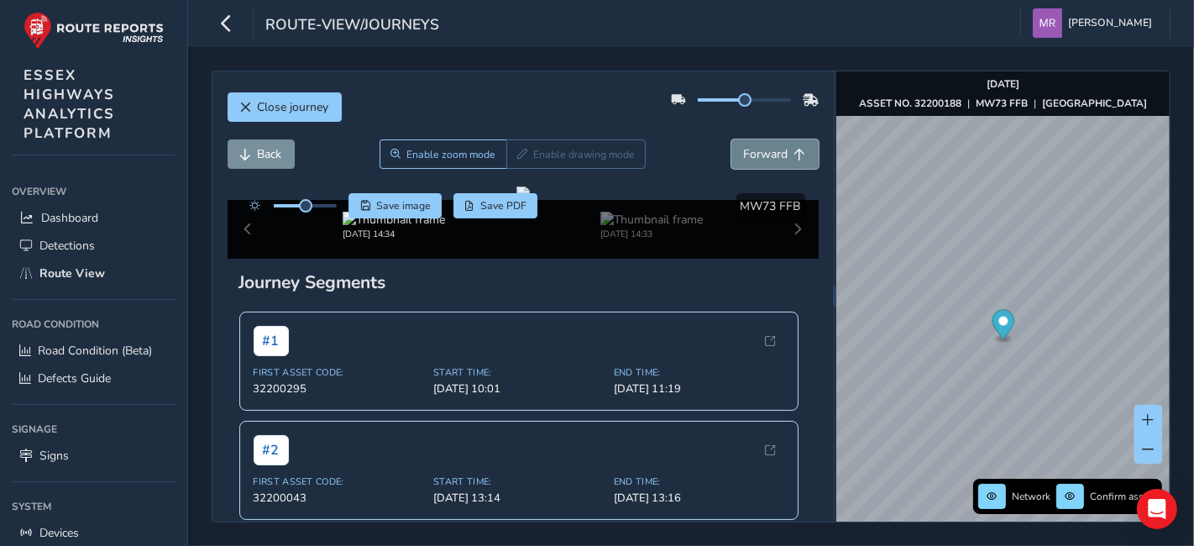
click at [744, 160] on span "Forward" at bounding box center [766, 154] width 45 height 16
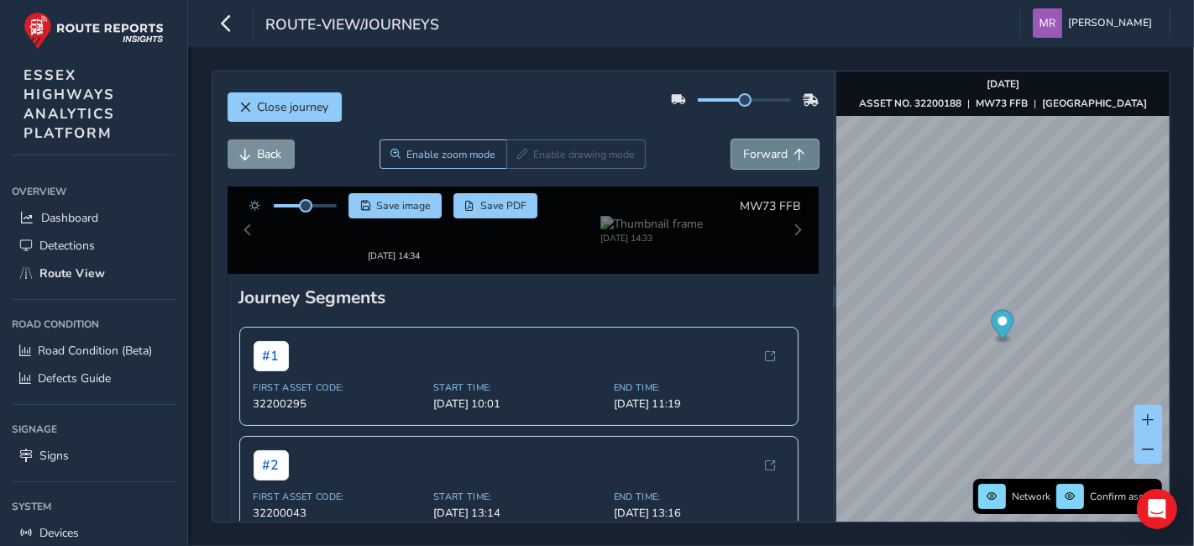
click at [744, 160] on span "Forward" at bounding box center [766, 154] width 45 height 16
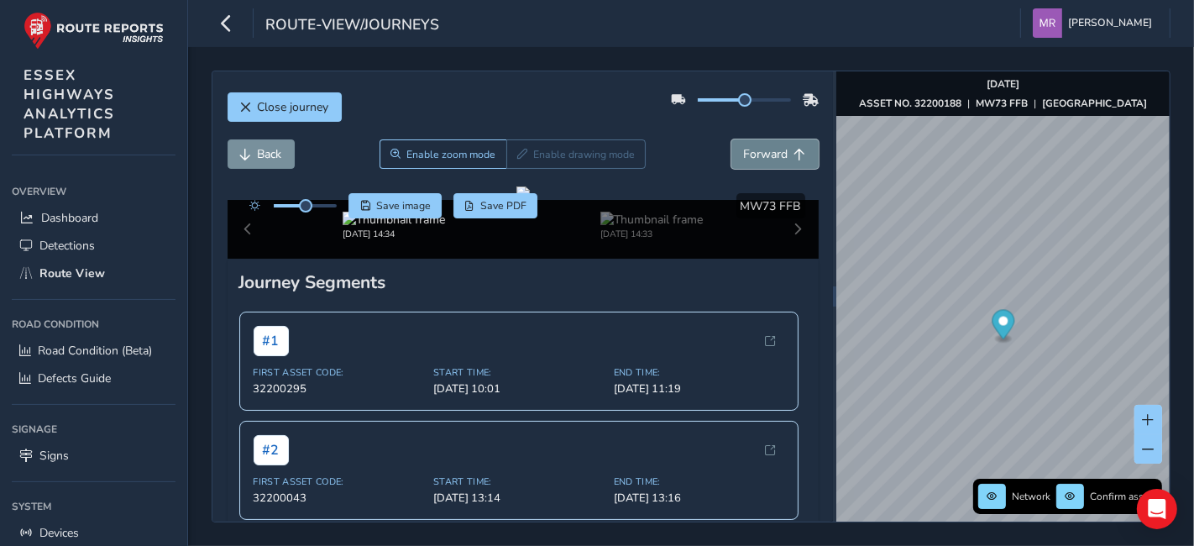
click at [744, 160] on span "Forward" at bounding box center [766, 154] width 45 height 16
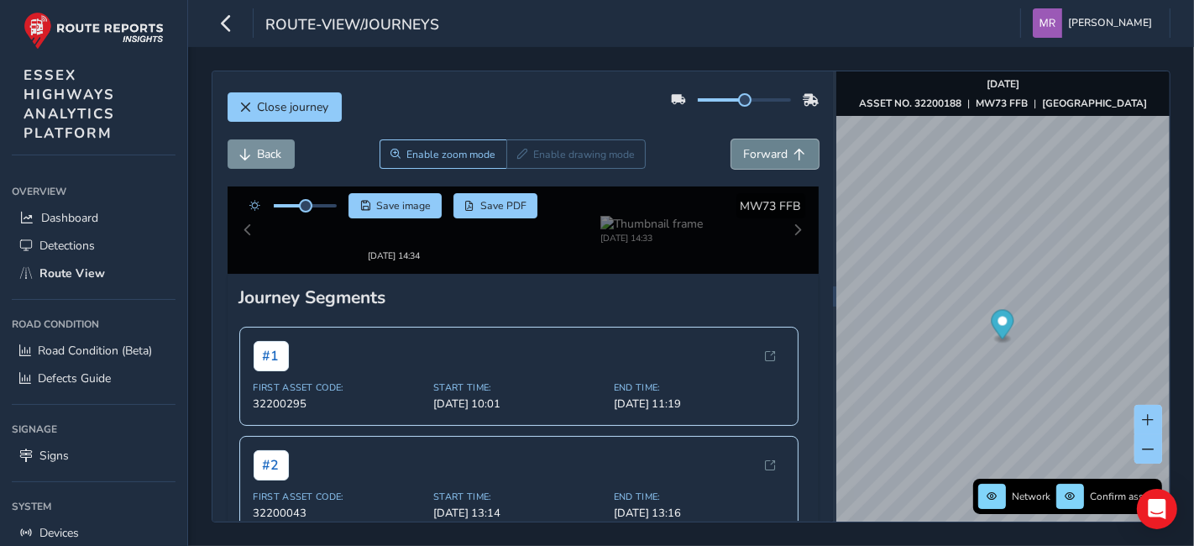
click at [744, 160] on span "Forward" at bounding box center [766, 154] width 45 height 16
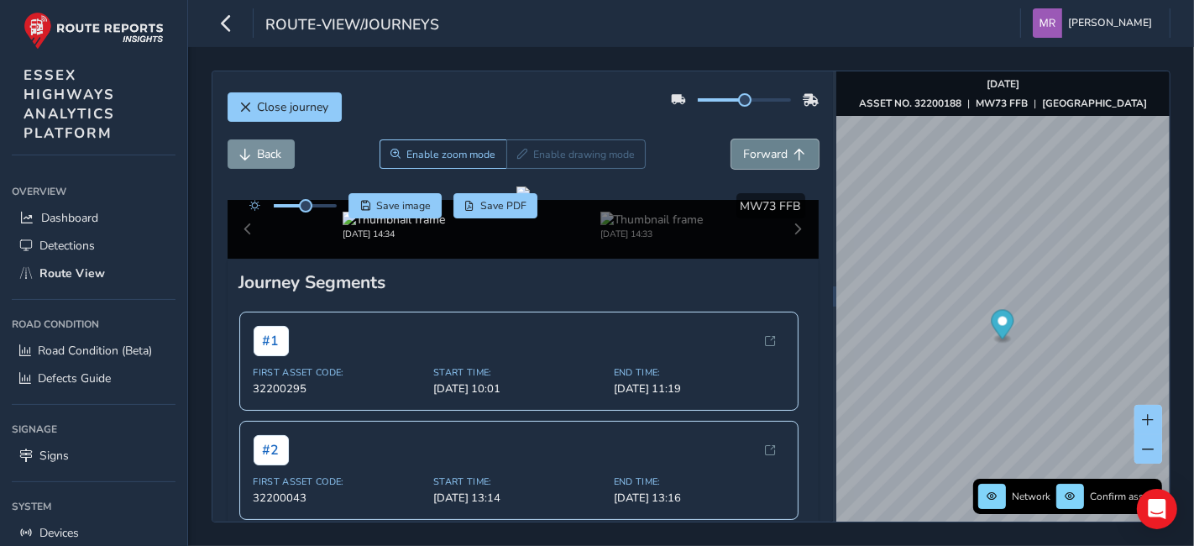
click at [744, 160] on span "Forward" at bounding box center [766, 154] width 45 height 16
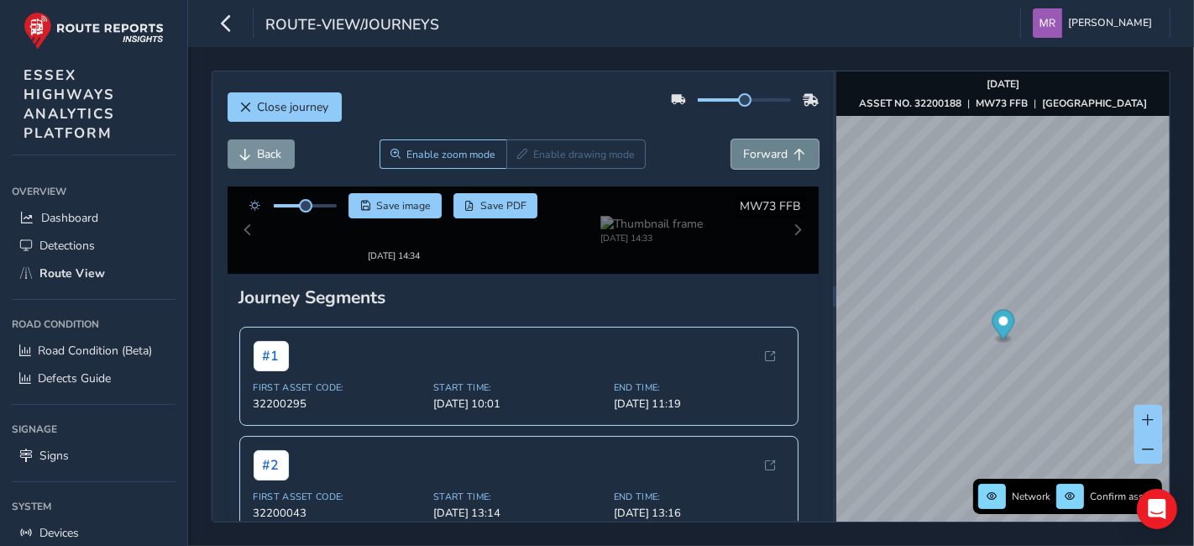
click at [744, 160] on span "Forward" at bounding box center [766, 154] width 45 height 16
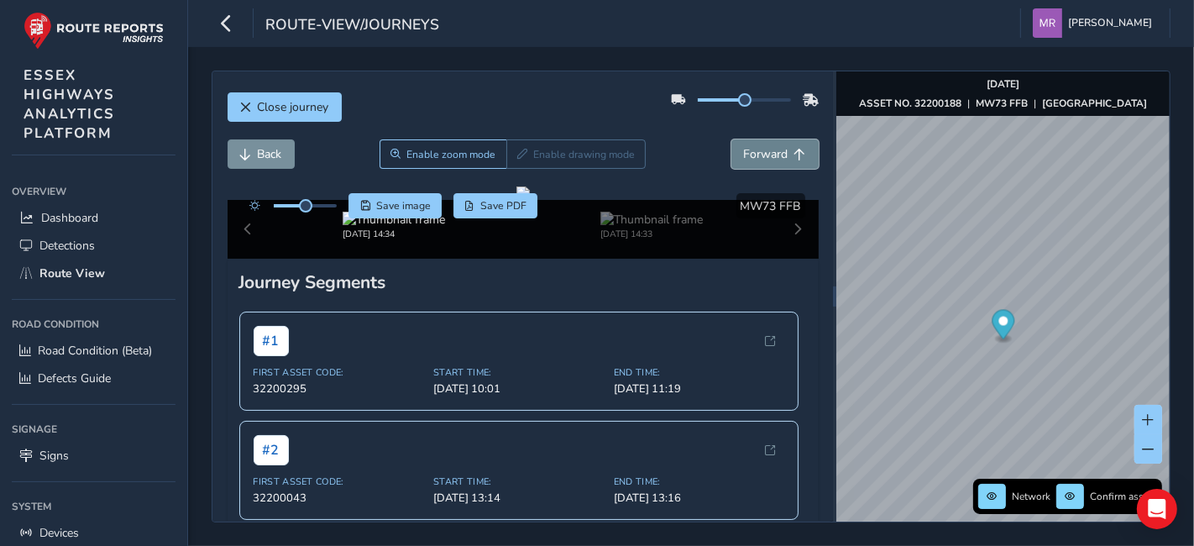
click at [744, 160] on span "Forward" at bounding box center [766, 154] width 45 height 16
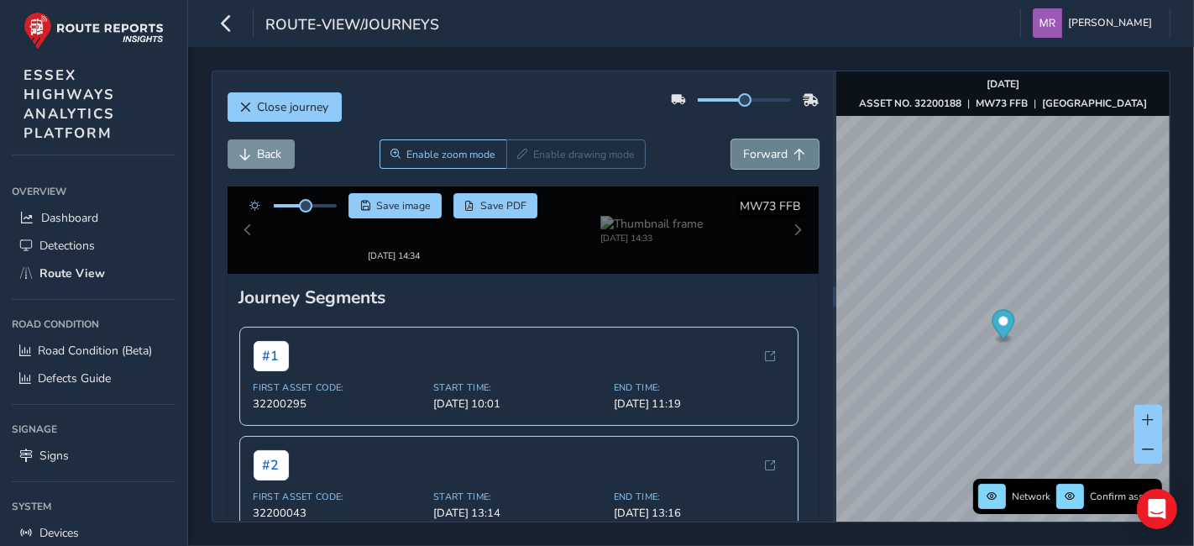
click at [744, 160] on span "Forward" at bounding box center [766, 154] width 45 height 16
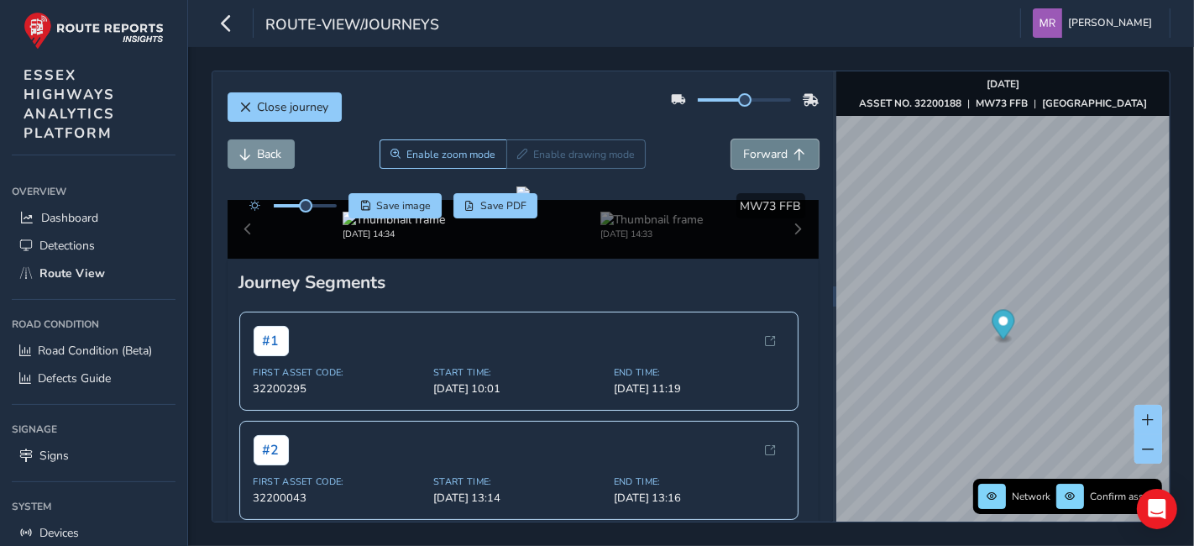
click at [744, 160] on span "Forward" at bounding box center [766, 154] width 45 height 16
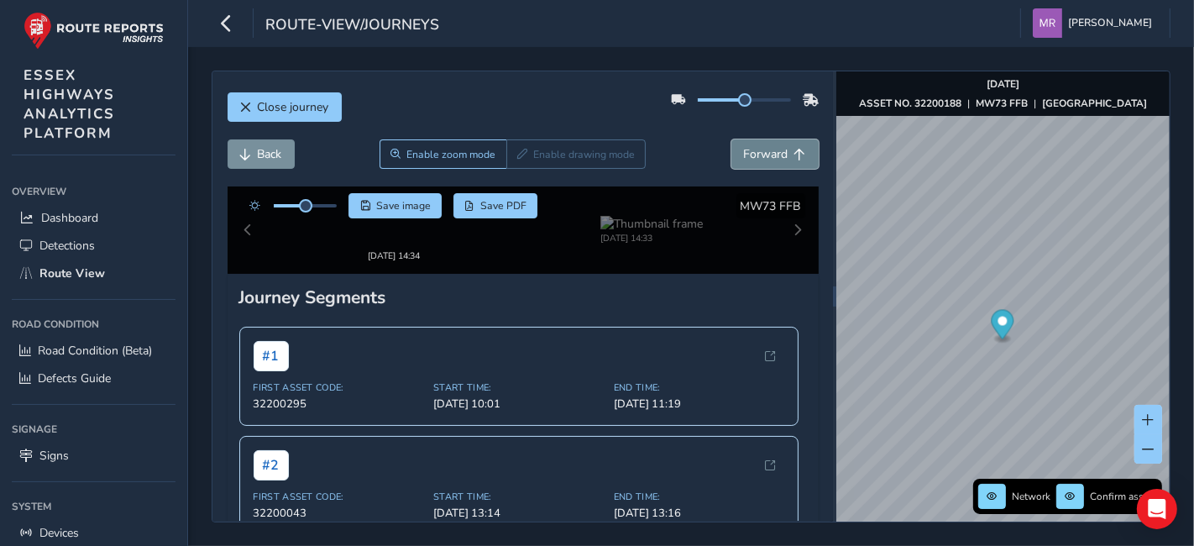
click at [744, 160] on span "Forward" at bounding box center [766, 154] width 45 height 16
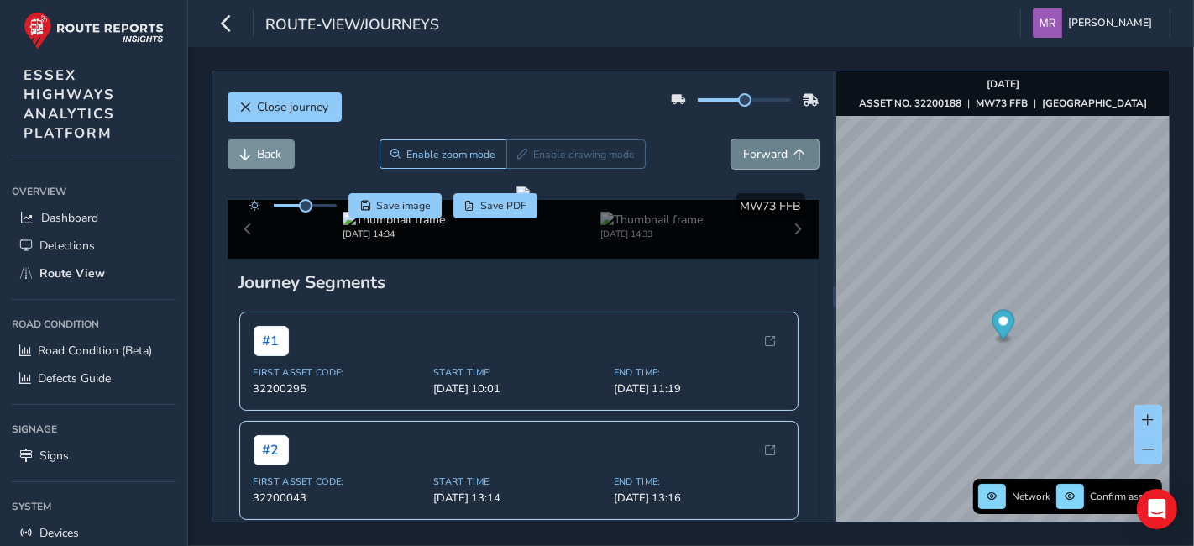
click at [744, 160] on span "Forward" at bounding box center [766, 154] width 45 height 16
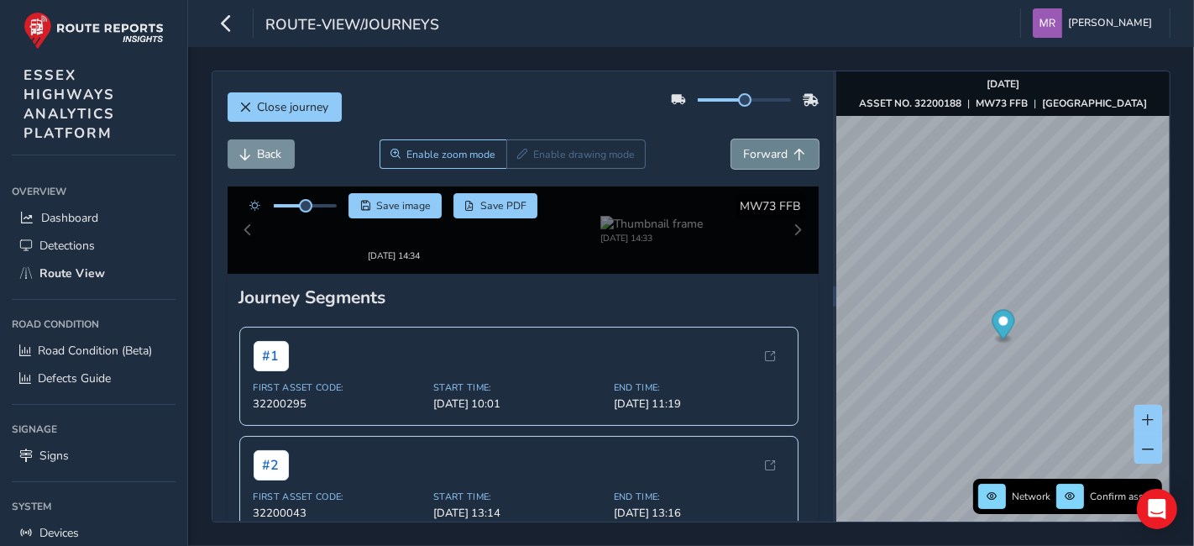
click at [744, 160] on span "Forward" at bounding box center [766, 154] width 45 height 16
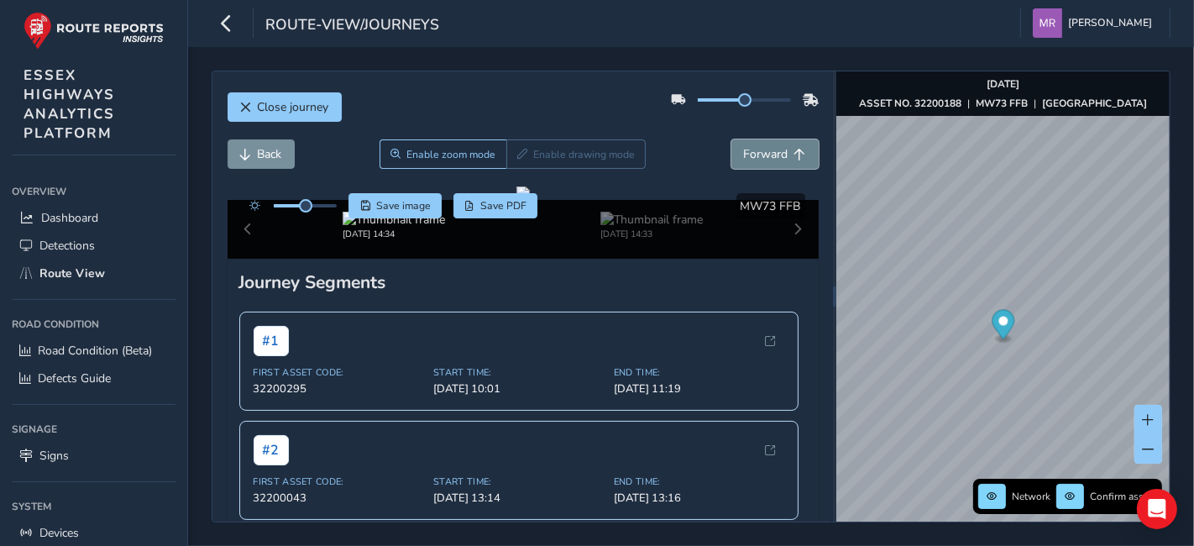
click at [744, 160] on span "Forward" at bounding box center [766, 154] width 45 height 16
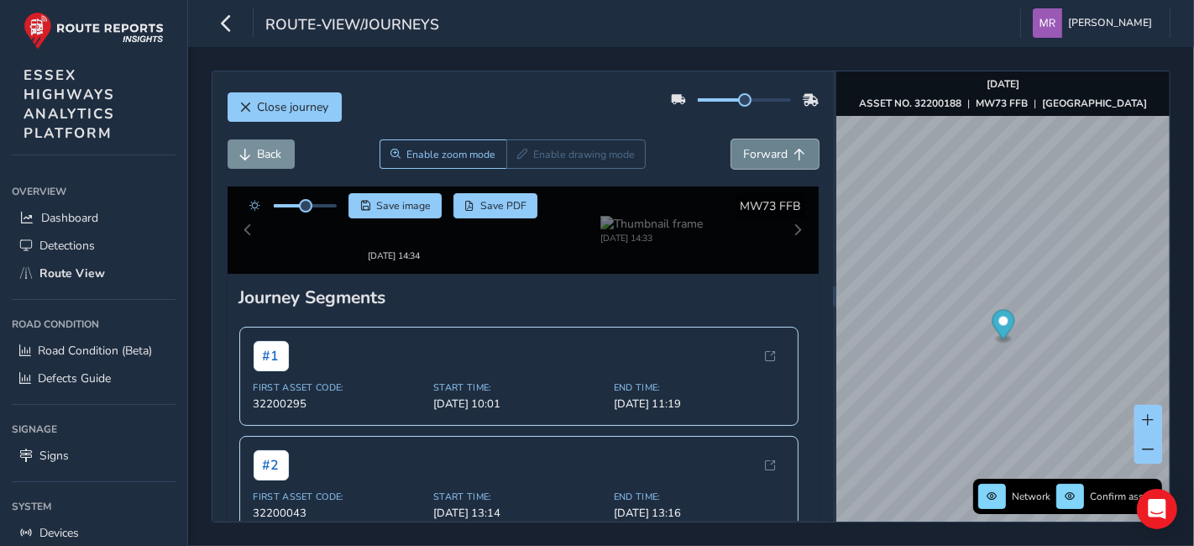
click at [744, 160] on span "Forward" at bounding box center [766, 154] width 45 height 16
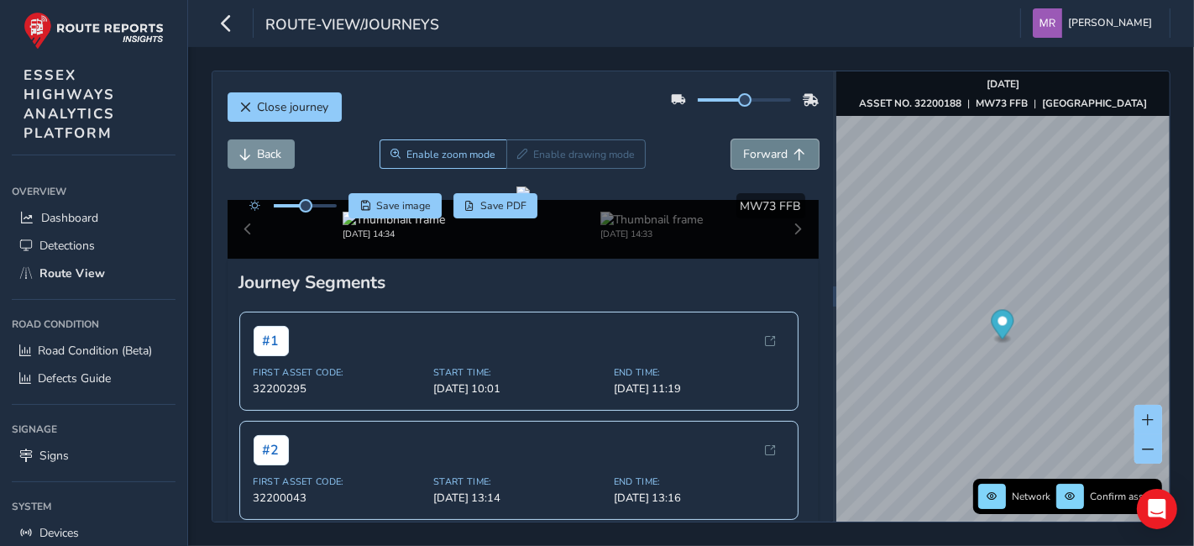
click at [744, 160] on span "Forward" at bounding box center [766, 154] width 45 height 16
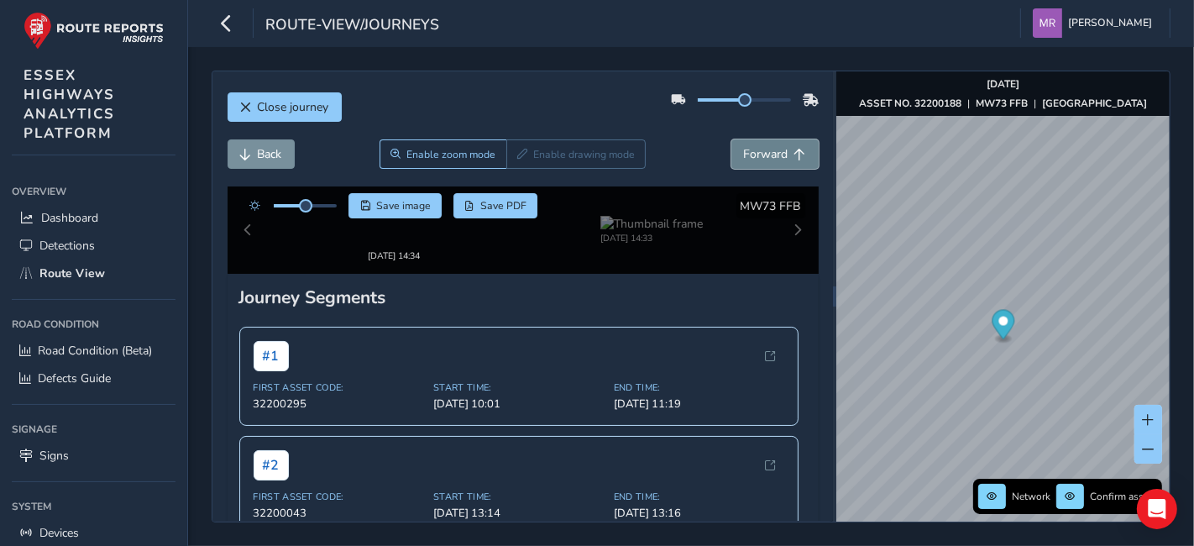
click at [744, 160] on span "Forward" at bounding box center [766, 154] width 45 height 16
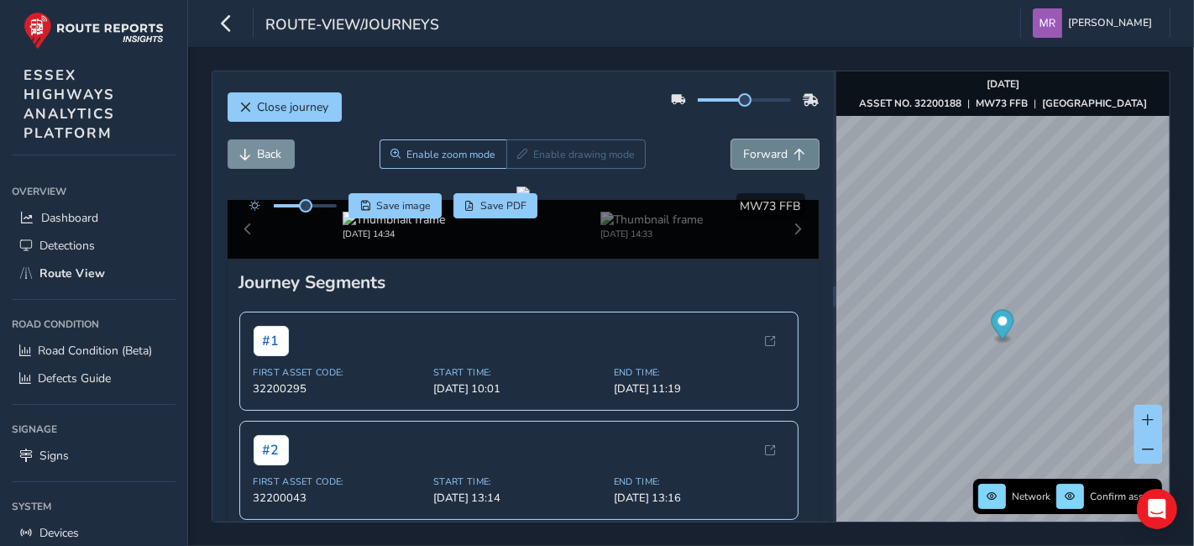
click at [744, 160] on span "Forward" at bounding box center [766, 154] width 45 height 16
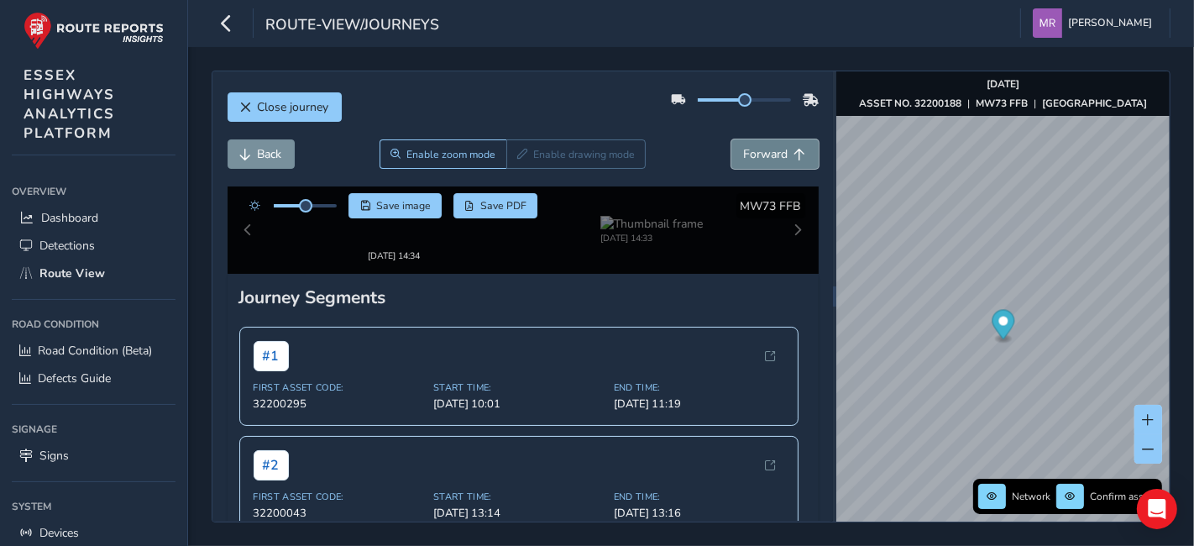
click at [744, 160] on span "Forward" at bounding box center [766, 154] width 45 height 16
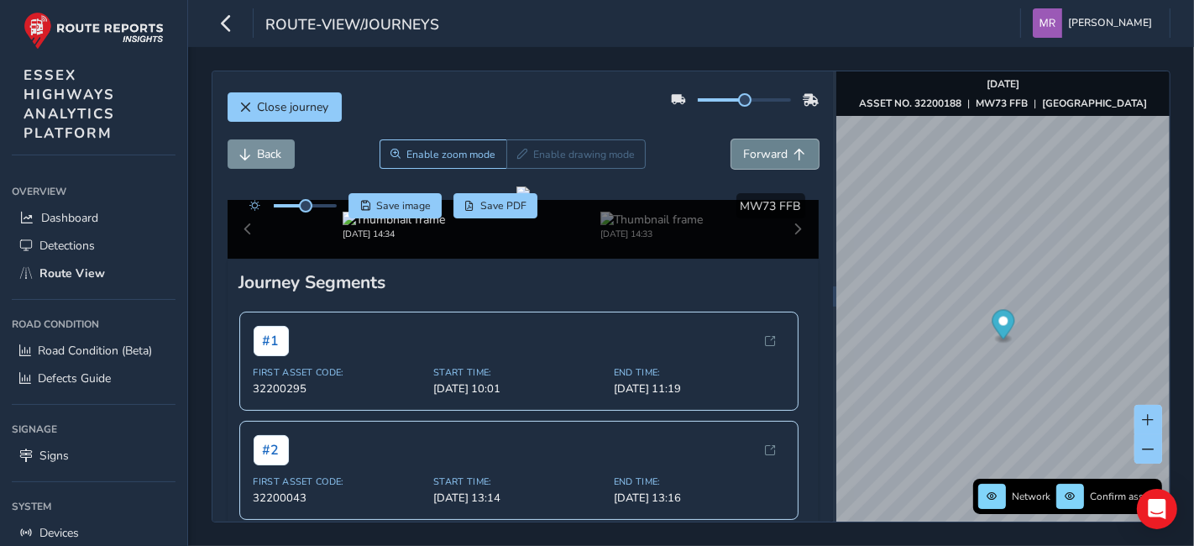
click at [744, 160] on span "Forward" at bounding box center [766, 154] width 45 height 16
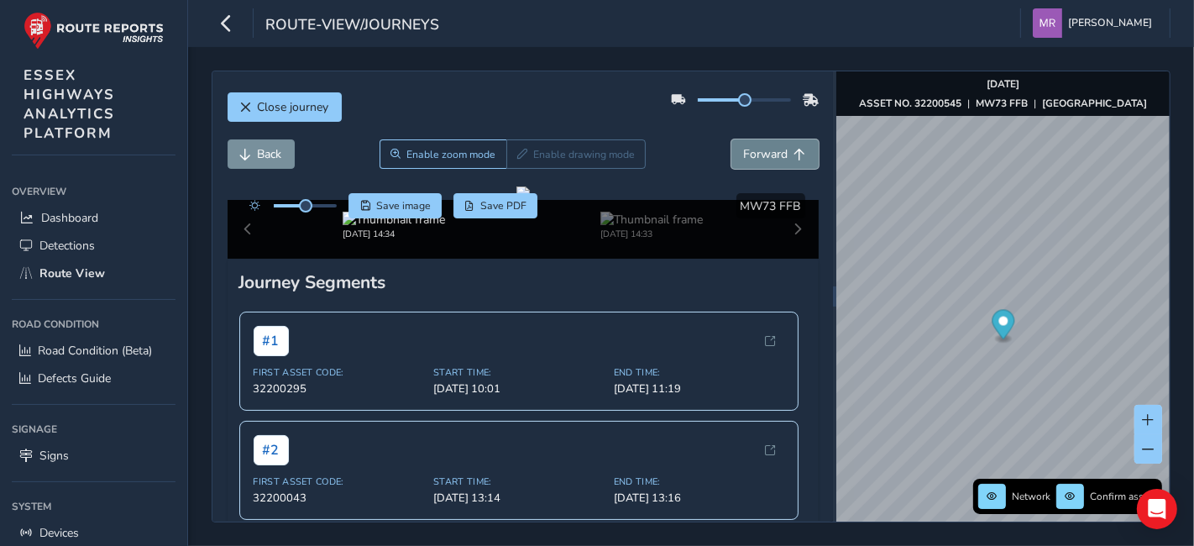
click at [744, 160] on span "Forward" at bounding box center [766, 154] width 45 height 16
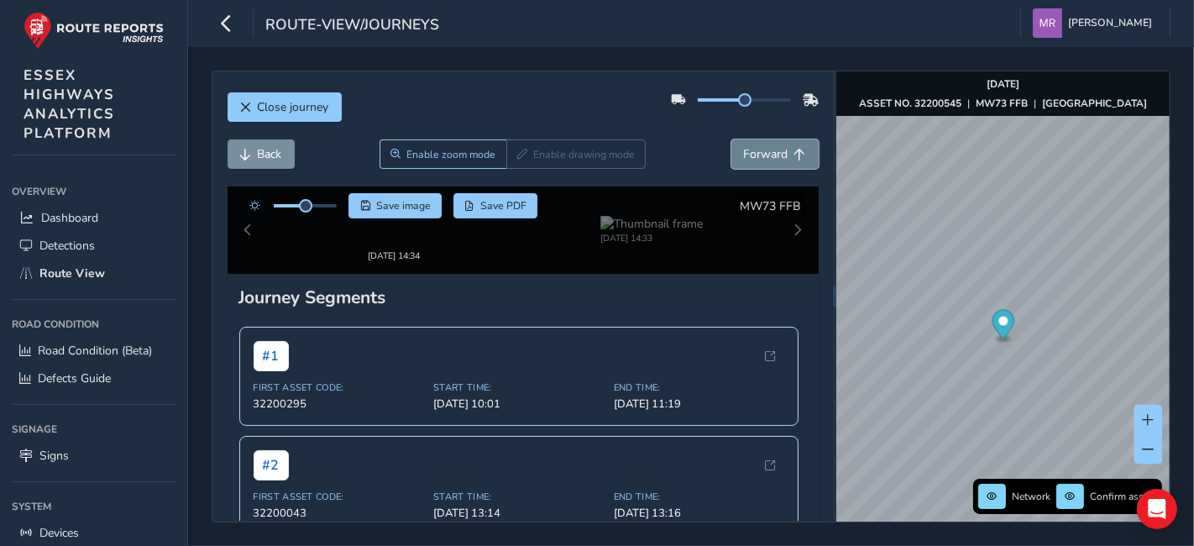
click at [744, 160] on span "Forward" at bounding box center [766, 154] width 45 height 16
drag, startPoint x: 729, startPoint y: 160, endPoint x: 721, endPoint y: 148, distance: 14.0
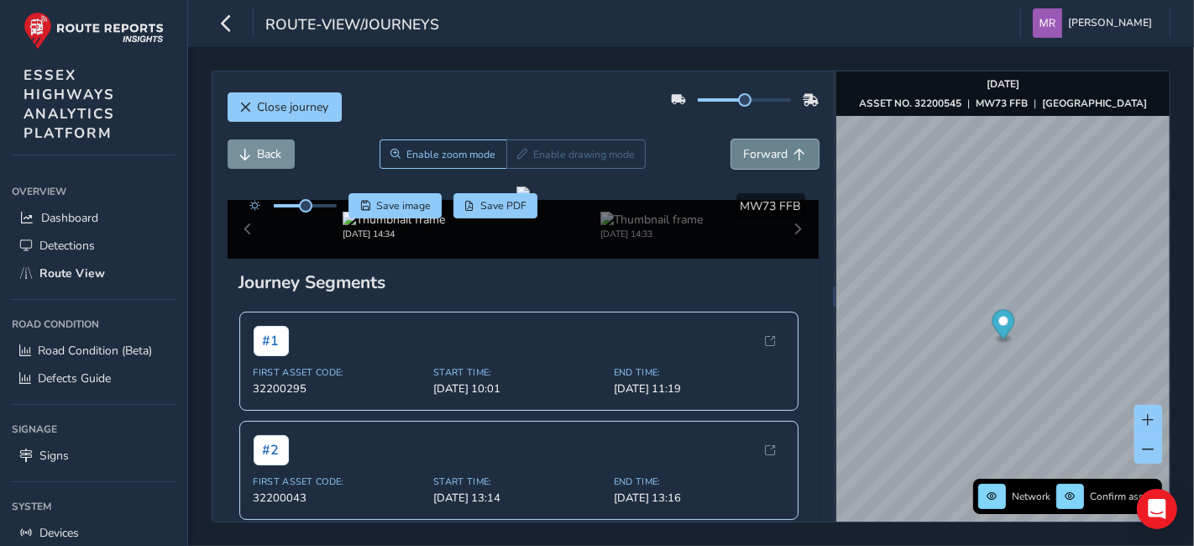
click at [744, 160] on span "Forward" at bounding box center [766, 154] width 45 height 16
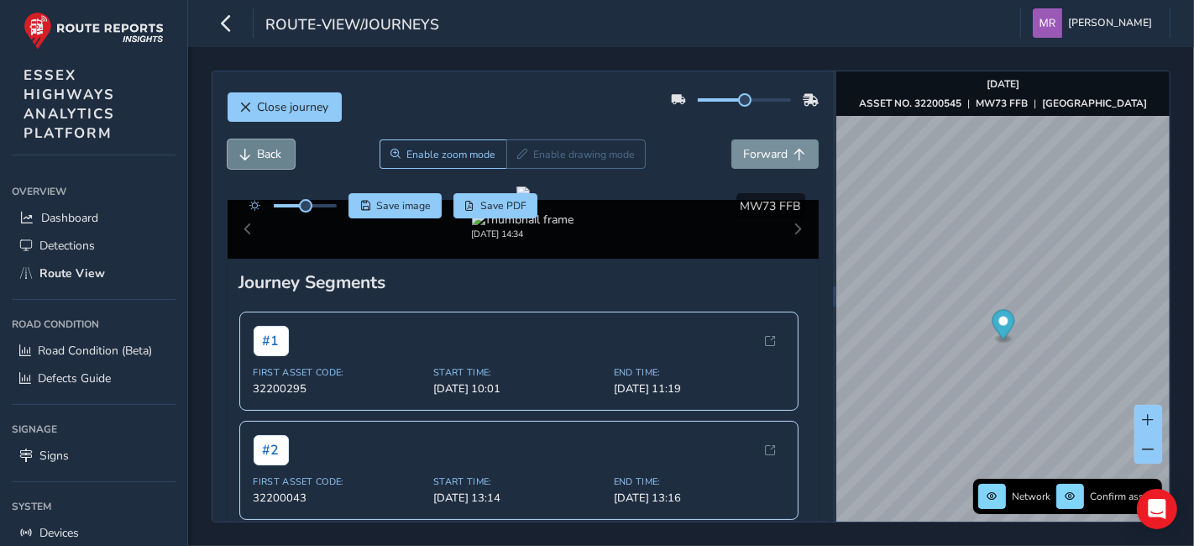
click at [275, 150] on span "Back" at bounding box center [270, 154] width 24 height 16
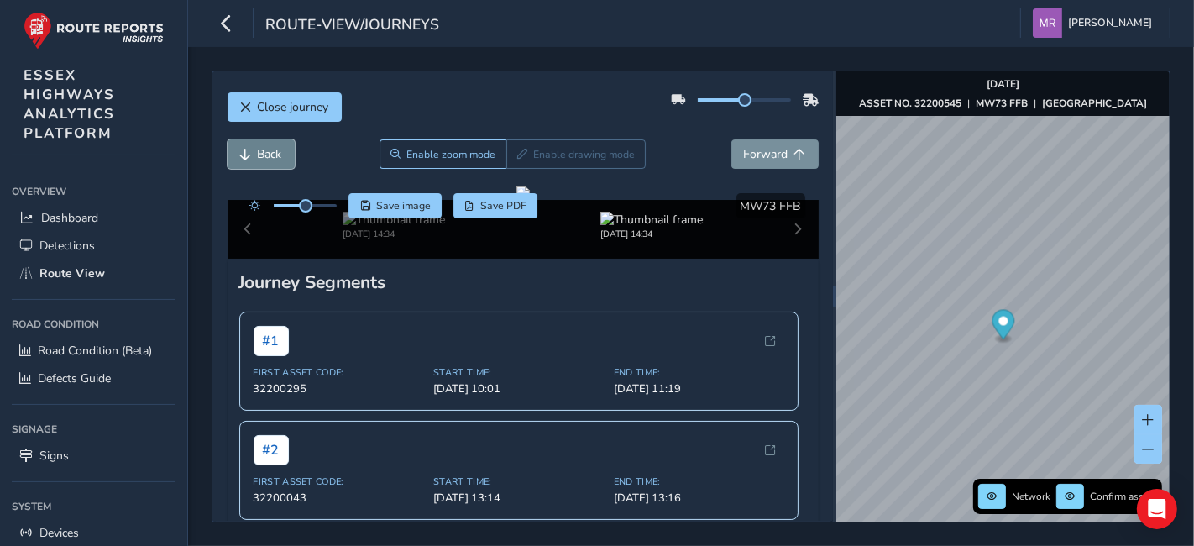
click at [275, 150] on span "Back" at bounding box center [270, 154] width 24 height 16
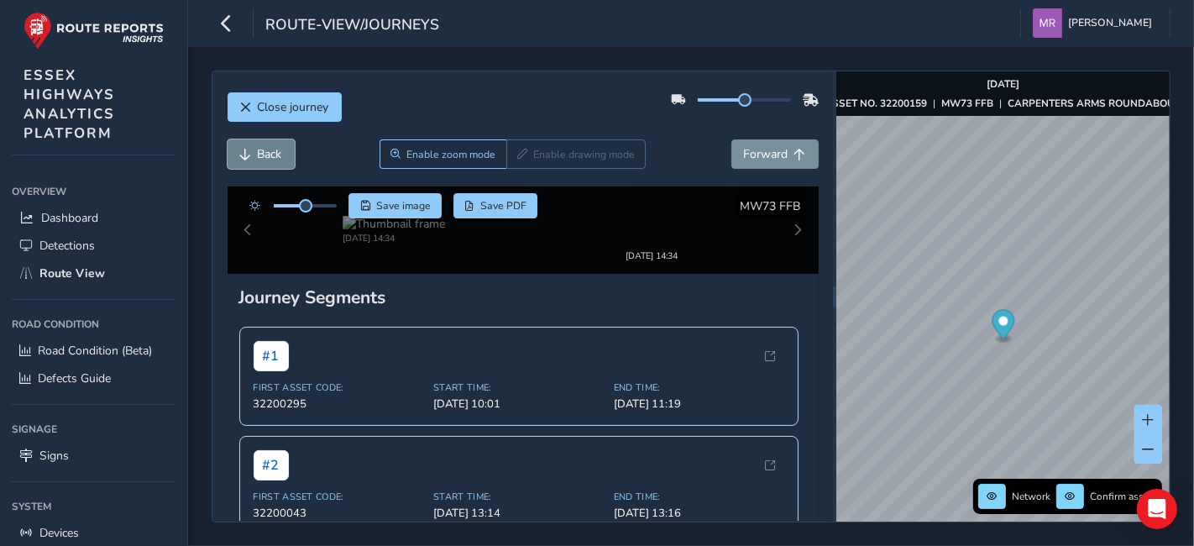
click at [275, 150] on span "Back" at bounding box center [270, 154] width 24 height 16
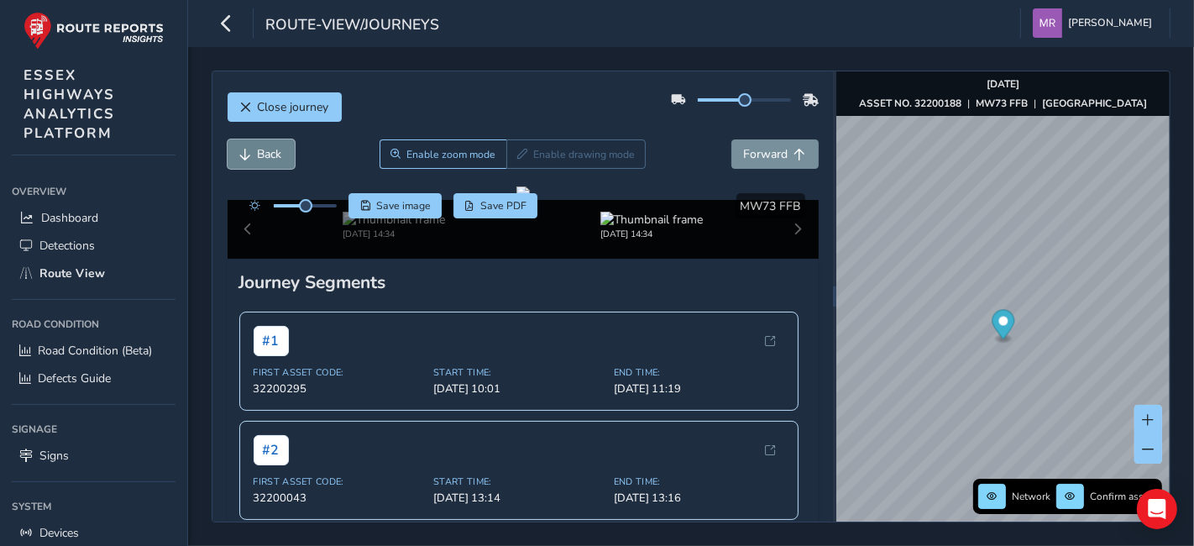
click at [275, 150] on span "Back" at bounding box center [270, 154] width 24 height 16
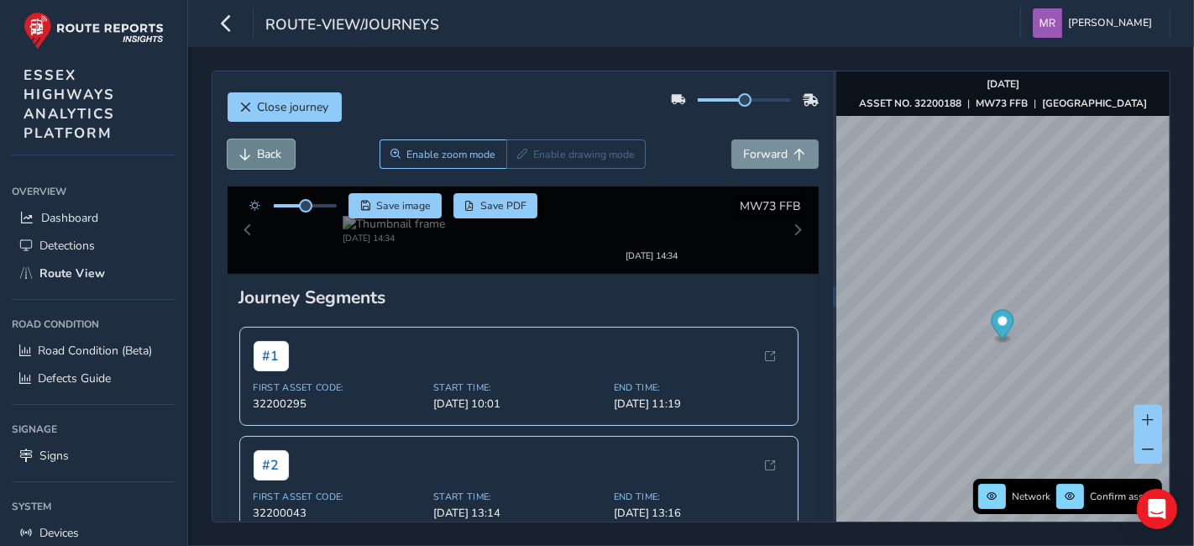
click at [275, 150] on span "Back" at bounding box center [270, 154] width 24 height 16
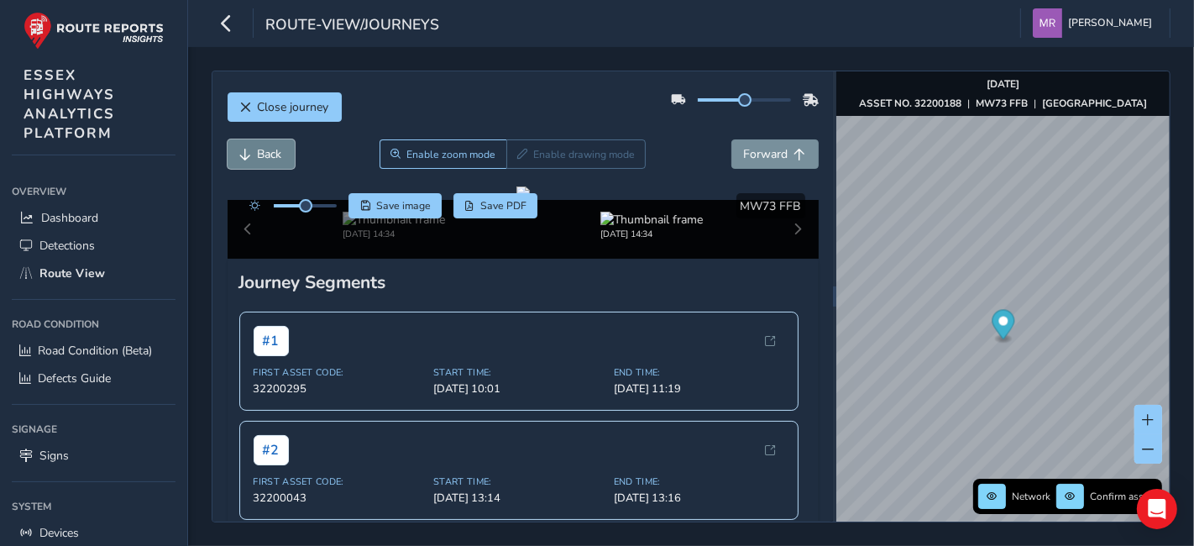
click at [275, 150] on span "Back" at bounding box center [270, 154] width 24 height 16
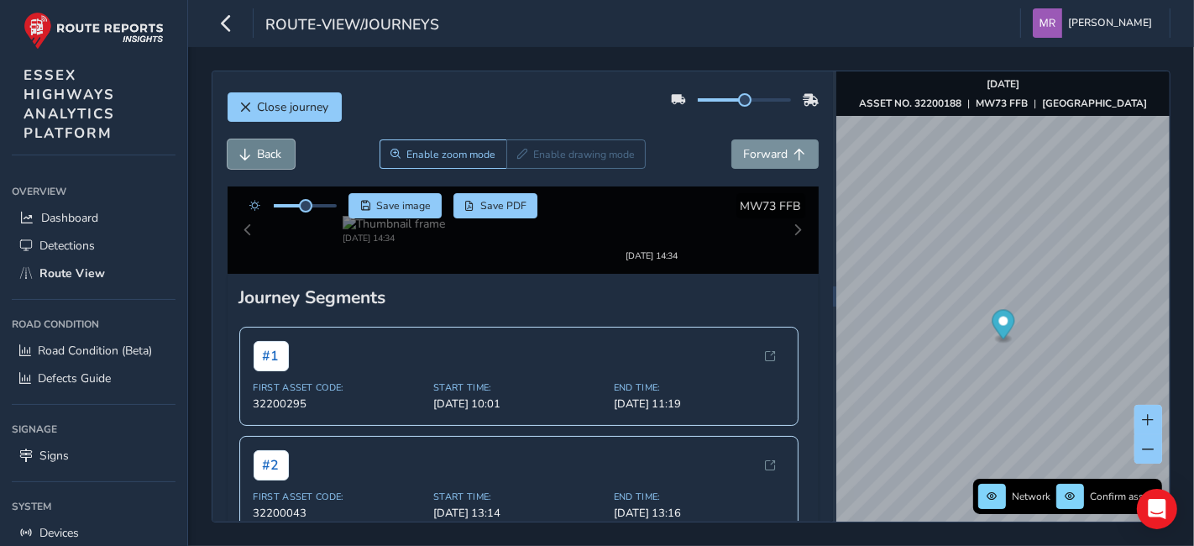
click at [275, 150] on span "Back" at bounding box center [270, 154] width 24 height 16
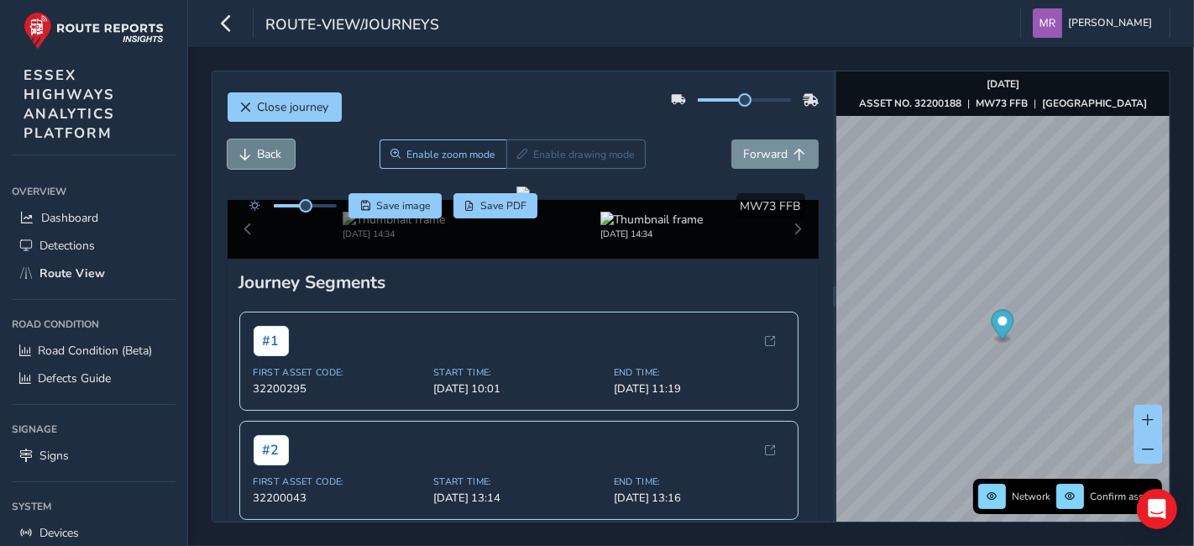
click at [275, 150] on span "Back" at bounding box center [270, 154] width 24 height 16
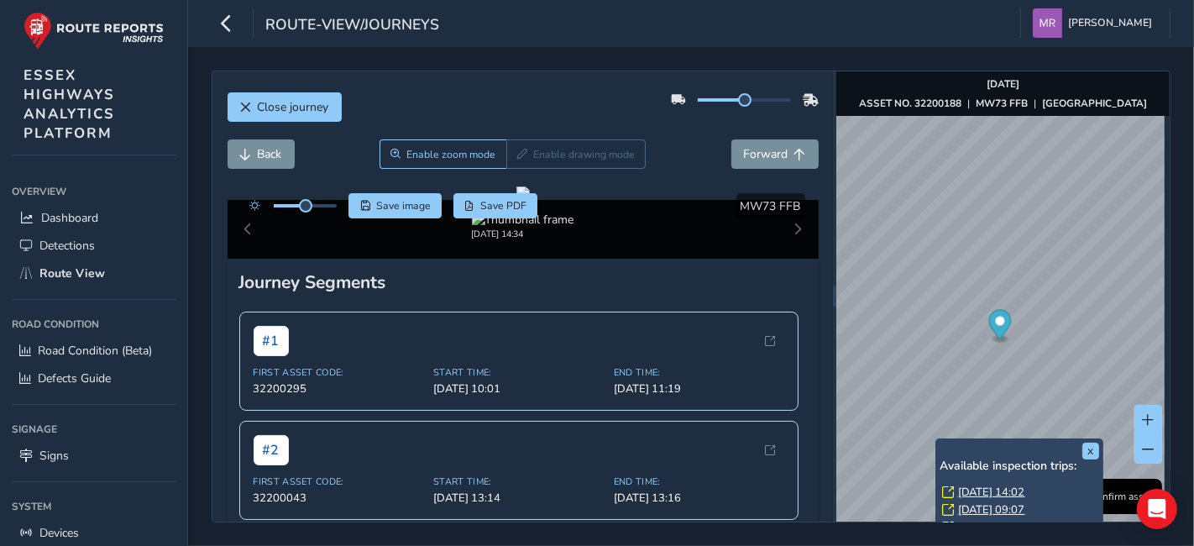
click at [976, 485] on link "[DATE] 14:02" at bounding box center [991, 492] width 67 height 15
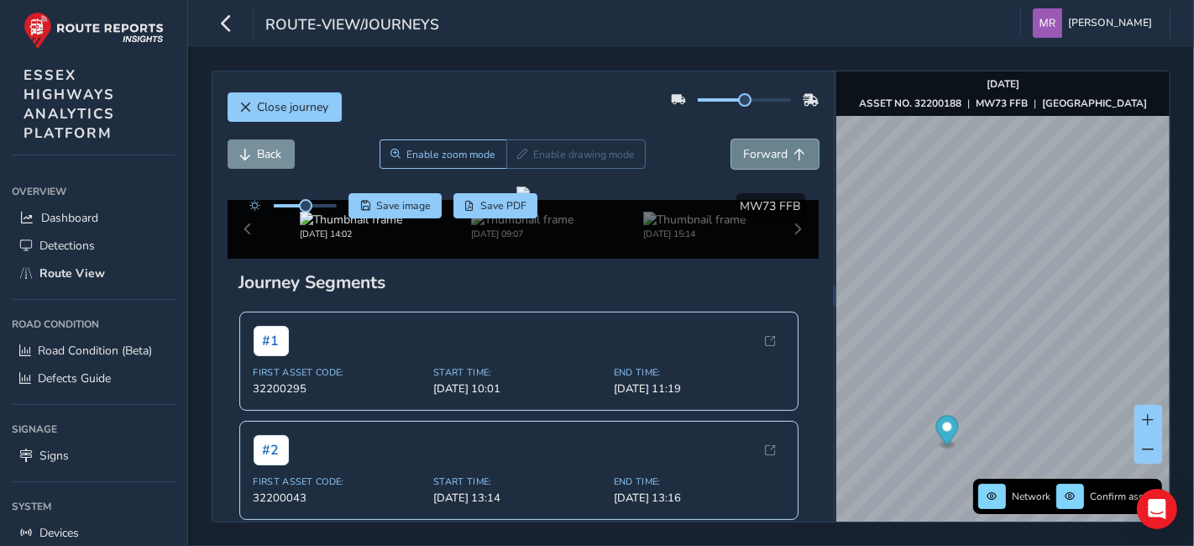
click at [744, 157] on span "Forward" at bounding box center [766, 154] width 45 height 16
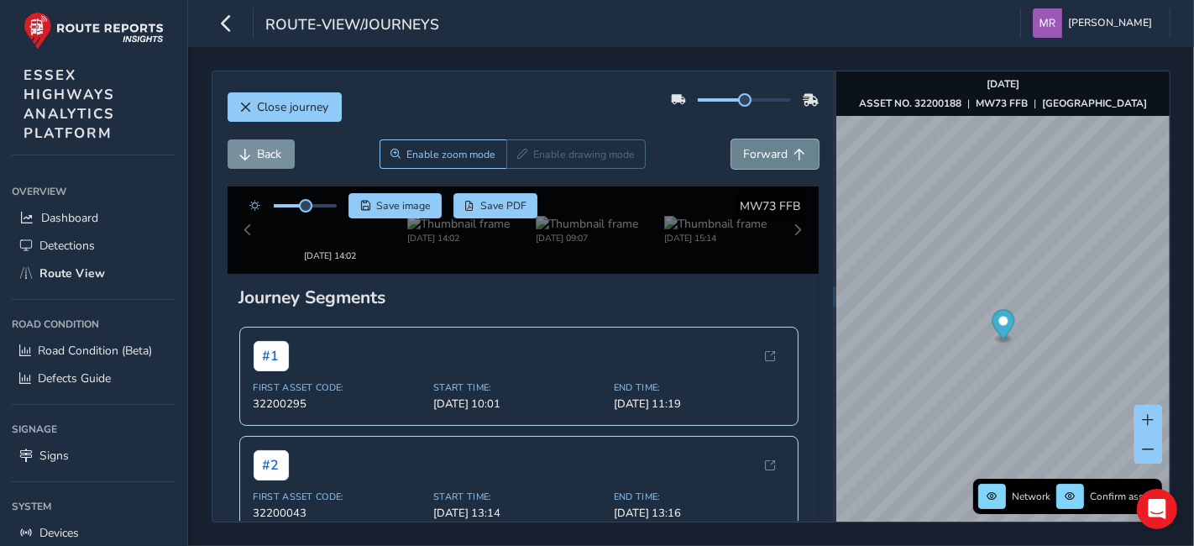
click at [744, 157] on span "Forward" at bounding box center [766, 154] width 45 height 16
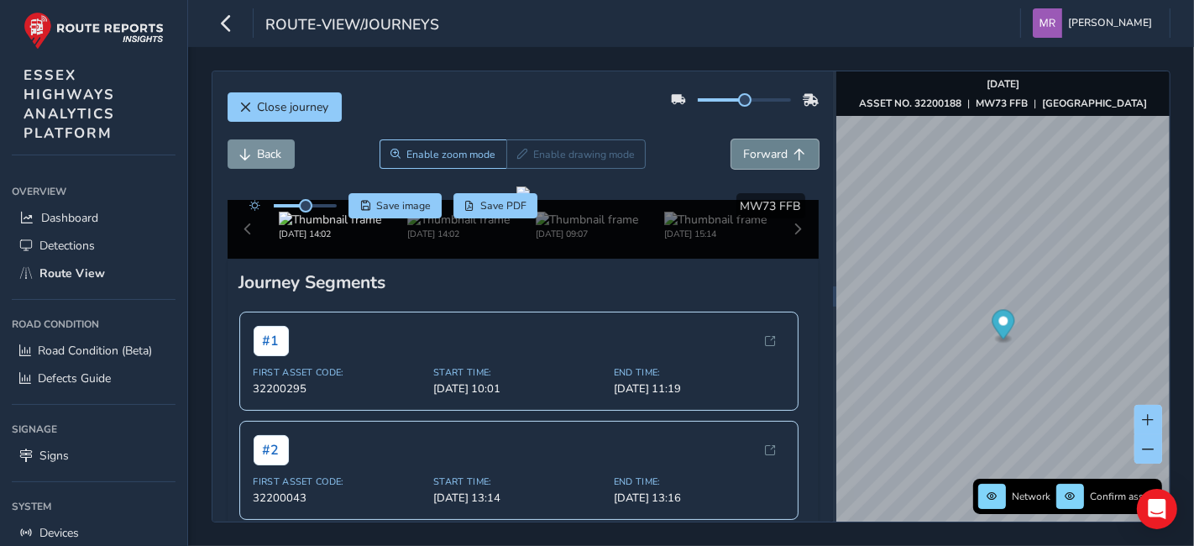
click at [744, 157] on span "Forward" at bounding box center [766, 154] width 45 height 16
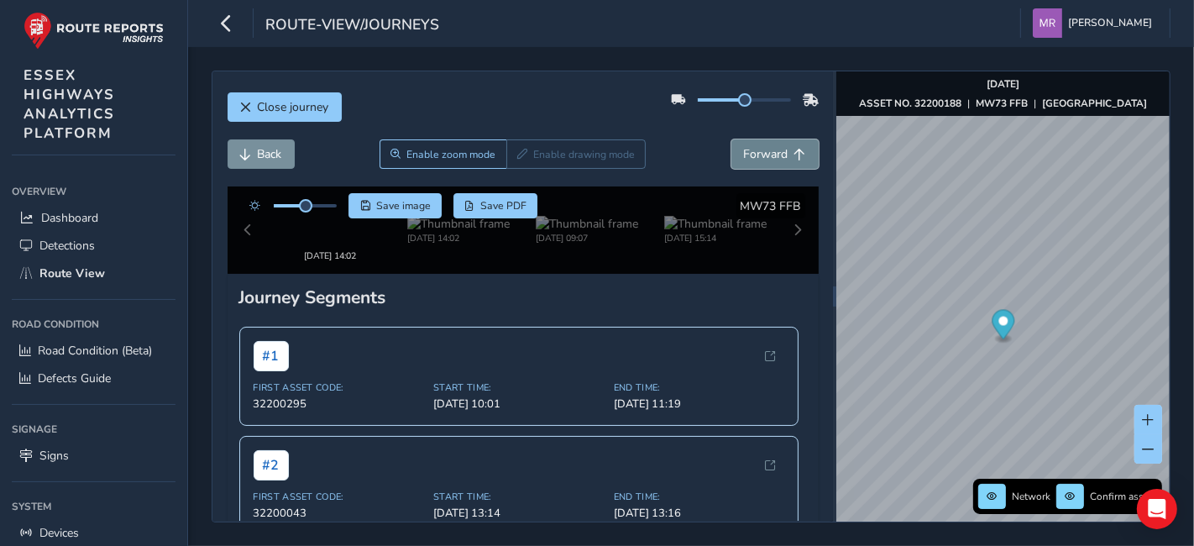
click at [744, 160] on span "Forward" at bounding box center [766, 154] width 45 height 16
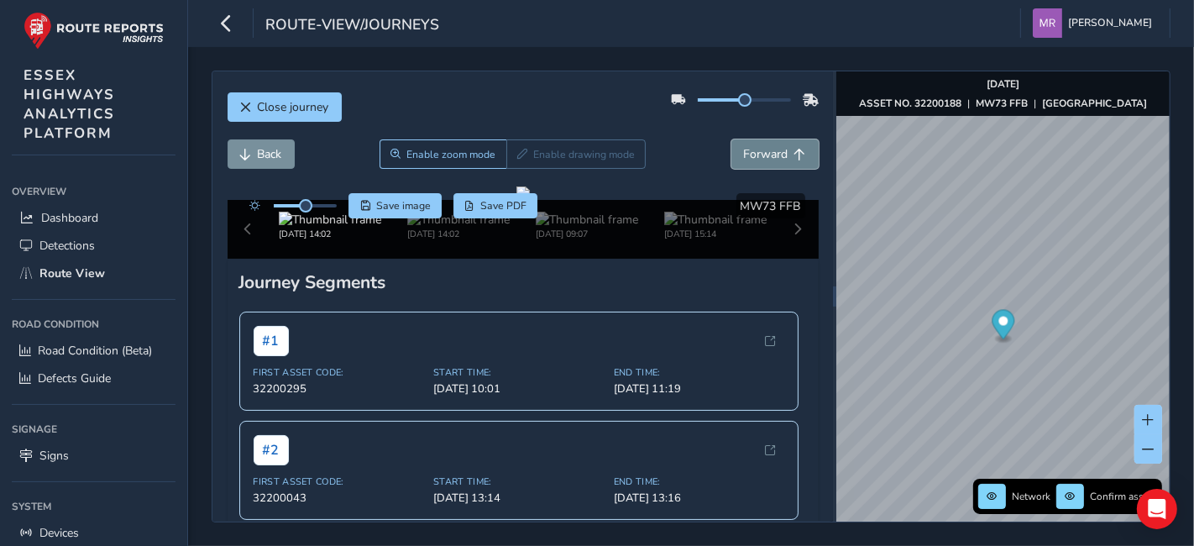
click at [744, 160] on span "Forward" at bounding box center [766, 154] width 45 height 16
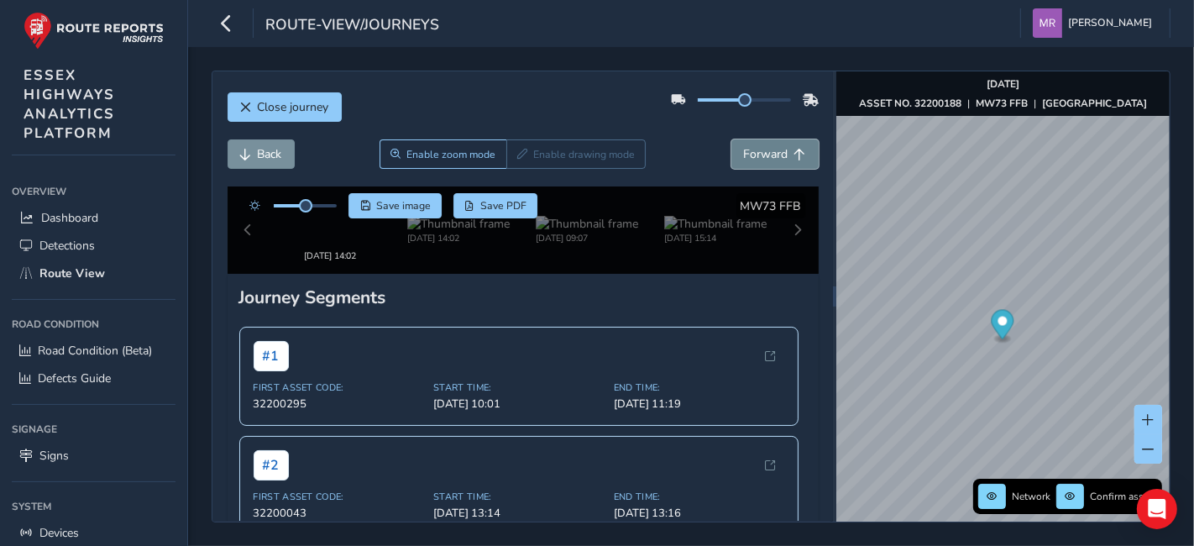
click at [744, 160] on span "Forward" at bounding box center [766, 154] width 45 height 16
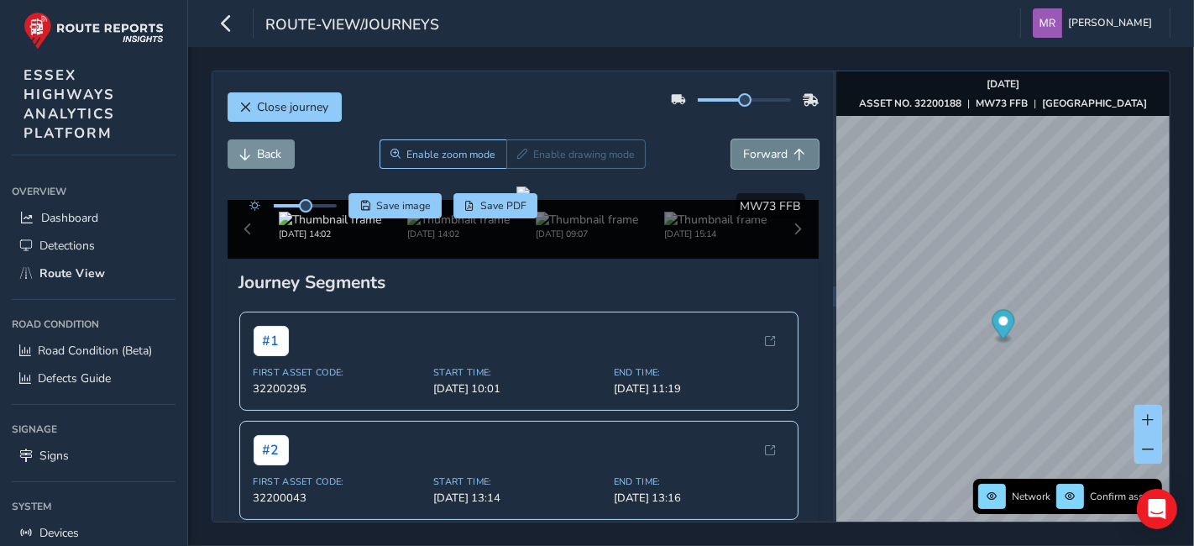
click at [744, 160] on span "Forward" at bounding box center [766, 154] width 45 height 16
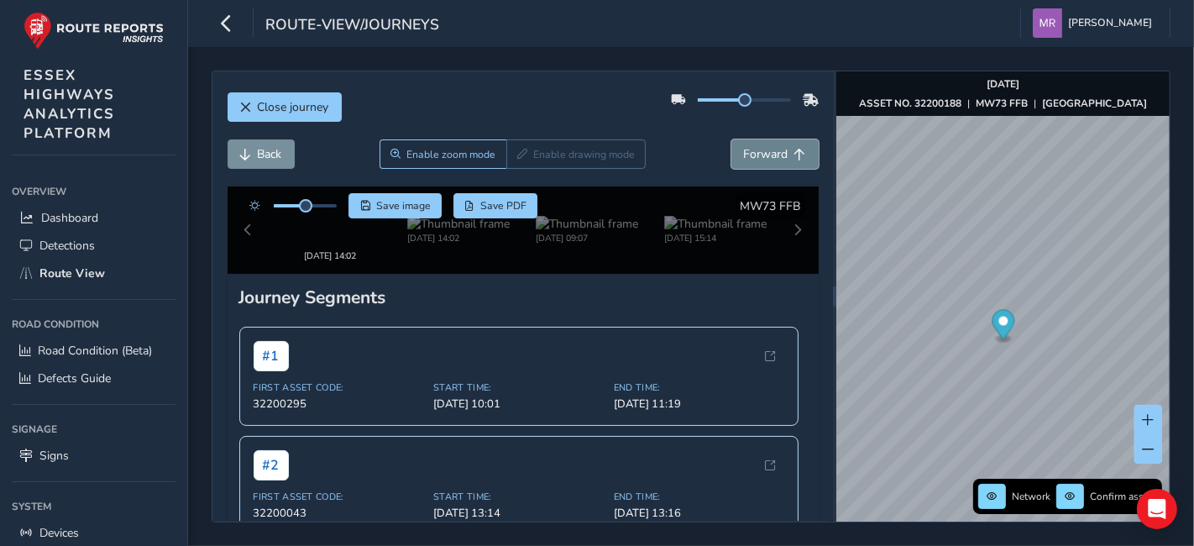
click at [744, 160] on span "Forward" at bounding box center [766, 154] width 45 height 16
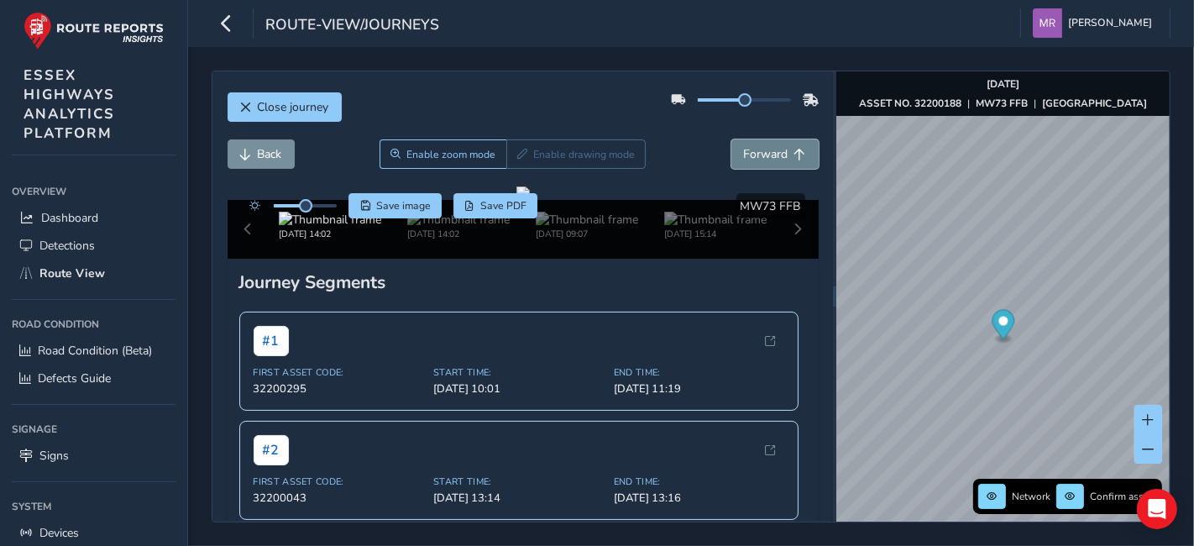
click at [744, 160] on span "Forward" at bounding box center [766, 154] width 45 height 16
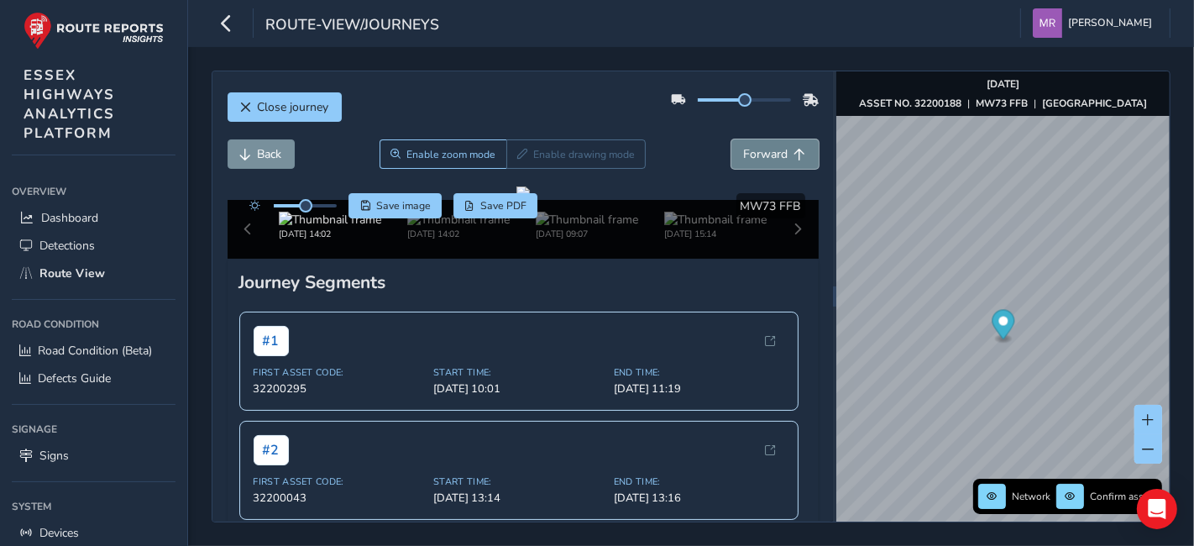
click at [744, 160] on span "Forward" at bounding box center [766, 154] width 45 height 16
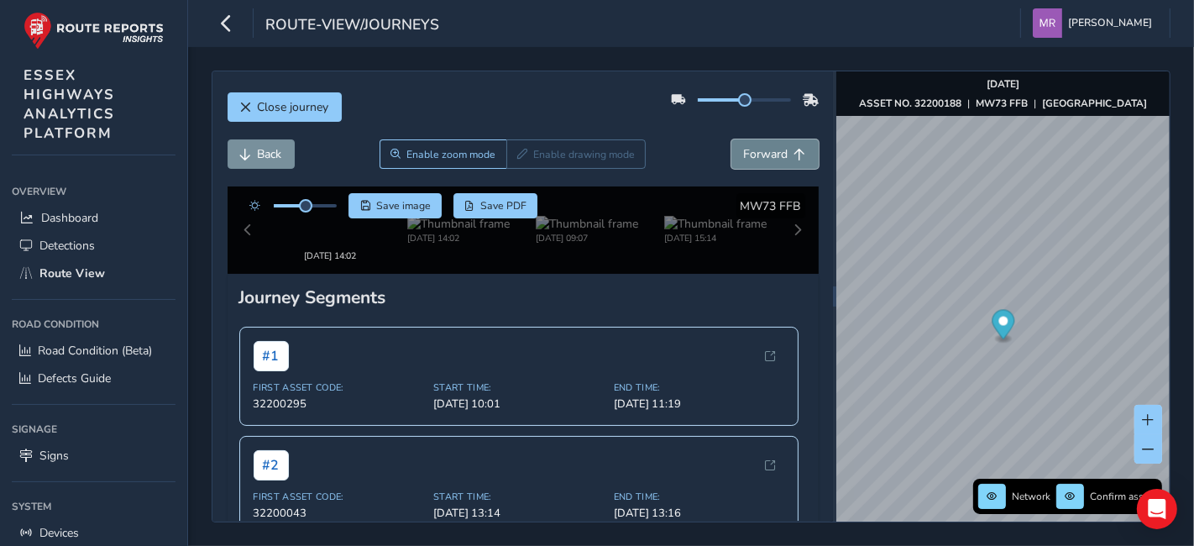
click at [744, 160] on span "Forward" at bounding box center [766, 154] width 45 height 16
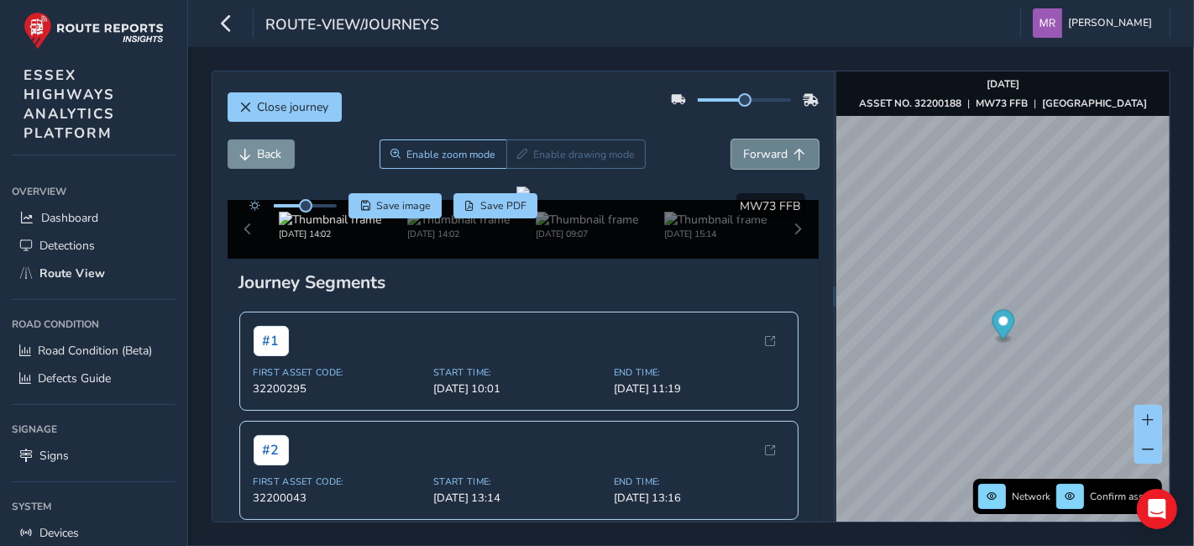
click at [744, 160] on span "Forward" at bounding box center [766, 154] width 45 height 16
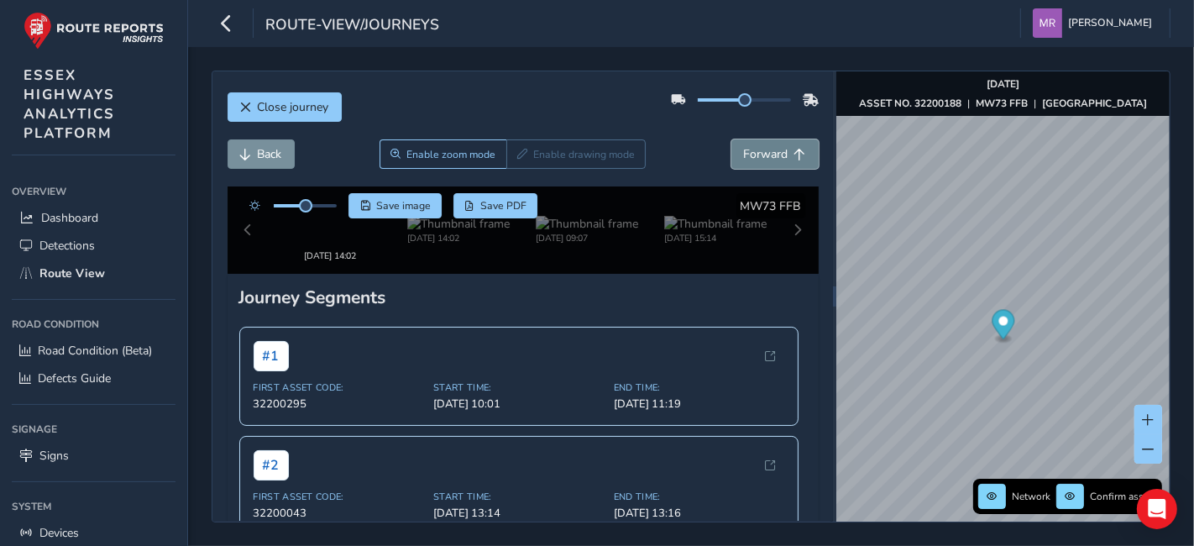
click at [744, 160] on span "Forward" at bounding box center [766, 154] width 45 height 16
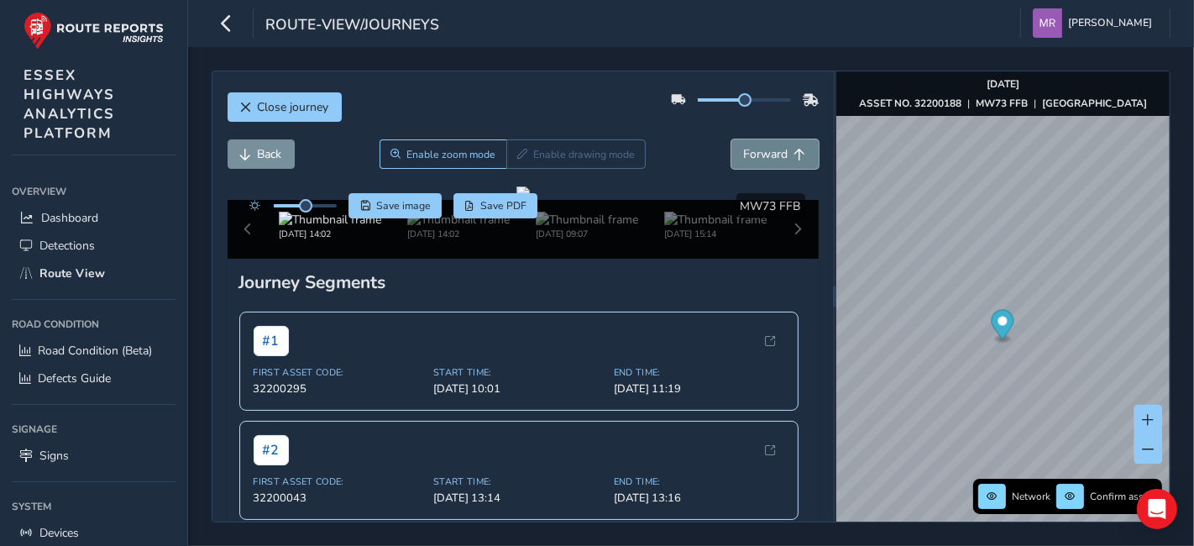
click at [744, 160] on span "Forward" at bounding box center [766, 154] width 45 height 16
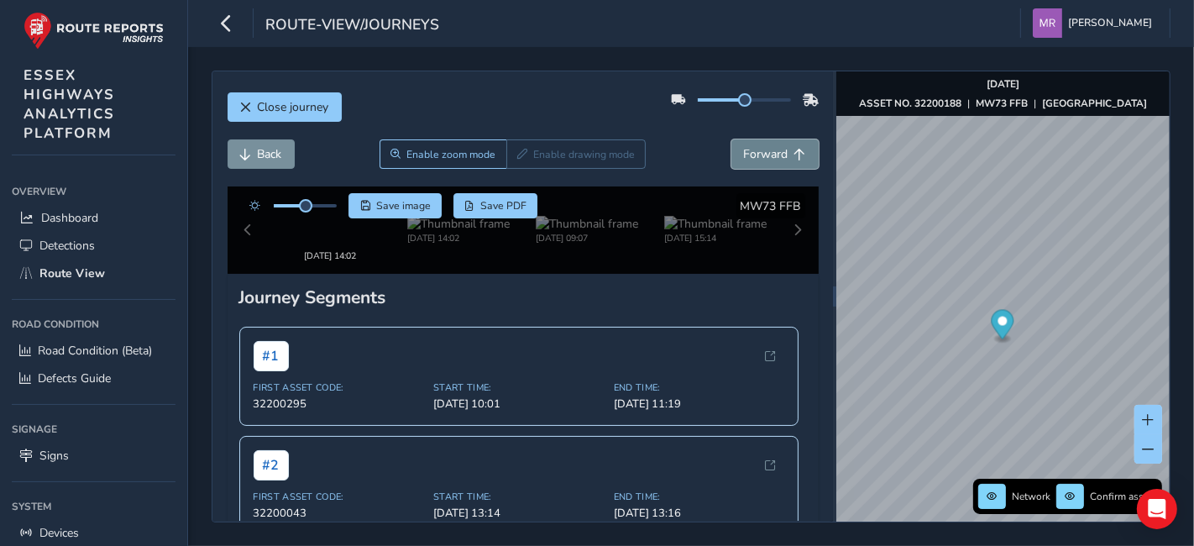
click at [744, 160] on span "Forward" at bounding box center [766, 154] width 45 height 16
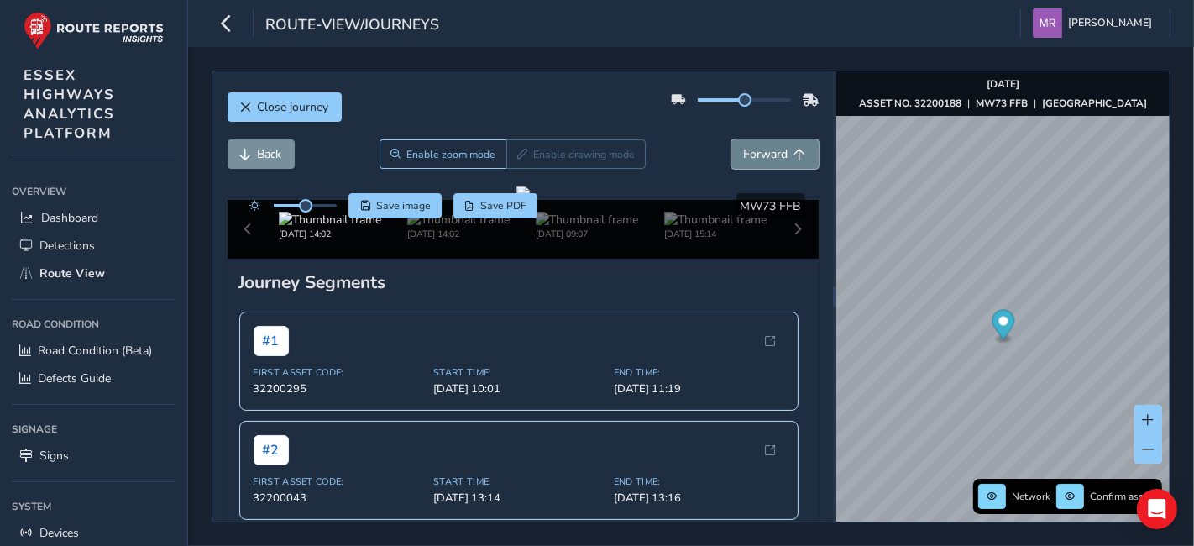
click at [744, 160] on span "Forward" at bounding box center [766, 154] width 45 height 16
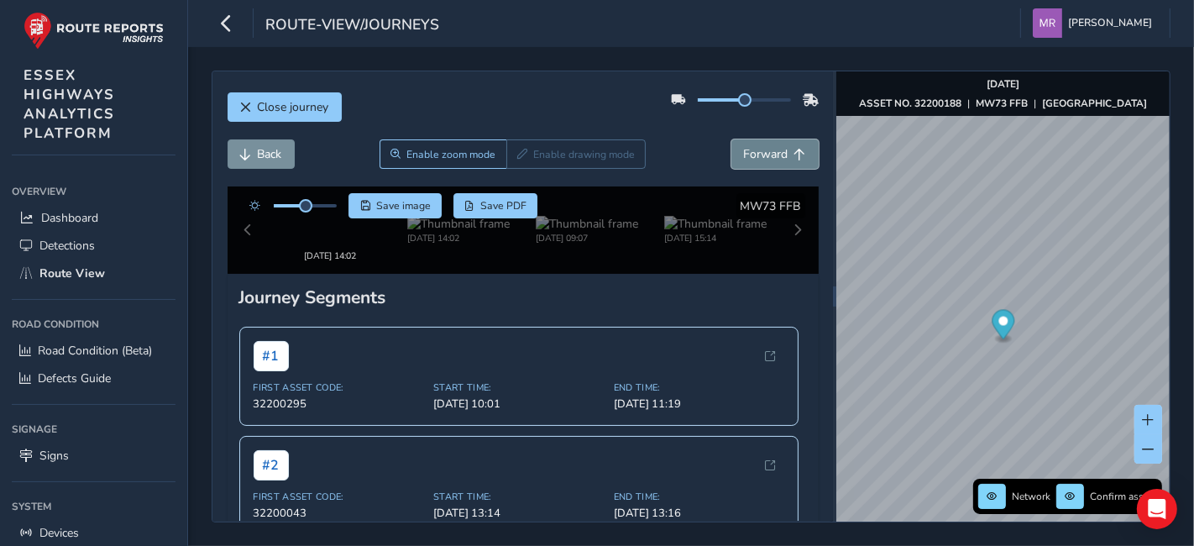
click at [744, 160] on span "Forward" at bounding box center [766, 154] width 45 height 16
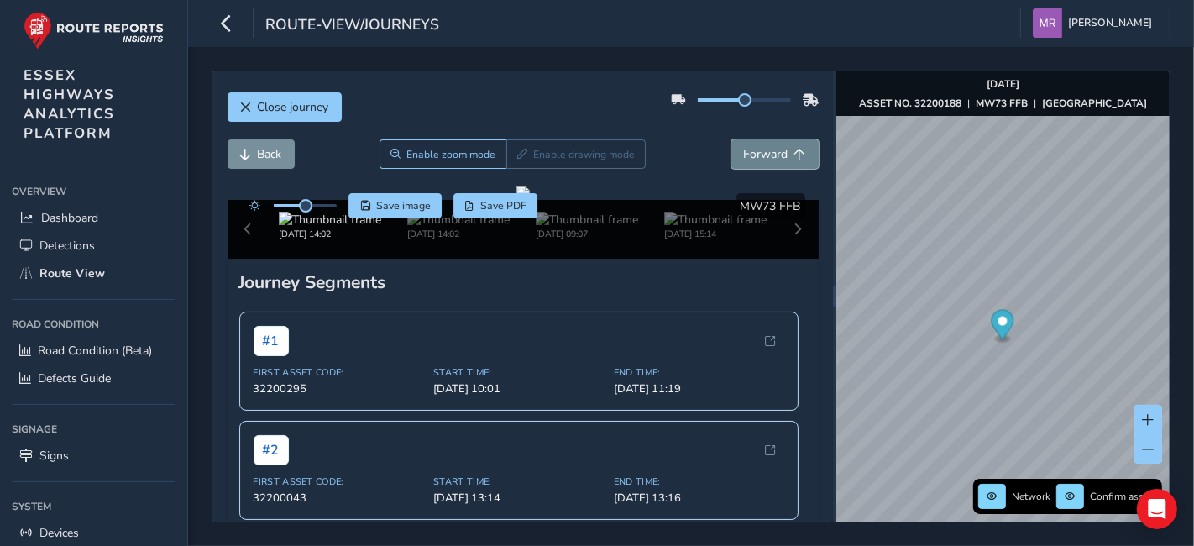
click at [744, 160] on span "Forward" at bounding box center [766, 154] width 45 height 16
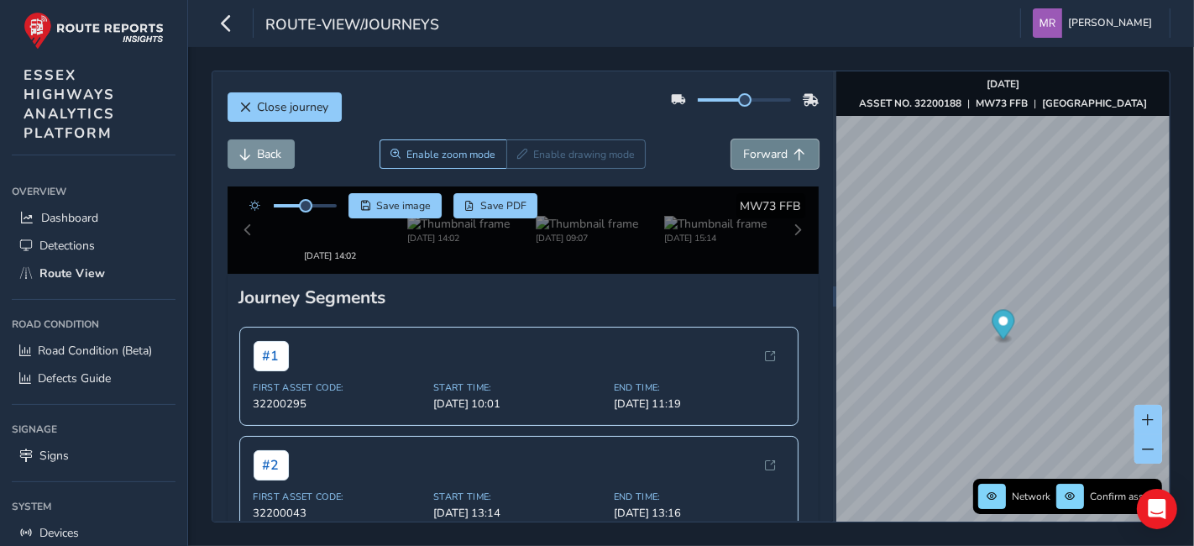
click at [744, 160] on span "Forward" at bounding box center [766, 154] width 45 height 16
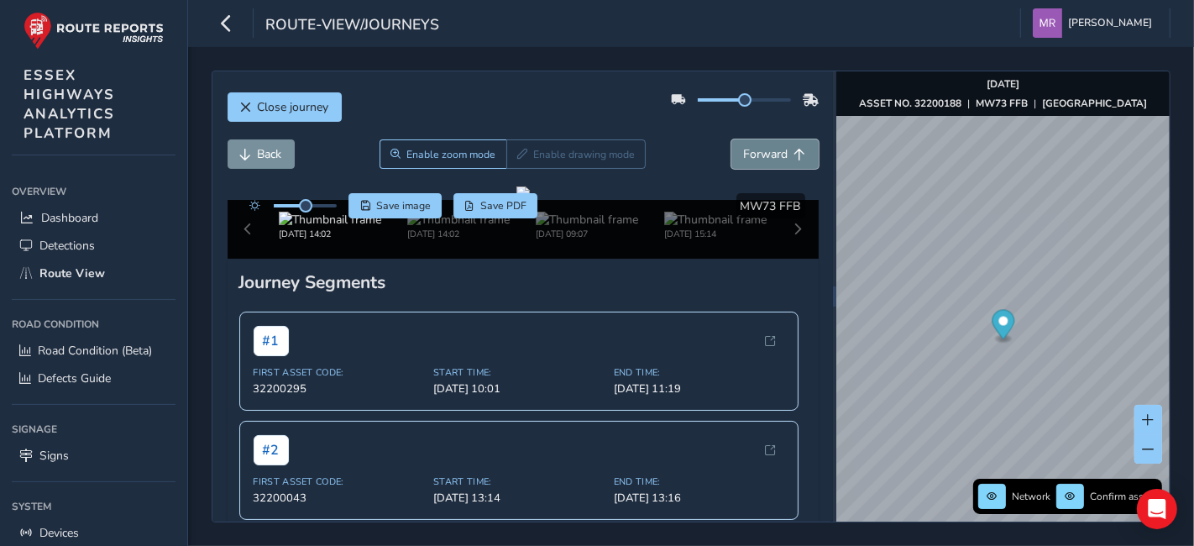
click at [744, 160] on span "Forward" at bounding box center [766, 154] width 45 height 16
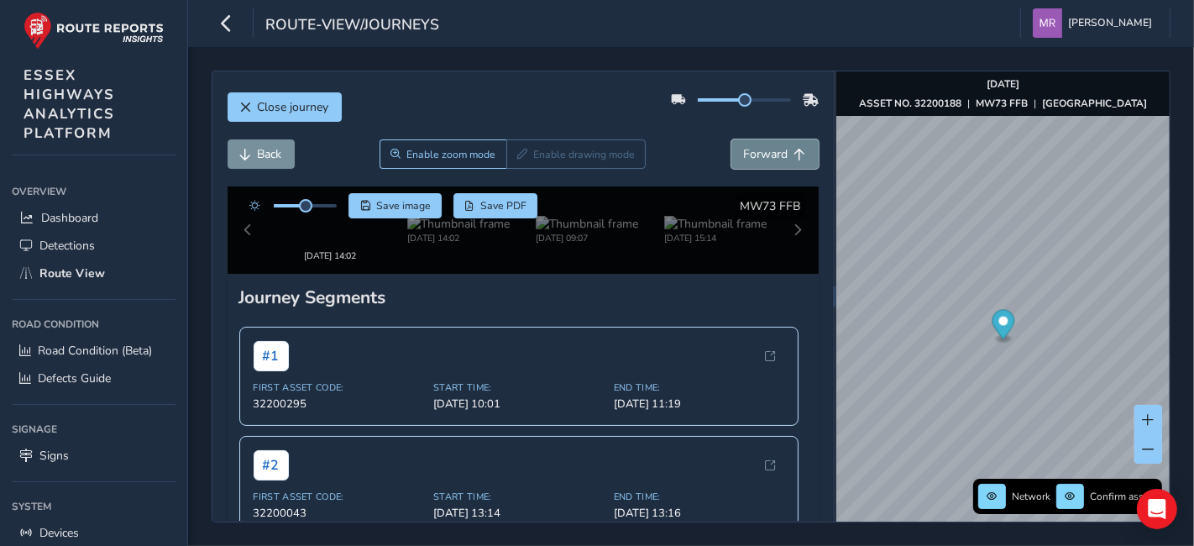
click at [744, 160] on span "Forward" at bounding box center [766, 154] width 45 height 16
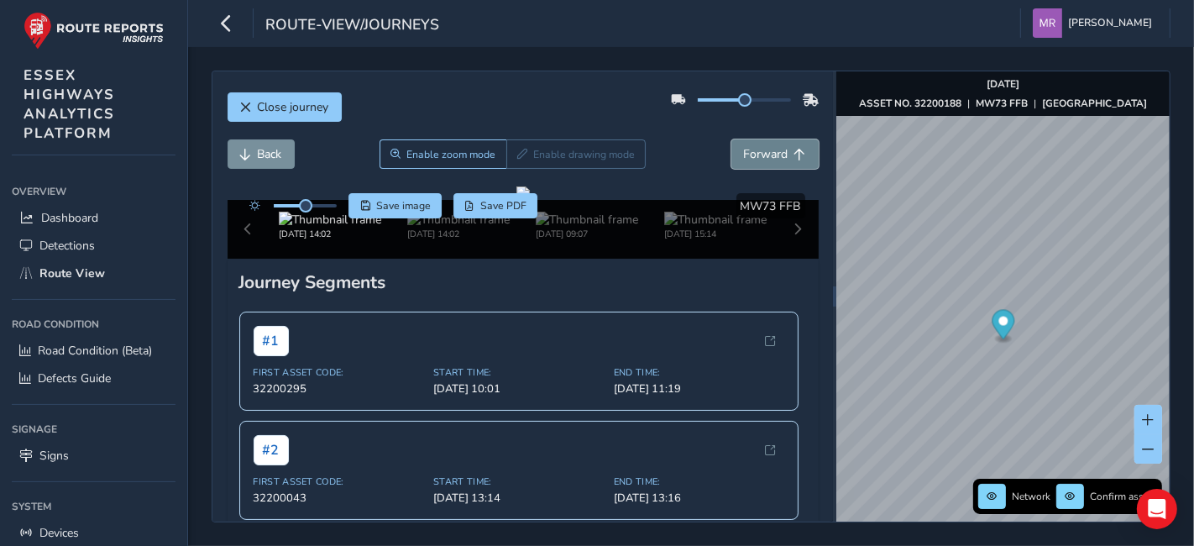
click at [744, 160] on span "Forward" at bounding box center [766, 154] width 45 height 16
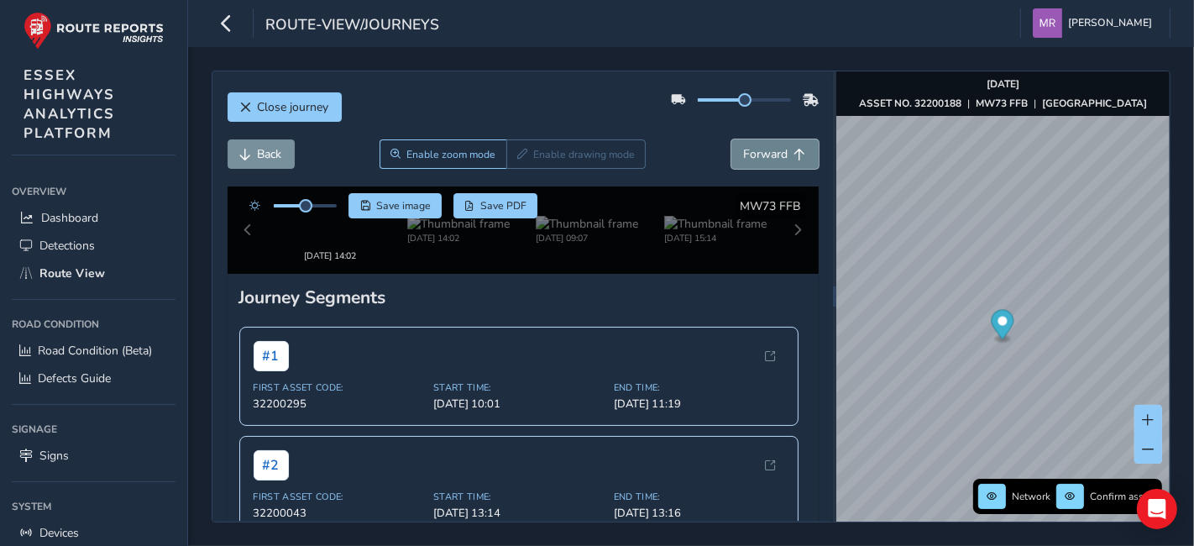
click at [744, 160] on span "Forward" at bounding box center [766, 154] width 45 height 16
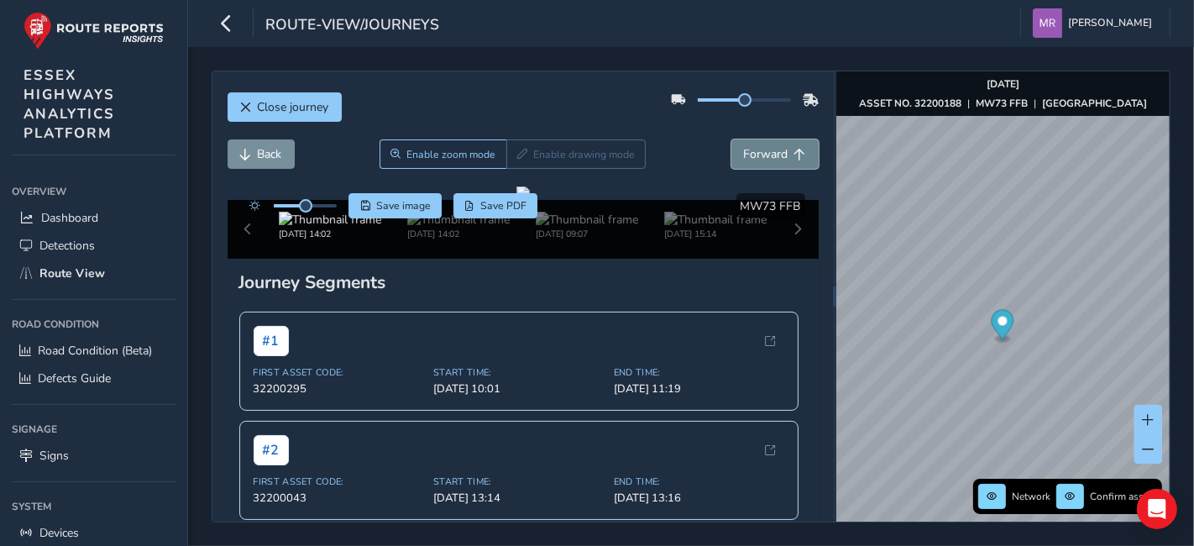
click at [744, 160] on span "Forward" at bounding box center [766, 154] width 45 height 16
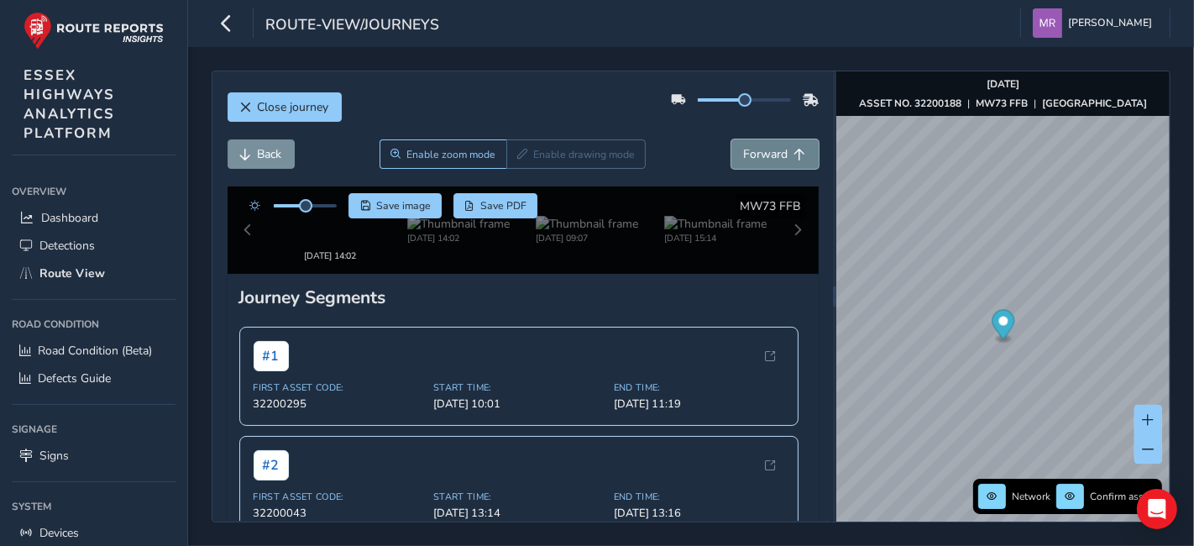
click at [744, 160] on span "Forward" at bounding box center [766, 154] width 45 height 16
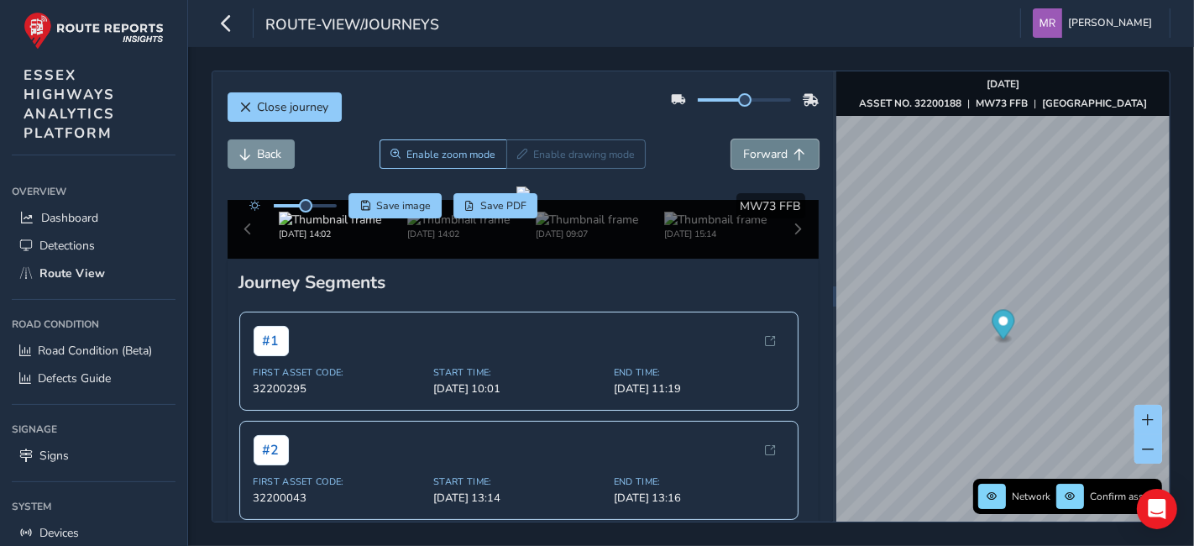
click at [744, 160] on span "Forward" at bounding box center [766, 154] width 45 height 16
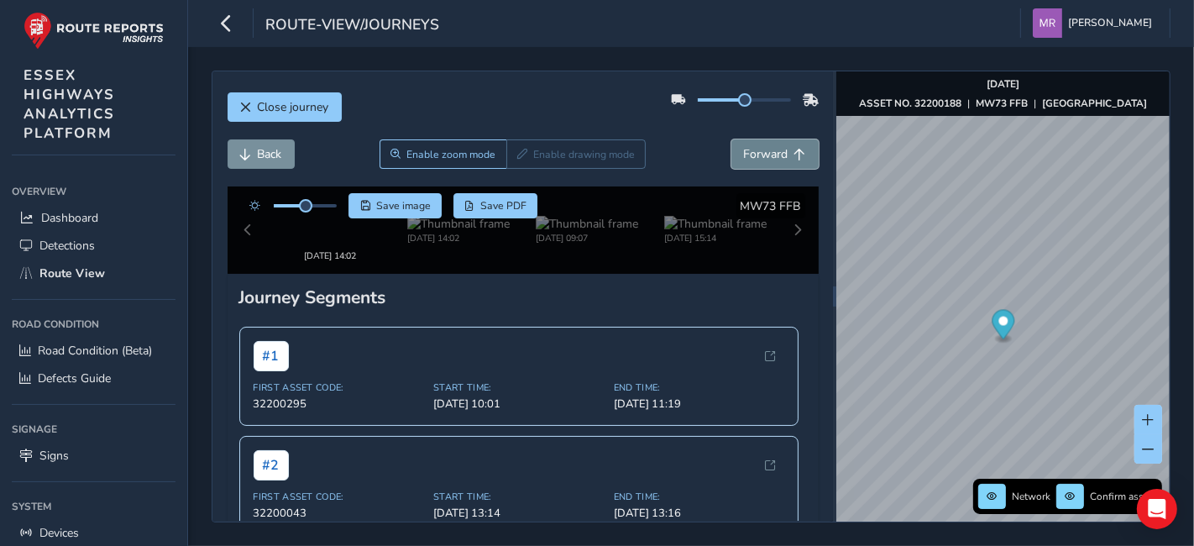
click at [744, 160] on span "Forward" at bounding box center [766, 154] width 45 height 16
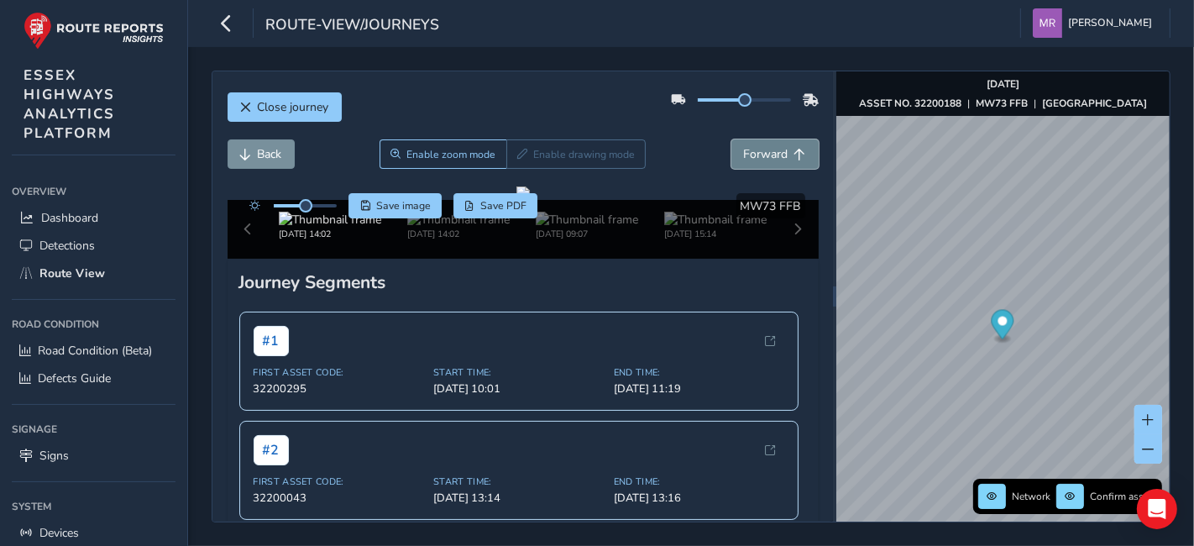
click at [744, 160] on span "Forward" at bounding box center [766, 154] width 45 height 16
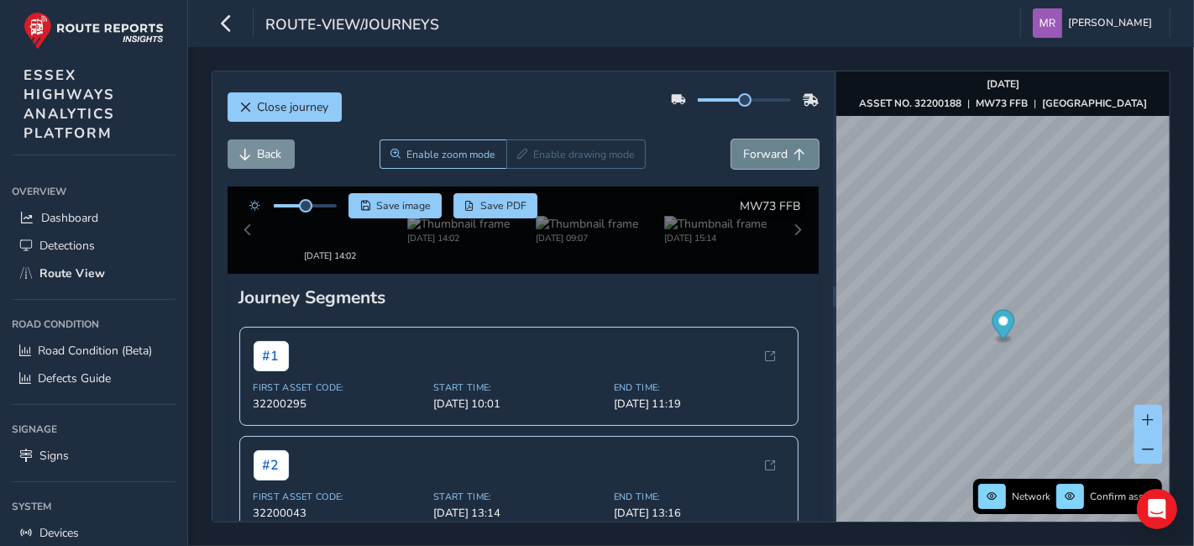
click at [744, 160] on span "Forward" at bounding box center [766, 154] width 45 height 16
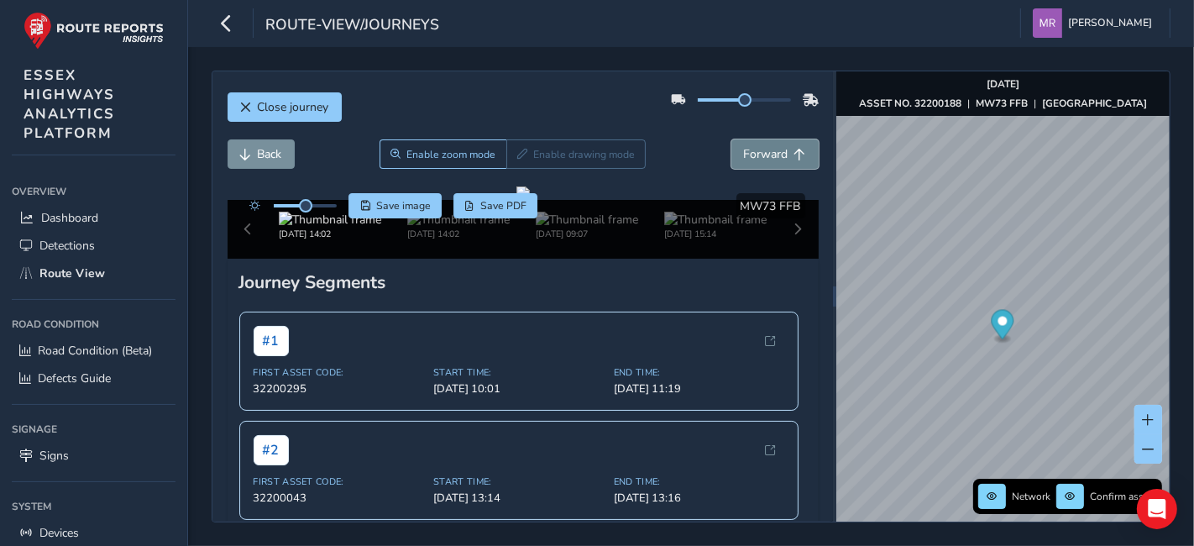
click at [744, 160] on span "Forward" at bounding box center [766, 154] width 45 height 16
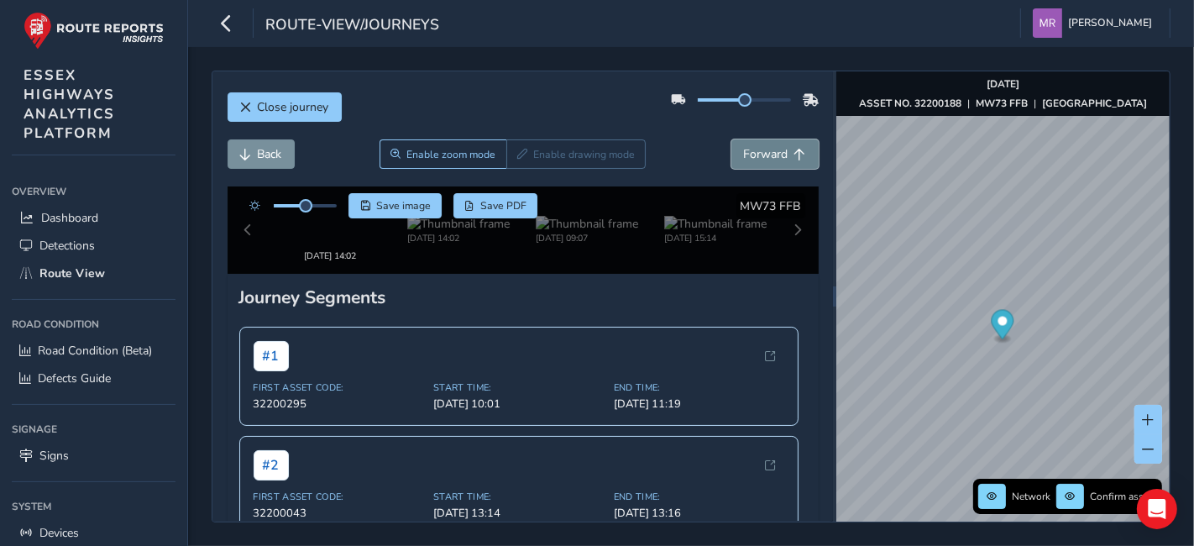
click at [744, 160] on span "Forward" at bounding box center [766, 154] width 45 height 16
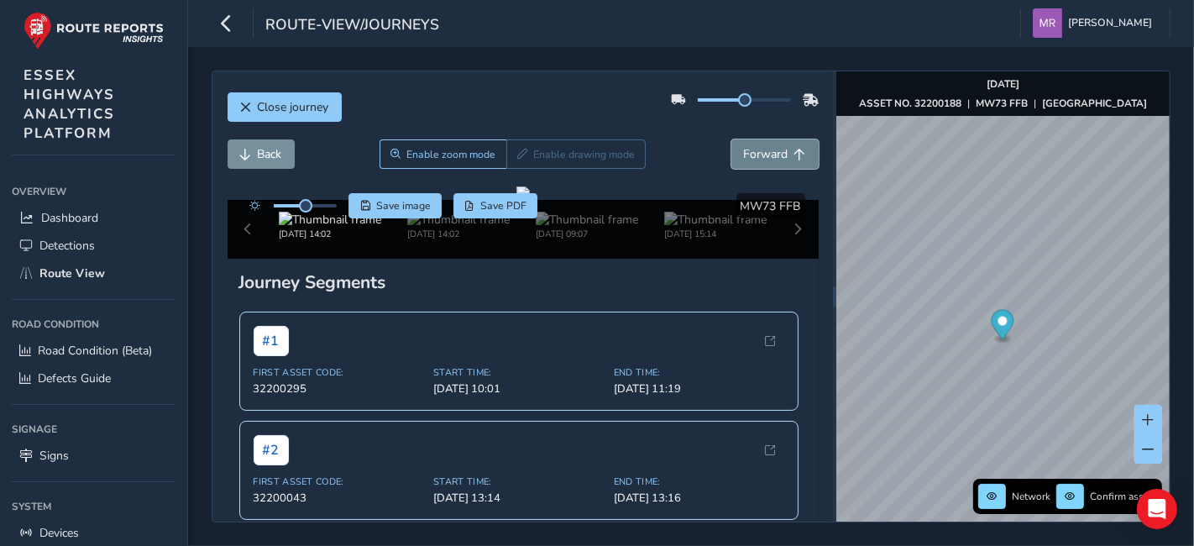
click at [744, 160] on span "Forward" at bounding box center [766, 154] width 45 height 16
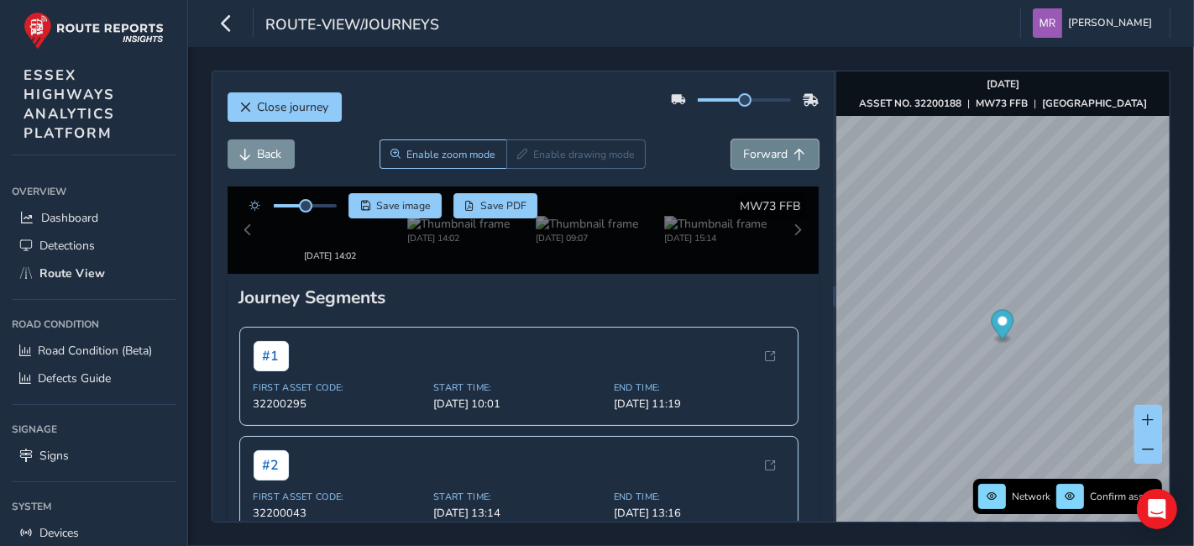
click at [744, 160] on span "Forward" at bounding box center [766, 154] width 45 height 16
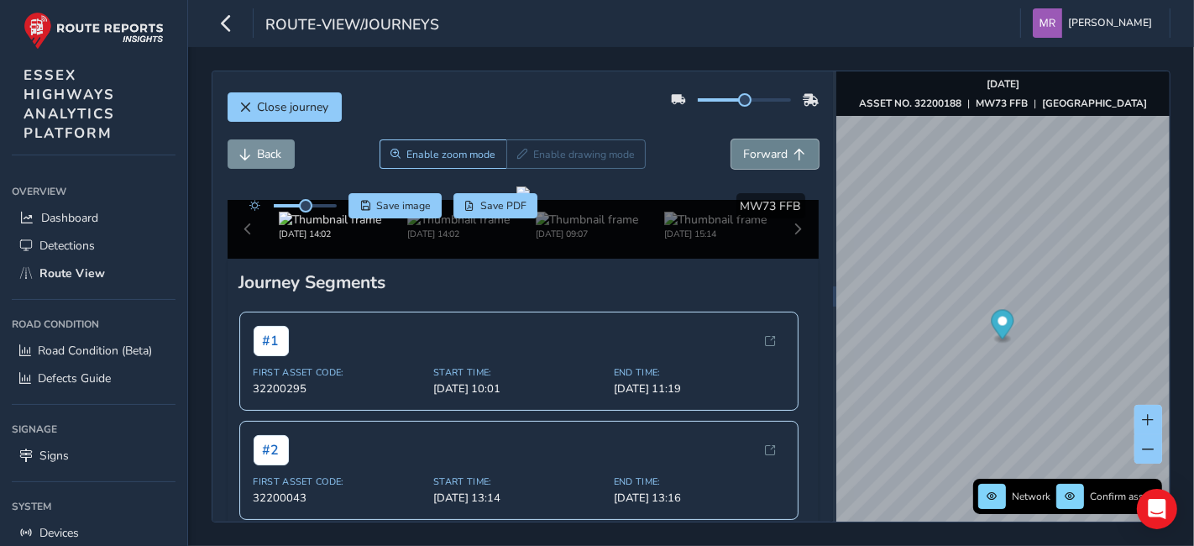
click at [744, 160] on span "Forward" at bounding box center [766, 154] width 45 height 16
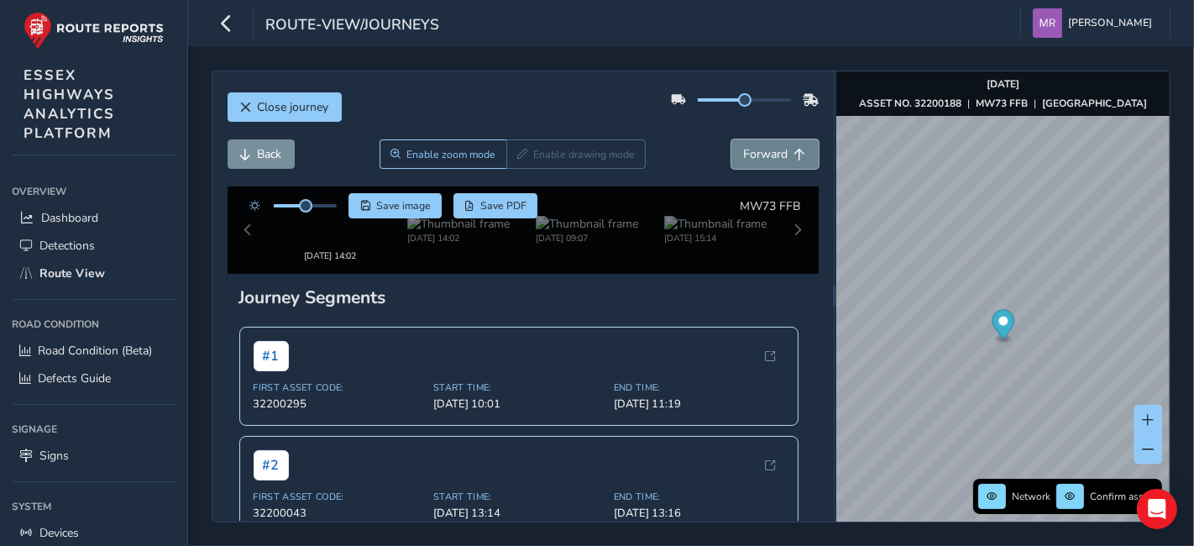
click at [744, 160] on span "Forward" at bounding box center [766, 154] width 45 height 16
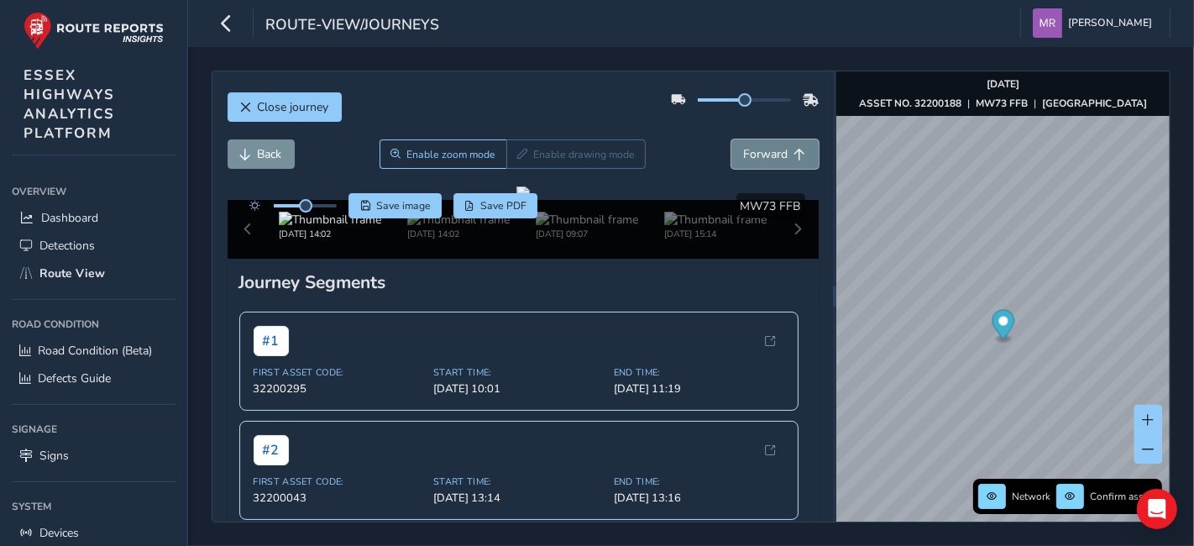
click at [744, 160] on span "Forward" at bounding box center [766, 154] width 45 height 16
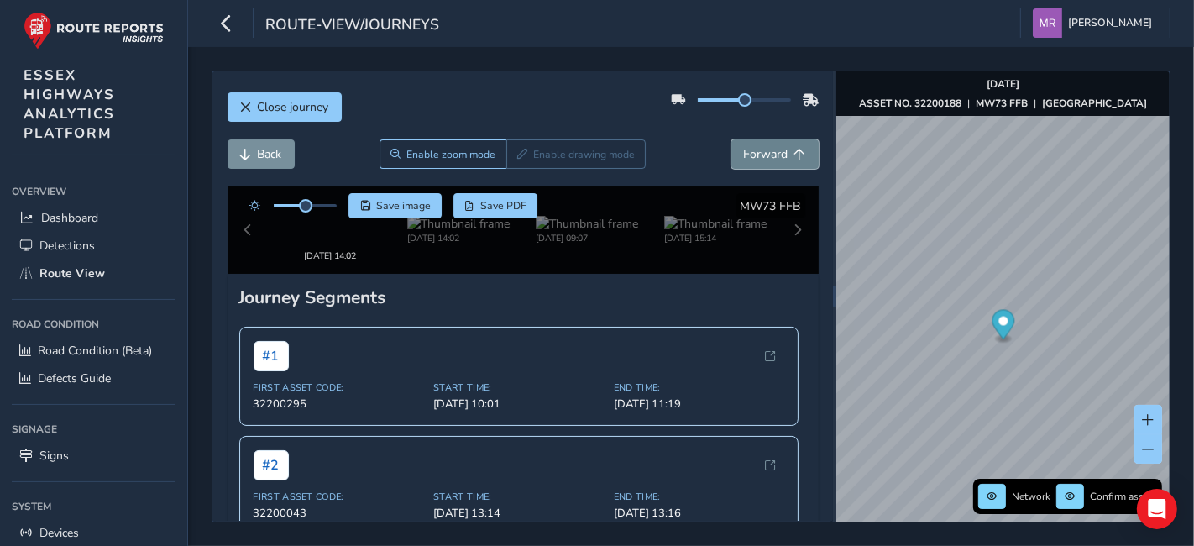
click at [744, 160] on span "Forward" at bounding box center [766, 154] width 45 height 16
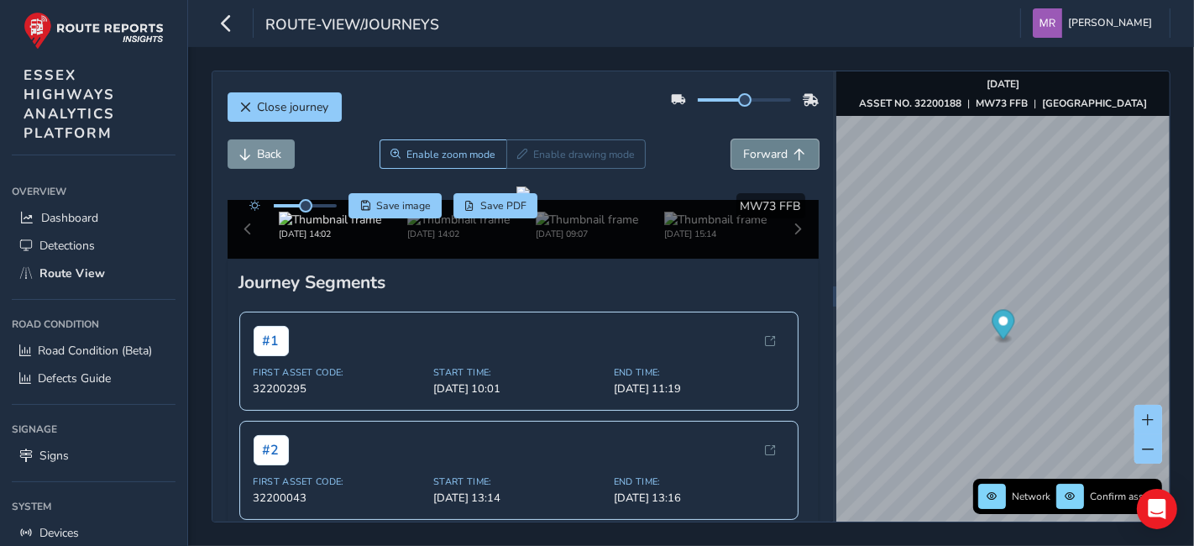
click at [744, 160] on span "Forward" at bounding box center [766, 154] width 45 height 16
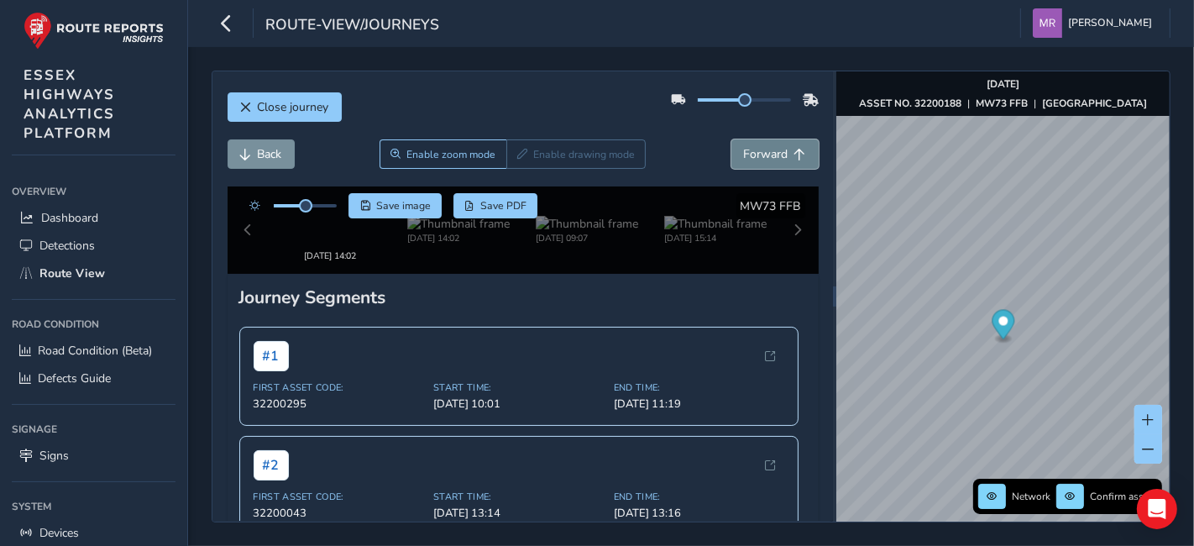
click at [744, 160] on span "Forward" at bounding box center [766, 154] width 45 height 16
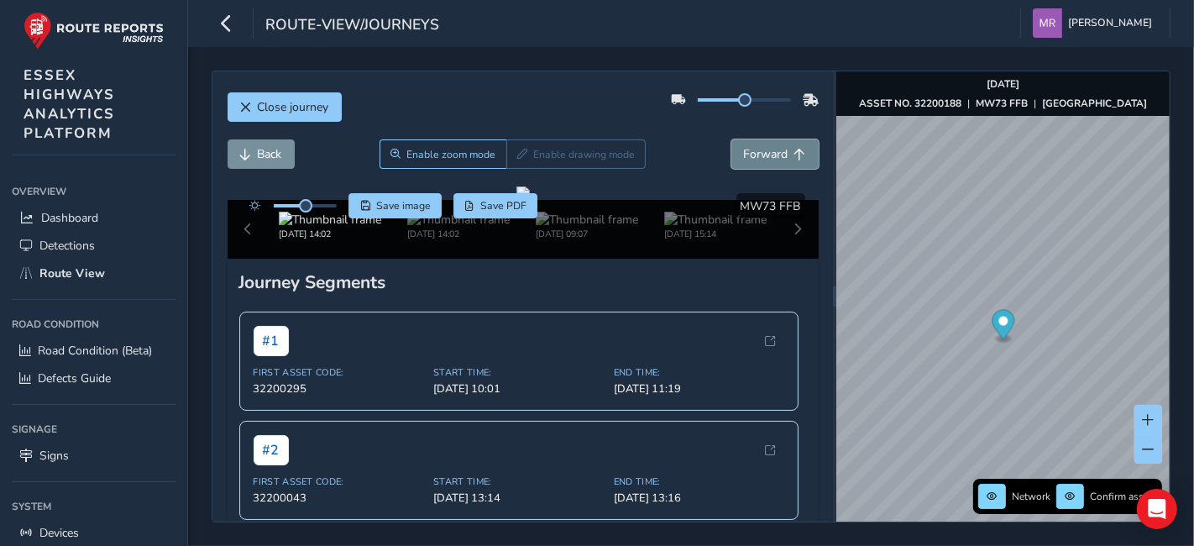
click at [744, 160] on span "Forward" at bounding box center [766, 154] width 45 height 16
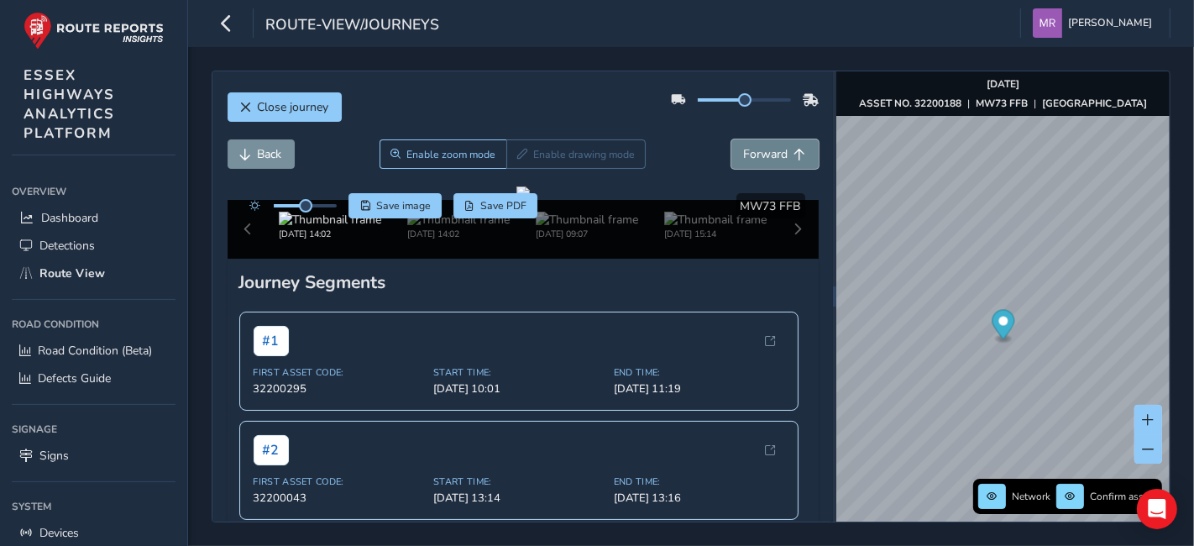
click at [744, 160] on span "Forward" at bounding box center [766, 154] width 45 height 16
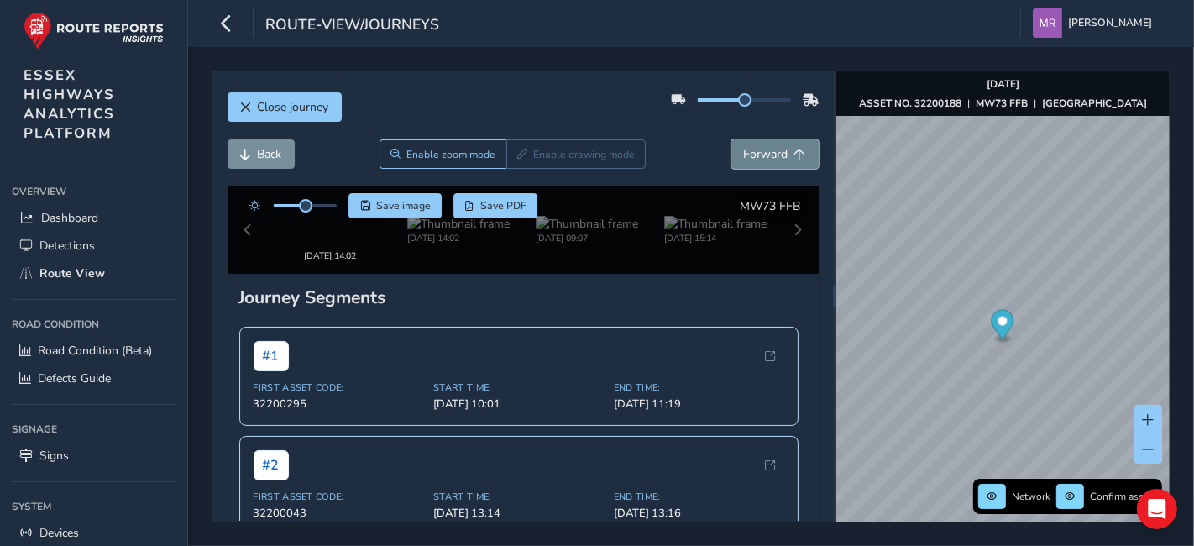
click at [744, 160] on span "Forward" at bounding box center [766, 154] width 45 height 16
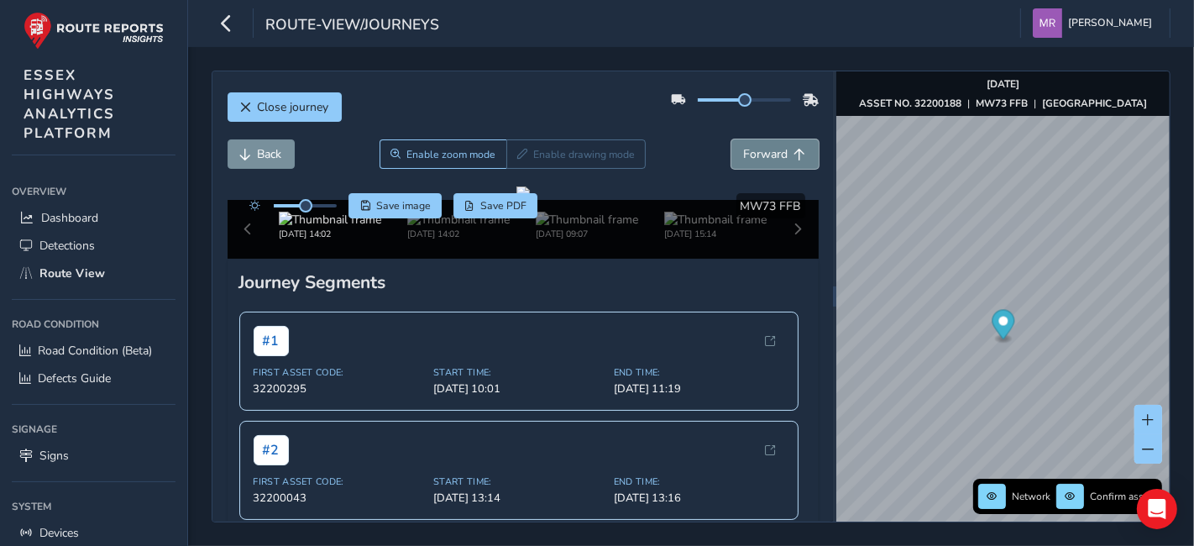
click at [744, 160] on span "Forward" at bounding box center [766, 154] width 45 height 16
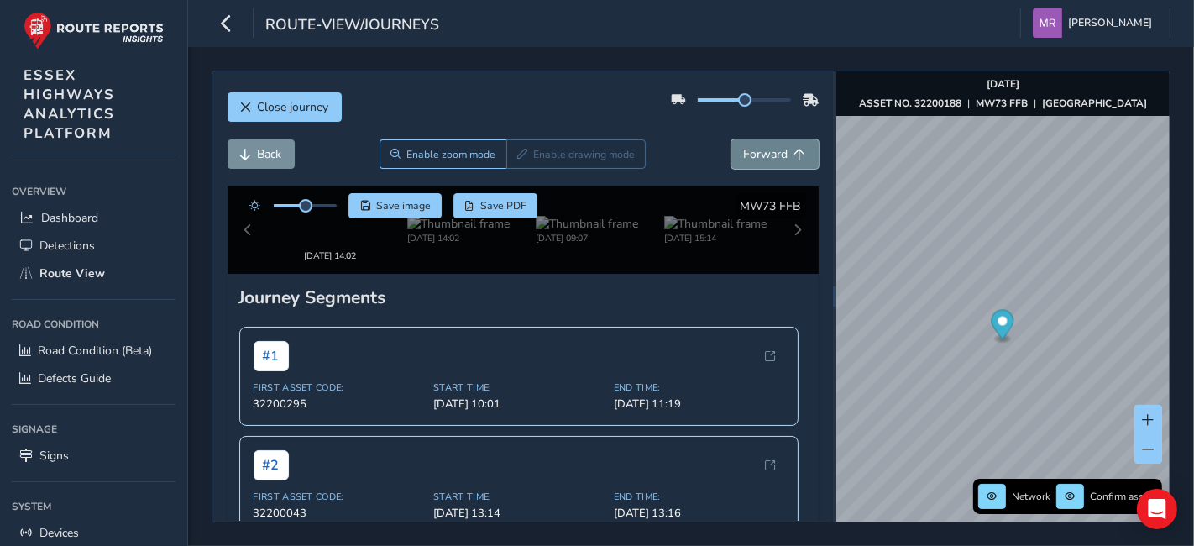
click at [744, 160] on span "Forward" at bounding box center [766, 154] width 45 height 16
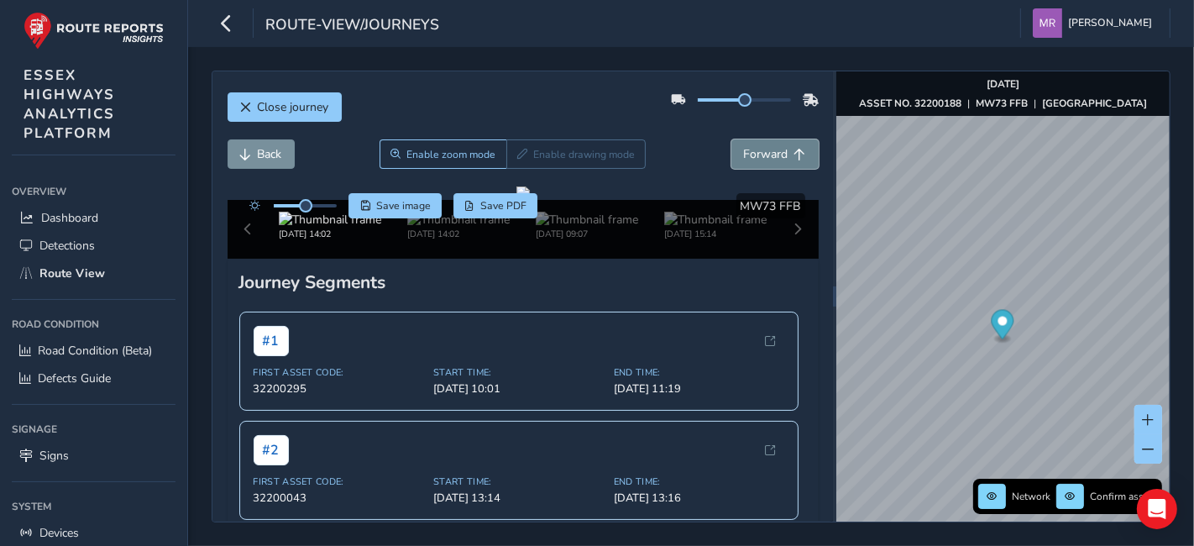
click at [744, 160] on span "Forward" at bounding box center [766, 154] width 45 height 16
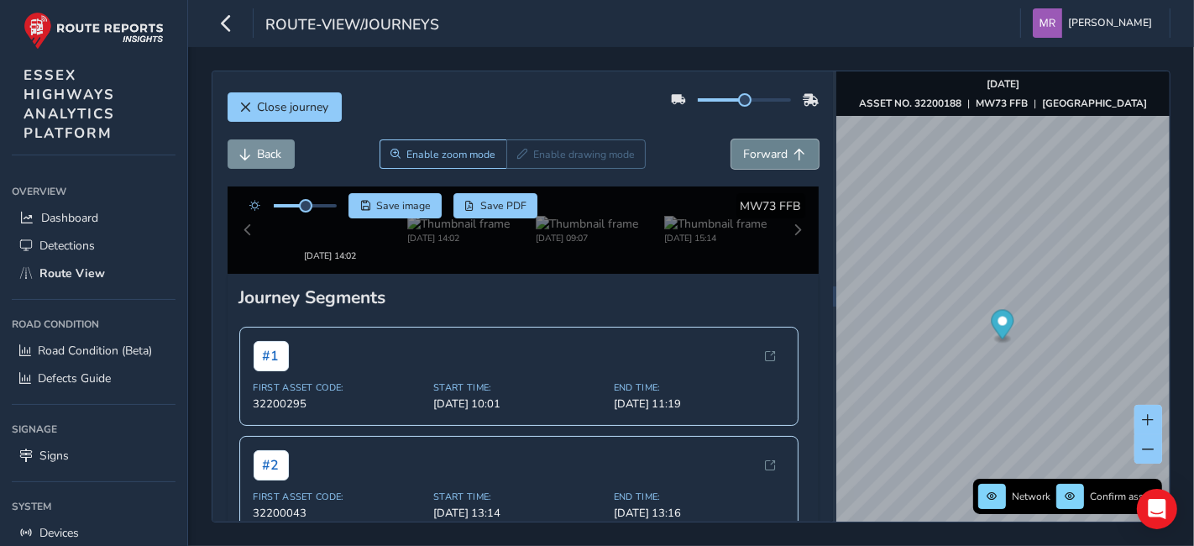
click at [744, 160] on span "Forward" at bounding box center [766, 154] width 45 height 16
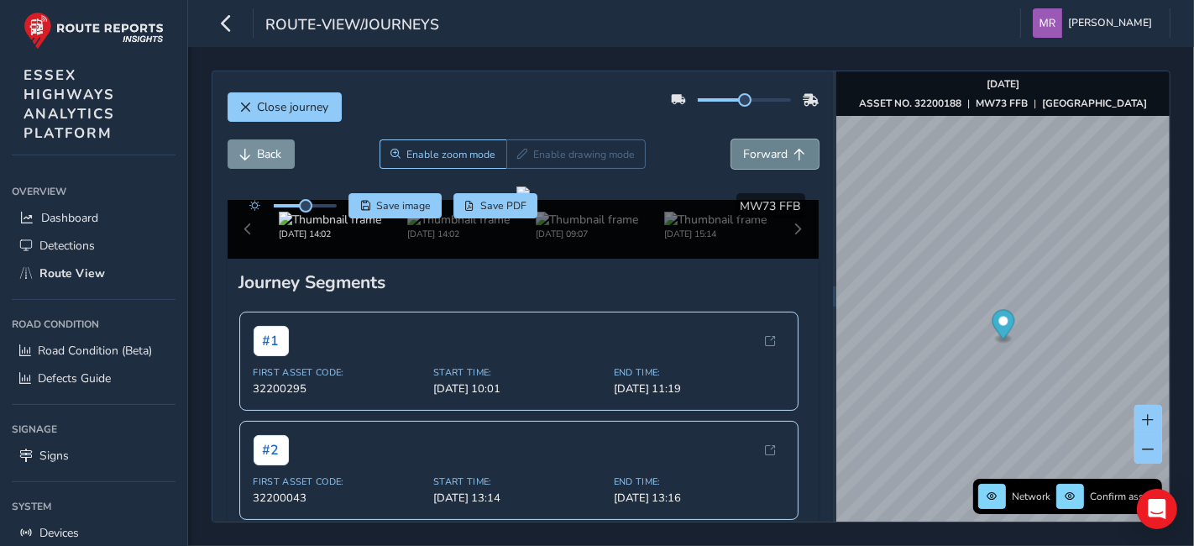
click at [744, 160] on span "Forward" at bounding box center [766, 154] width 45 height 16
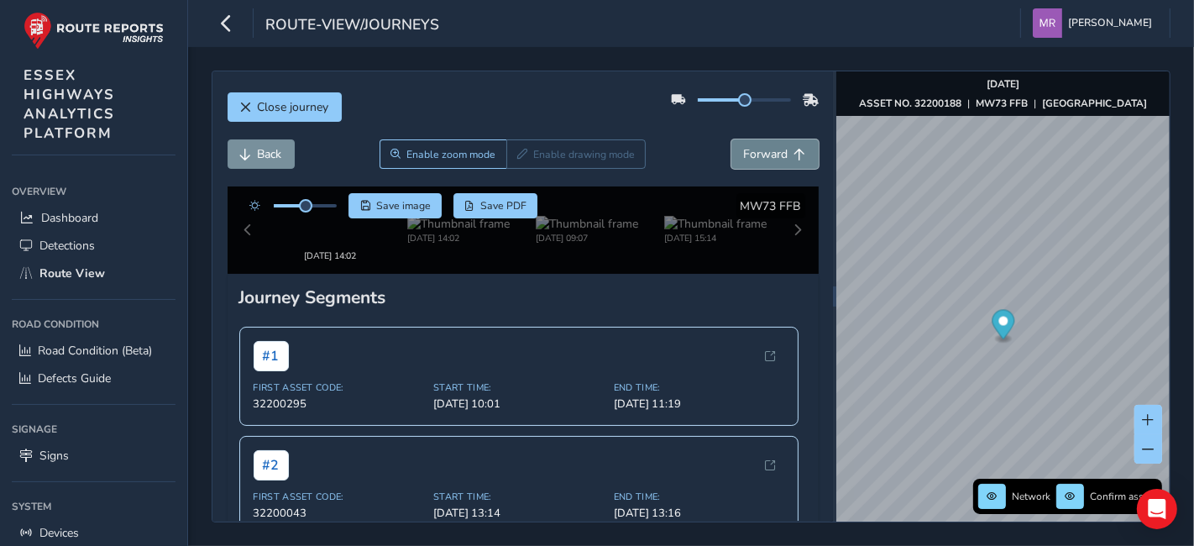
click at [744, 160] on span "Forward" at bounding box center [766, 154] width 45 height 16
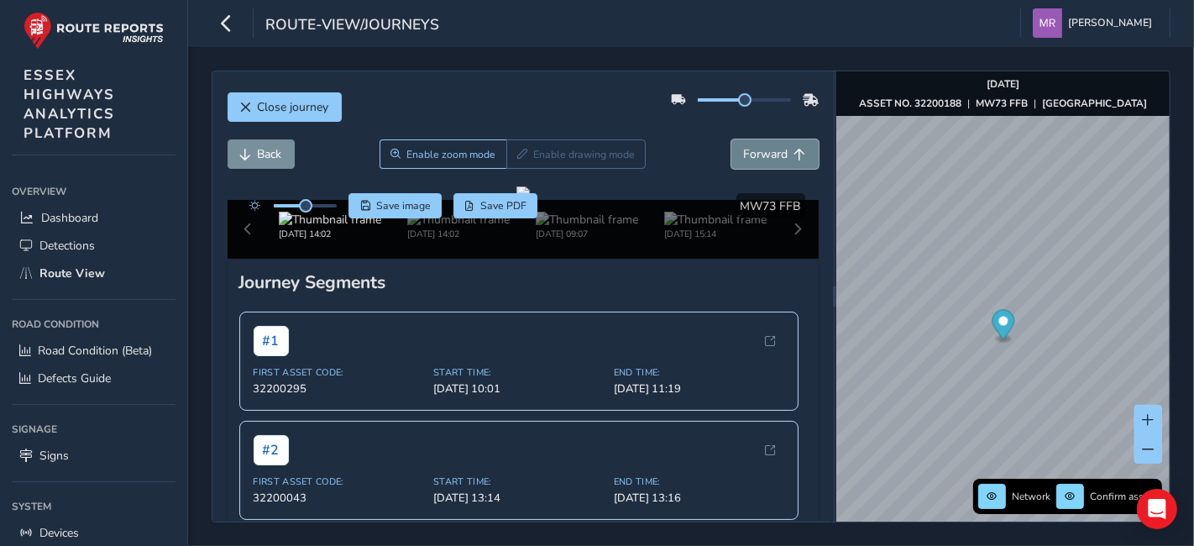
click at [744, 160] on span "Forward" at bounding box center [766, 154] width 45 height 16
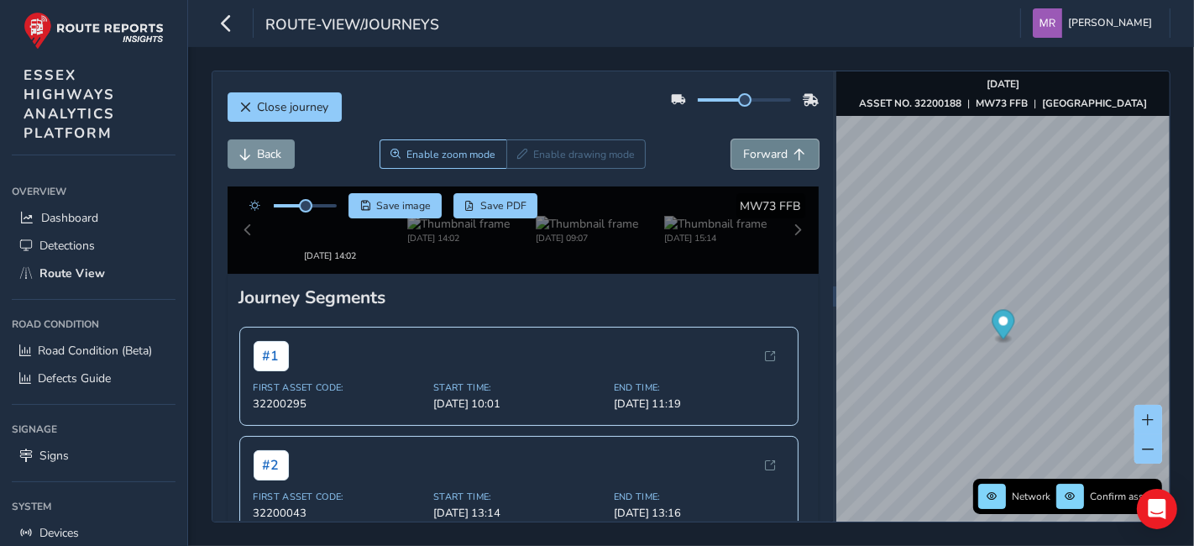
click at [744, 160] on span "Forward" at bounding box center [766, 154] width 45 height 16
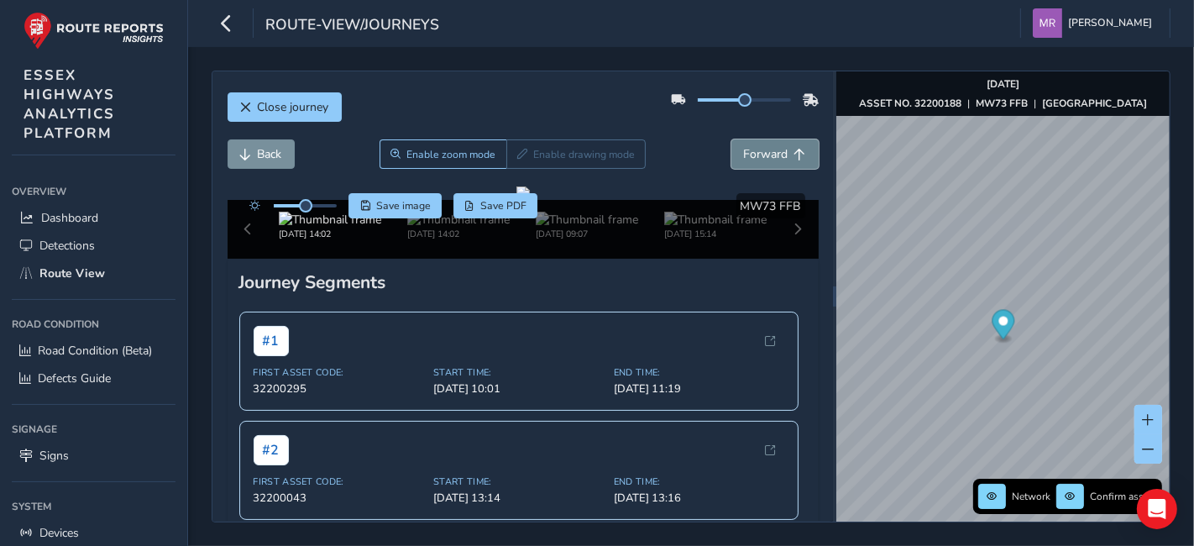
click at [744, 160] on span "Forward" at bounding box center [766, 154] width 45 height 16
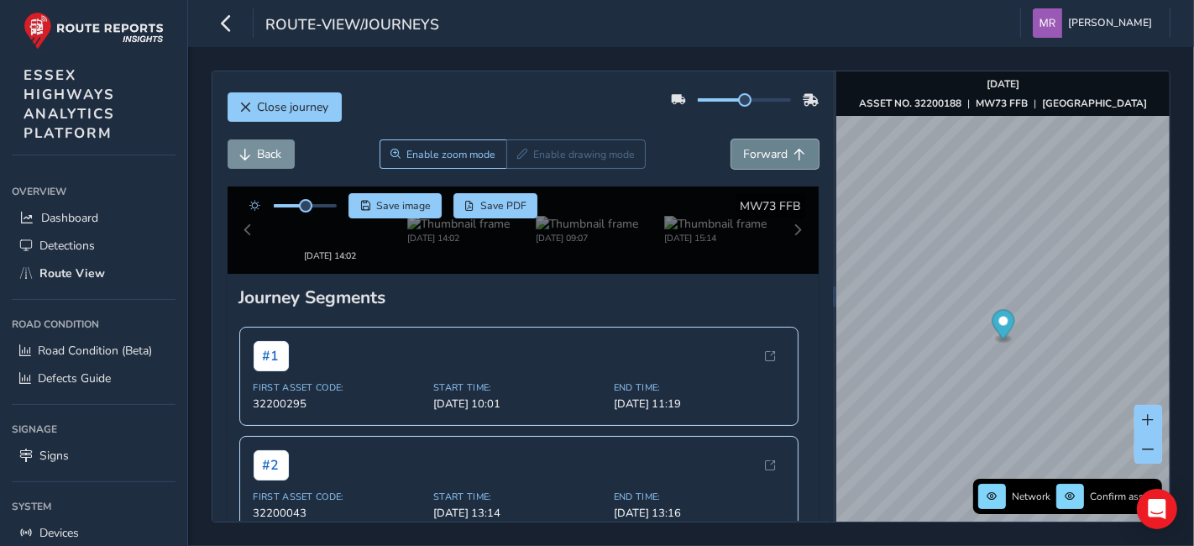
click at [744, 160] on span "Forward" at bounding box center [766, 154] width 45 height 16
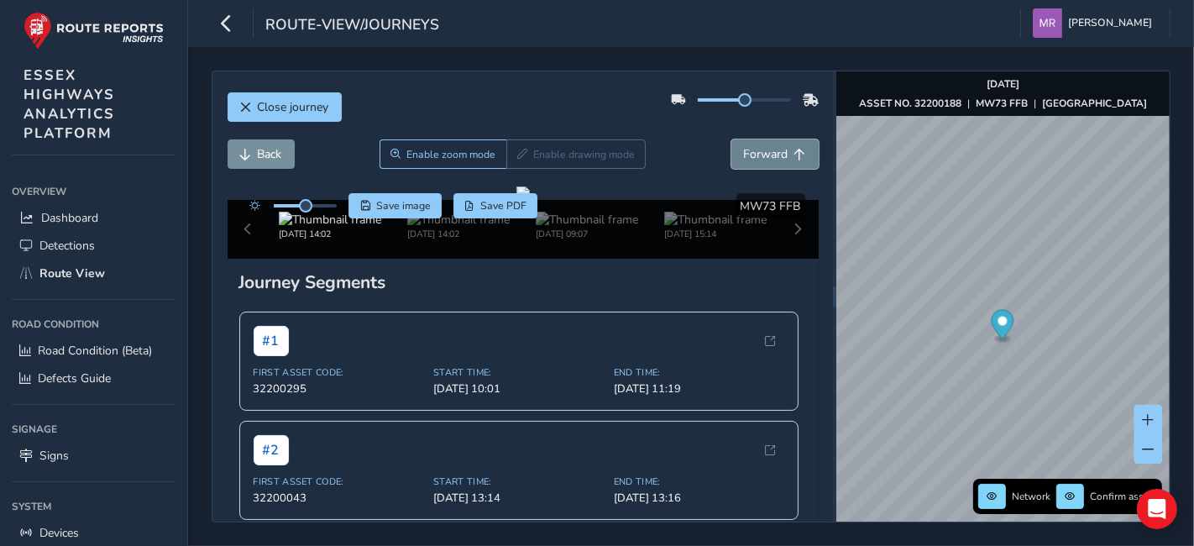
click at [744, 160] on span "Forward" at bounding box center [766, 154] width 45 height 16
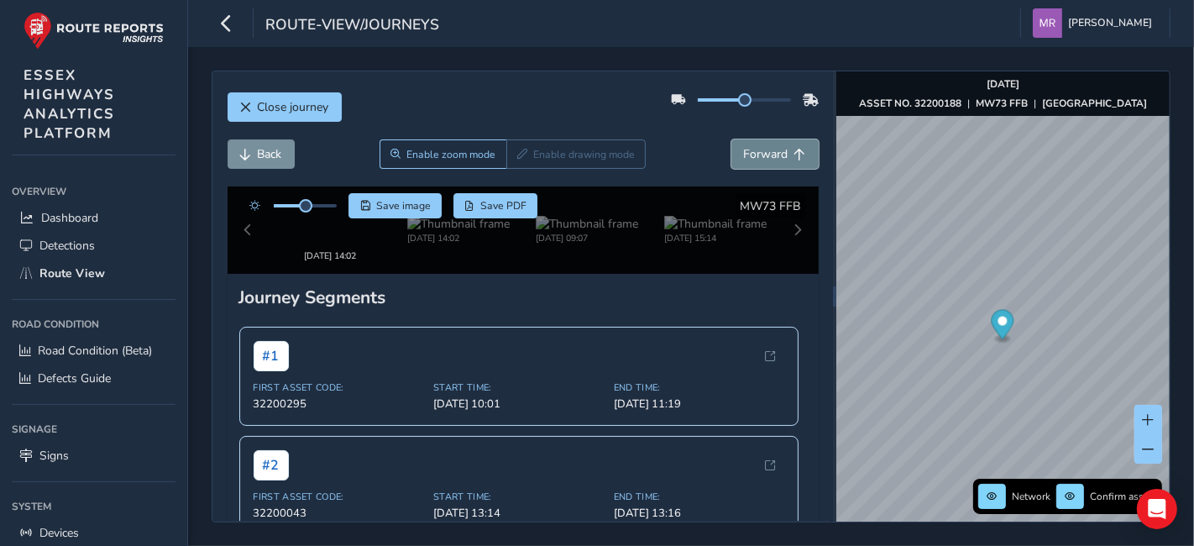
click at [744, 160] on span "Forward" at bounding box center [766, 154] width 45 height 16
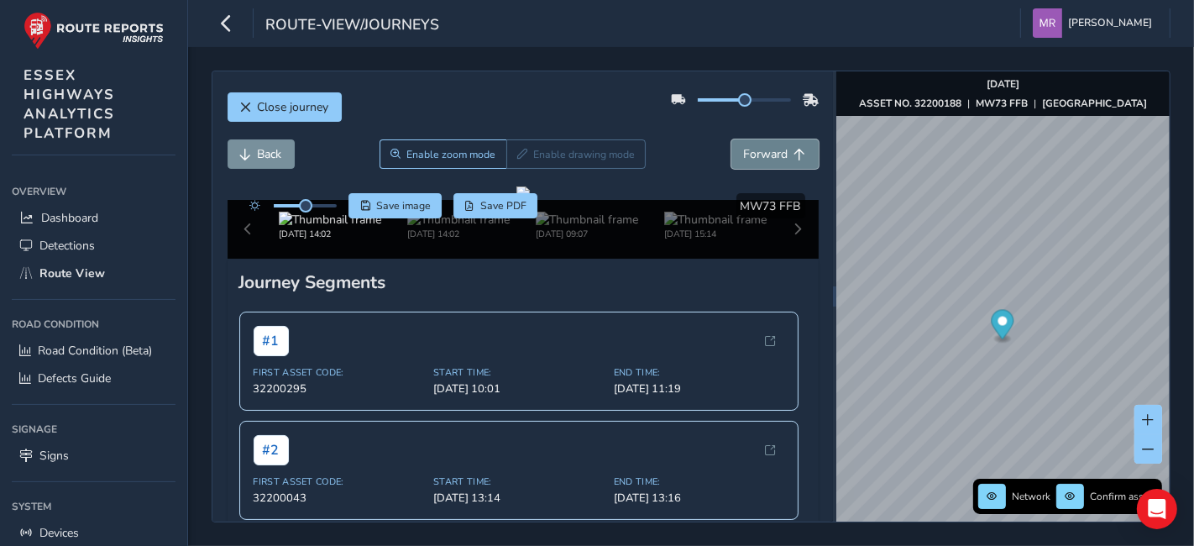
click at [744, 160] on span "Forward" at bounding box center [766, 154] width 45 height 16
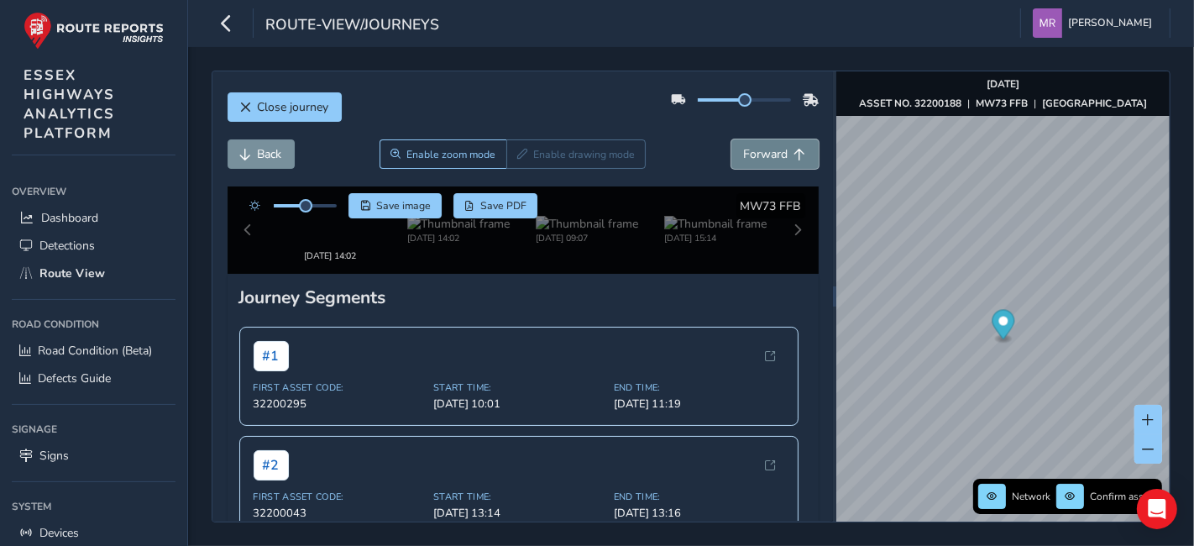
click at [744, 160] on span "Forward" at bounding box center [766, 154] width 45 height 16
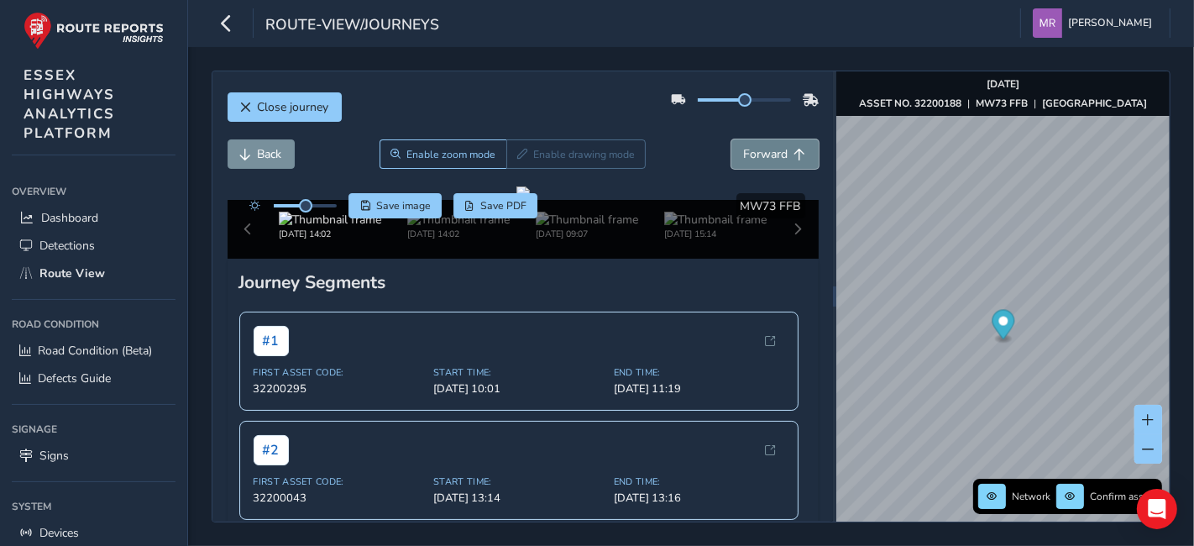
click at [744, 160] on span "Forward" at bounding box center [766, 154] width 45 height 16
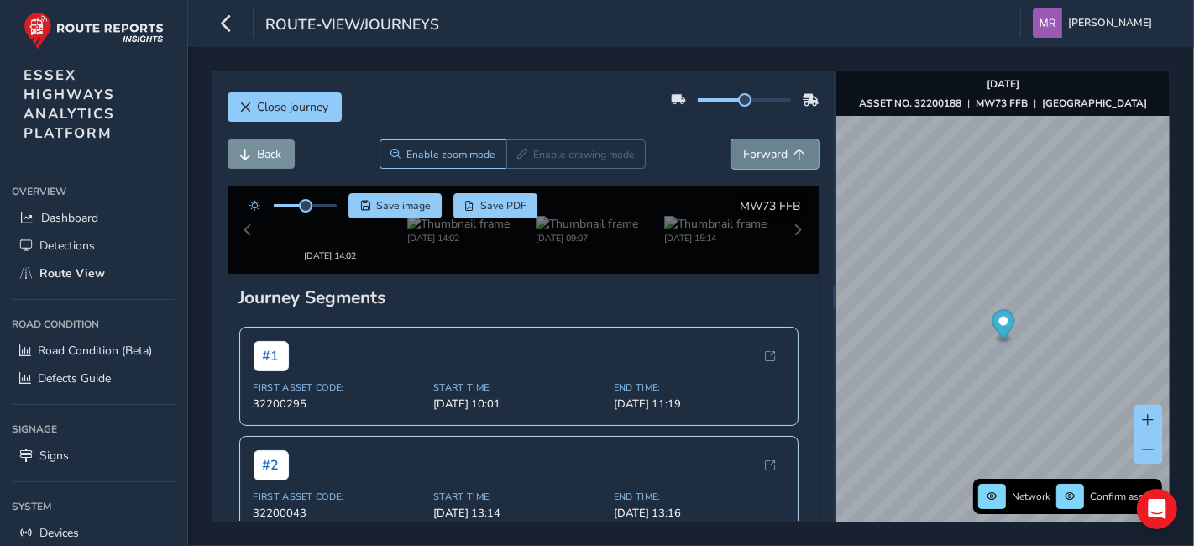
click at [744, 160] on span "Forward" at bounding box center [766, 154] width 45 height 16
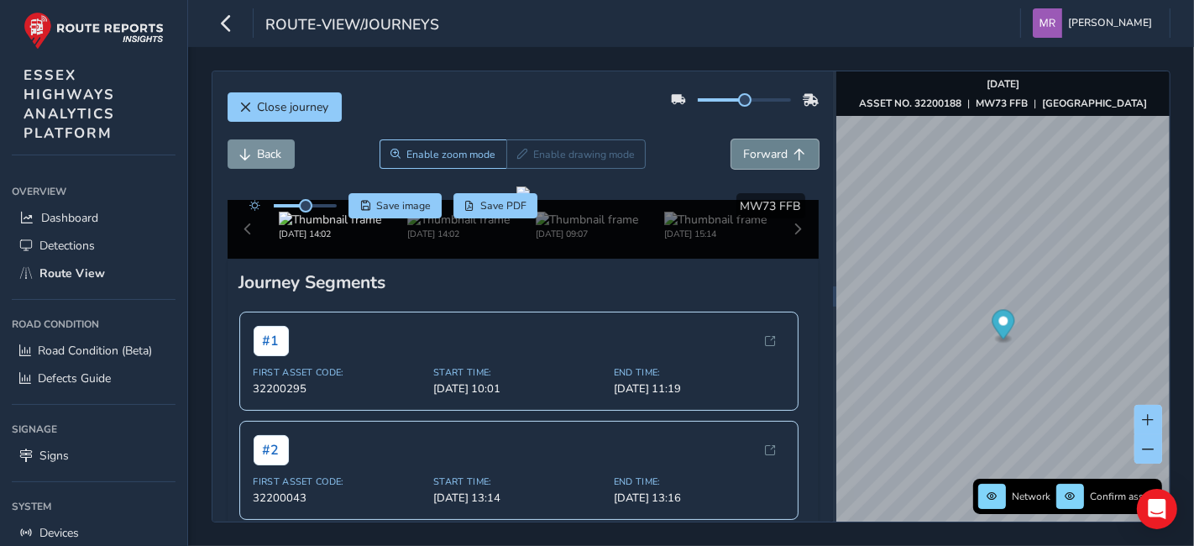
click at [744, 160] on span "Forward" at bounding box center [766, 154] width 45 height 16
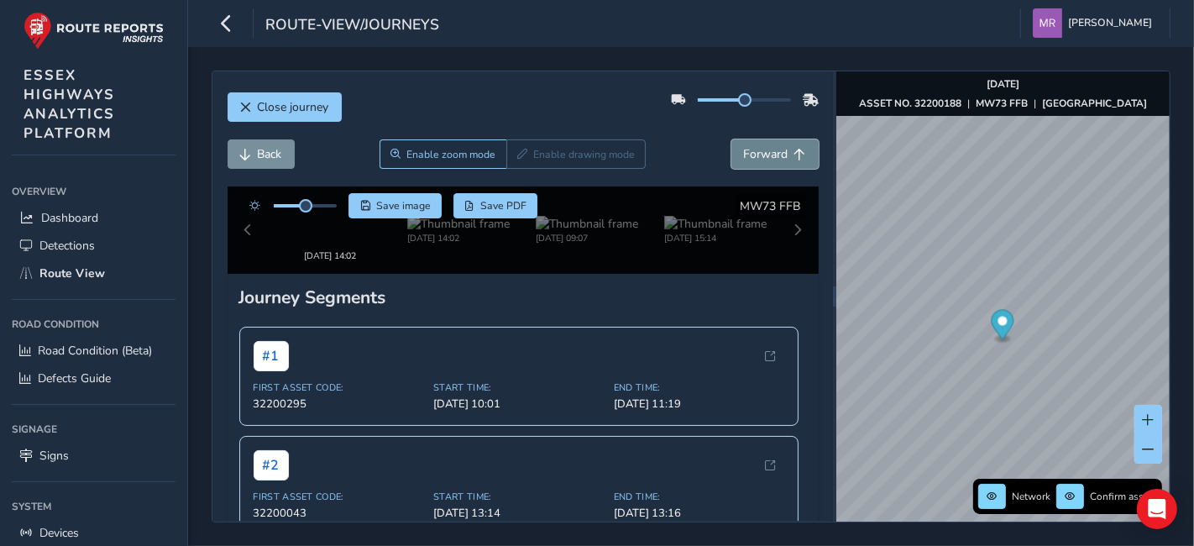
click at [744, 160] on span "Forward" at bounding box center [766, 154] width 45 height 16
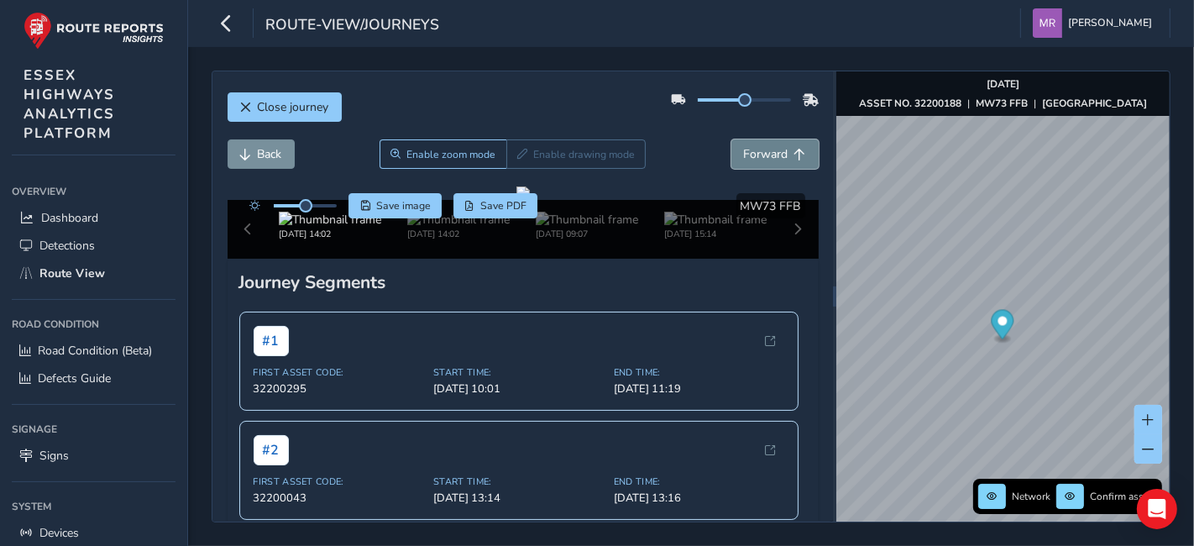
click at [744, 160] on span "Forward" at bounding box center [766, 154] width 45 height 16
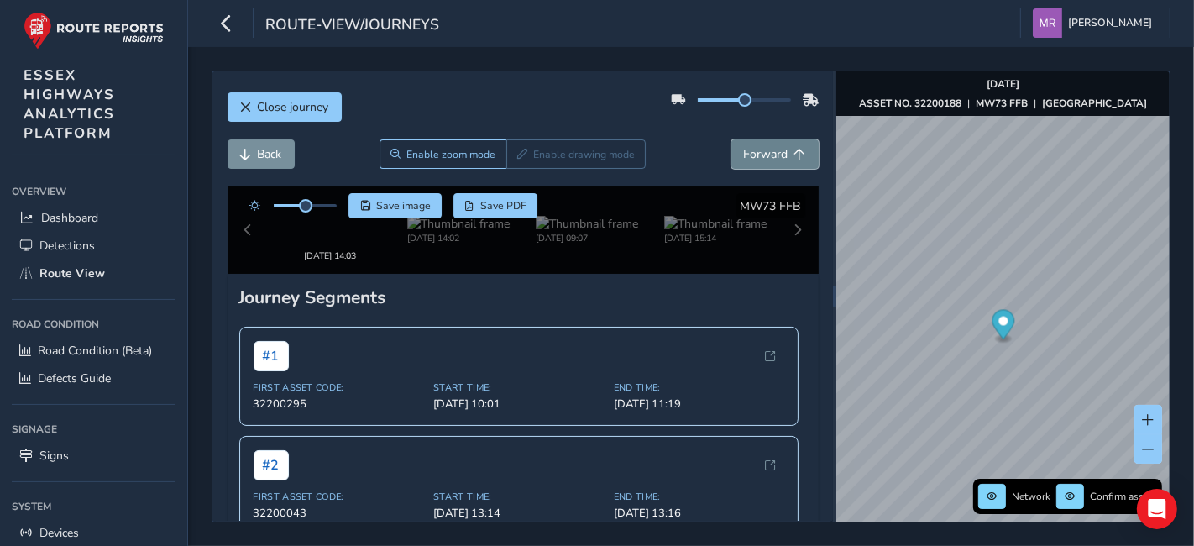
click at [744, 160] on span "Forward" at bounding box center [766, 154] width 45 height 16
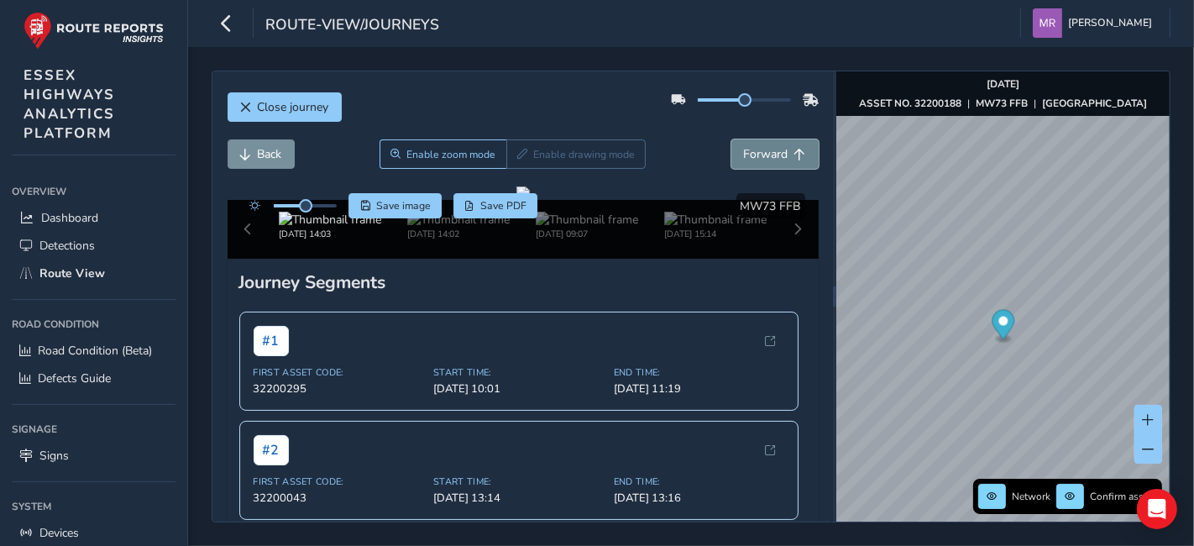
click at [744, 160] on span "Forward" at bounding box center [766, 154] width 45 height 16
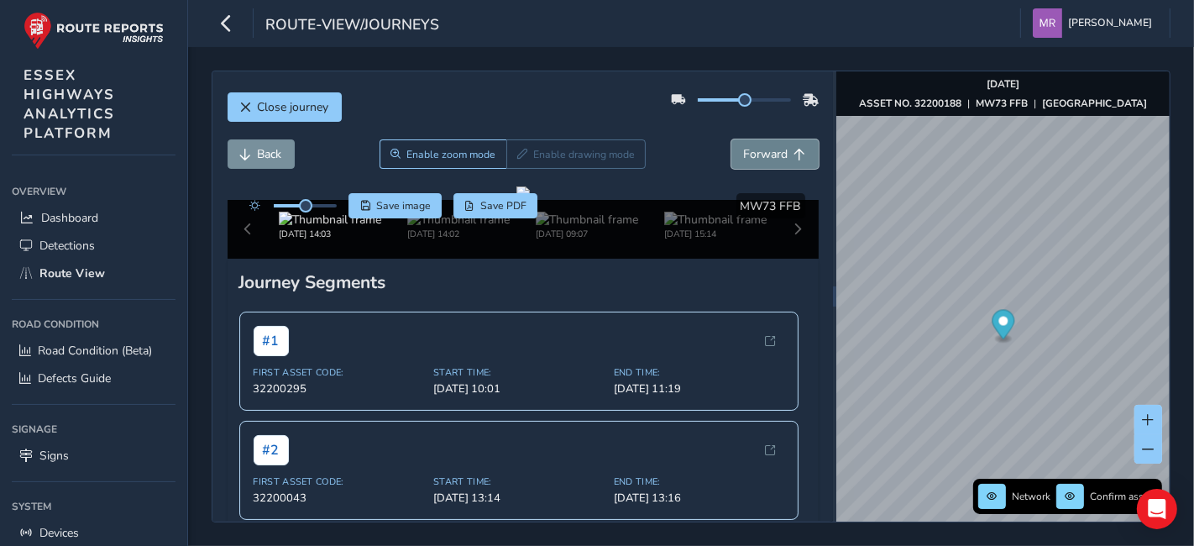
click at [744, 160] on span "Forward" at bounding box center [766, 154] width 45 height 16
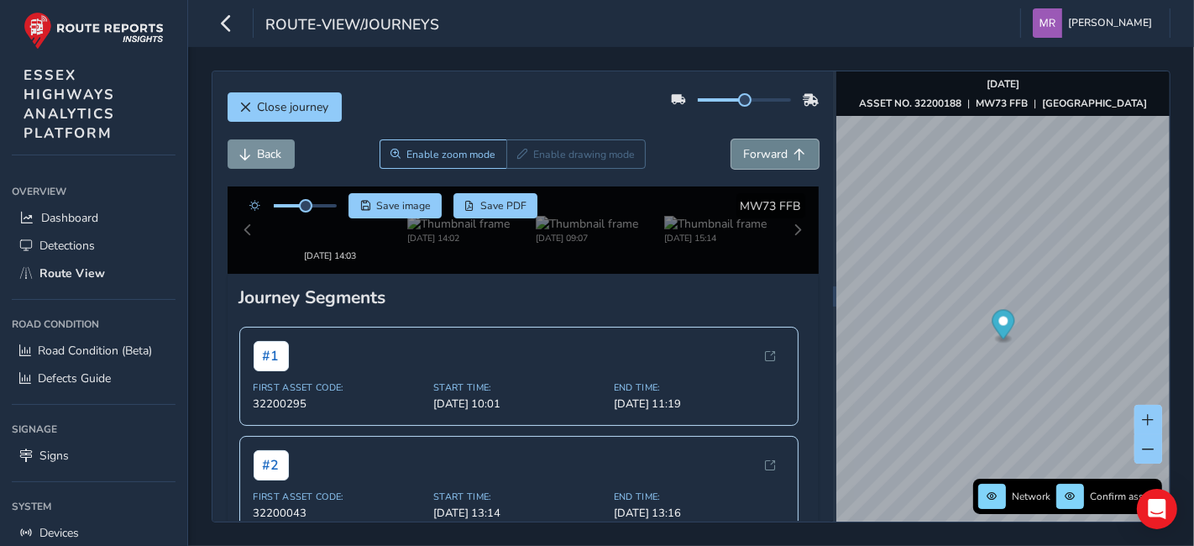
click at [744, 160] on span "Forward" at bounding box center [766, 154] width 45 height 16
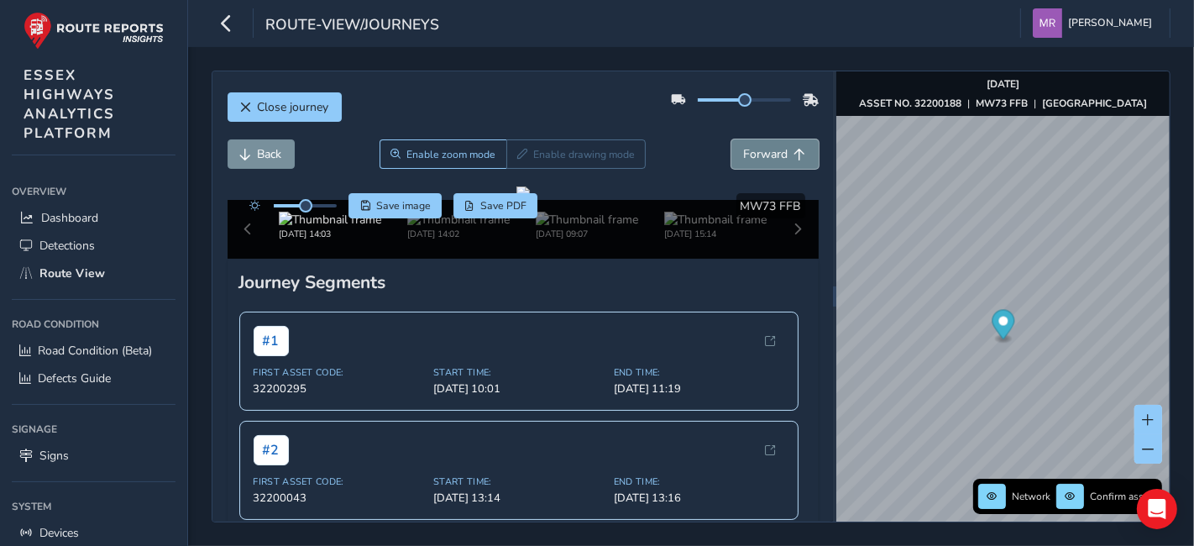
click at [744, 160] on span "Forward" at bounding box center [766, 154] width 45 height 16
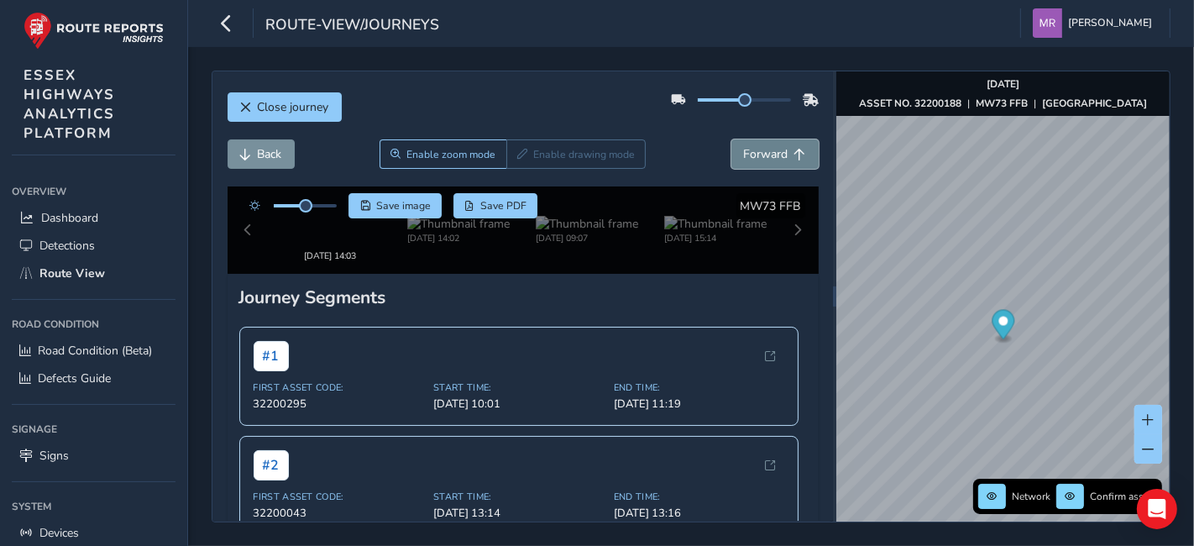
click at [744, 160] on span "Forward" at bounding box center [766, 154] width 45 height 16
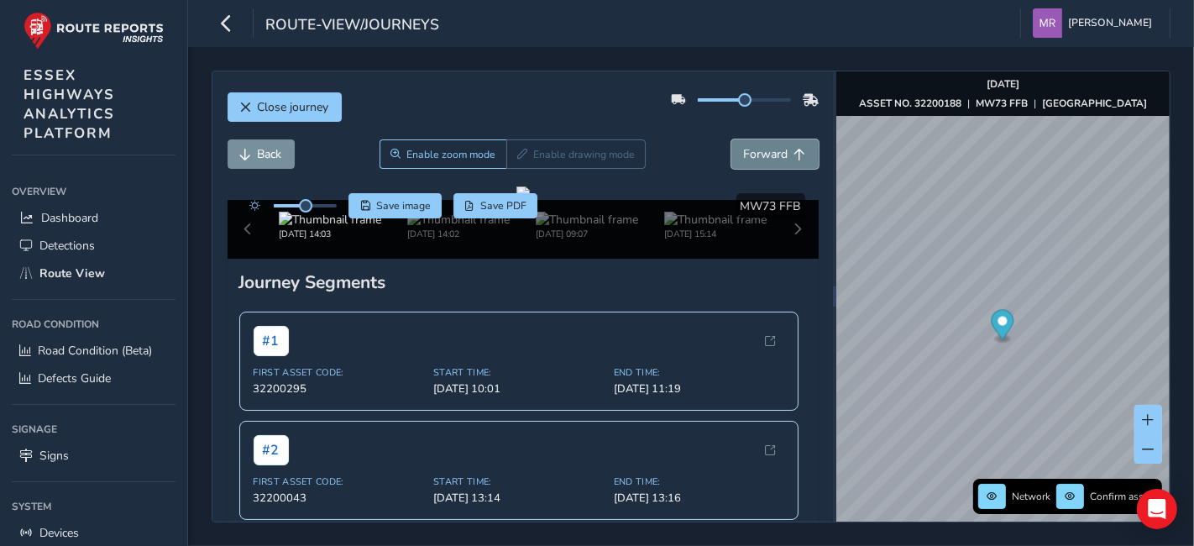
click at [744, 160] on span "Forward" at bounding box center [766, 154] width 45 height 16
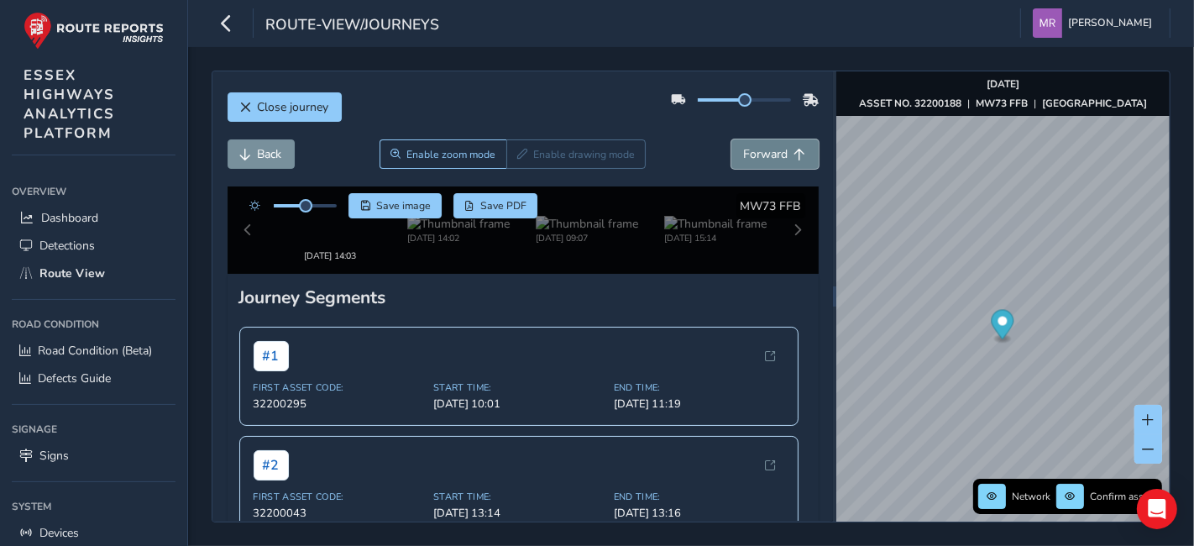
click at [744, 160] on span "Forward" at bounding box center [766, 154] width 45 height 16
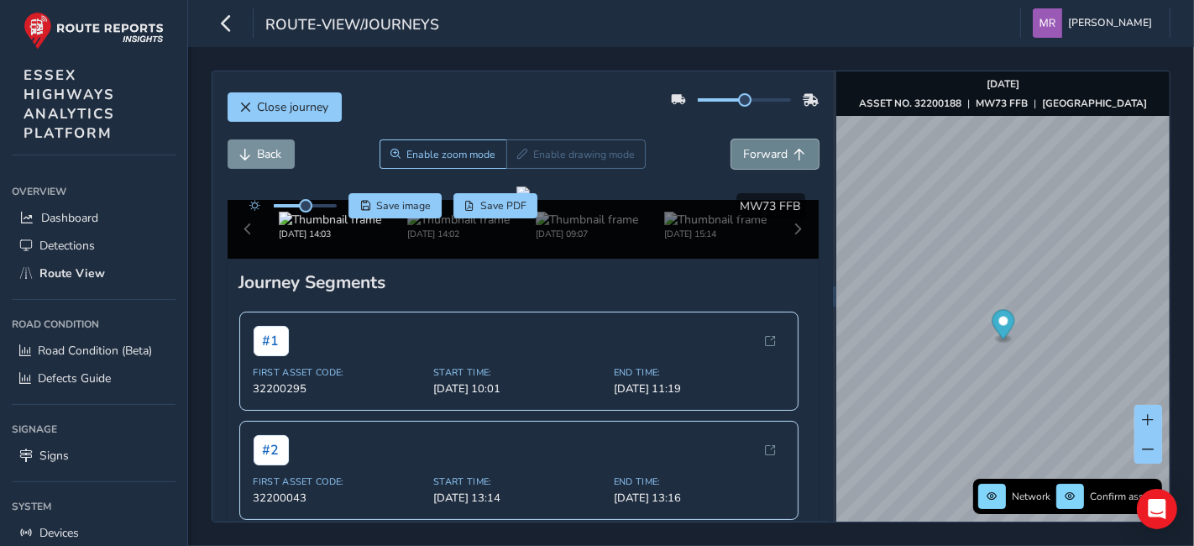
click at [744, 160] on span "Forward" at bounding box center [766, 154] width 45 height 16
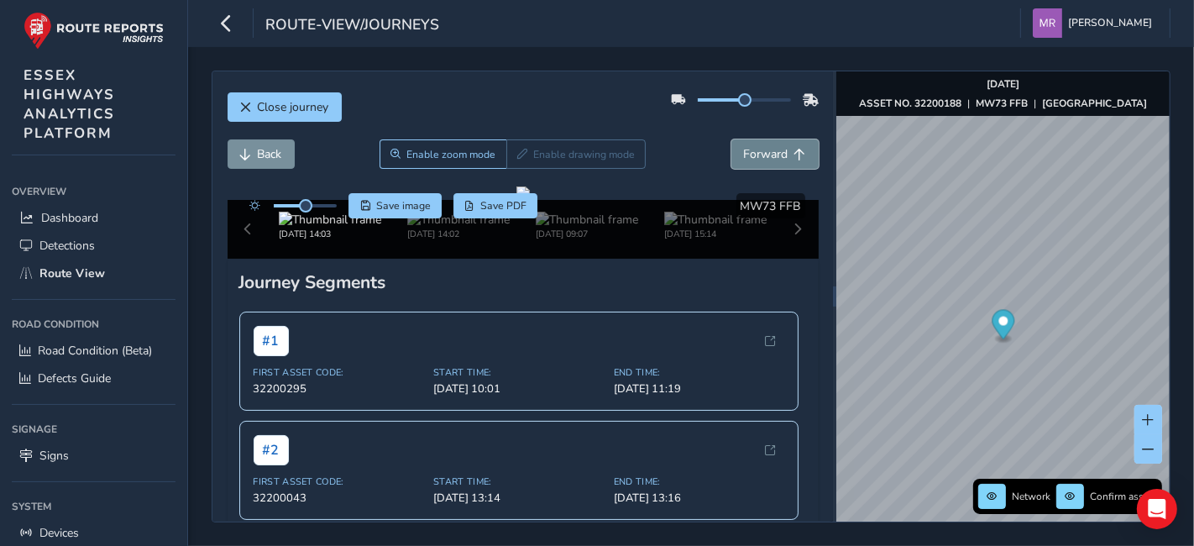
click at [744, 160] on span "Forward" at bounding box center [766, 154] width 45 height 16
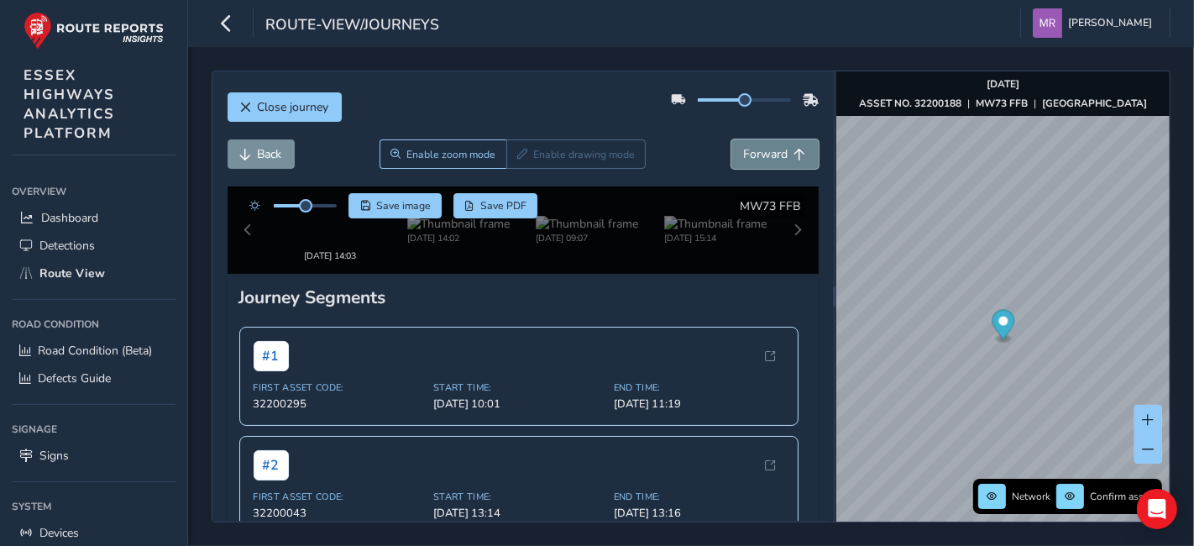
click at [744, 160] on span "Forward" at bounding box center [766, 154] width 45 height 16
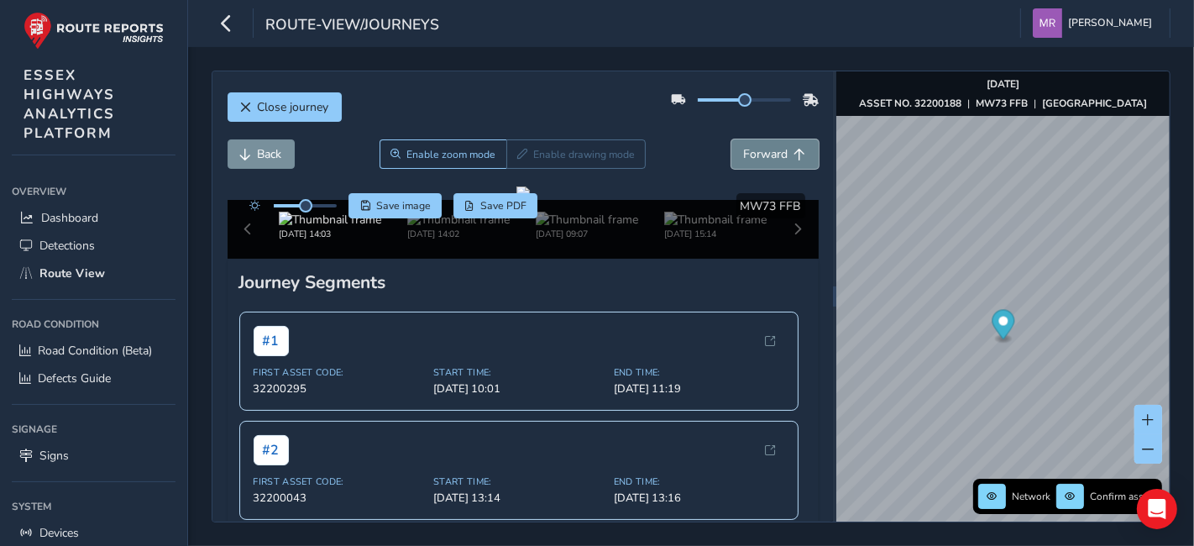
click at [744, 160] on span "Forward" at bounding box center [766, 154] width 45 height 16
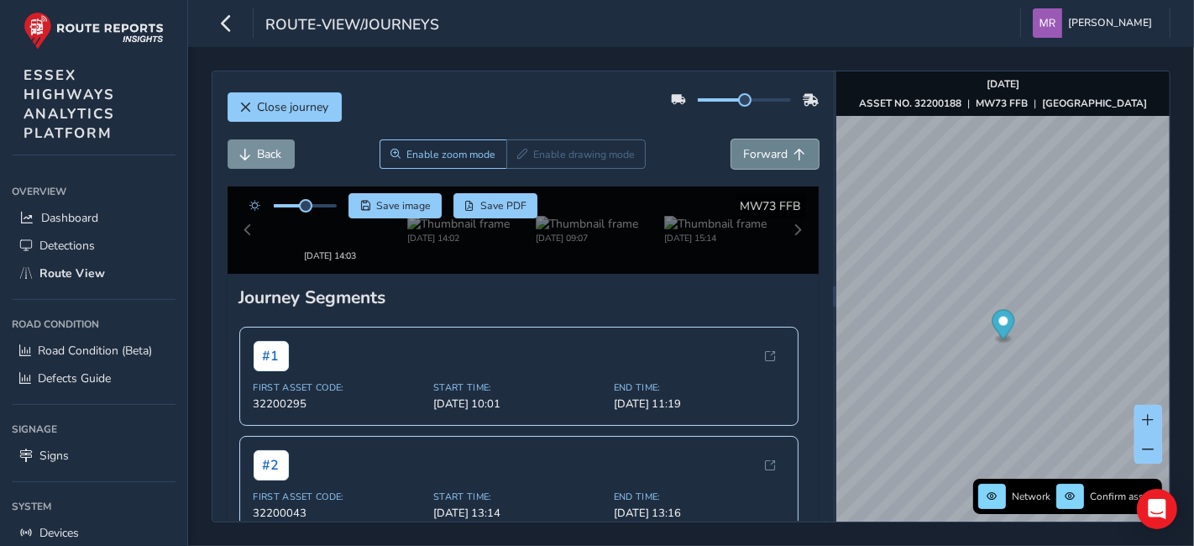
click at [744, 160] on span "Forward" at bounding box center [766, 154] width 45 height 16
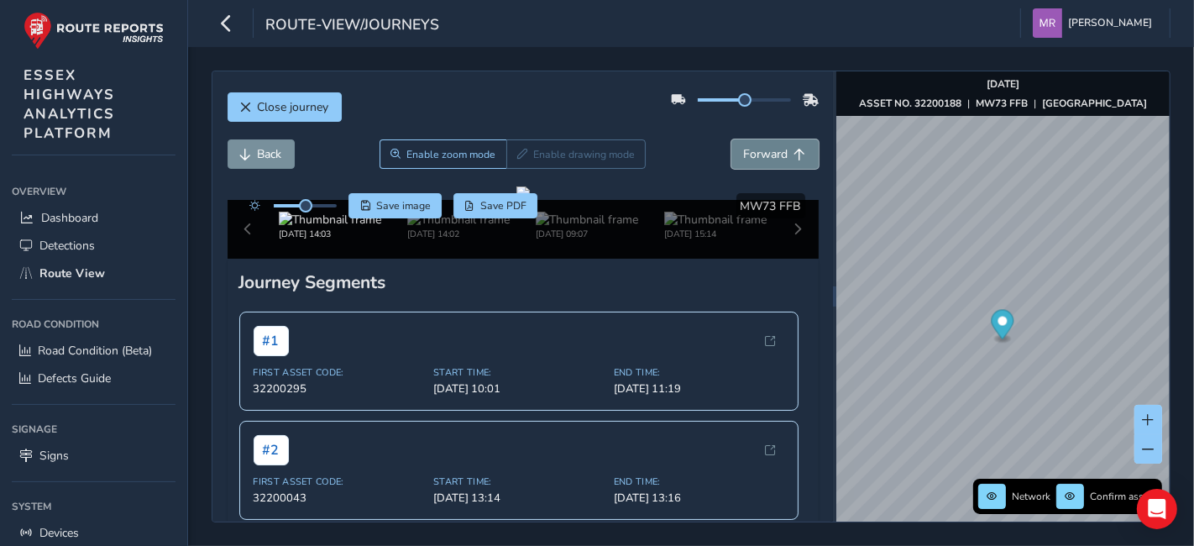
click at [744, 160] on span "Forward" at bounding box center [766, 154] width 45 height 16
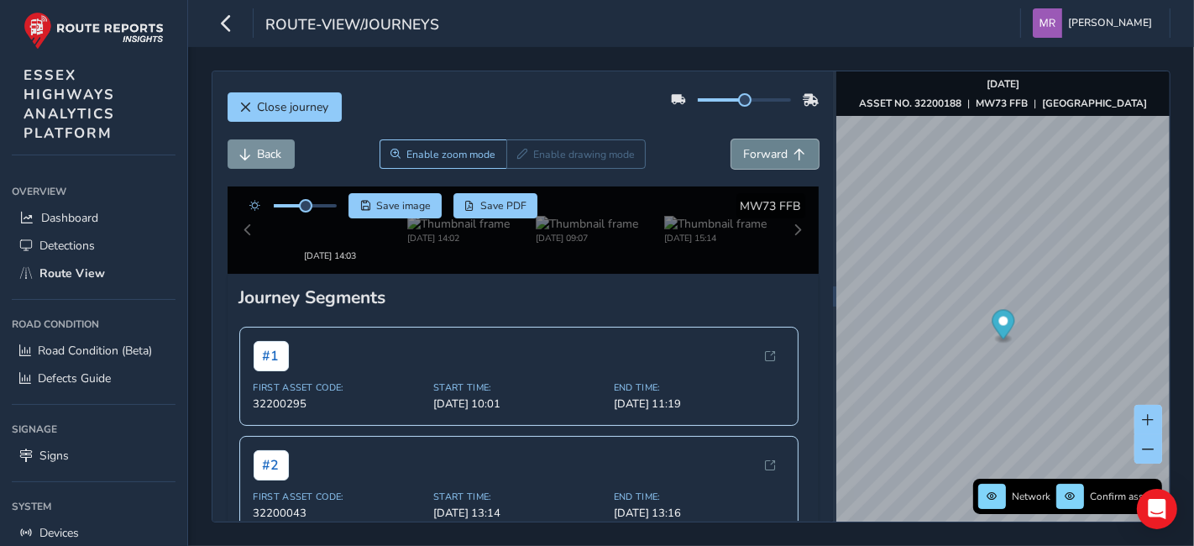
click at [744, 160] on span "Forward" at bounding box center [766, 154] width 45 height 16
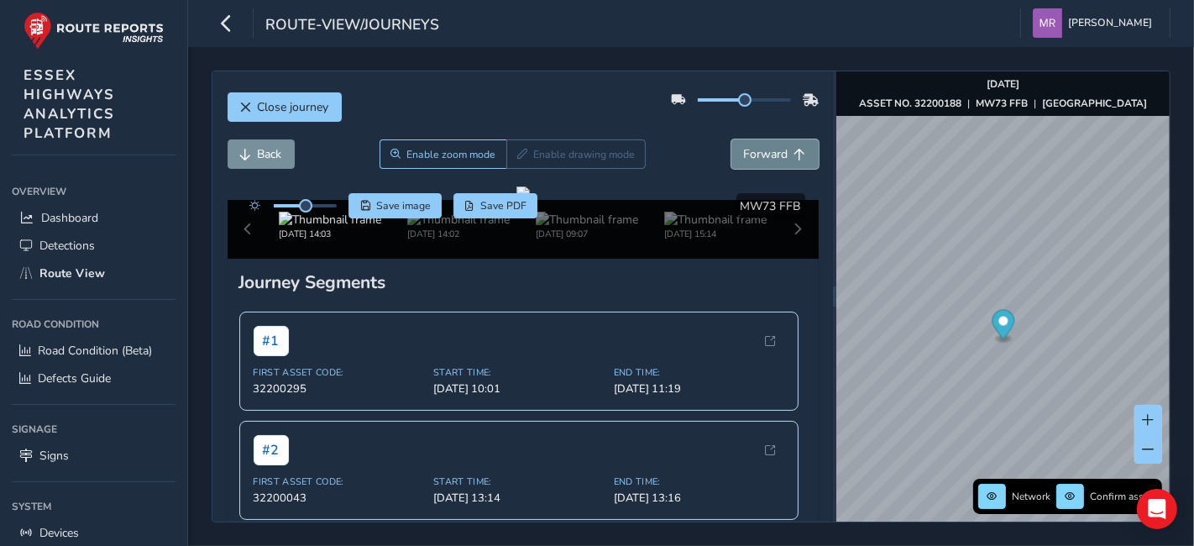
click at [744, 160] on span "Forward" at bounding box center [766, 154] width 45 height 16
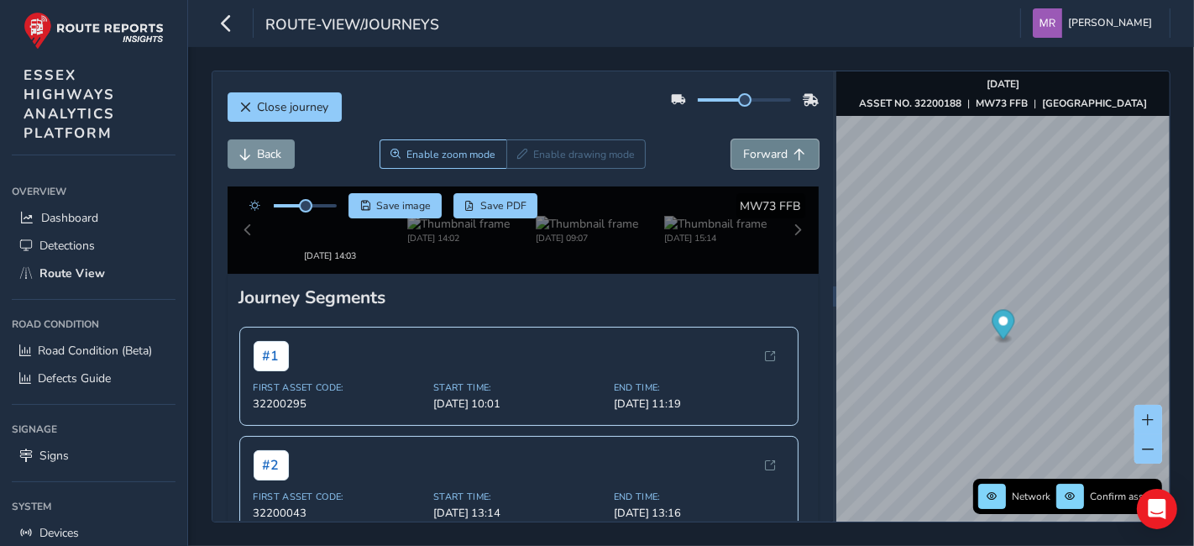
click at [744, 160] on span "Forward" at bounding box center [766, 154] width 45 height 16
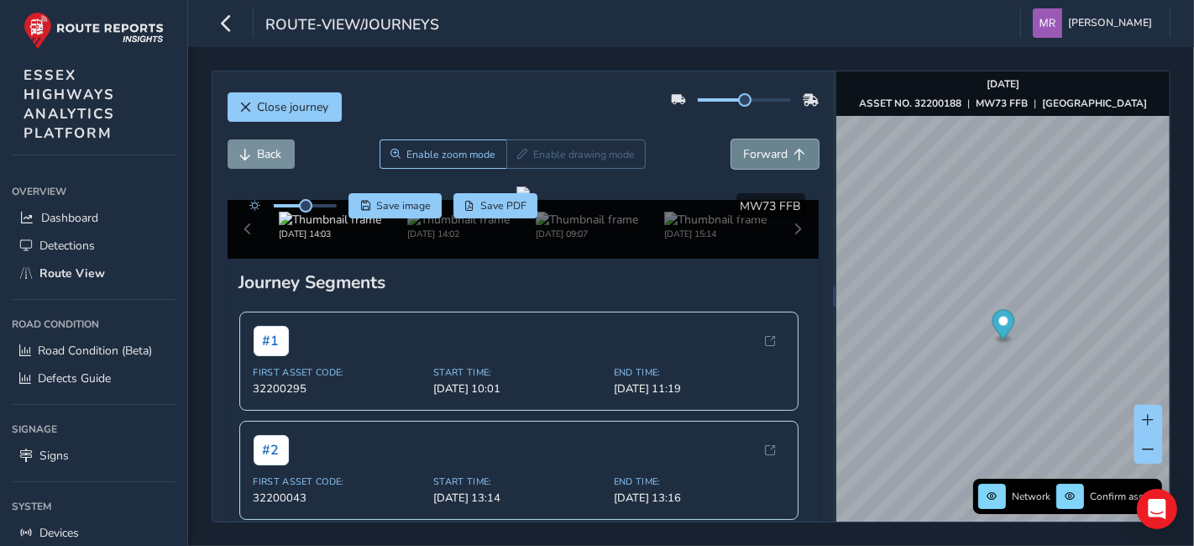
click at [744, 160] on span "Forward" at bounding box center [766, 154] width 45 height 16
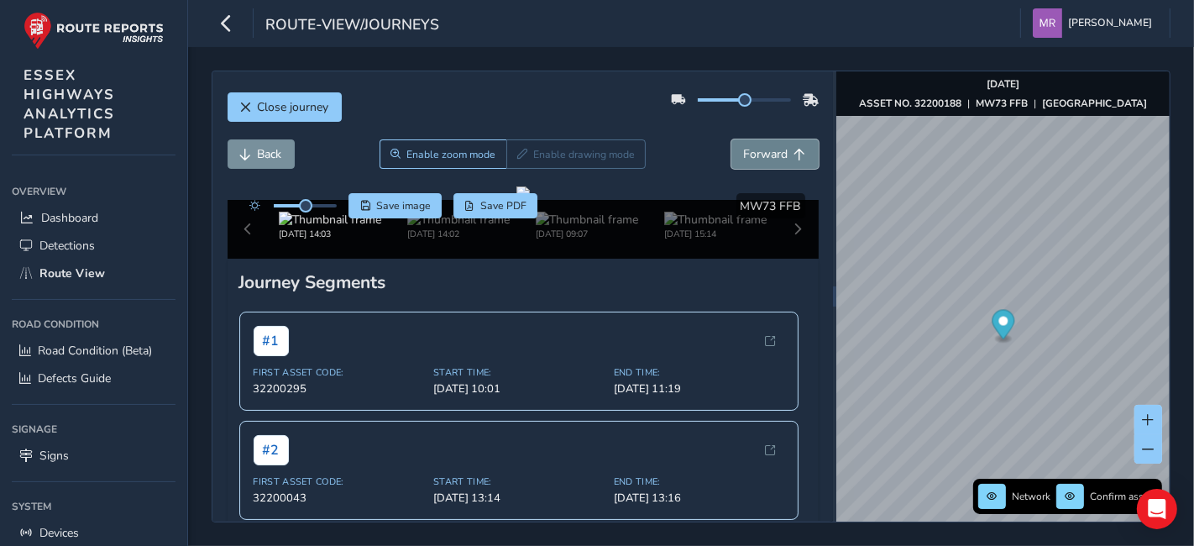
click at [744, 160] on span "Forward" at bounding box center [766, 154] width 45 height 16
click at [280, 163] on button "Back" at bounding box center [261, 153] width 67 height 29
drag, startPoint x: 280, startPoint y: 163, endPoint x: 266, endPoint y: 171, distance: 16.6
click at [266, 171] on div "Back Enable zoom mode Enable drawing mode Forward" at bounding box center [523, 162] width 591 height 47
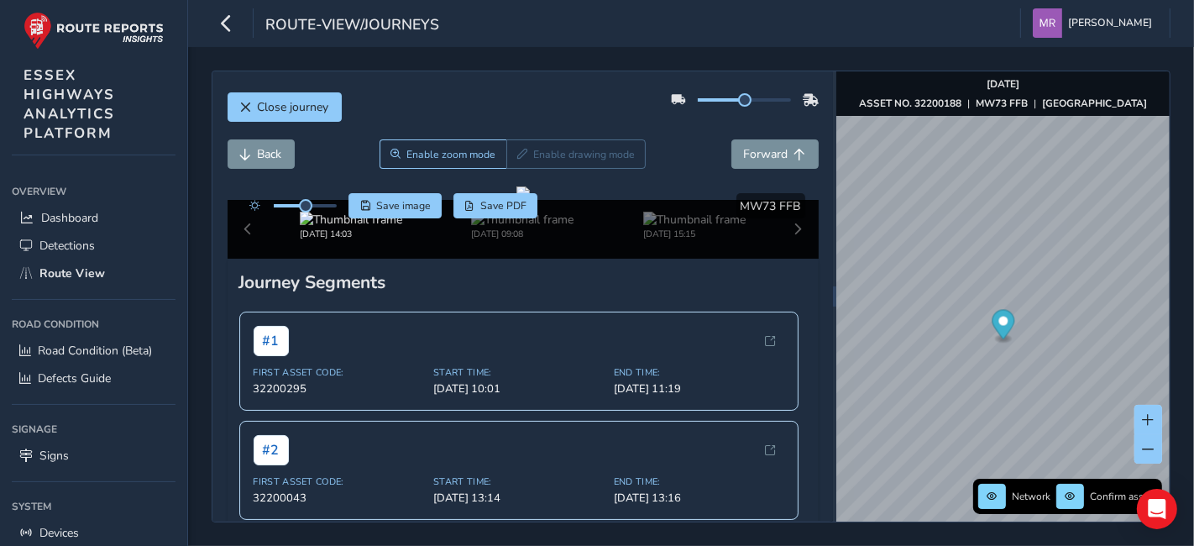
click at [265, 171] on div "Back Enable zoom mode Enable drawing mode Forward" at bounding box center [523, 162] width 591 height 47
click at [265, 157] on span "Back" at bounding box center [270, 154] width 24 height 16
click at [368, 163] on div "Back Enable zoom mode Enable drawing mode Forward" at bounding box center [523, 153] width 591 height 29
click at [286, 160] on button "Back" at bounding box center [261, 153] width 67 height 29
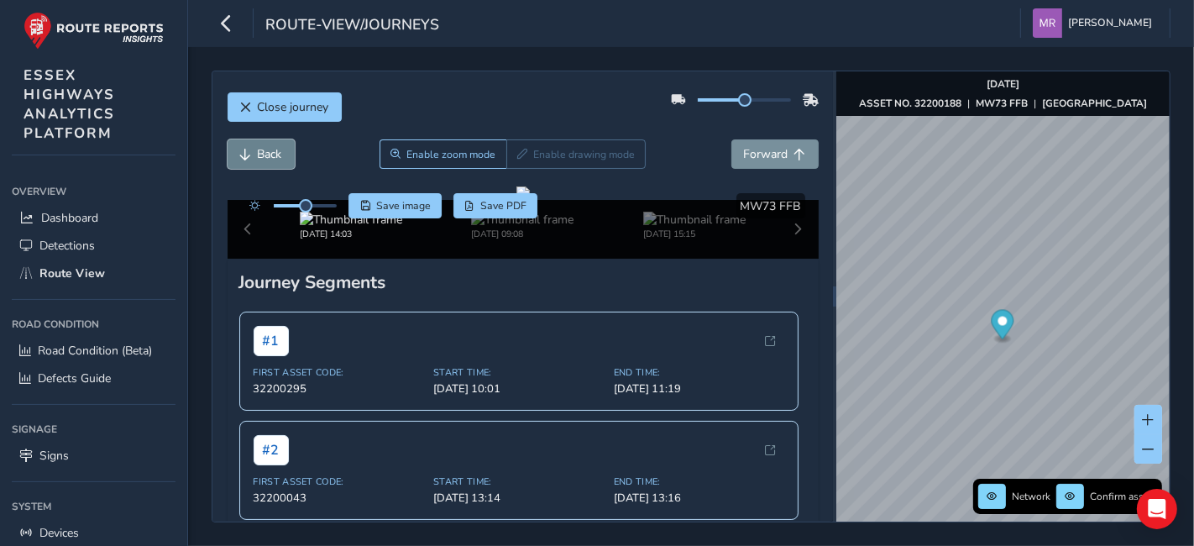
click at [286, 160] on button "Back" at bounding box center [261, 153] width 67 height 29
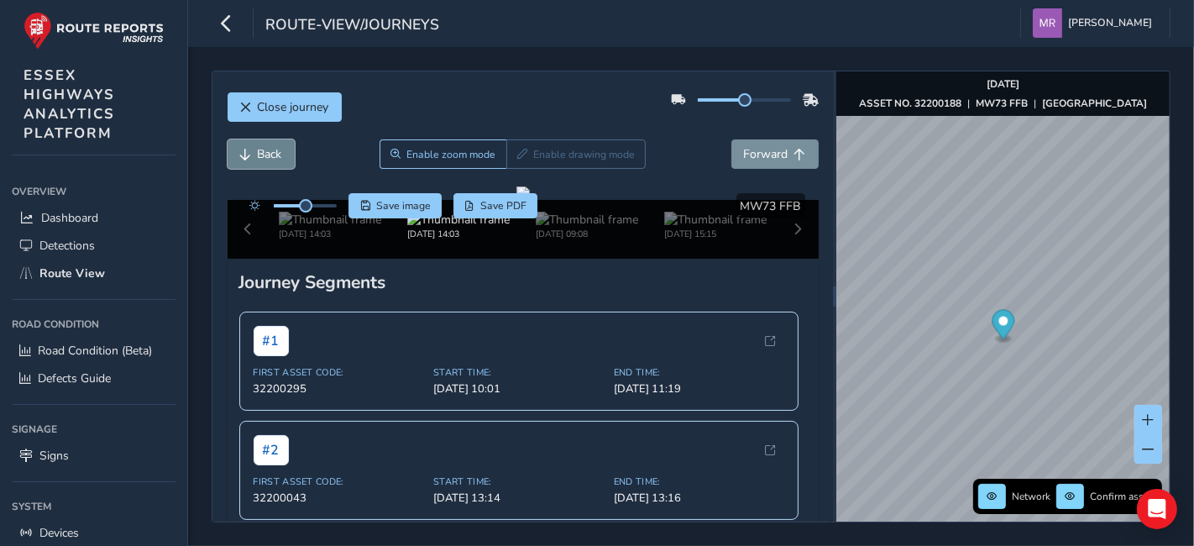
click at [286, 160] on button "Back" at bounding box center [261, 153] width 67 height 29
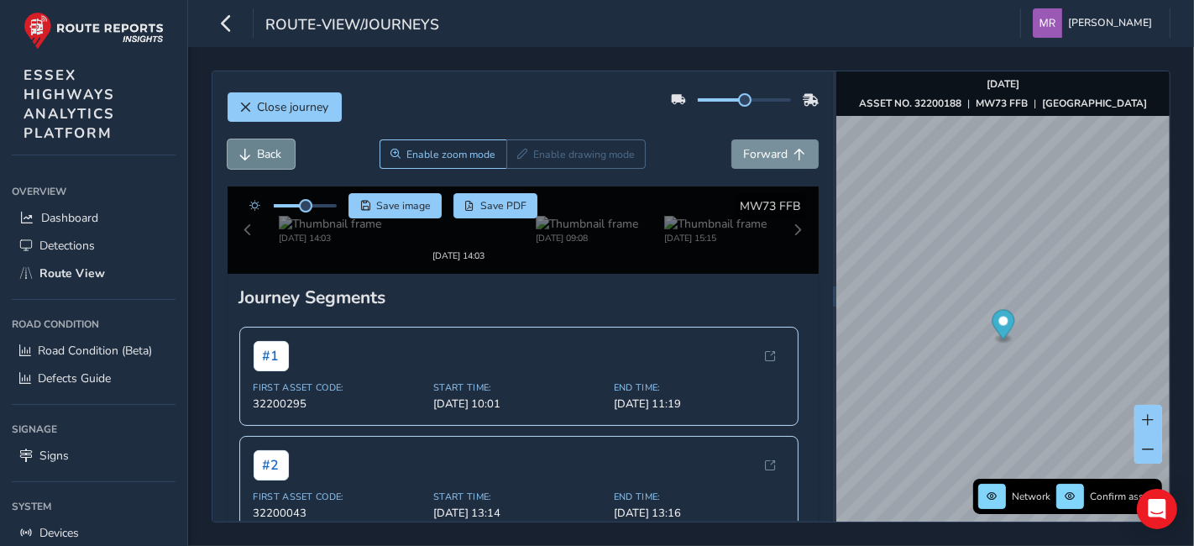
click at [286, 160] on button "Back" at bounding box center [261, 153] width 67 height 29
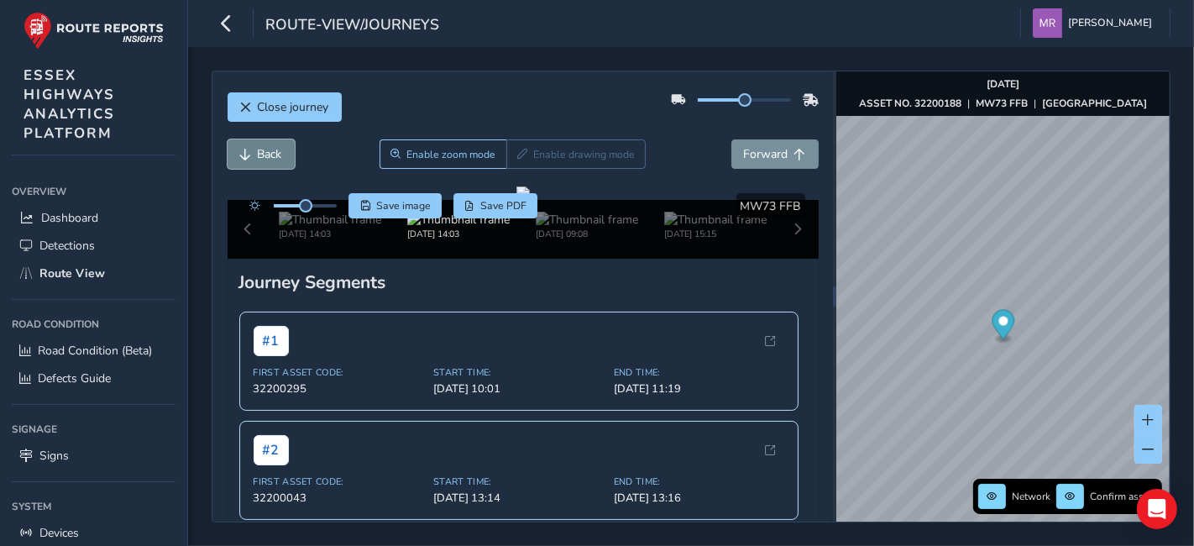
click at [286, 160] on button "Back" at bounding box center [261, 153] width 67 height 29
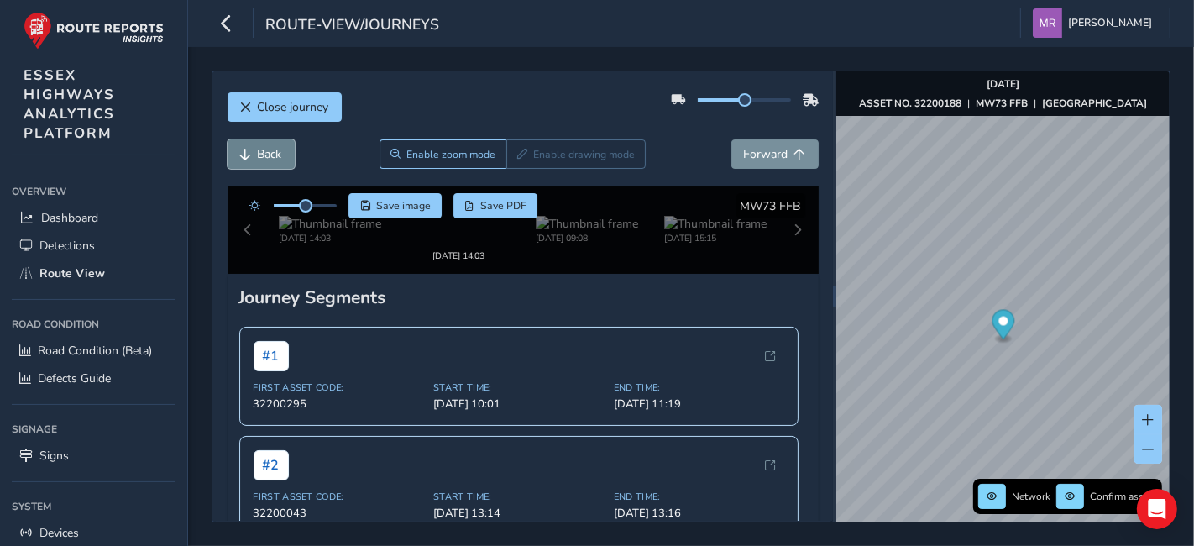
click at [286, 160] on button "Back" at bounding box center [261, 153] width 67 height 29
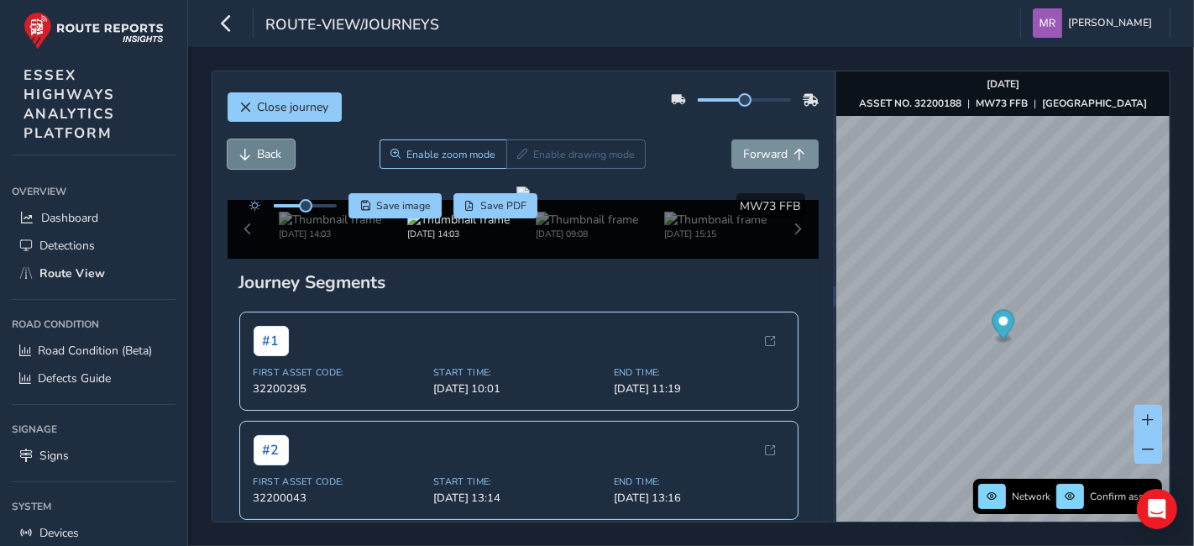
click at [286, 160] on button "Back" at bounding box center [261, 153] width 67 height 29
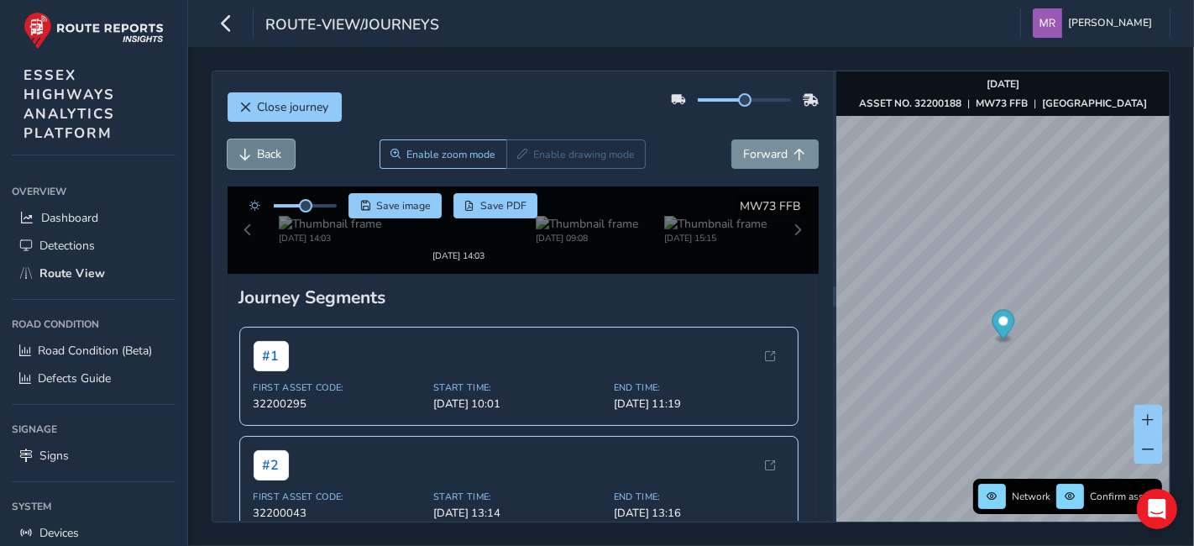
click at [286, 160] on button "Back" at bounding box center [261, 153] width 67 height 29
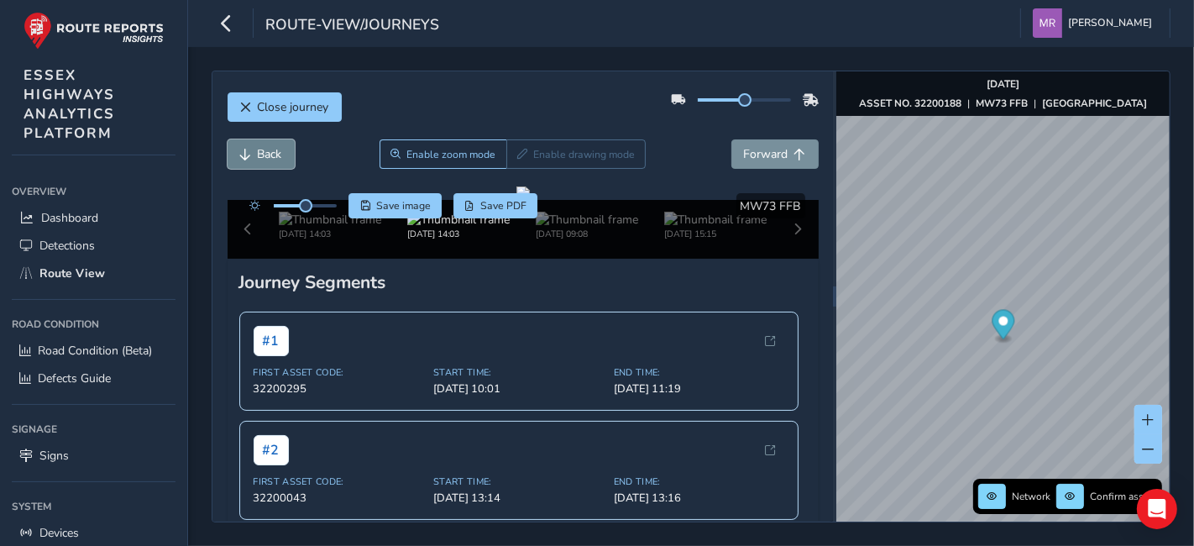
click at [286, 160] on button "Back" at bounding box center [261, 153] width 67 height 29
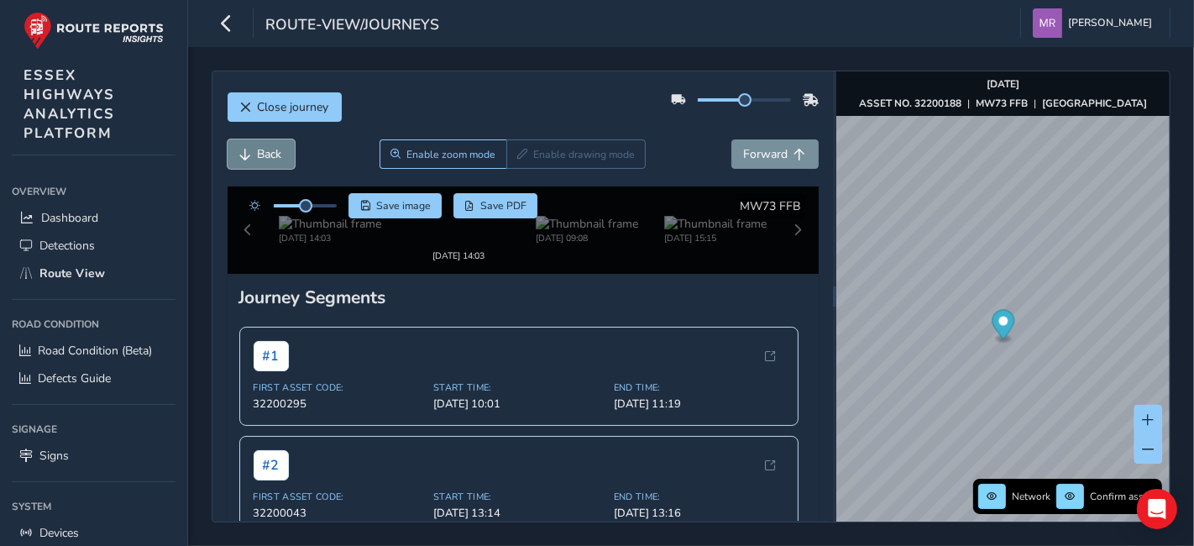
click at [286, 160] on button "Back" at bounding box center [261, 153] width 67 height 29
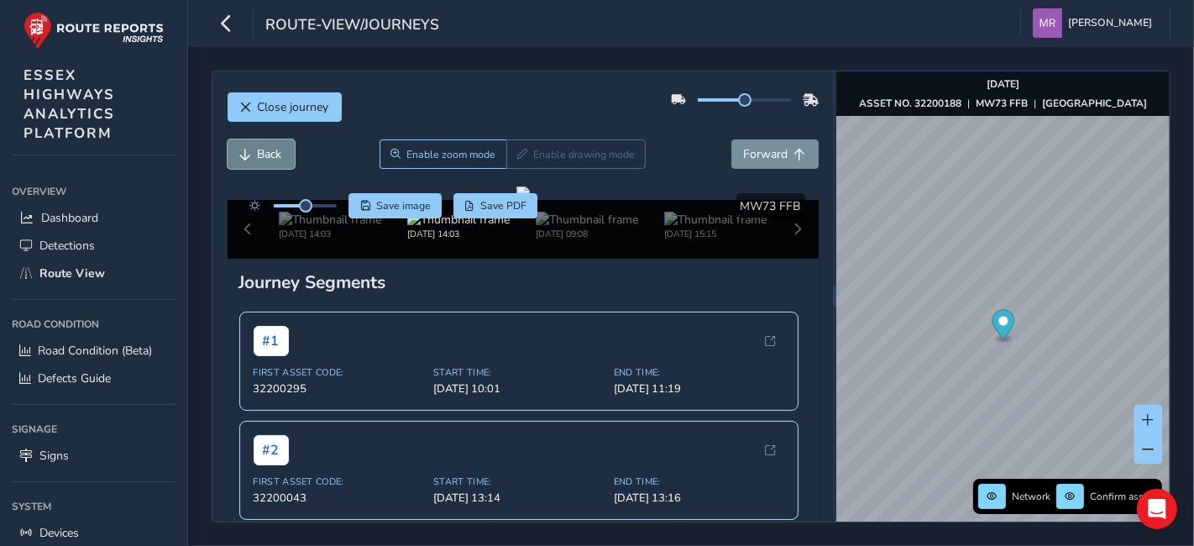
click at [286, 160] on button "Back" at bounding box center [261, 153] width 67 height 29
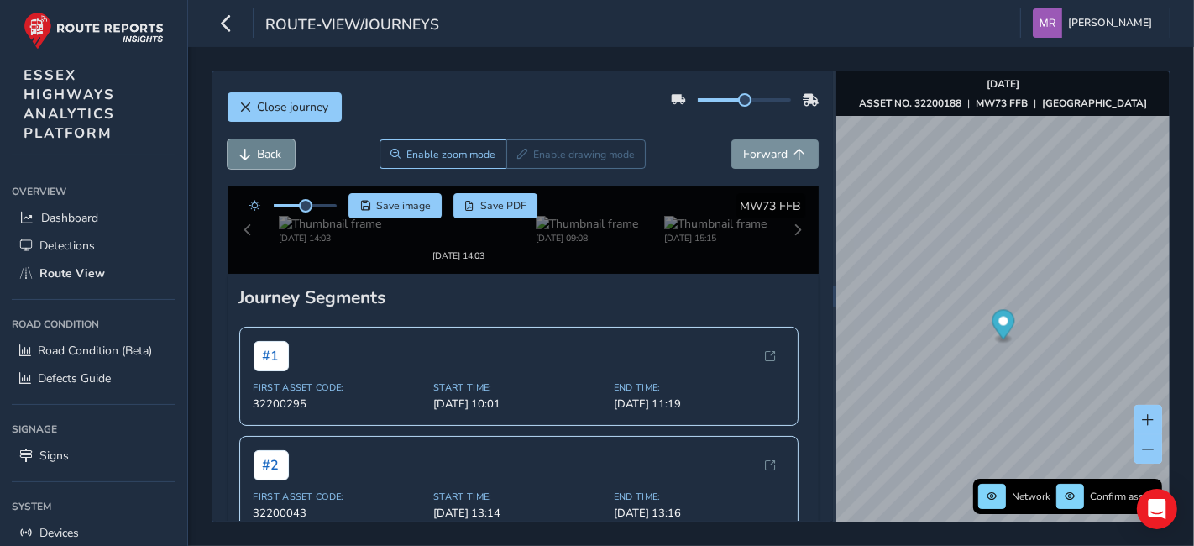
click at [286, 160] on button "Back" at bounding box center [261, 153] width 67 height 29
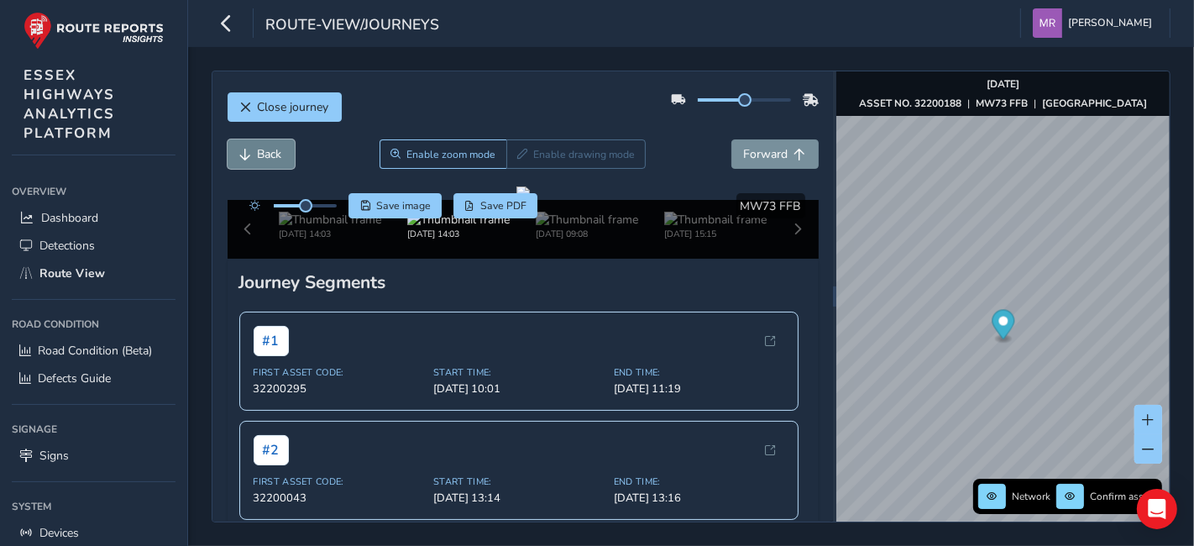
click at [286, 160] on button "Back" at bounding box center [261, 153] width 67 height 29
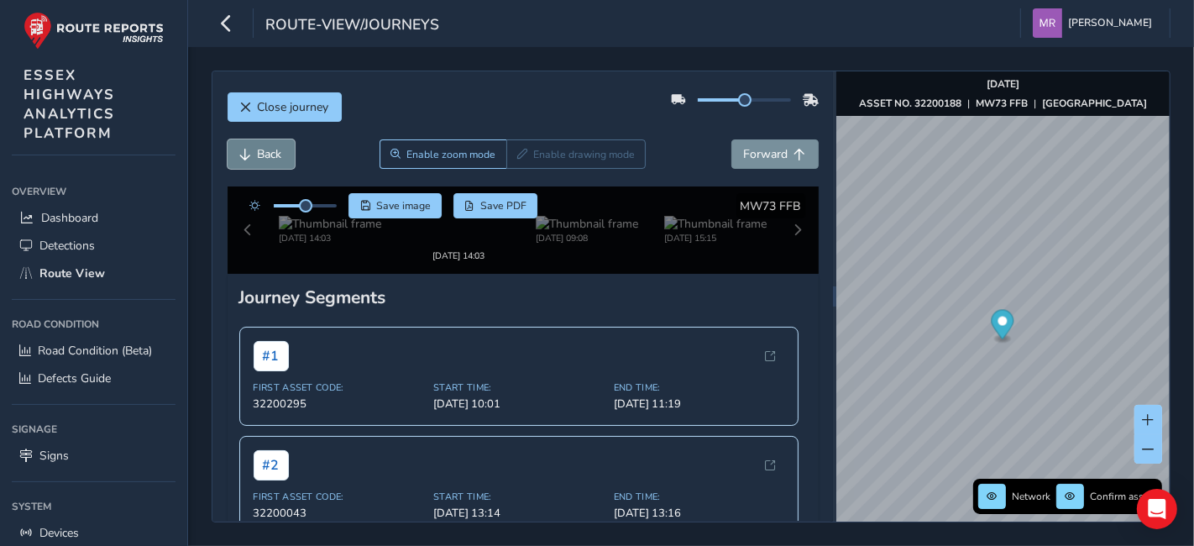
click at [286, 160] on button "Back" at bounding box center [261, 153] width 67 height 29
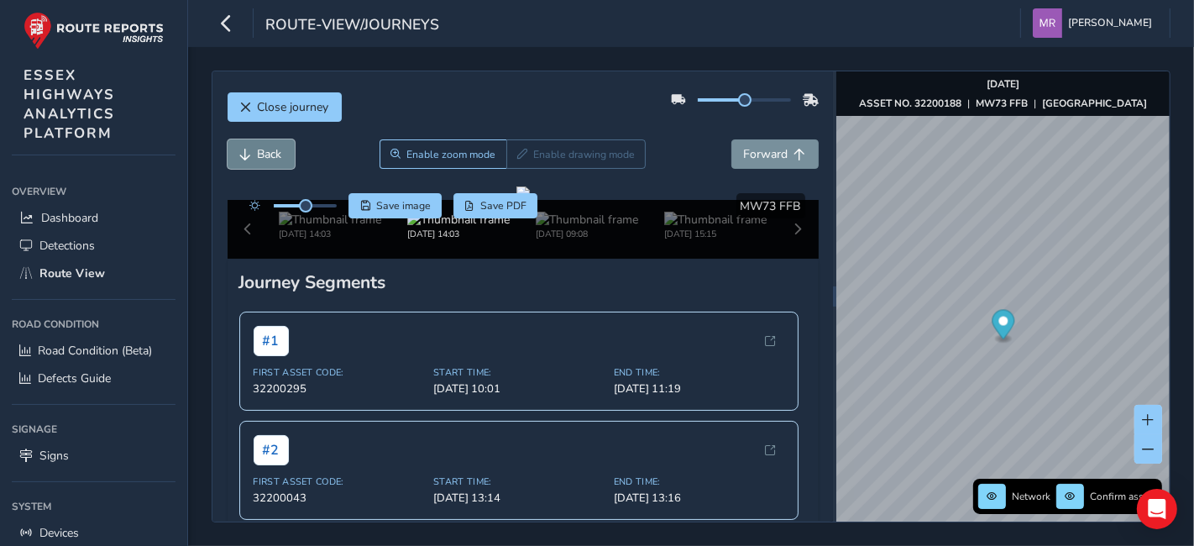
click at [286, 160] on button "Back" at bounding box center [261, 153] width 67 height 29
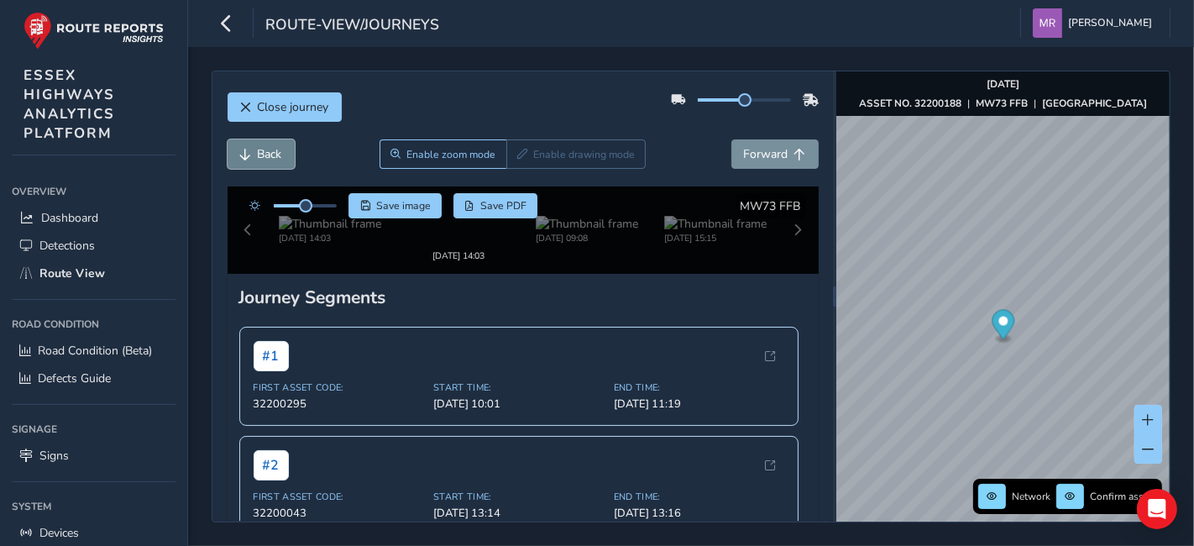
click at [286, 160] on button "Back" at bounding box center [261, 153] width 67 height 29
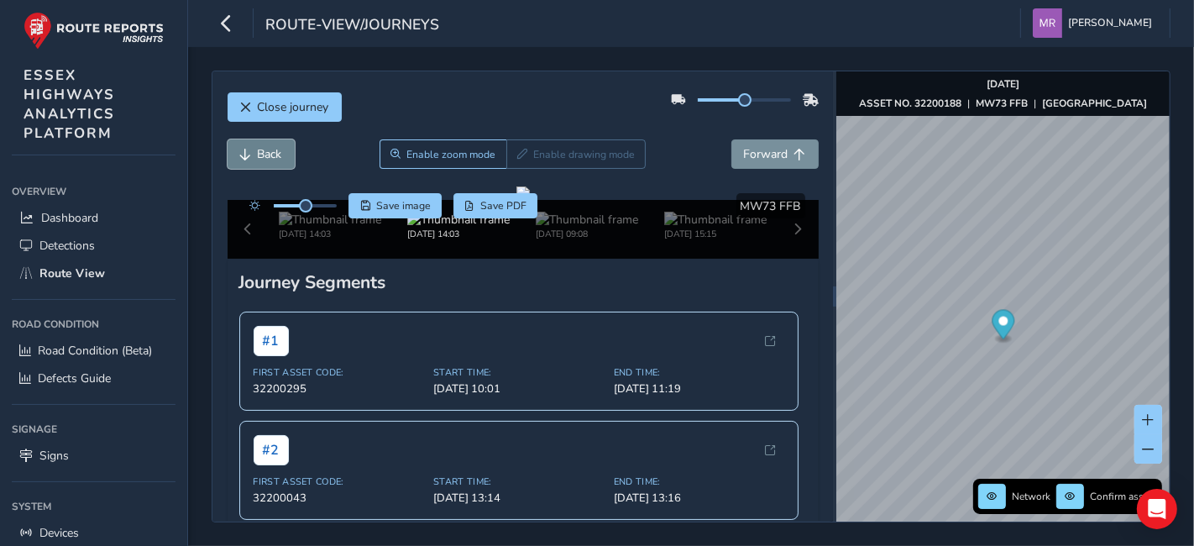
click at [286, 160] on button "Back" at bounding box center [261, 153] width 67 height 29
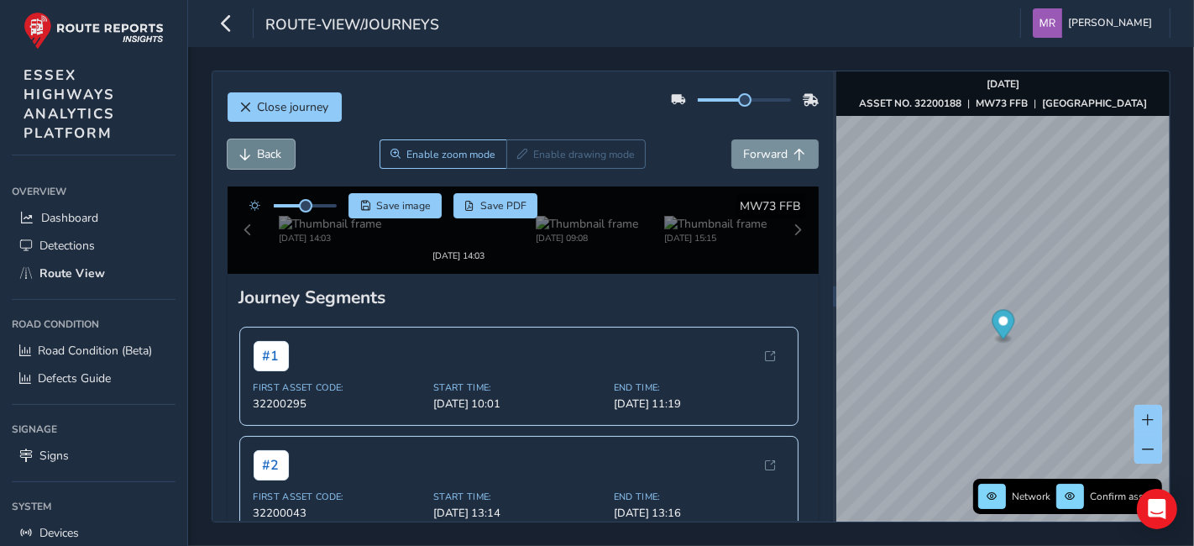
click at [286, 160] on button "Back" at bounding box center [261, 153] width 67 height 29
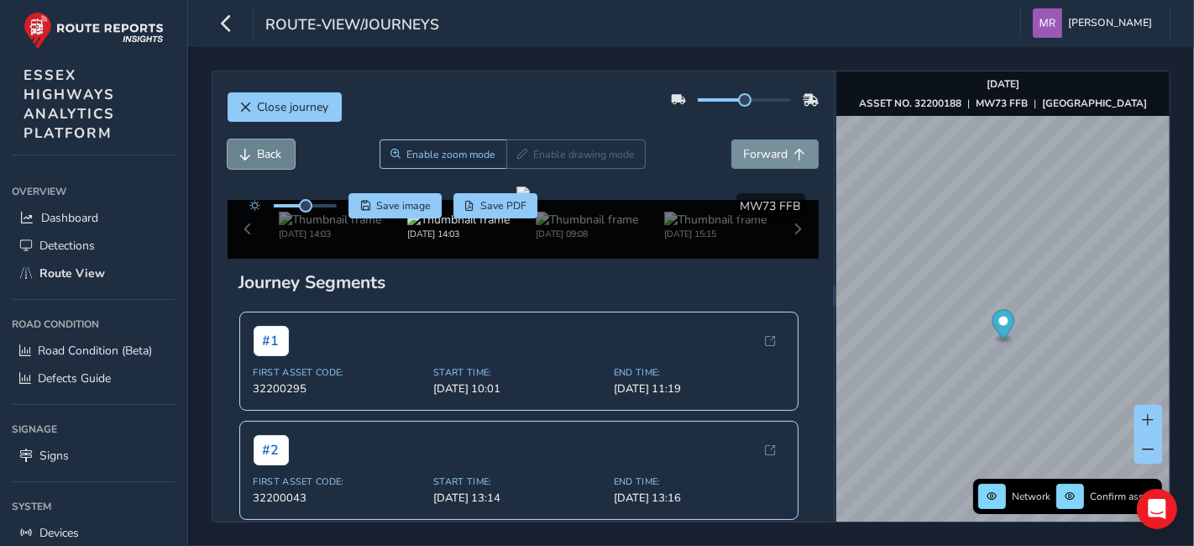
click at [286, 160] on button "Back" at bounding box center [261, 153] width 67 height 29
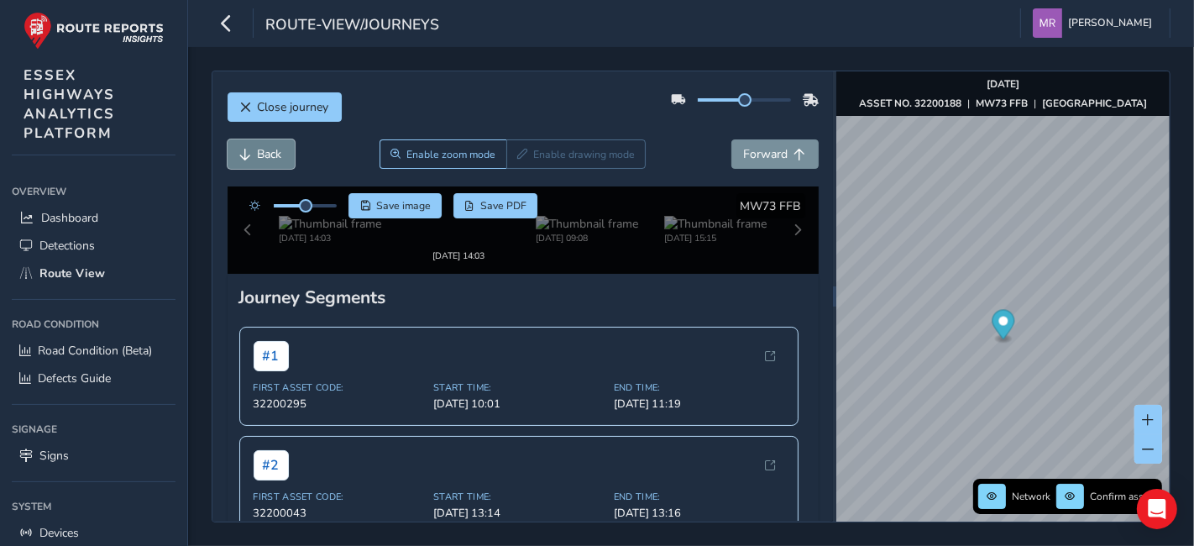
click at [286, 160] on button "Back" at bounding box center [261, 153] width 67 height 29
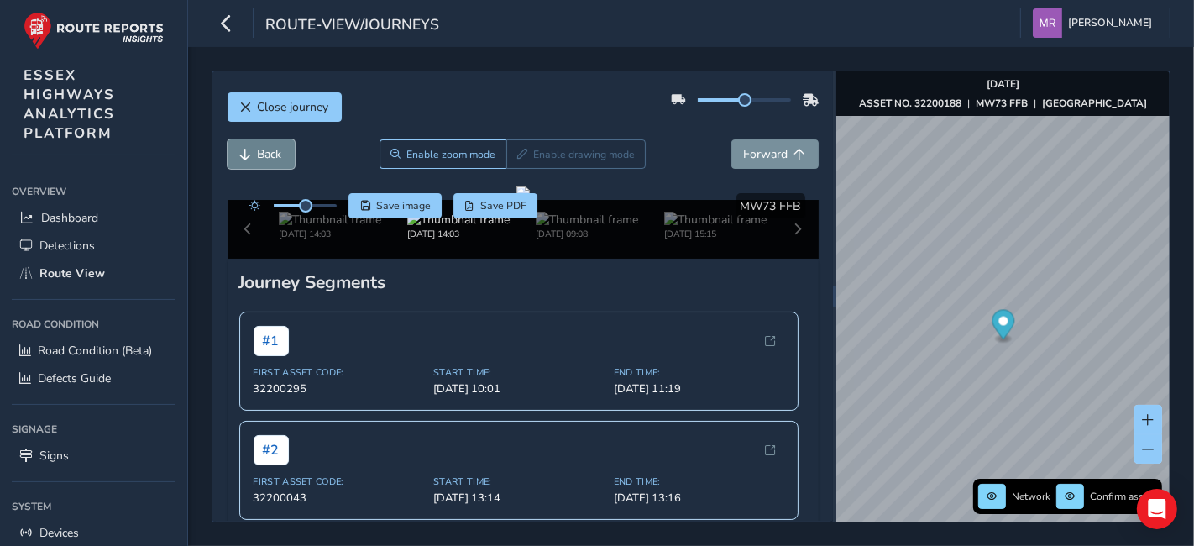
click at [286, 160] on button "Back" at bounding box center [261, 153] width 67 height 29
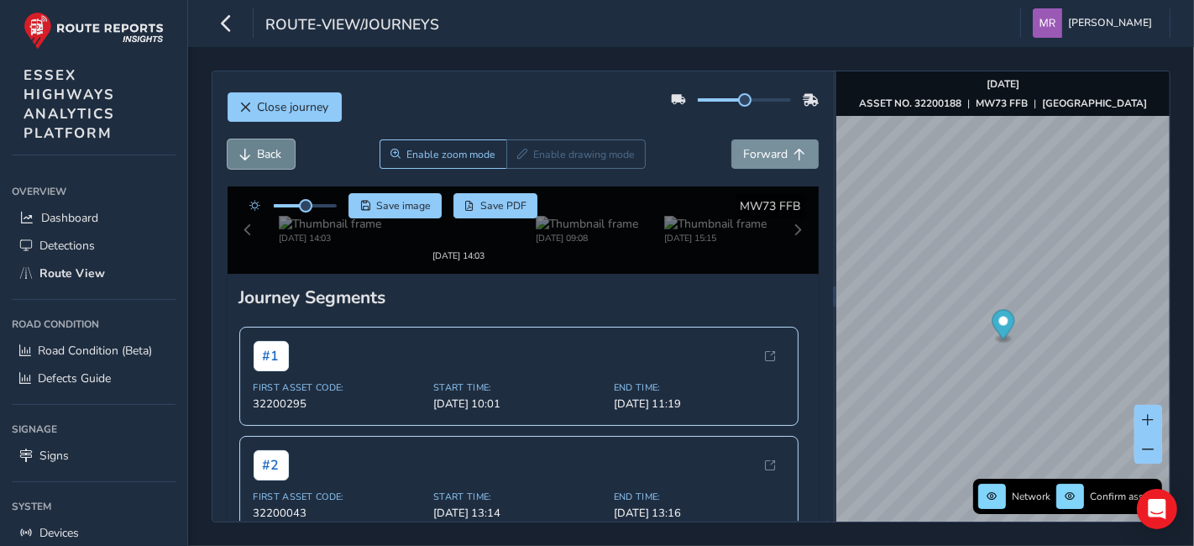
click at [286, 160] on button "Back" at bounding box center [261, 153] width 67 height 29
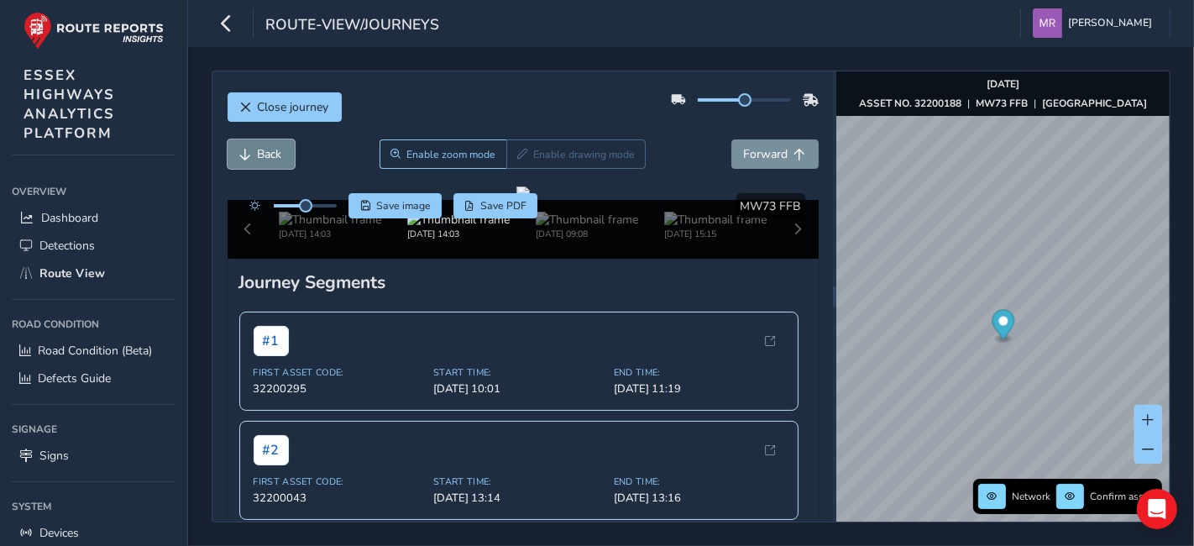
click at [286, 160] on button "Back" at bounding box center [261, 153] width 67 height 29
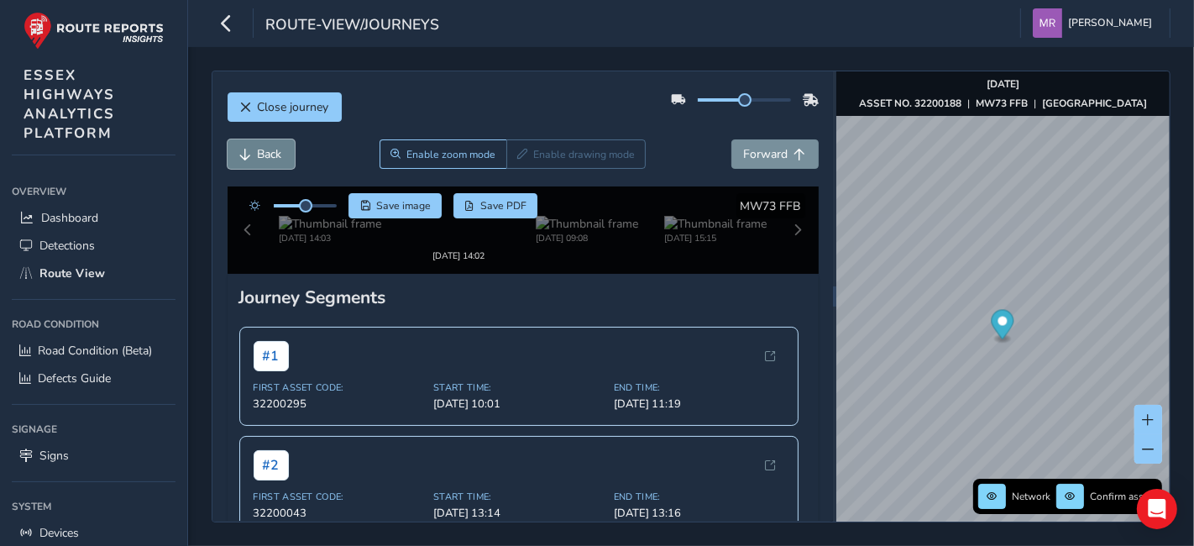
click at [286, 160] on button "Back" at bounding box center [261, 153] width 67 height 29
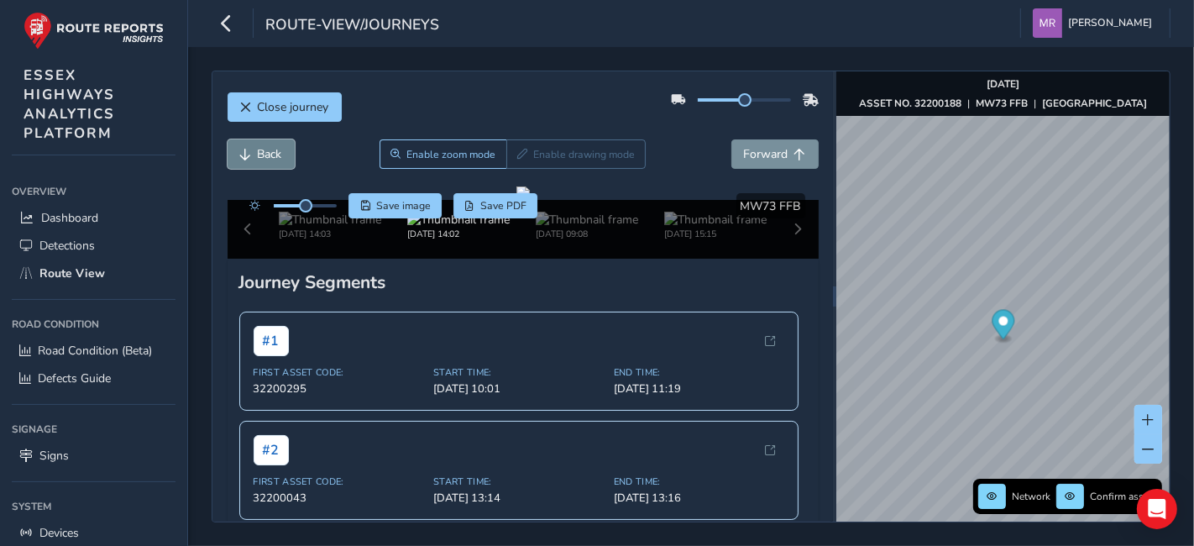
click at [286, 160] on button "Back" at bounding box center [261, 153] width 67 height 29
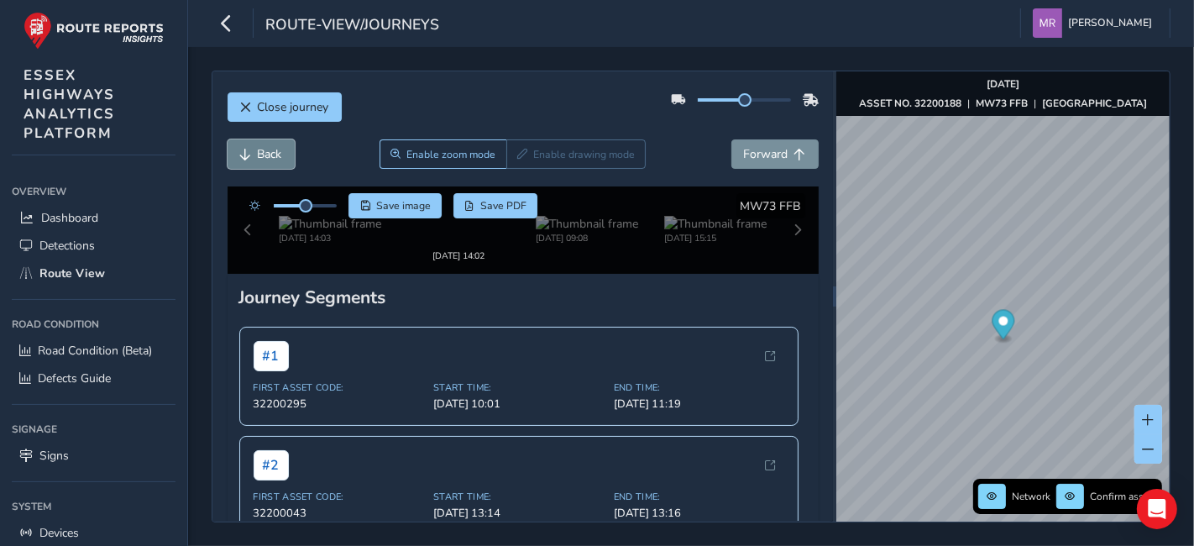
click at [286, 160] on button "Back" at bounding box center [261, 153] width 67 height 29
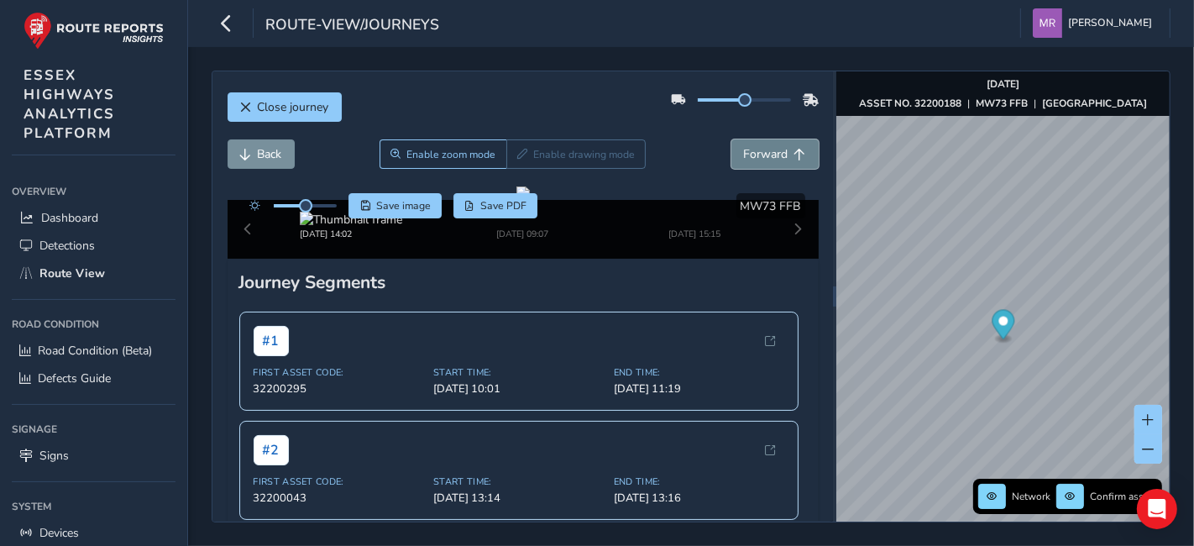
click at [745, 152] on span "Forward" at bounding box center [766, 154] width 45 height 16
click at [280, 146] on span "Back" at bounding box center [270, 154] width 24 height 16
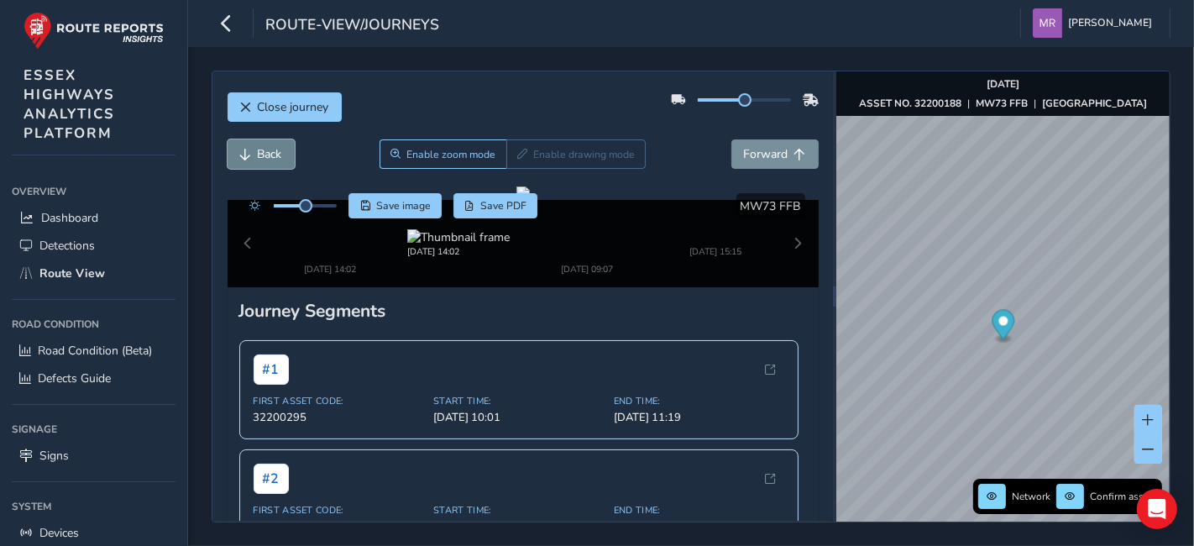
click at [280, 146] on span "Back" at bounding box center [270, 154] width 24 height 16
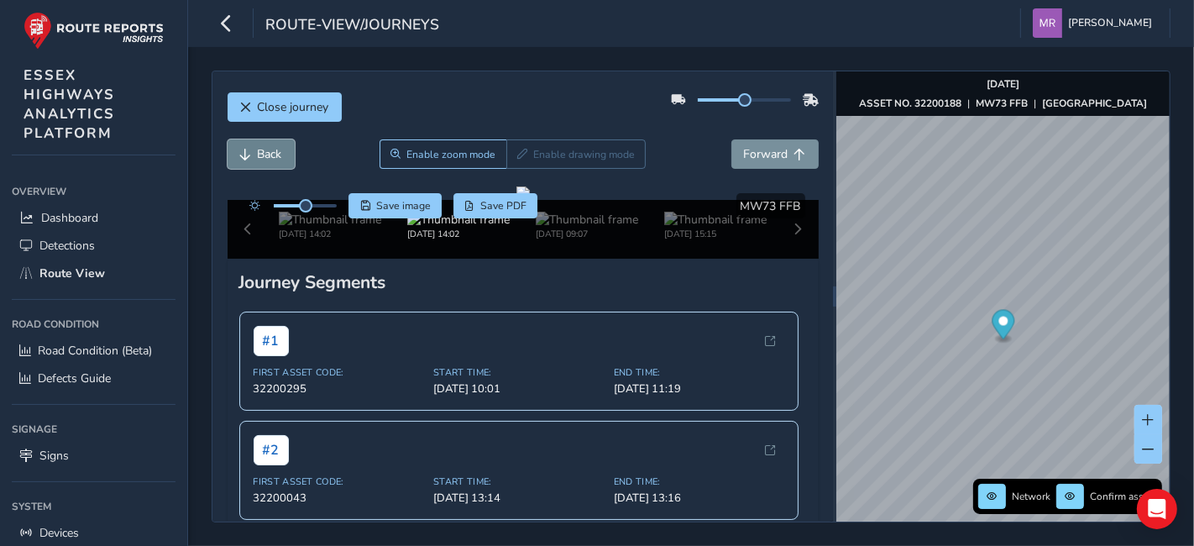
click at [280, 146] on span "Back" at bounding box center [270, 154] width 24 height 16
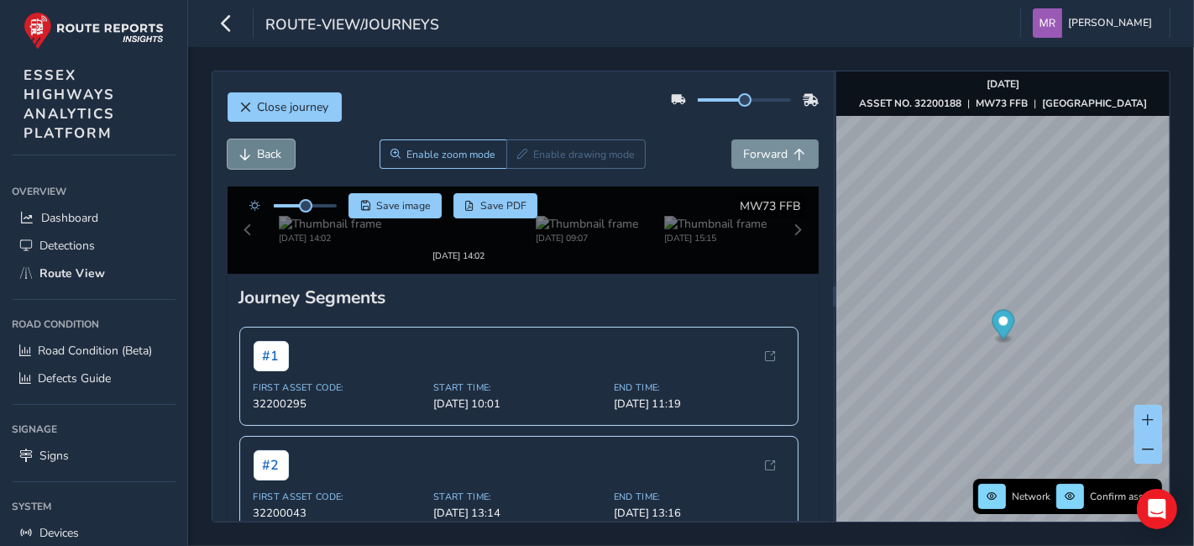
click at [280, 146] on span "Back" at bounding box center [270, 154] width 24 height 16
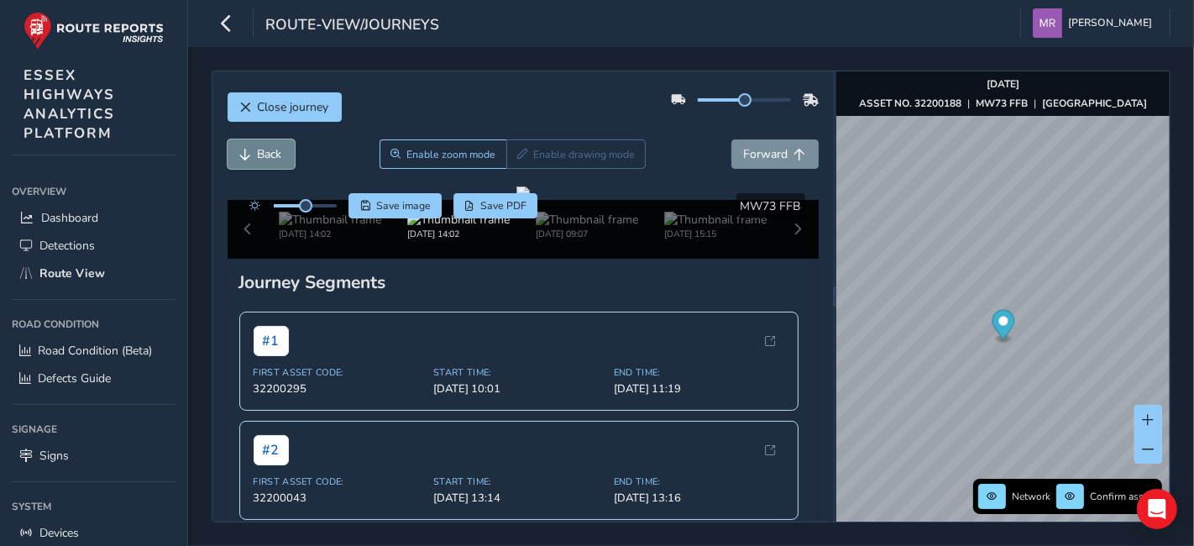
click at [280, 146] on span "Back" at bounding box center [270, 154] width 24 height 16
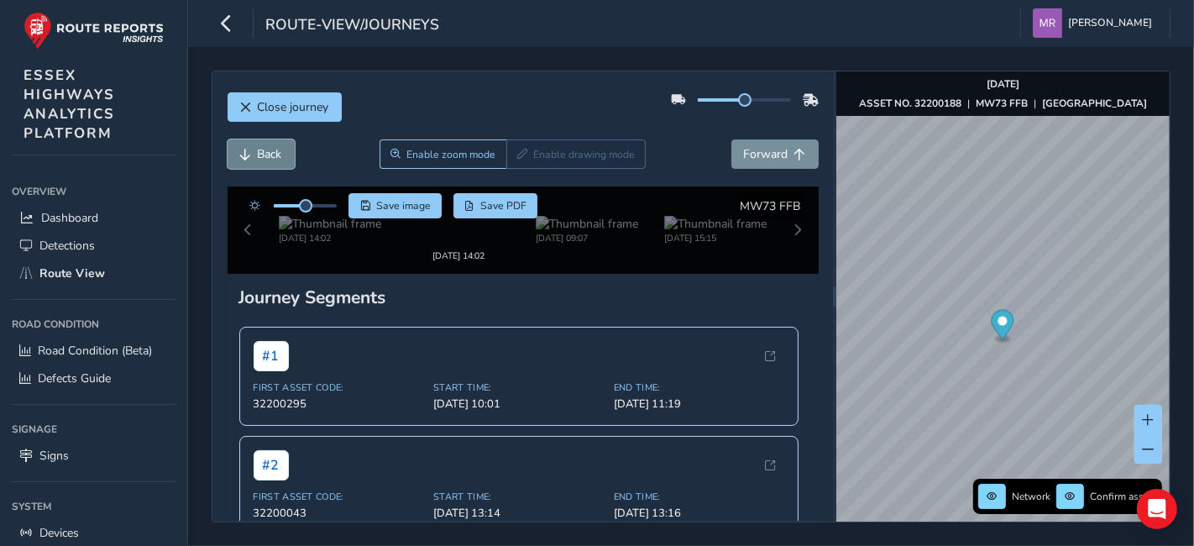
click at [280, 146] on span "Back" at bounding box center [270, 154] width 24 height 16
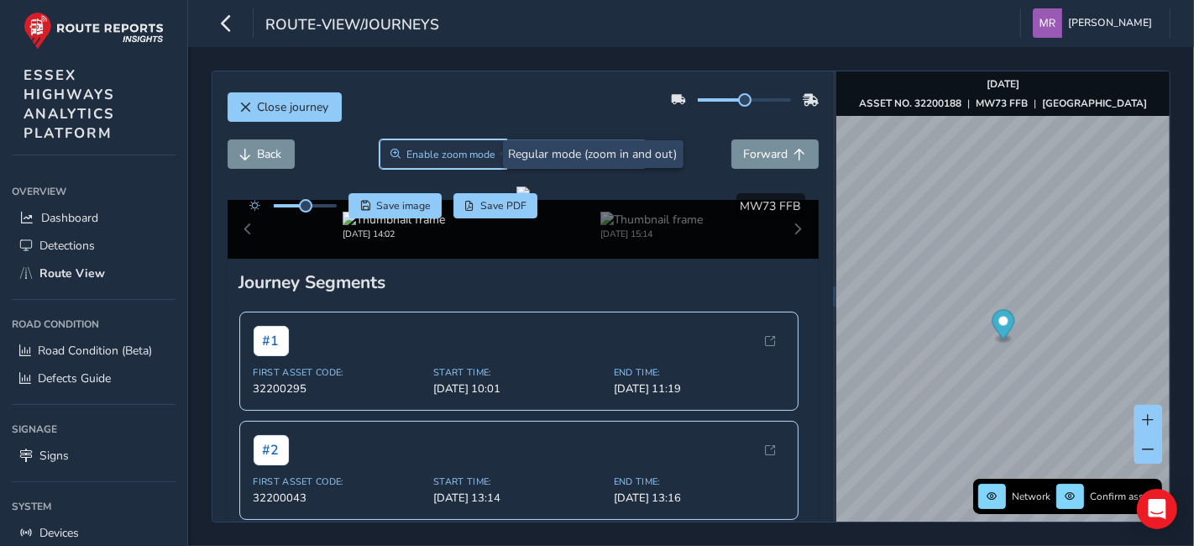
click at [435, 155] on span "Enable zoom mode" at bounding box center [450, 154] width 89 height 13
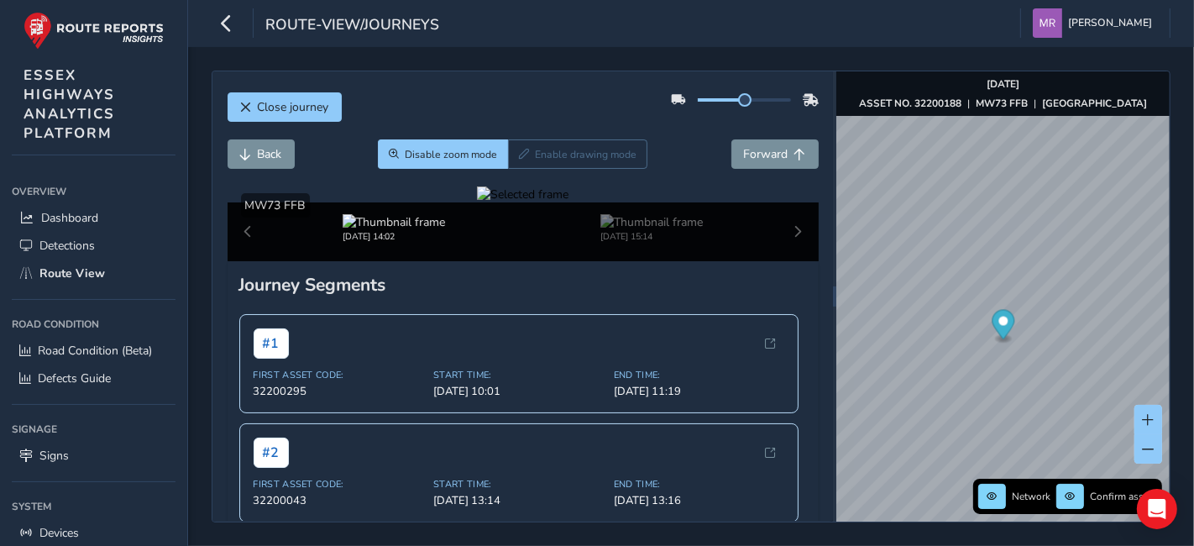
click at [477, 202] on div at bounding box center [523, 194] width 92 height 16
